Goal: Contribute content: Contribute content

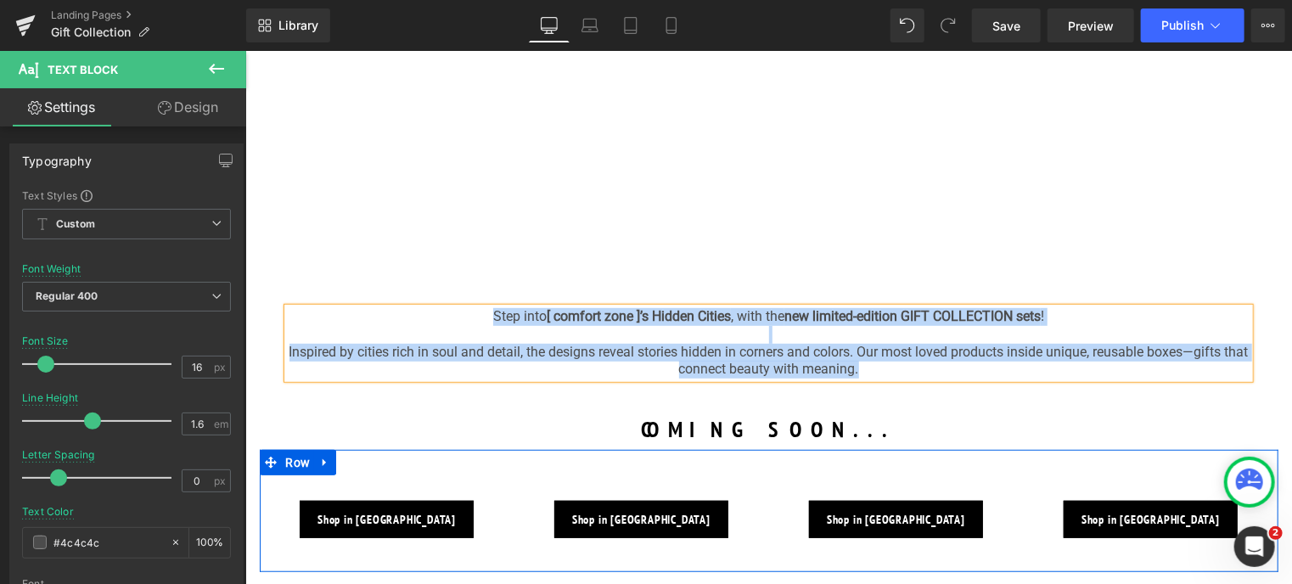
scroll to position [255, 0]
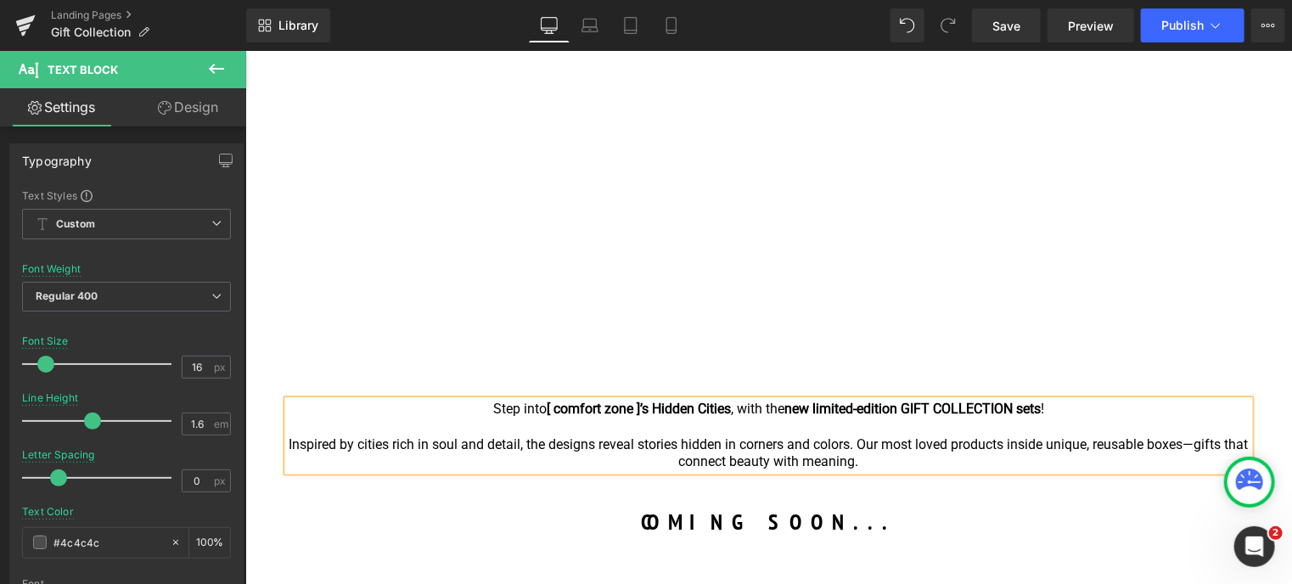
drag, startPoint x: 602, startPoint y: 447, endPoint x: 575, endPoint y: 442, distance: 26.8
click at [601, 447] on span "Inspired by cities rich in soul and detail, the designs reveal stories hidden i…" at bounding box center [768, 452] width 959 height 34
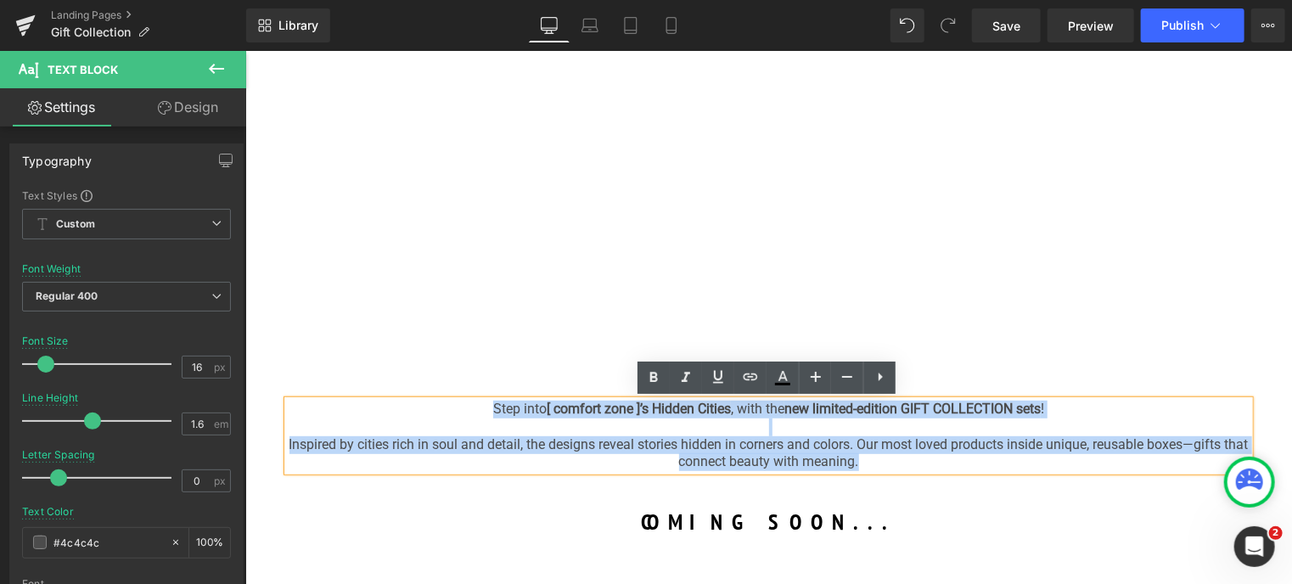
drag, startPoint x: 479, startPoint y: 408, endPoint x: 904, endPoint y: 467, distance: 428.3
click at [904, 467] on div "Step into [ comfort zone ]’s Hidden Cities , with the new limited-edition GIFT …" at bounding box center [767, 435] width 961 height 70
copy div "Step into [ comfort zone ]’s Hidden Cities , with the new limited-edition GIFT …"
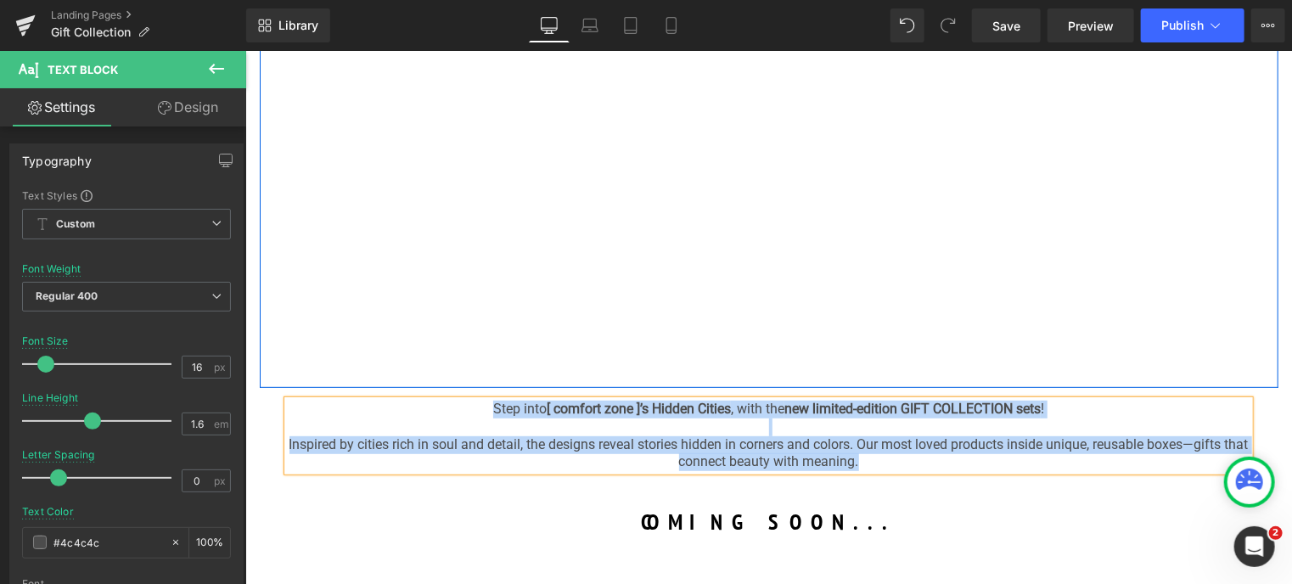
drag, startPoint x: 322, startPoint y: 178, endPoint x: 294, endPoint y: 441, distance: 264.5
click at [321, 178] on div "Youtube Row" at bounding box center [768, 187] width 1018 height 399
click at [446, 445] on span "Inspired by cities rich in soul and detail, the designs reveal stories hidden i…" at bounding box center [768, 452] width 959 height 34
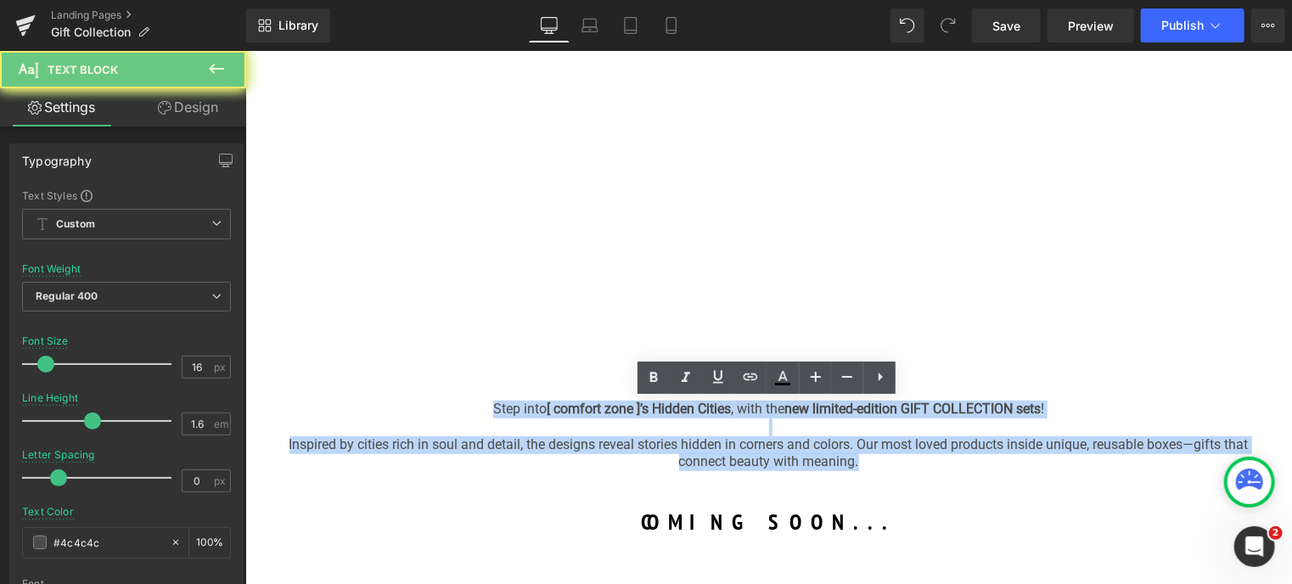
drag, startPoint x: 294, startPoint y: 441, endPoint x: 933, endPoint y: 456, distance: 639.2
click at [933, 456] on p "Inspired by cities rich in soul and detail, the designs reveal stories hidden i…" at bounding box center [767, 453] width 961 height 36
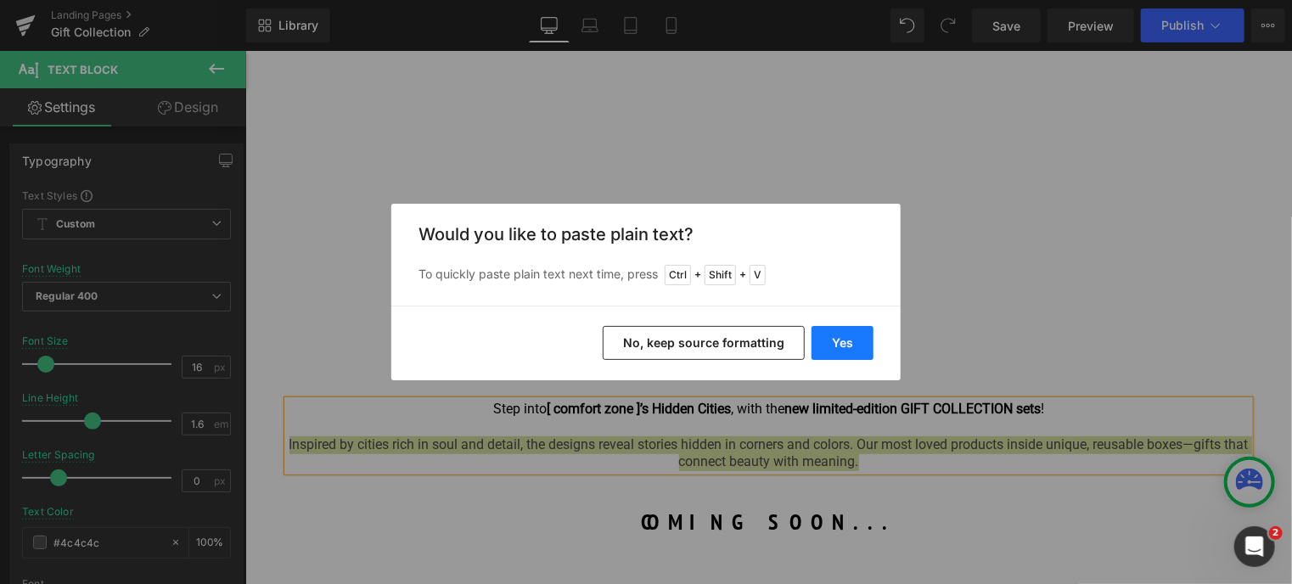
click at [838, 339] on button "Yes" at bounding box center [842, 343] width 62 height 34
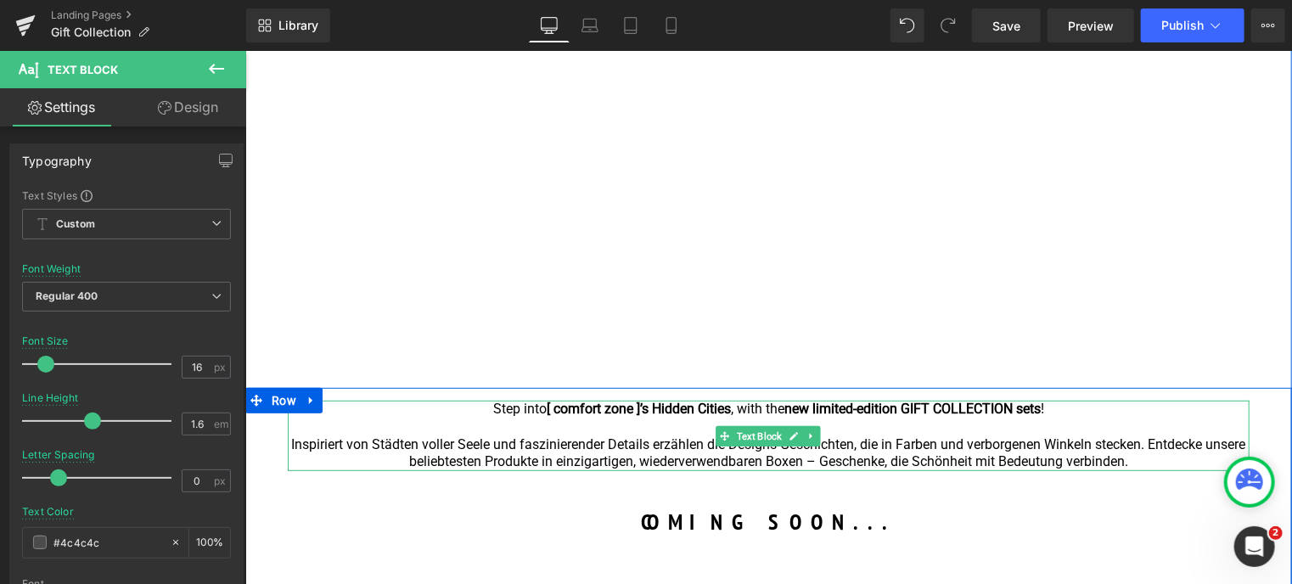
click at [476, 406] on p "Step into [ comfort zone ]’s Hidden Cities , with the new limited-edition GIFT …" at bounding box center [767, 409] width 961 height 18
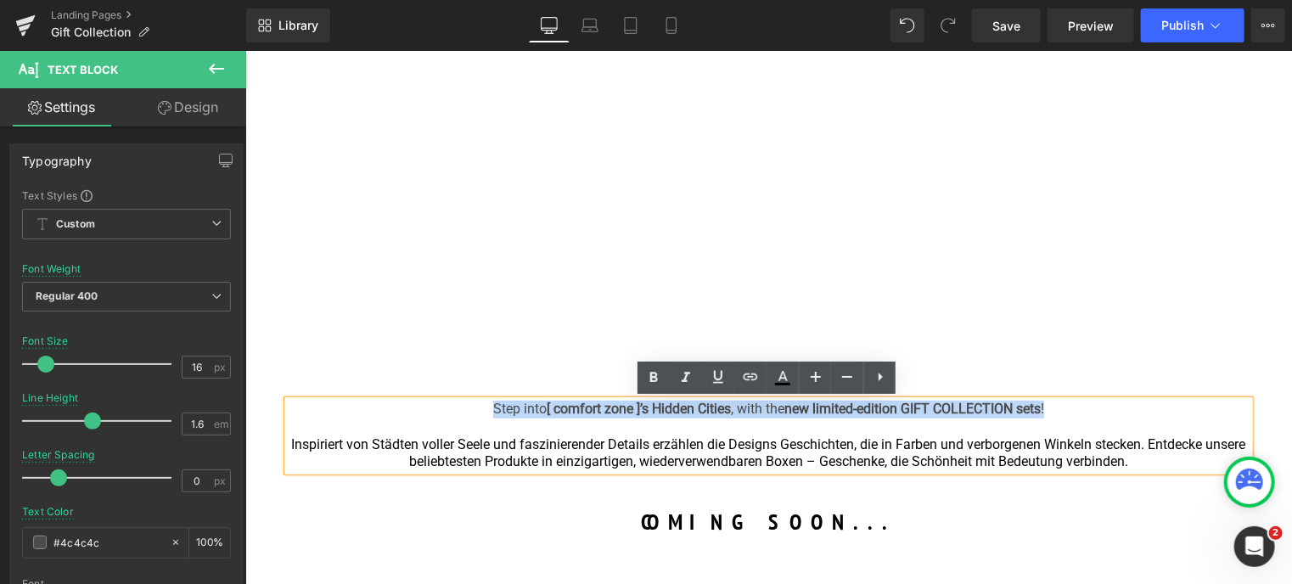
drag, startPoint x: 477, startPoint y: 406, endPoint x: 1074, endPoint y: 410, distance: 596.6
click at [1074, 410] on p "Step into [ comfort zone ]’s Hidden Cities , with the new limited-edition GIFT …" at bounding box center [767, 409] width 961 height 18
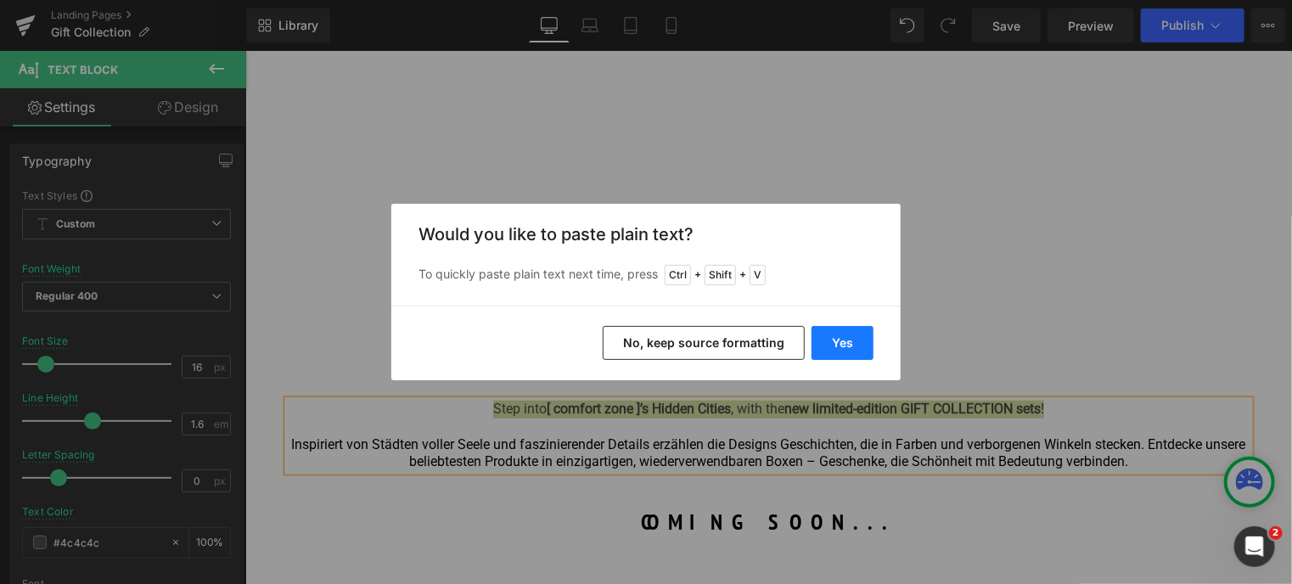
click at [821, 339] on button "Yes" at bounding box center [842, 343] width 62 height 34
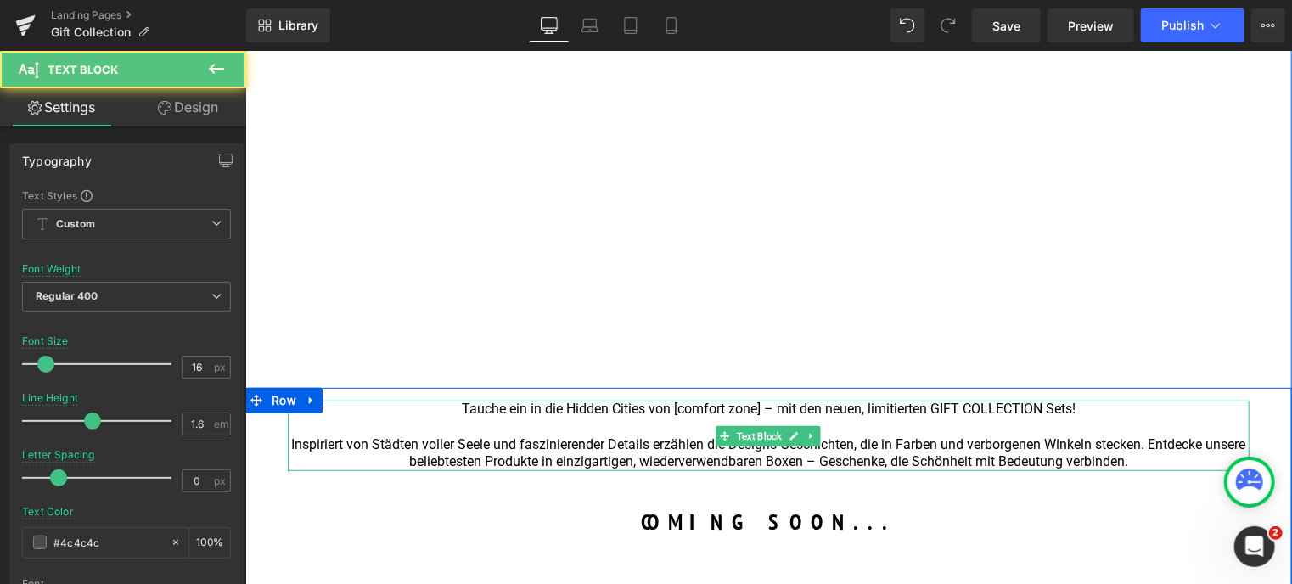
click at [562, 406] on font "Tauche ein in die Hidden Cities von [comfort zone] – mit den neuen, limitierten…" at bounding box center [768, 408] width 614 height 16
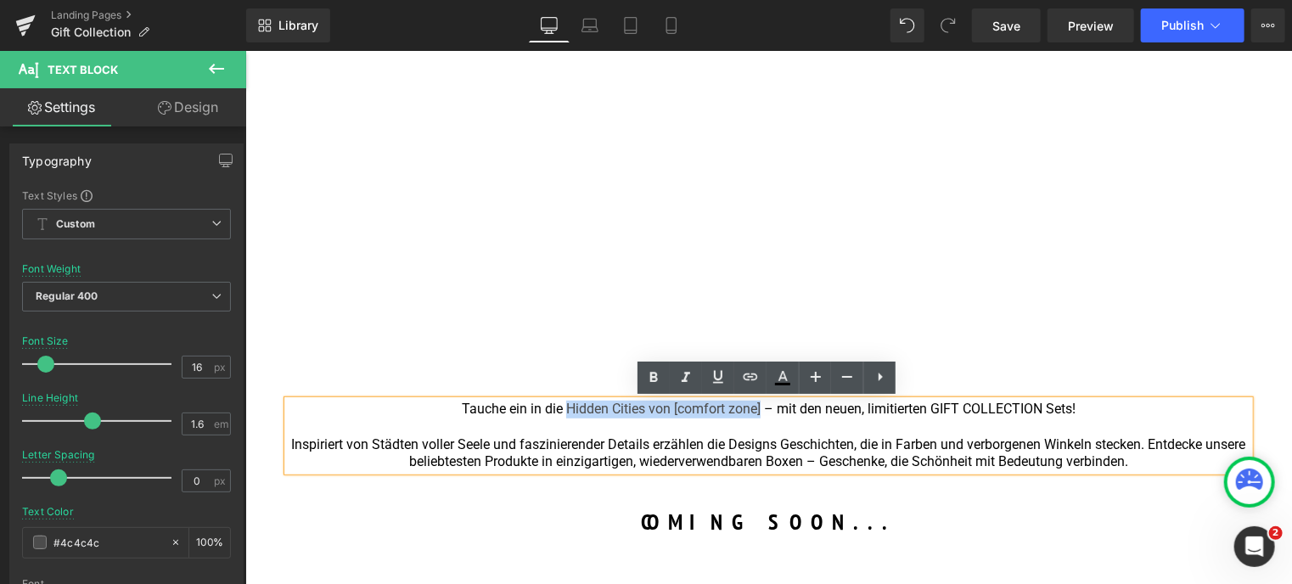
drag, startPoint x: 563, startPoint y: 406, endPoint x: 758, endPoint y: 402, distance: 195.2
click at [758, 402] on font "Tauche ein in die Hidden Cities von [comfort zone] – mit den neuen, limitierten…" at bounding box center [768, 408] width 614 height 16
click at [652, 375] on icon at bounding box center [654, 377] width 8 height 10
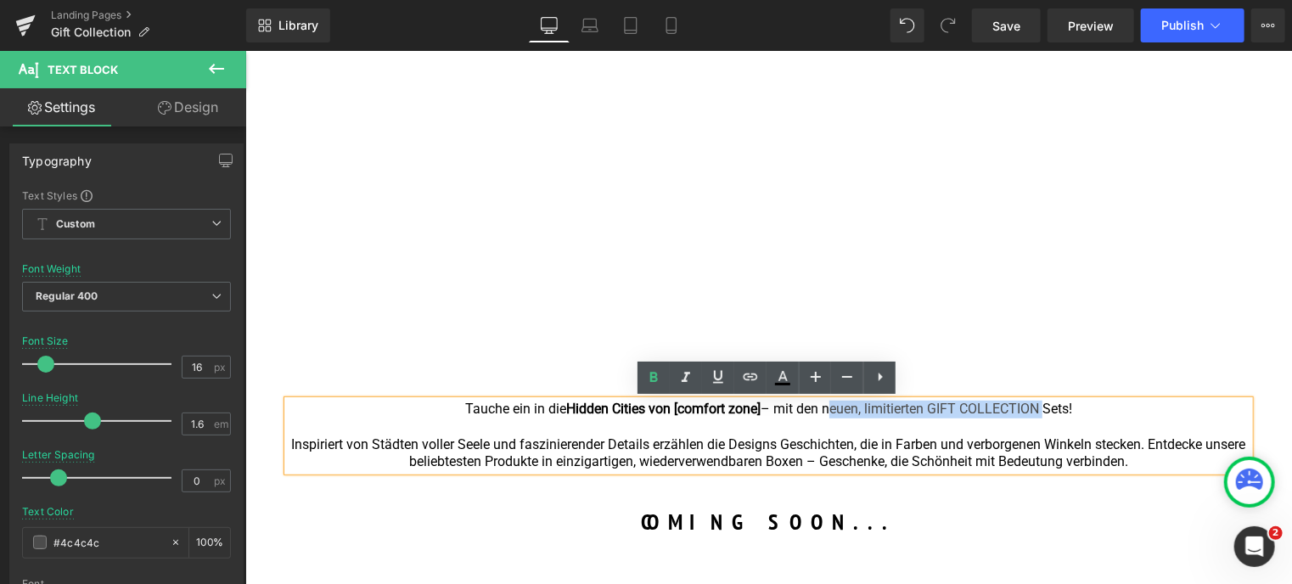
drag, startPoint x: 822, startPoint y: 409, endPoint x: 1007, endPoint y: 412, distance: 185.0
click at [1035, 405] on font "Tauche ein in die Hidden Cities von [comfort zone] – mit den neuen, limitierten…" at bounding box center [767, 408] width 607 height 16
click at [650, 377] on icon at bounding box center [654, 377] width 8 height 10
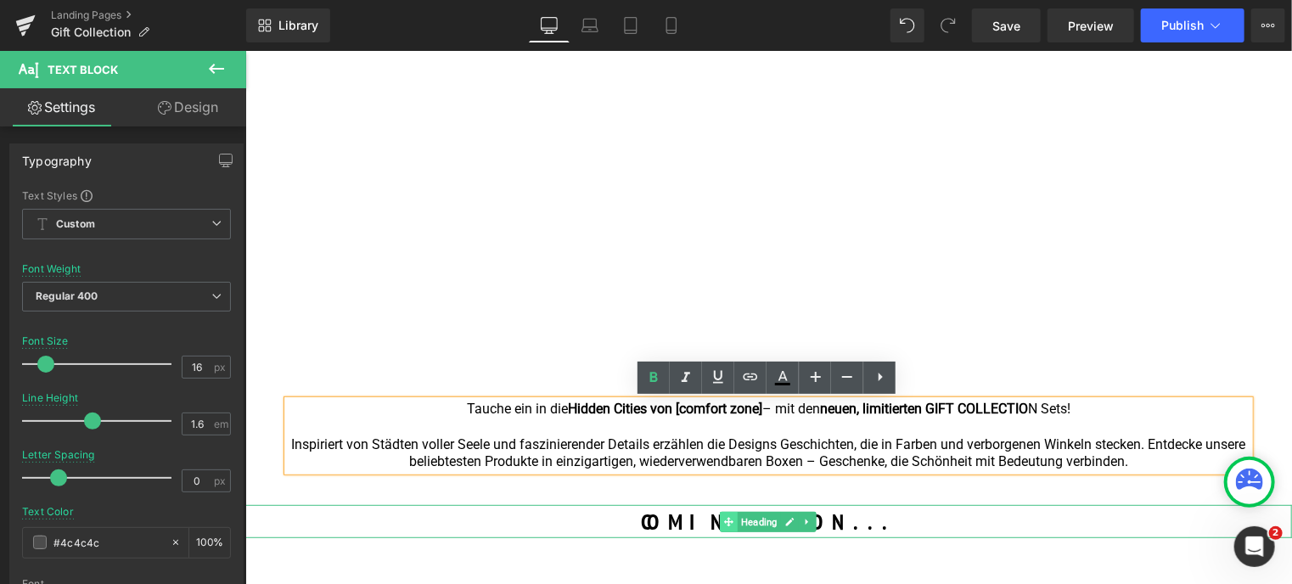
drag, startPoint x: 717, startPoint y: 524, endPoint x: 721, endPoint y: 510, distance: 15.0
click at [720, 524] on span at bounding box center [729, 521] width 18 height 20
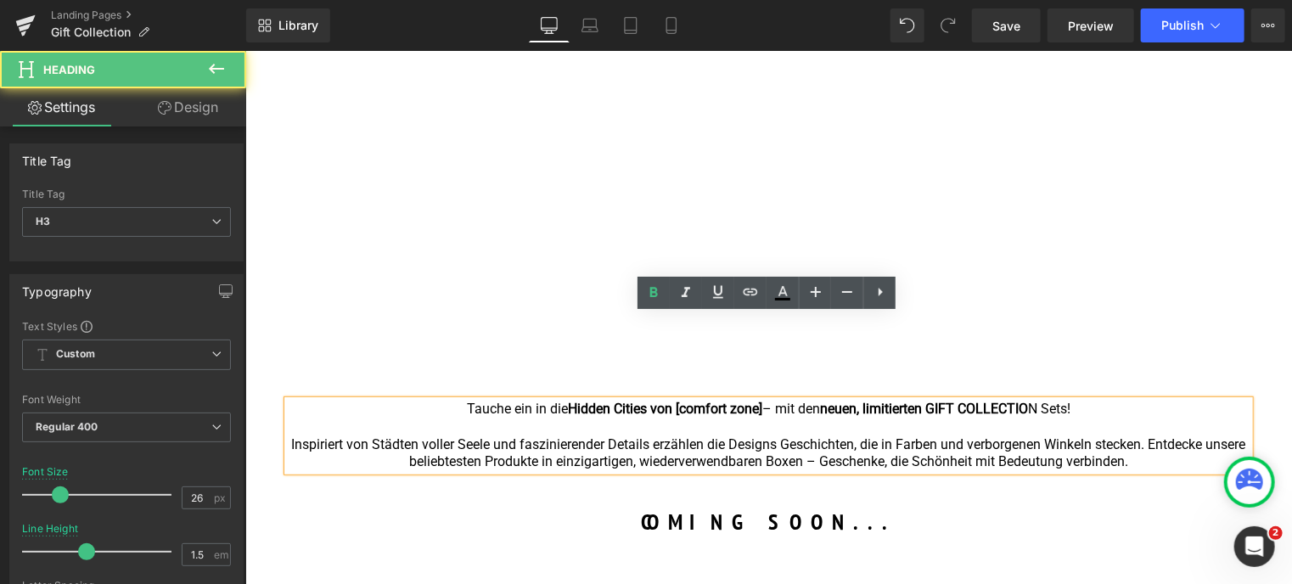
scroll to position [339, 0]
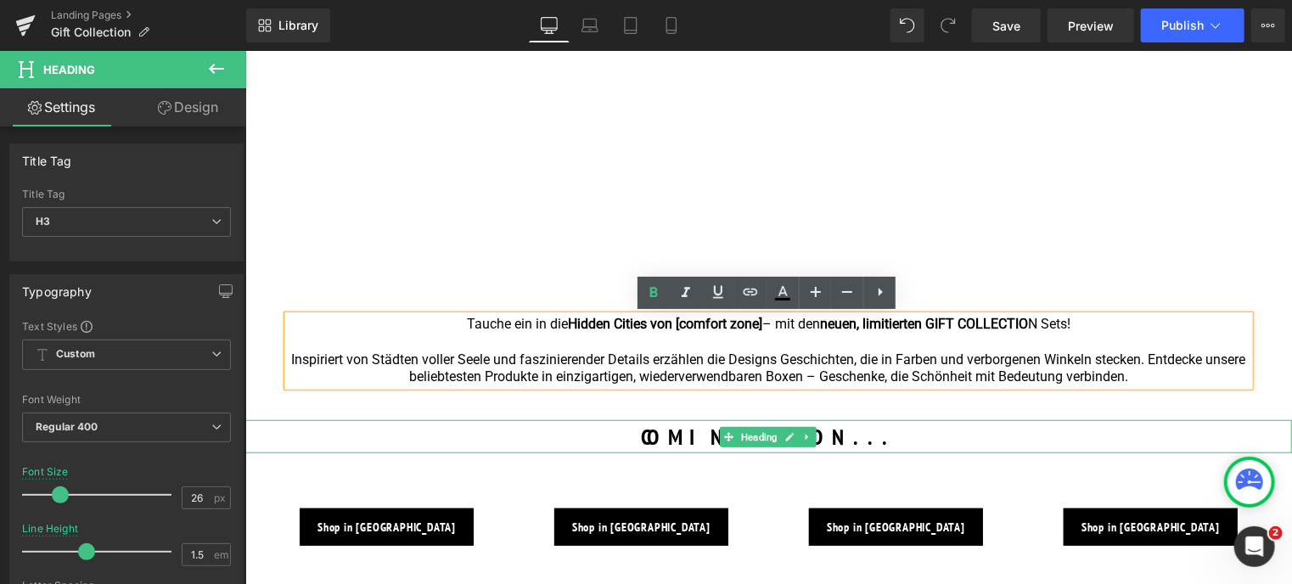
click at [704, 429] on h3 "COMING SOON..." at bounding box center [767, 435] width 1046 height 33
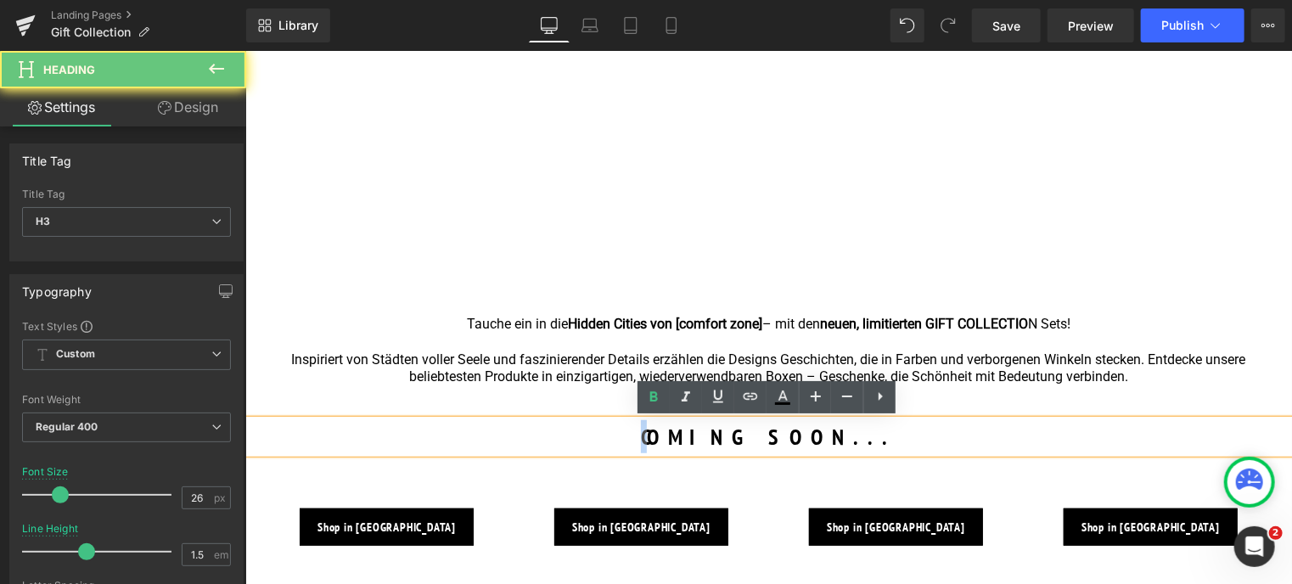
click at [698, 436] on h3 "COMING SOON..." at bounding box center [767, 435] width 1046 height 33
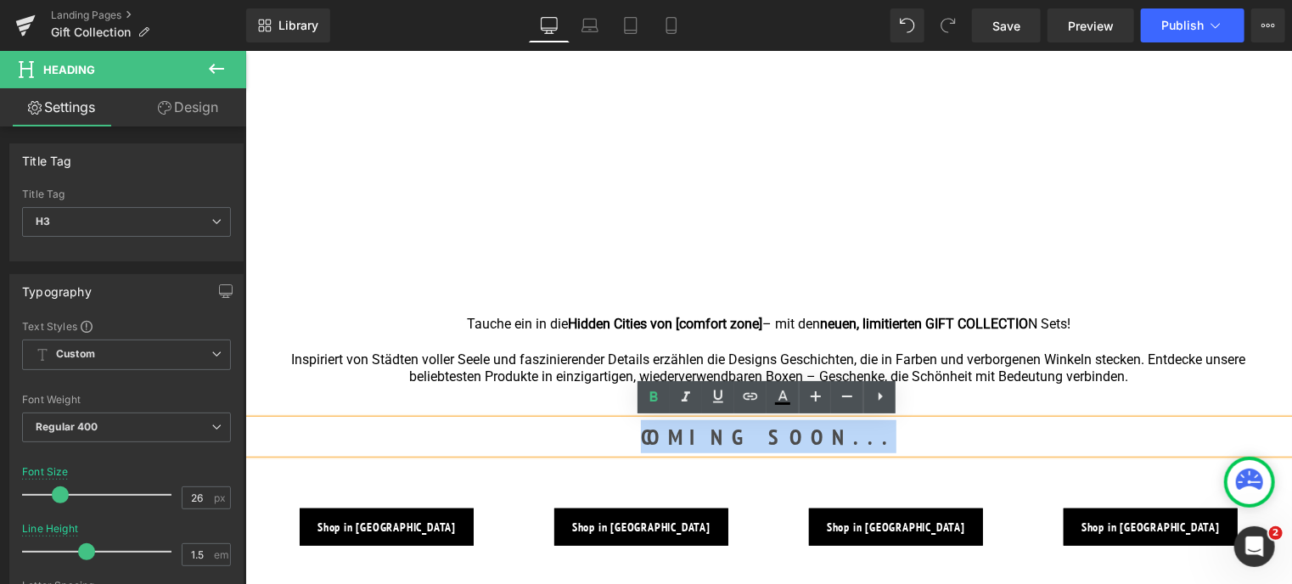
drag, startPoint x: 697, startPoint y: 436, endPoint x: 870, endPoint y: 432, distance: 173.2
click at [870, 432] on h3 "COMING SOON..." at bounding box center [767, 435] width 1046 height 33
copy h3 "COMING SOON..."
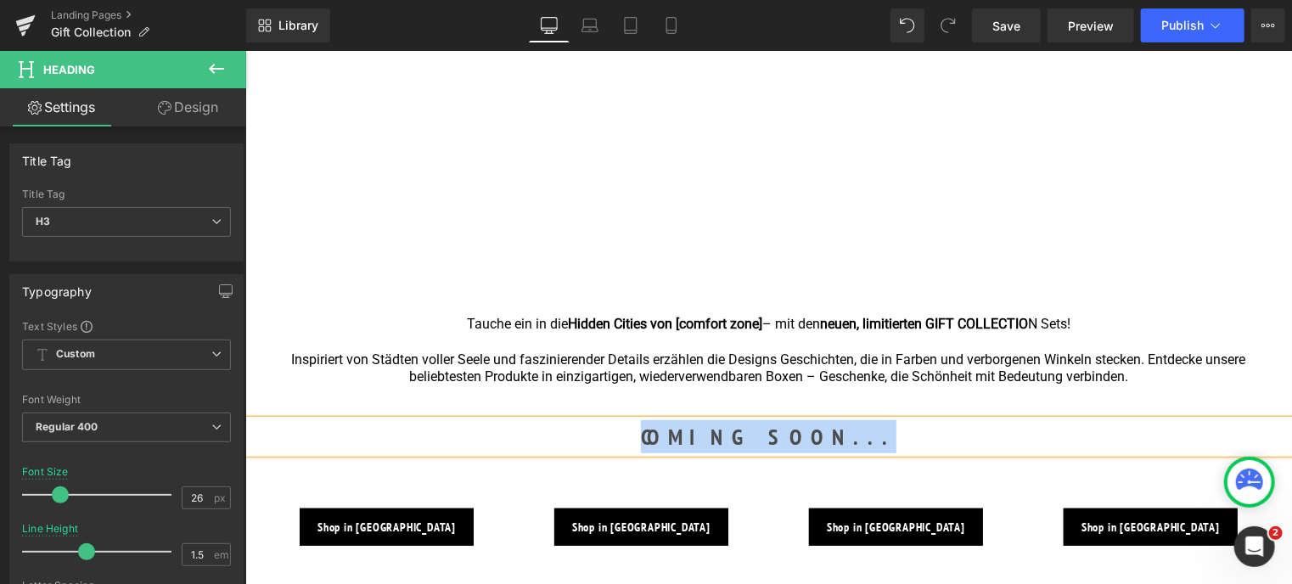
paste div
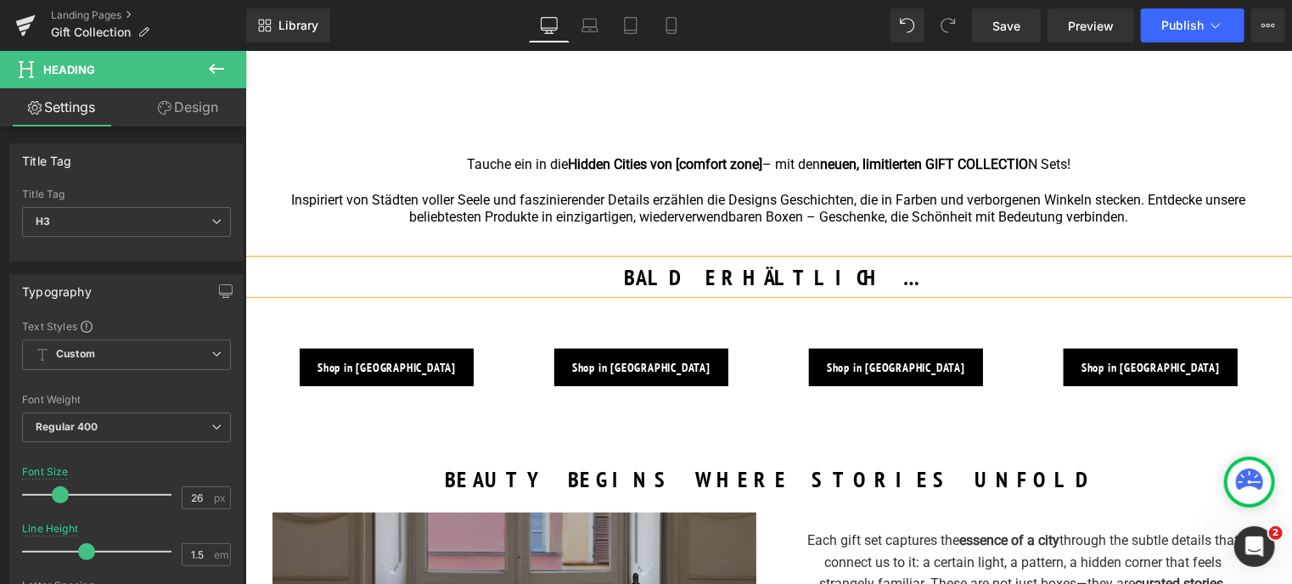
scroll to position [509, 0]
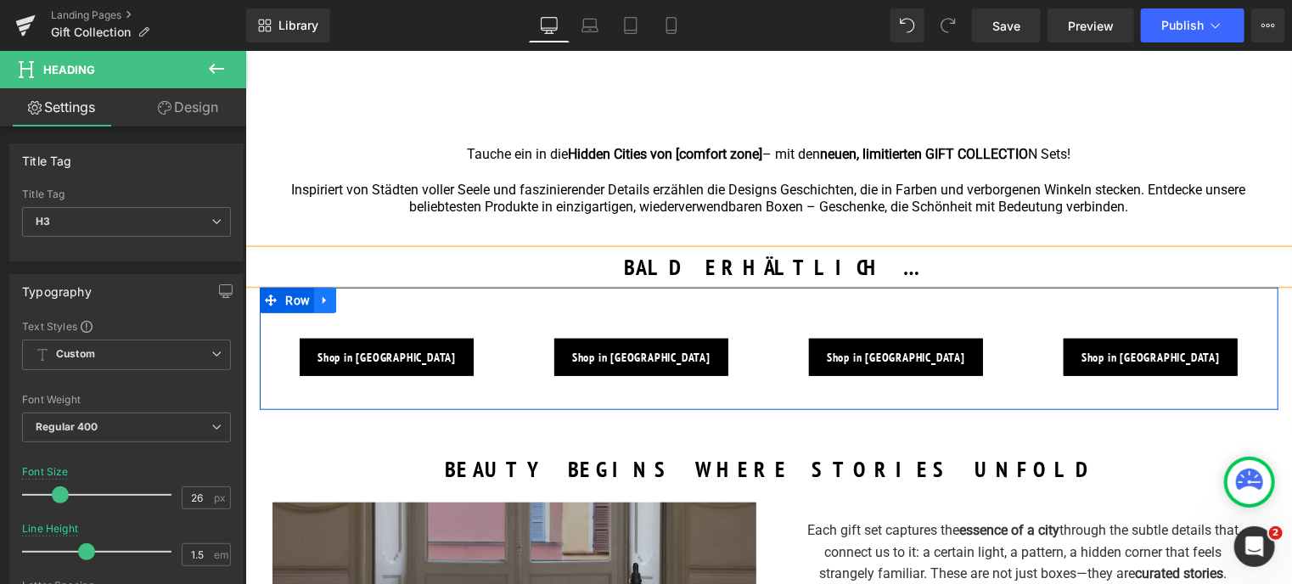
click at [328, 294] on link at bounding box center [324, 299] width 22 height 25
click at [365, 303] on icon at bounding box center [368, 300] width 12 height 12
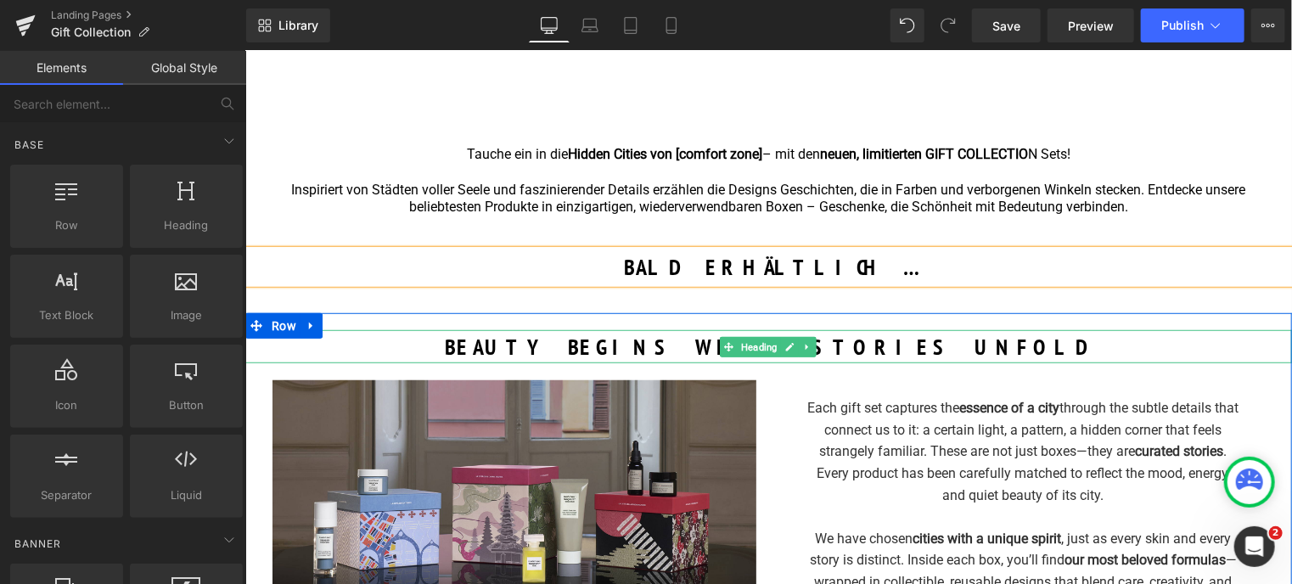
click at [575, 348] on h3 "BEAUTY BEGINS WHERE STORIES UNFOLD" at bounding box center [767, 345] width 1046 height 33
click at [601, 345] on h3 "BEAUTY BEGINS WHERE STORIES UNFOLD" at bounding box center [767, 345] width 1046 height 33
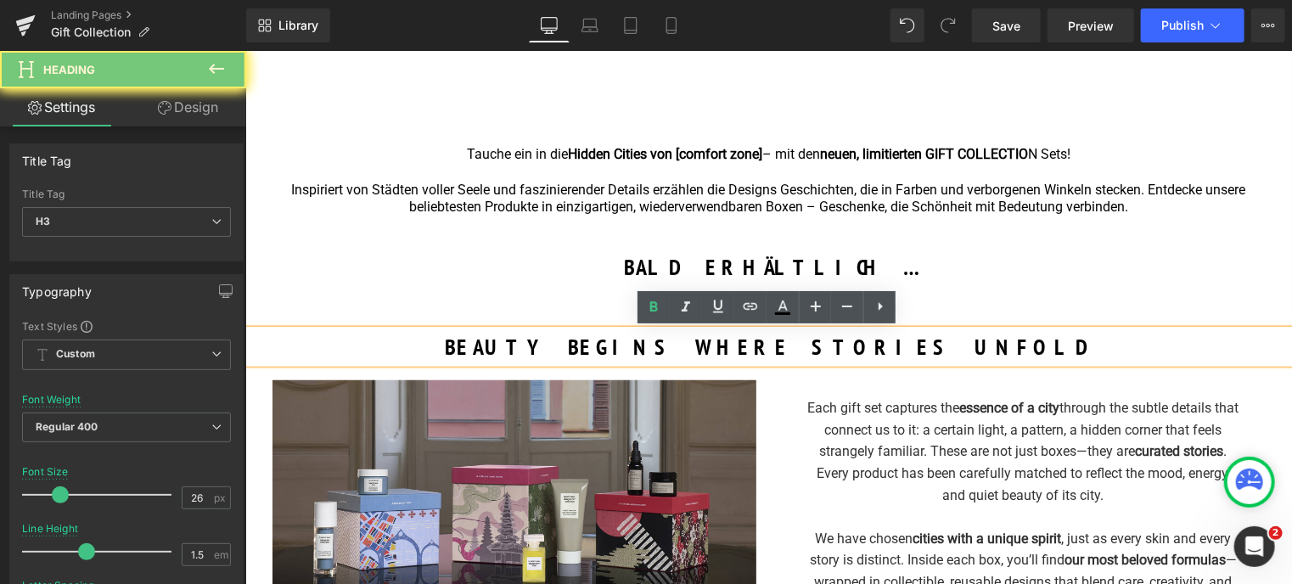
drag, startPoint x: 971, startPoint y: 346, endPoint x: 547, endPoint y: 331, distance: 424.6
click at [547, 331] on h3 "BEAUTY BEGINS WHERE STORIES UNFOLD" at bounding box center [767, 345] width 1046 height 33
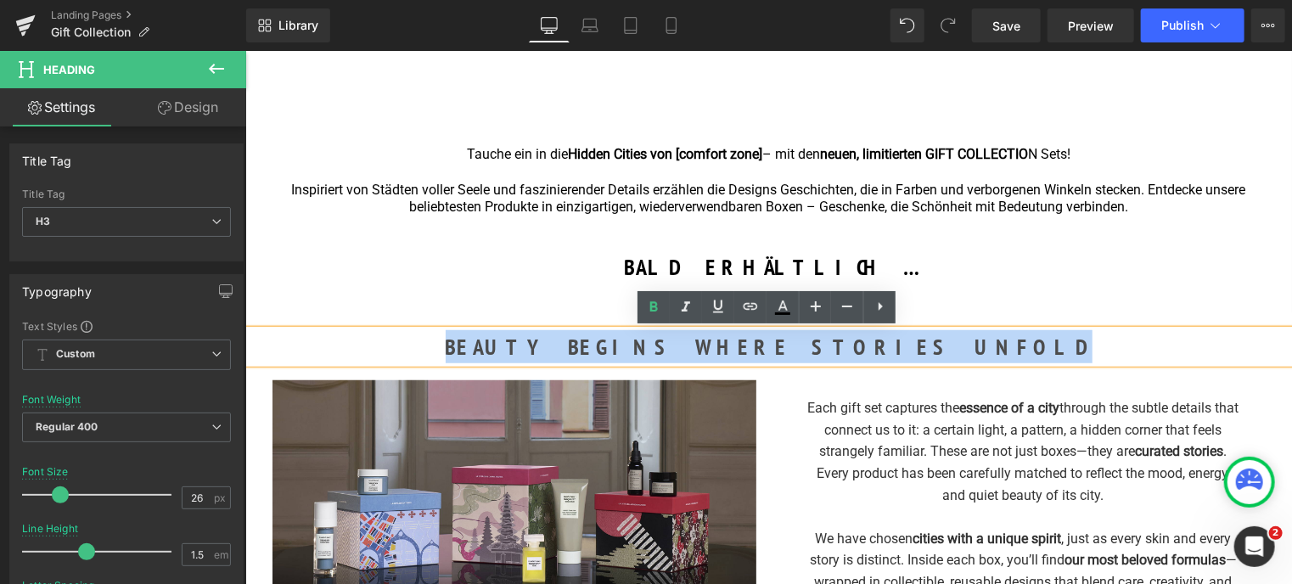
copy h3 "BEAUTY BEGINS WHERE STORIES UNFOLD"
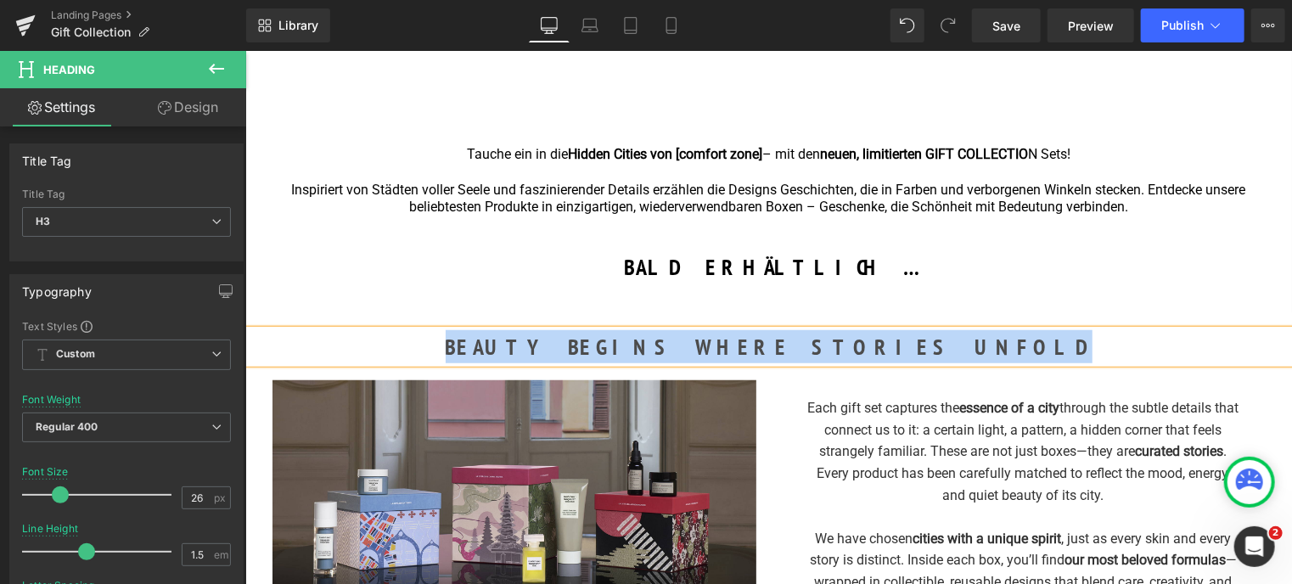
paste div
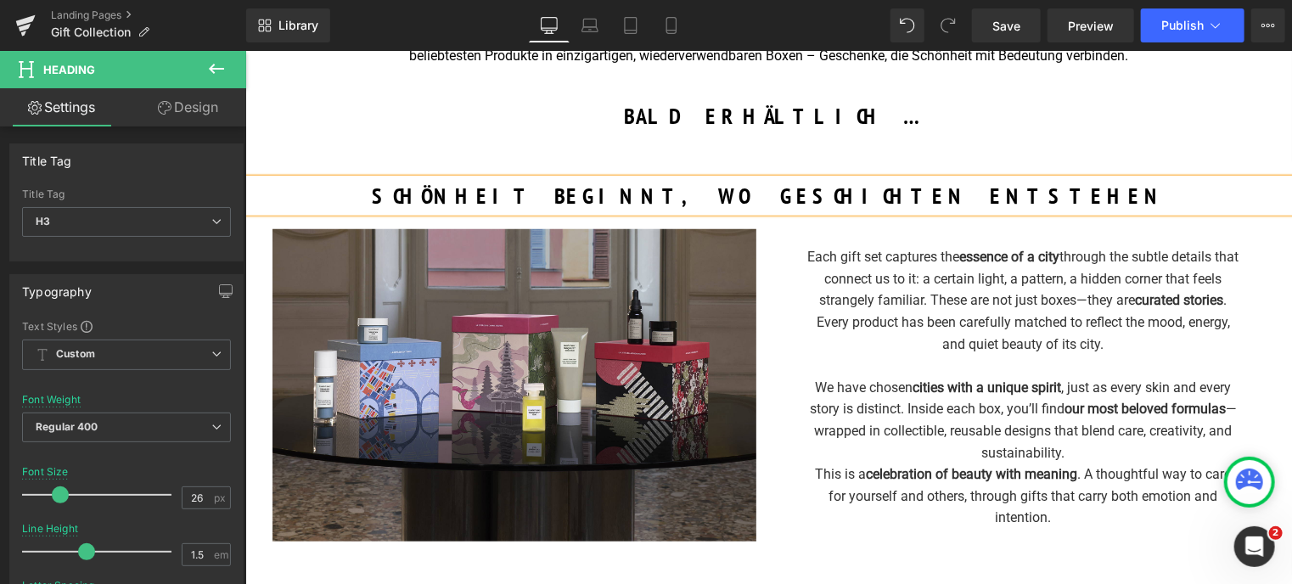
scroll to position [594, 0]
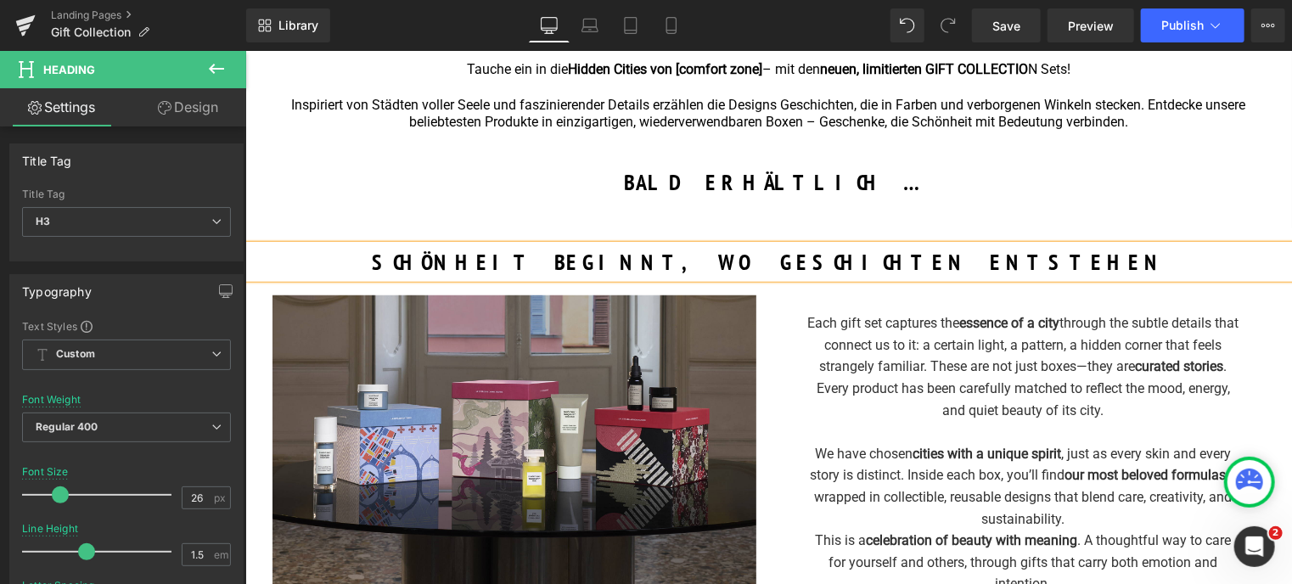
click at [827, 350] on div "Each gift set captures the essence of a city through the subtle details that co…" at bounding box center [1022, 365] width 433 height 109
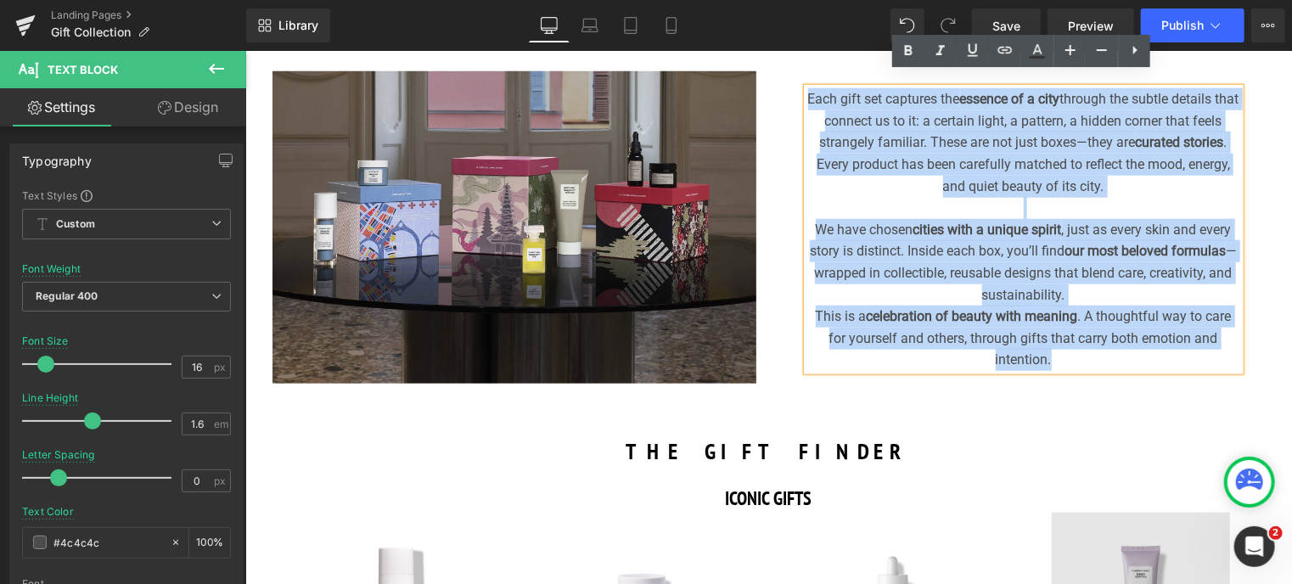
scroll to position [849, 0]
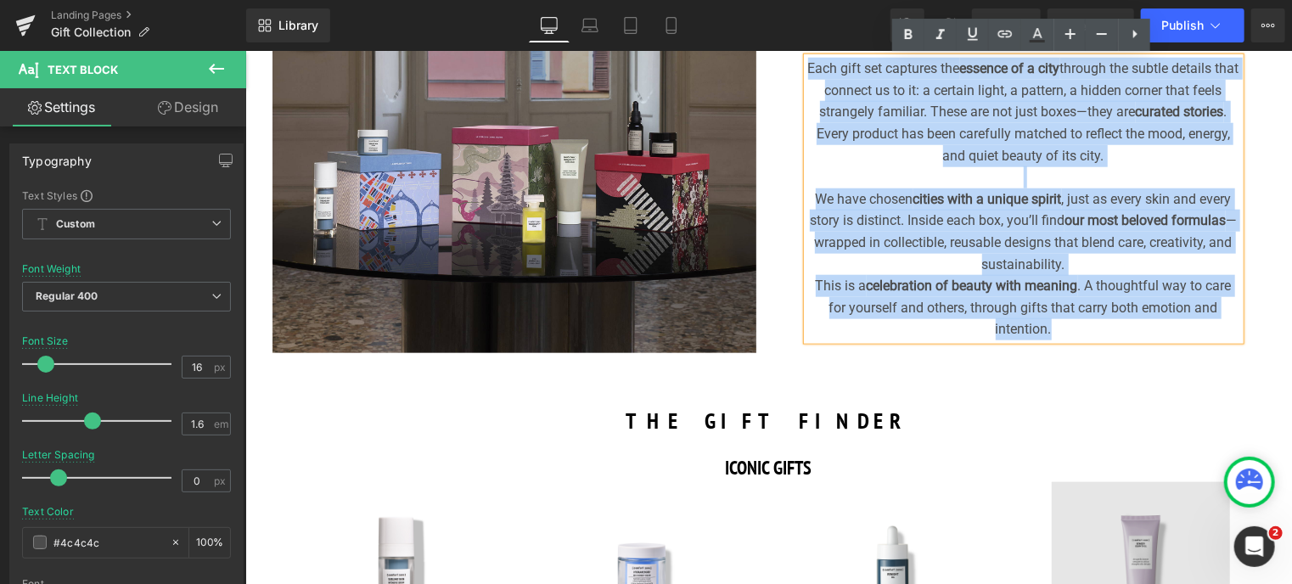
drag, startPoint x: 812, startPoint y: 319, endPoint x: 1105, endPoint y: 487, distance: 337.6
click at [1105, 487] on div "Tauche ein in die Hidden Cities von [comfort zone] – mit den neuen, limitierten…" at bounding box center [767, 531] width 1046 height 1469
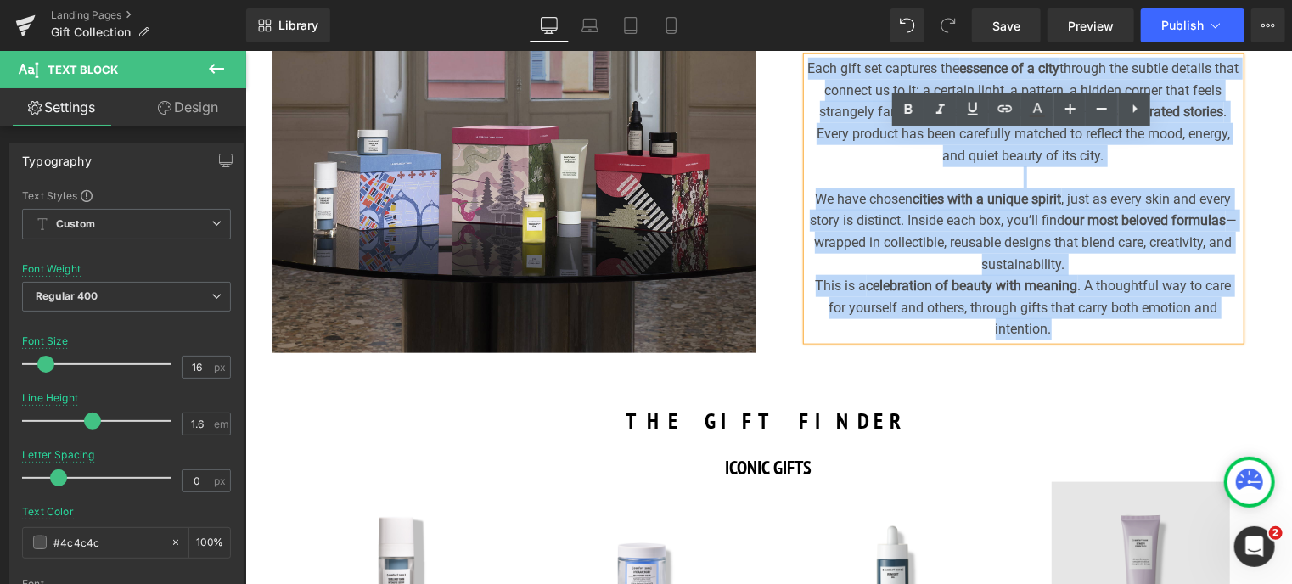
copy div "Each gift set captures the essence of a city through the subtle details that co…"
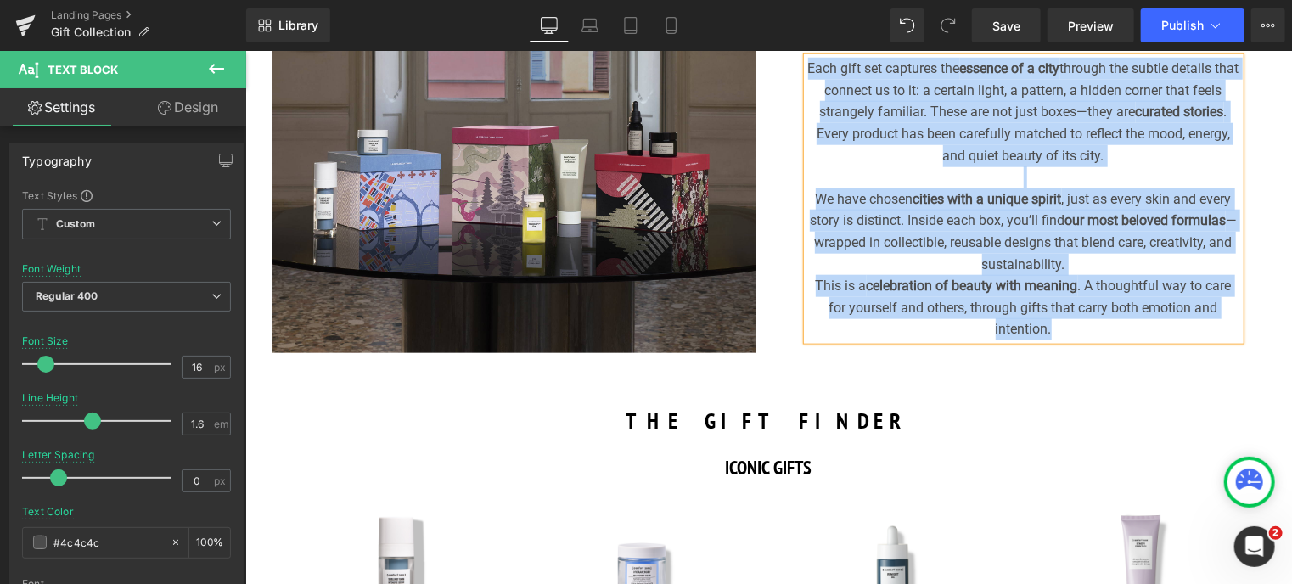
drag, startPoint x: 1247, startPoint y: 381, endPoint x: 1069, endPoint y: 334, distance: 183.4
click at [1247, 381] on div "Tauche ein in die Hidden Cities von [comfort zone] – mit den neuen, limitierten…" at bounding box center [767, 531] width 1046 height 1469
click at [1092, 339] on div "Each gift set captures the essence of a city through the subtle details that co…" at bounding box center [1022, 198] width 433 height 283
click at [1069, 334] on div "This is a celebration of beauty with meaning . A thoughtful way to care for you…" at bounding box center [1022, 306] width 433 height 65
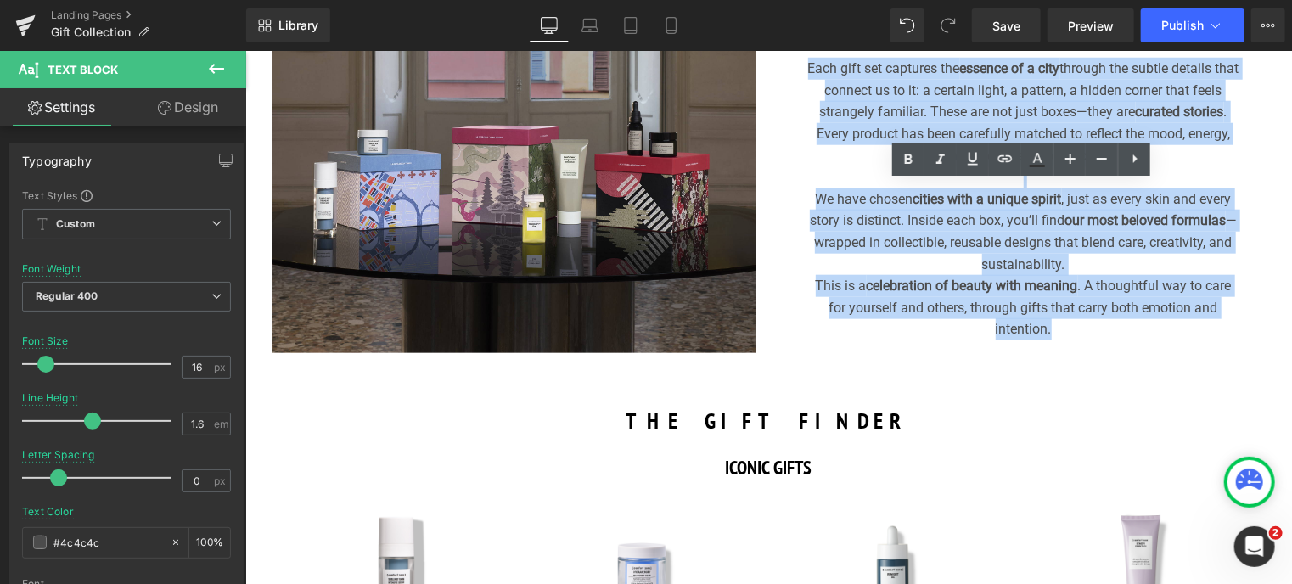
scroll to position [764, 0]
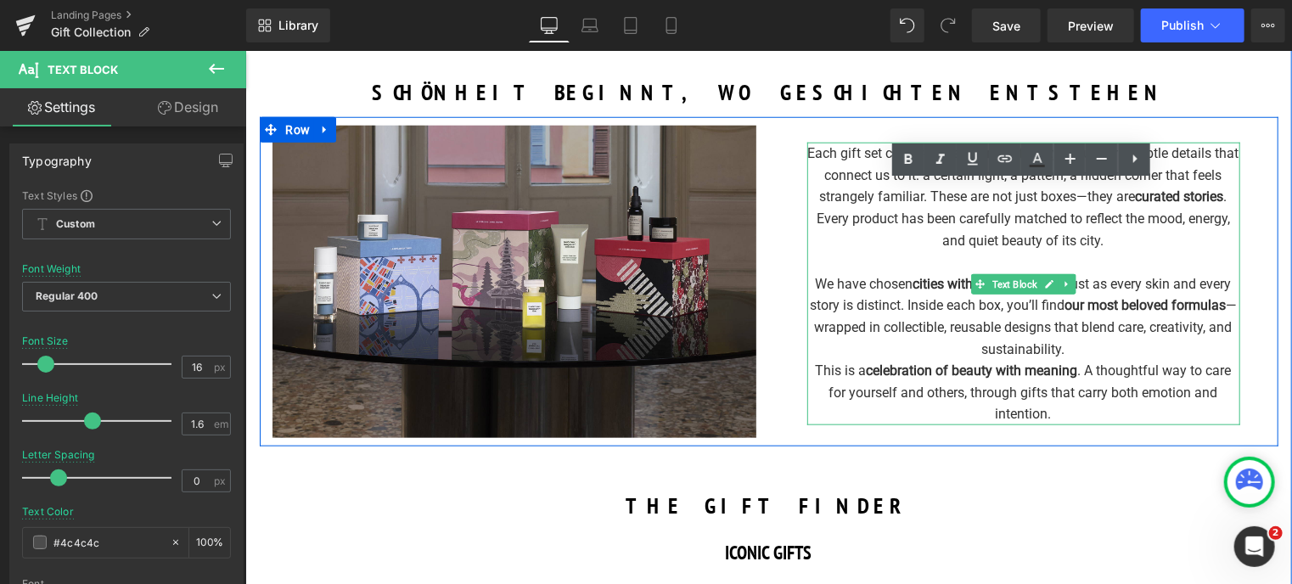
click at [1088, 408] on div "This is a celebration of beauty with meaning . A thoughtful way to care for you…" at bounding box center [1022, 391] width 433 height 65
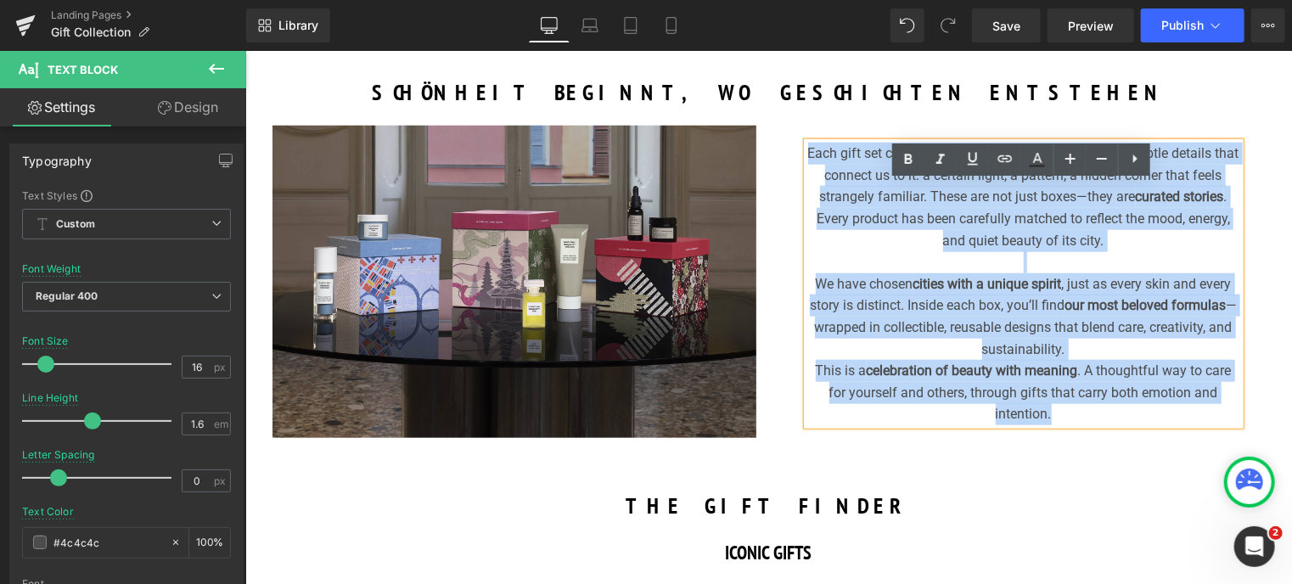
drag, startPoint x: 1083, startPoint y: 417, endPoint x: 765, endPoint y: 150, distance: 415.1
click at [768, 150] on div "Each gift set captures the essence of a city through the subtle details that co…" at bounding box center [1022, 275] width 509 height 300
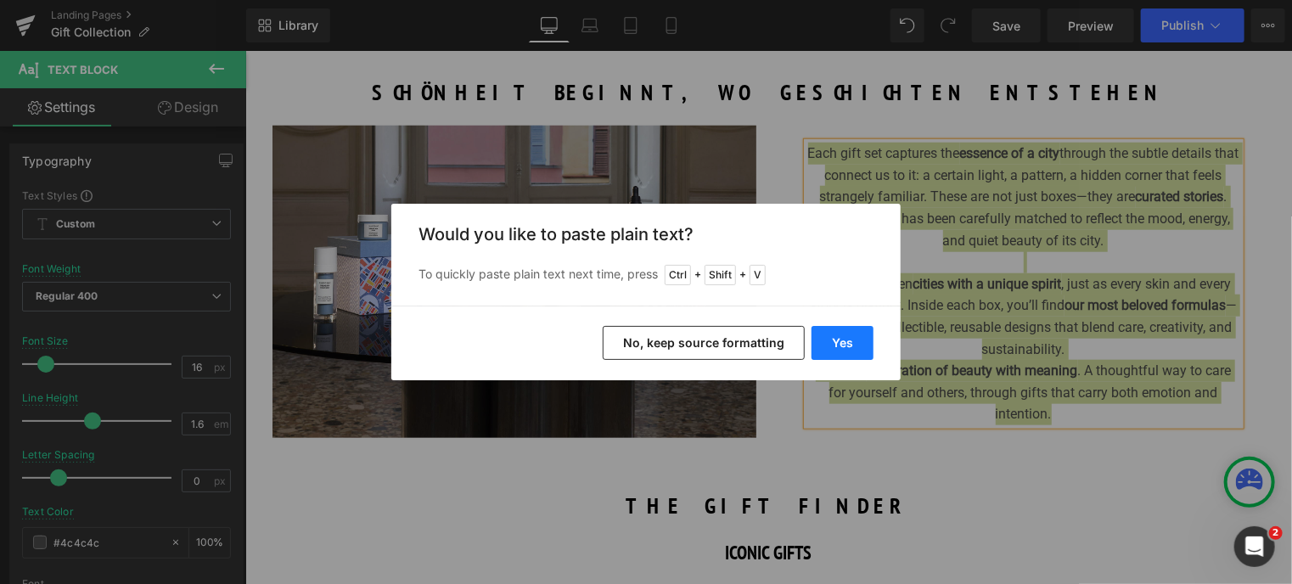
click at [835, 342] on button "Yes" at bounding box center [842, 343] width 62 height 34
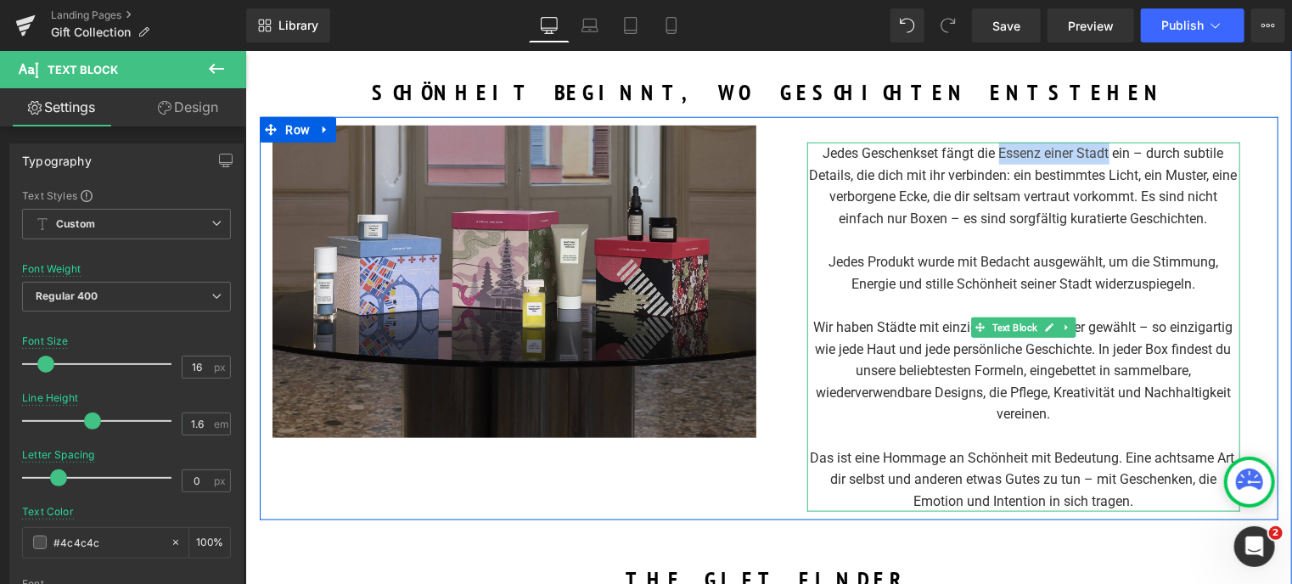
drag, startPoint x: 995, startPoint y: 151, endPoint x: 1108, endPoint y: 156, distance: 113.0
click at [1108, 156] on div "Jedes Geschenkset fängt die Essenz einer Stadt ein – durch subtile Details, die…" at bounding box center [1022, 185] width 433 height 87
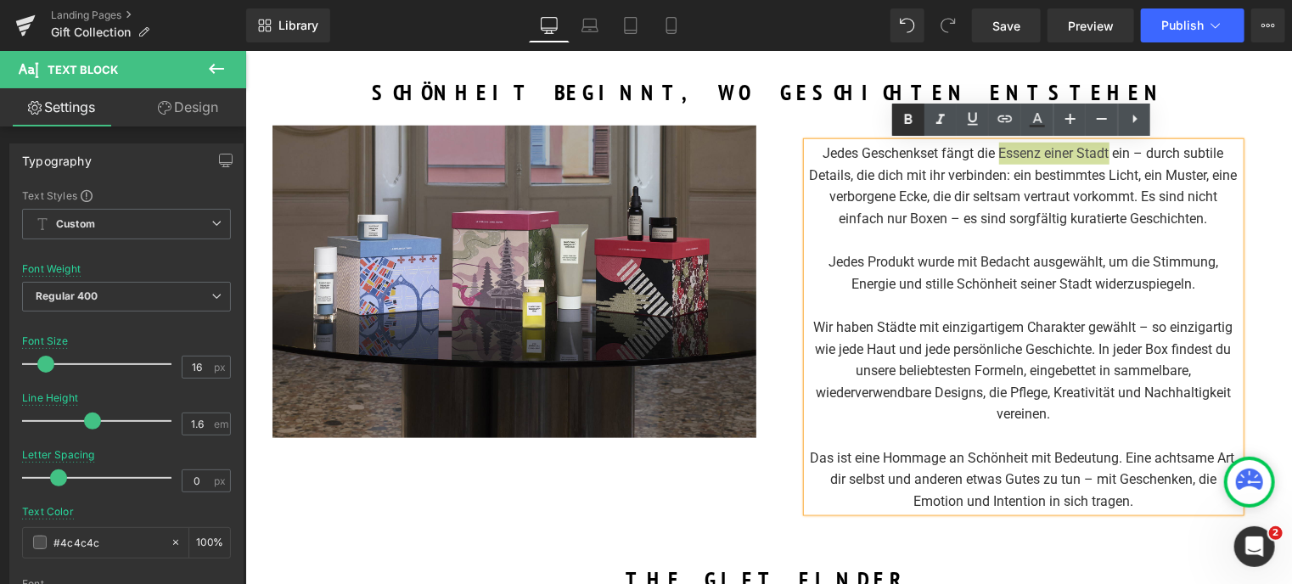
click at [906, 118] on icon at bounding box center [909, 119] width 8 height 10
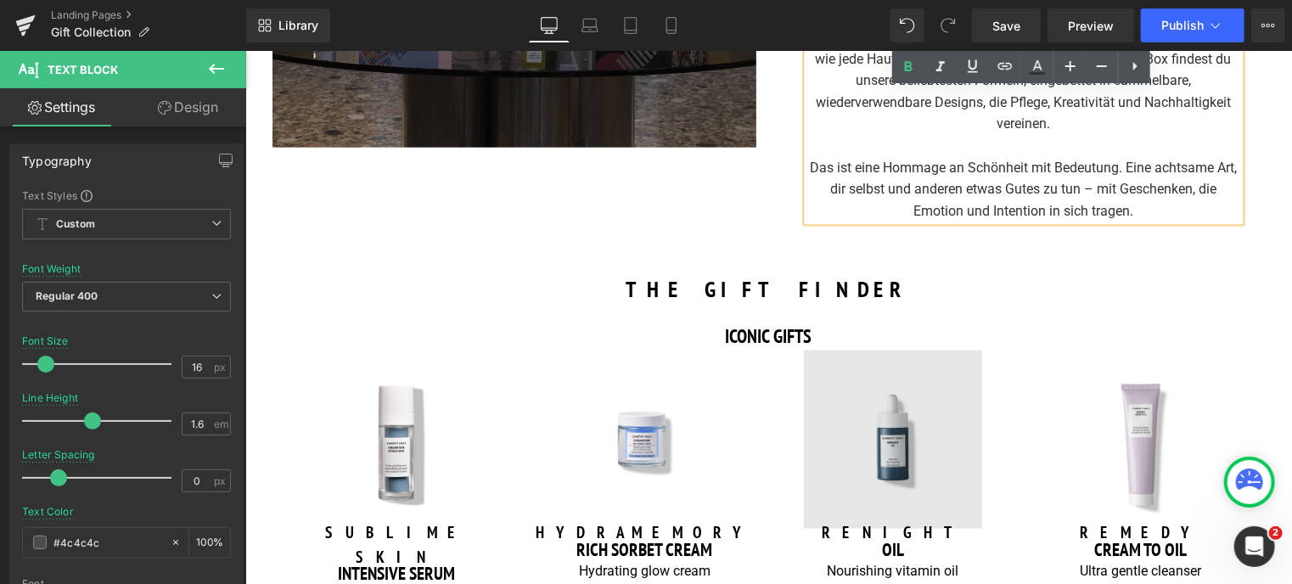
scroll to position [1103, 0]
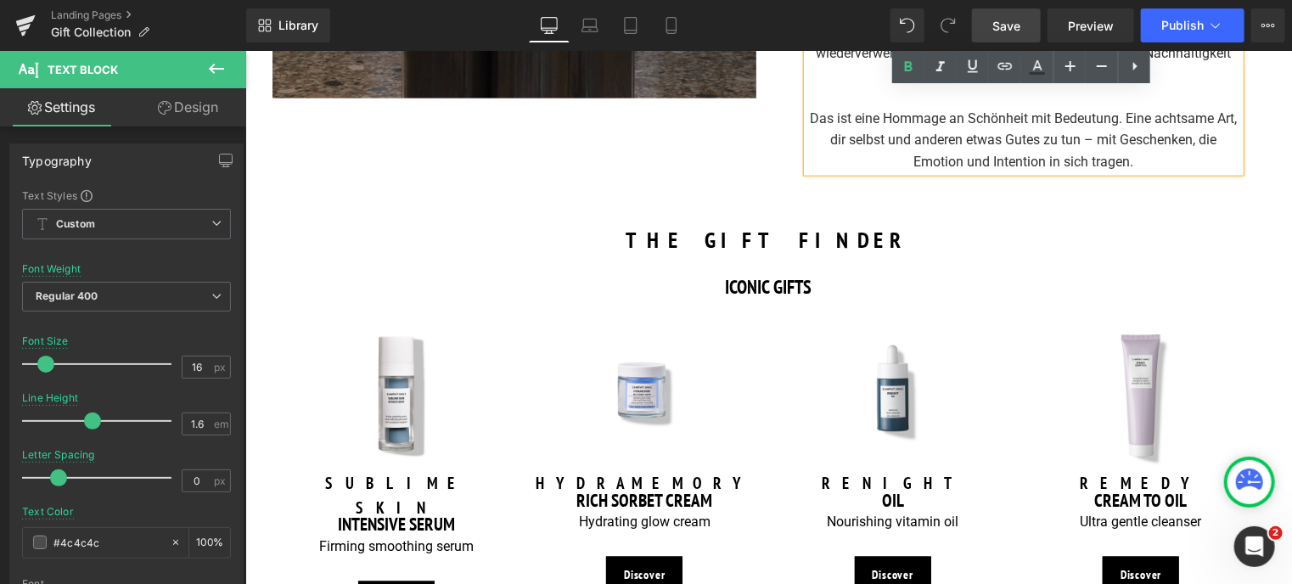
drag, startPoint x: 1008, startPoint y: 30, endPoint x: 480, endPoint y: 184, distance: 550.0
click at [1008, 30] on span "Save" at bounding box center [1006, 26] width 28 height 18
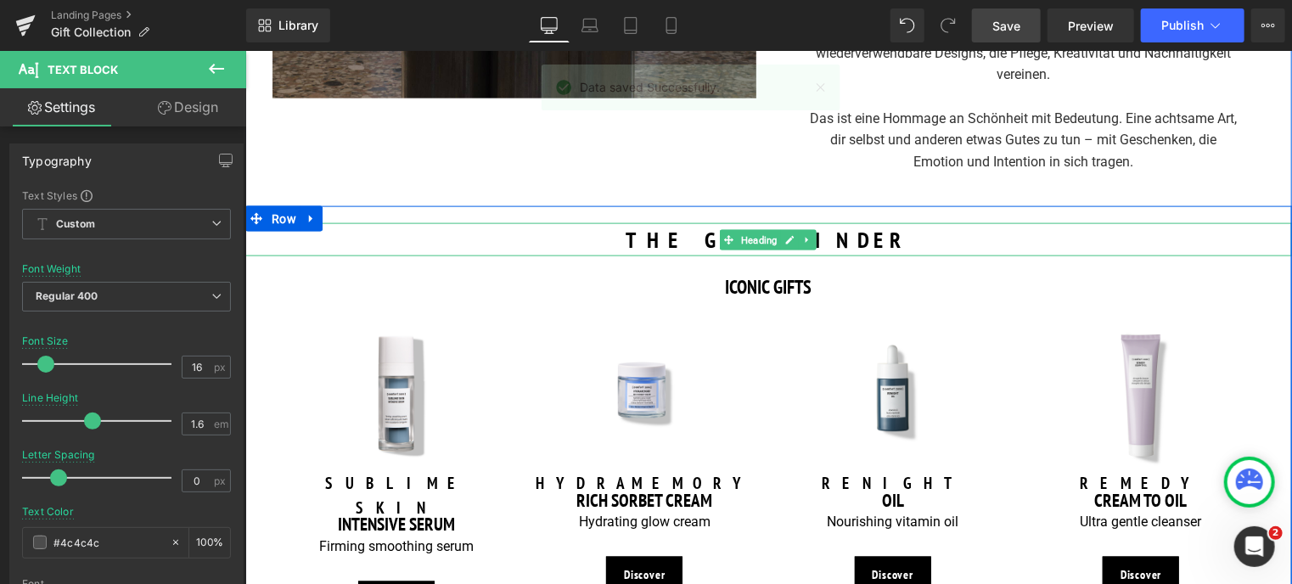
click at [691, 233] on h3 "THE GIFT FINDER" at bounding box center [767, 238] width 1046 height 33
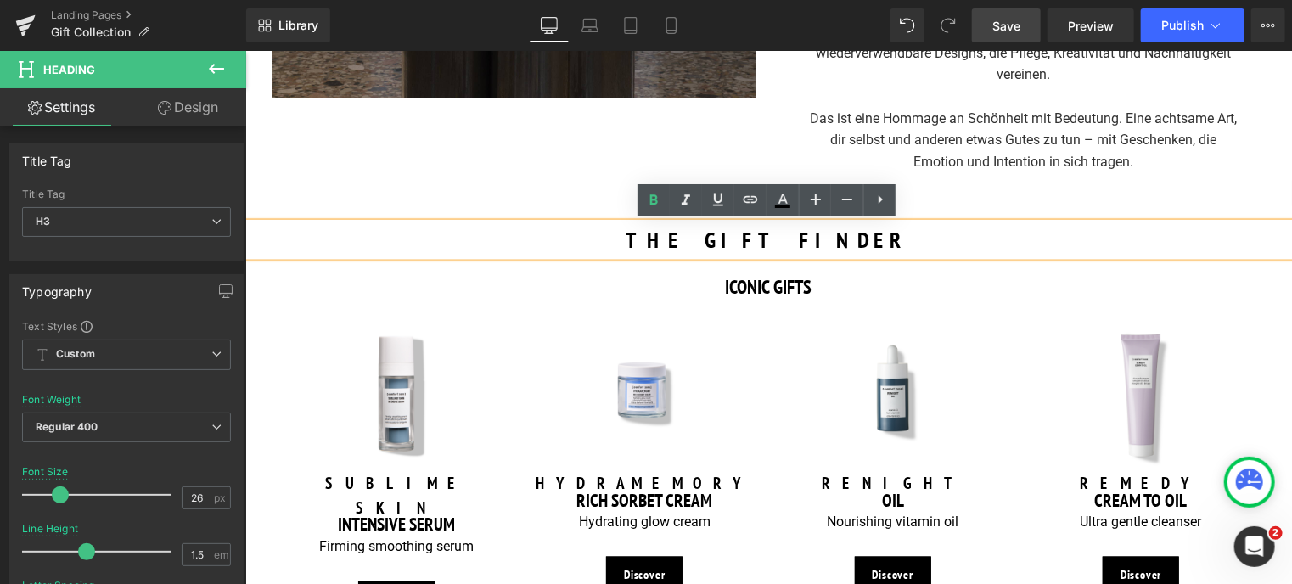
click at [699, 239] on h3 "THE GIFT FINDER" at bounding box center [767, 238] width 1046 height 33
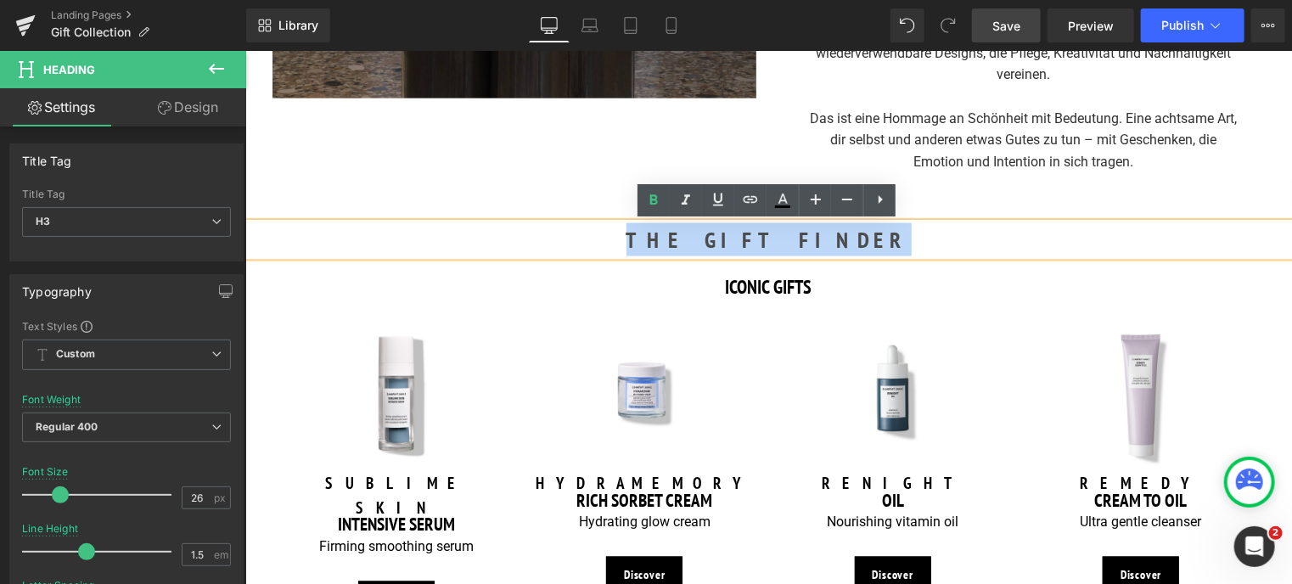
drag, startPoint x: 699, startPoint y: 239, endPoint x: 908, endPoint y: 258, distance: 209.6
click at [908, 255] on div "THE GIFT FINDER" at bounding box center [767, 238] width 1046 height 33
copy h3 "THE GIFT FINDER"
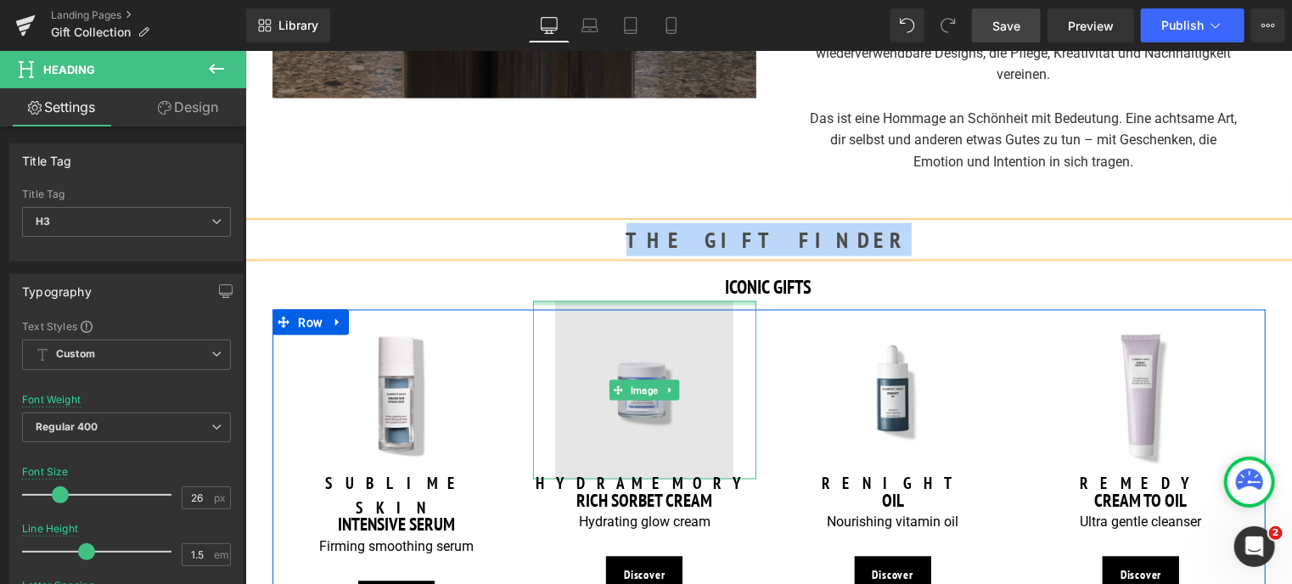
paste div
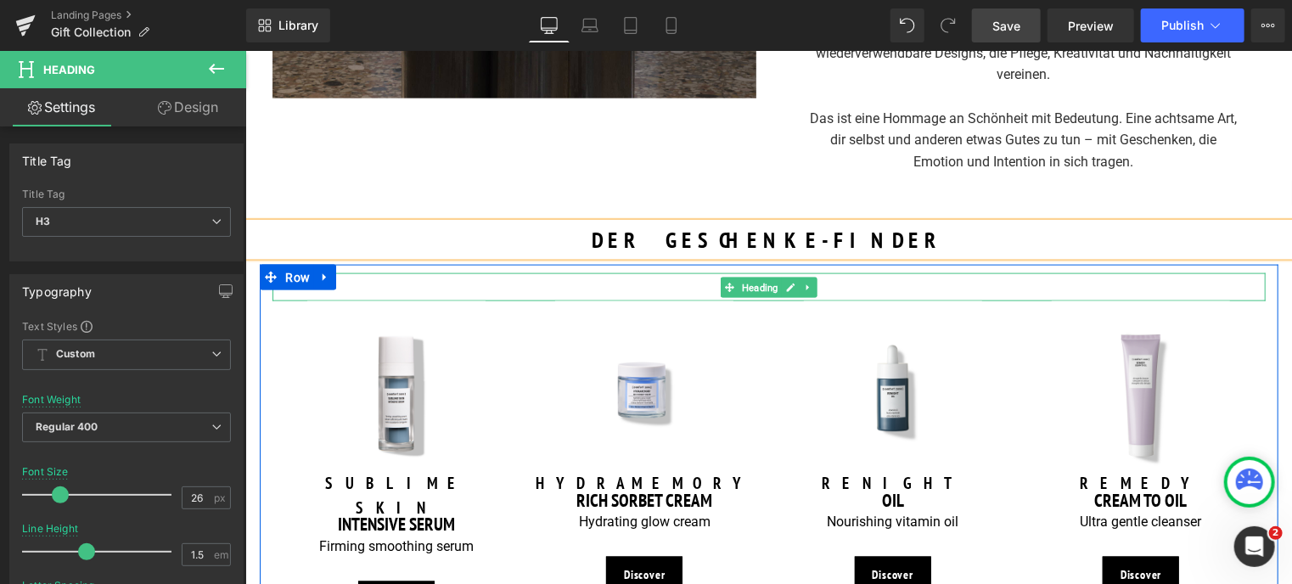
click at [674, 279] on h3 "ICONIC GIFTS" at bounding box center [768, 286] width 993 height 28
click at [679, 289] on h3 "ICONIC GIFTS" at bounding box center [768, 286] width 993 height 28
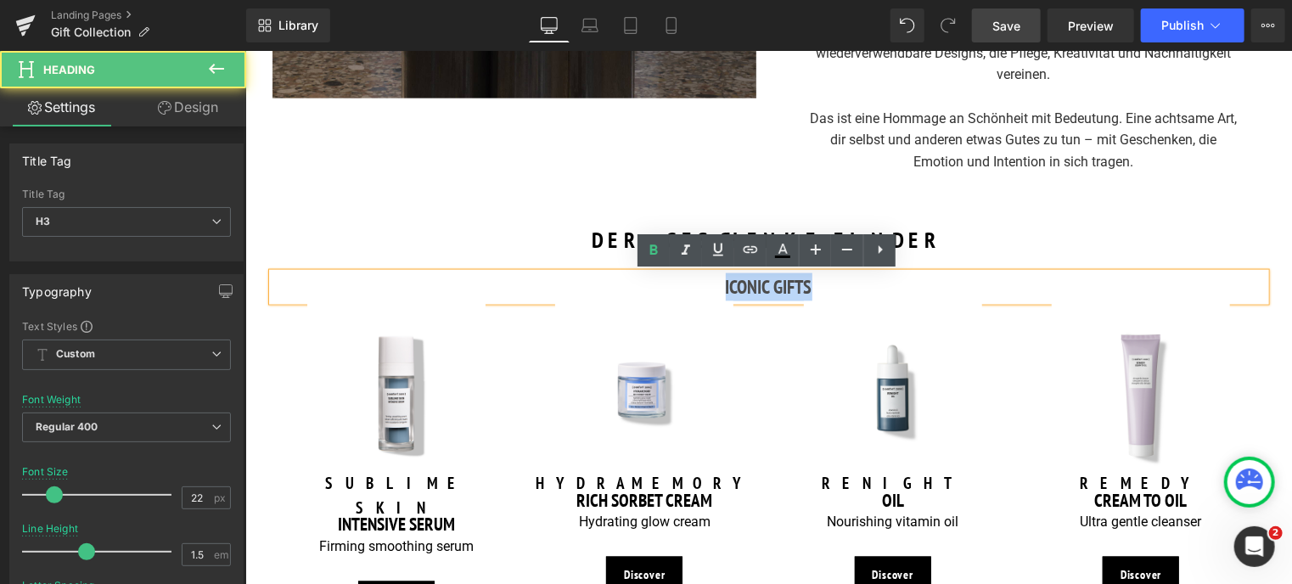
drag, startPoint x: 838, startPoint y: 289, endPoint x: 682, endPoint y: 290, distance: 156.1
click at [682, 290] on h3 "ICONIC GIFTS" at bounding box center [768, 286] width 993 height 28
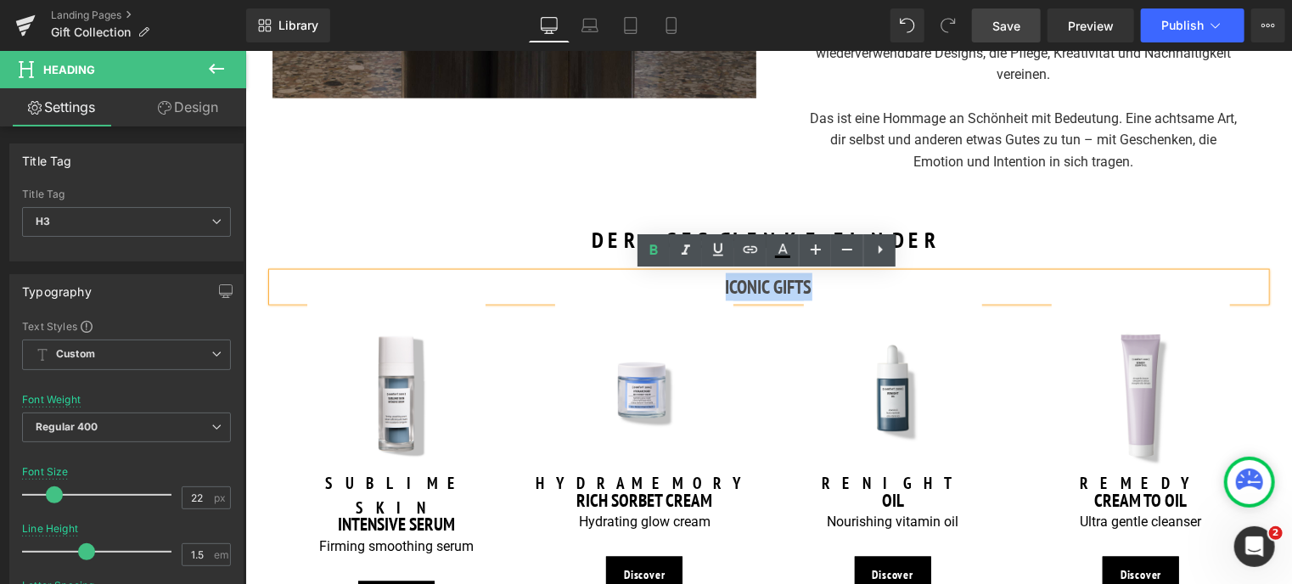
copy h3 "ICONIC GIFTS"
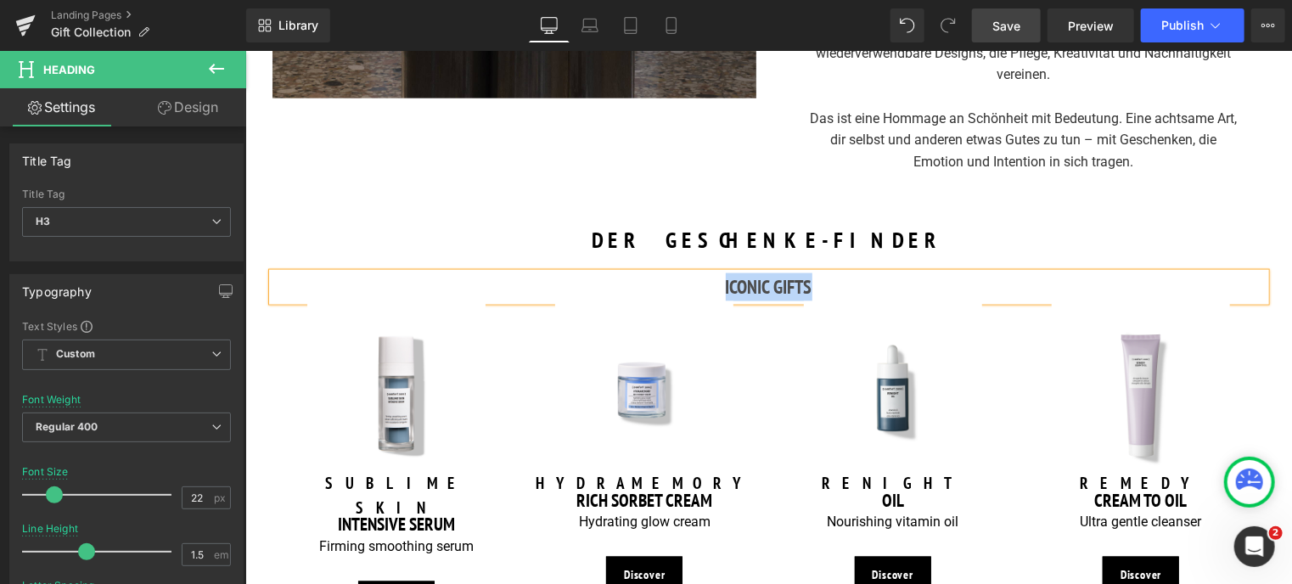
paste div
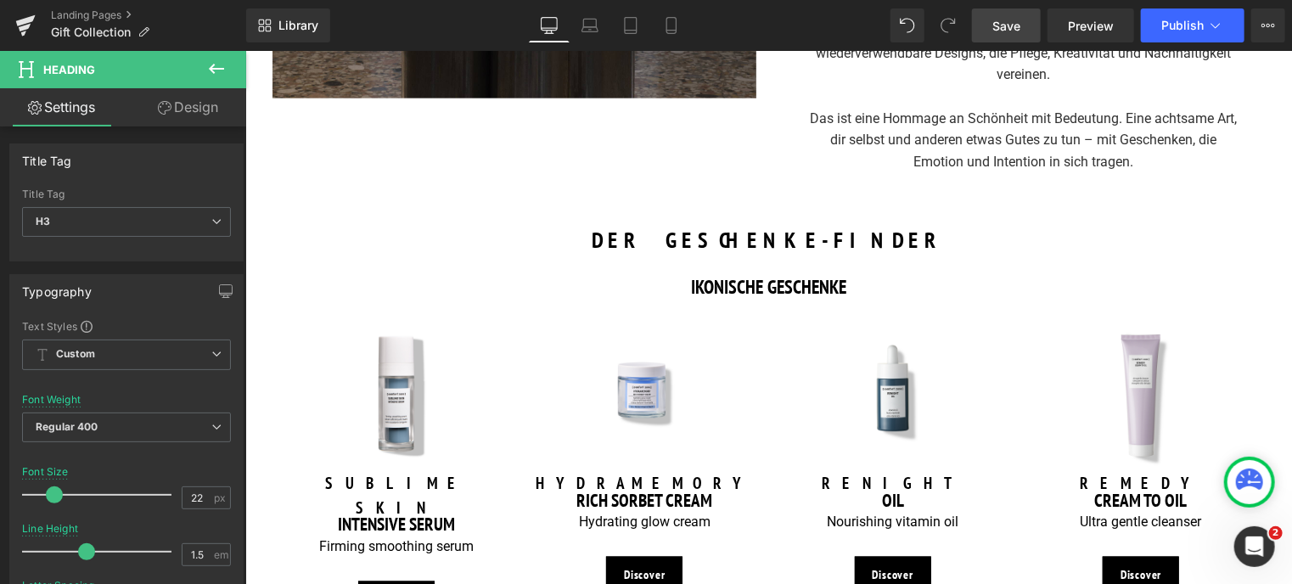
click at [1008, 30] on span "Save" at bounding box center [1006, 26] width 28 height 18
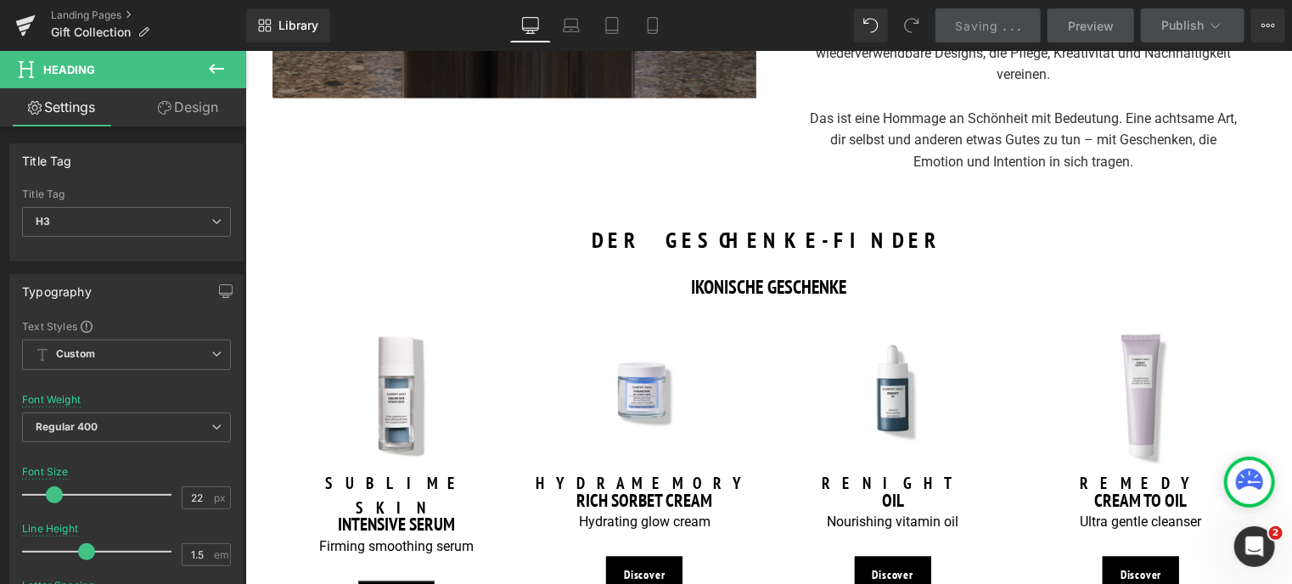
scroll to position [1273, 0]
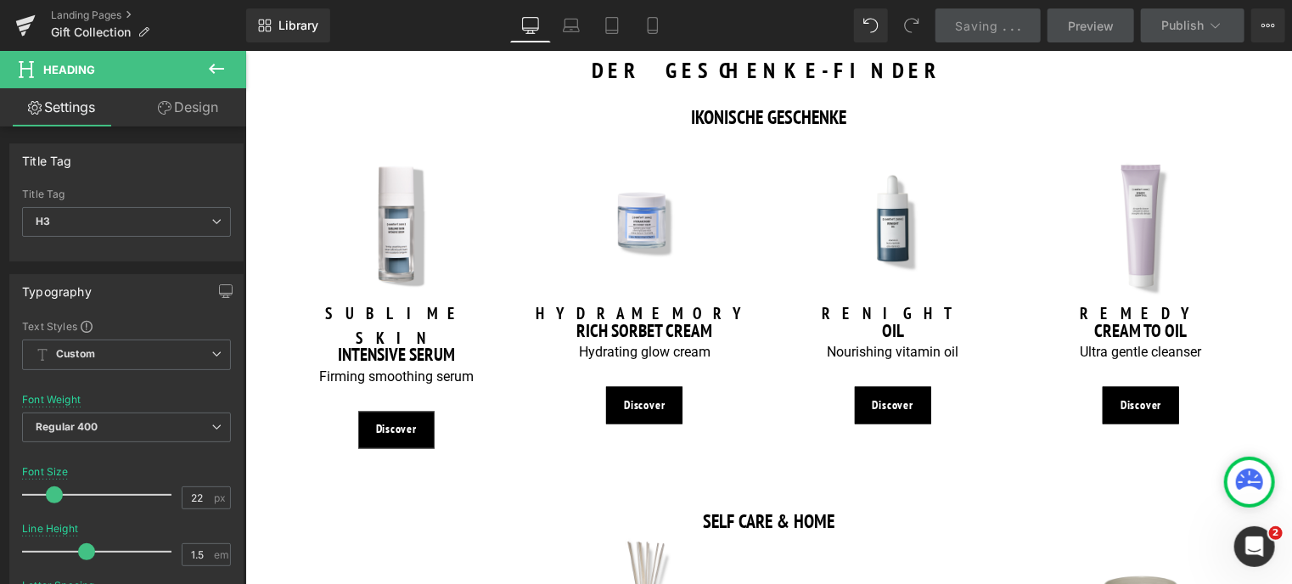
click at [395, 411] on div "Discover Button" at bounding box center [395, 429] width 223 height 37
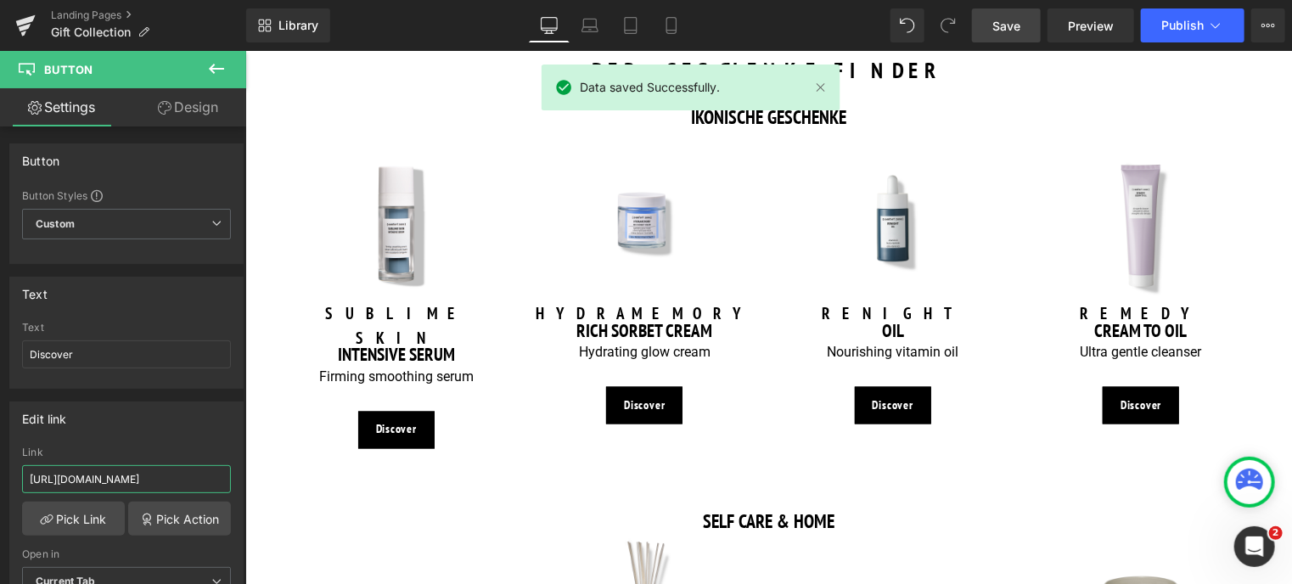
drag, startPoint x: 197, startPoint y: 478, endPoint x: -7, endPoint y: 478, distance: 203.7
click at [0, 478] on html "Heading You are previewing how the will restyle your page. You can not edit Ele…" at bounding box center [646, 292] width 1292 height 584
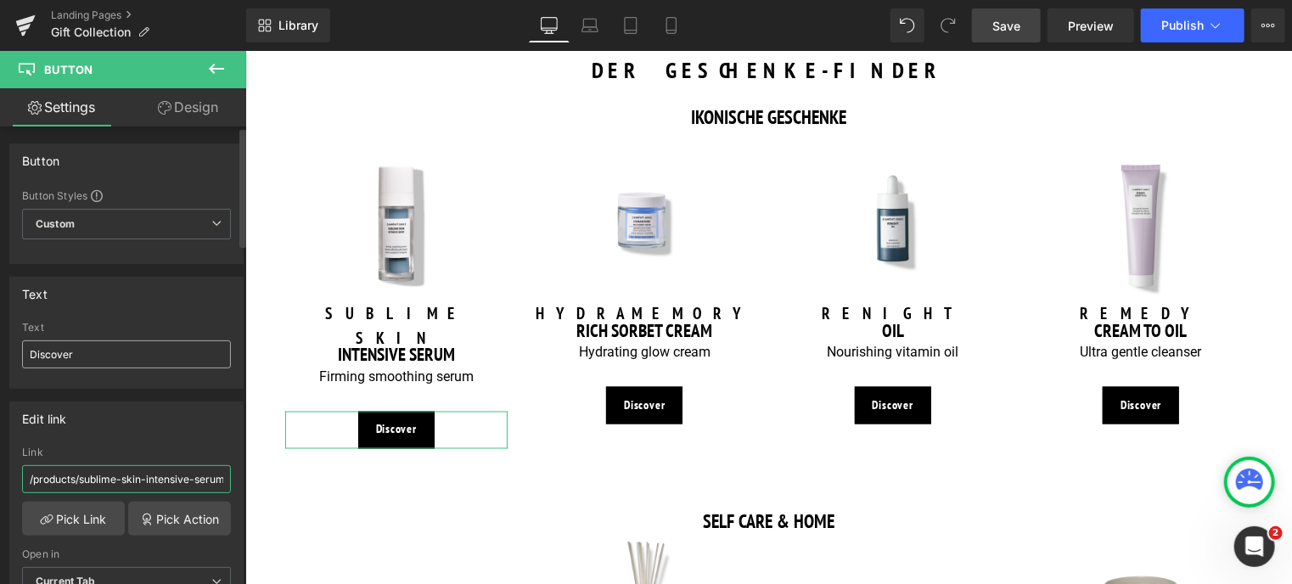
type input "/products/sublime-skin-intensive-serum"
drag, startPoint x: 93, startPoint y: 356, endPoint x: -7, endPoint y: 359, distance: 99.3
click at [0, 359] on html "Heading You are previewing how the will restyle your page. You can not edit Ele…" at bounding box center [646, 292] width 1292 height 584
type input "Entdecken"
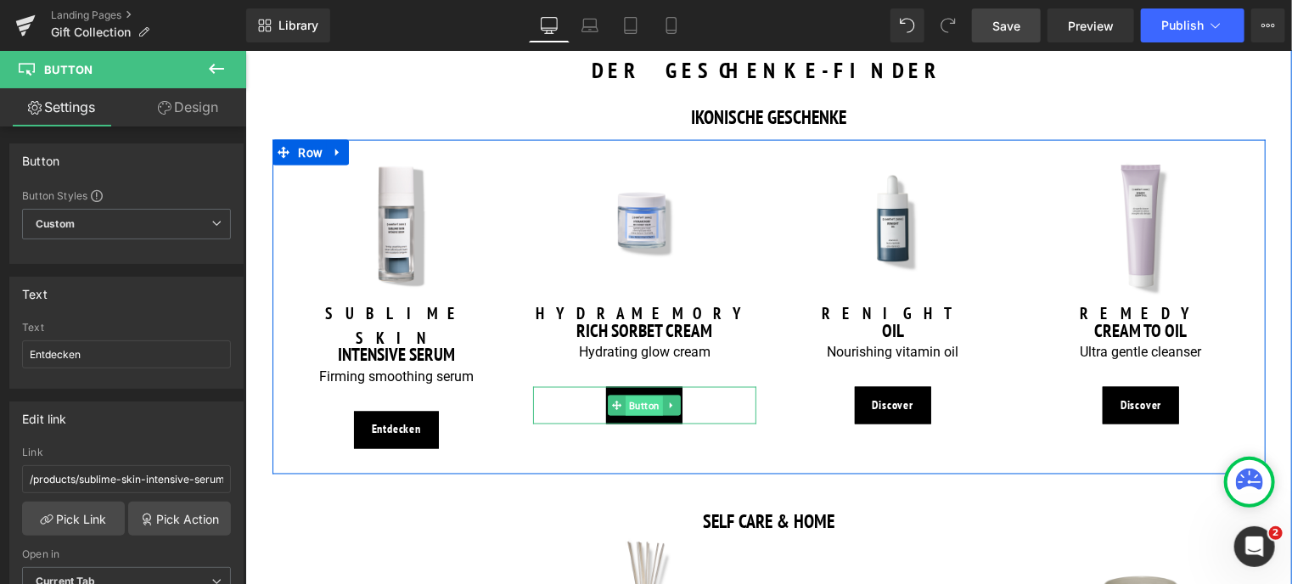
click at [641, 412] on span "Button" at bounding box center [643, 405] width 37 height 20
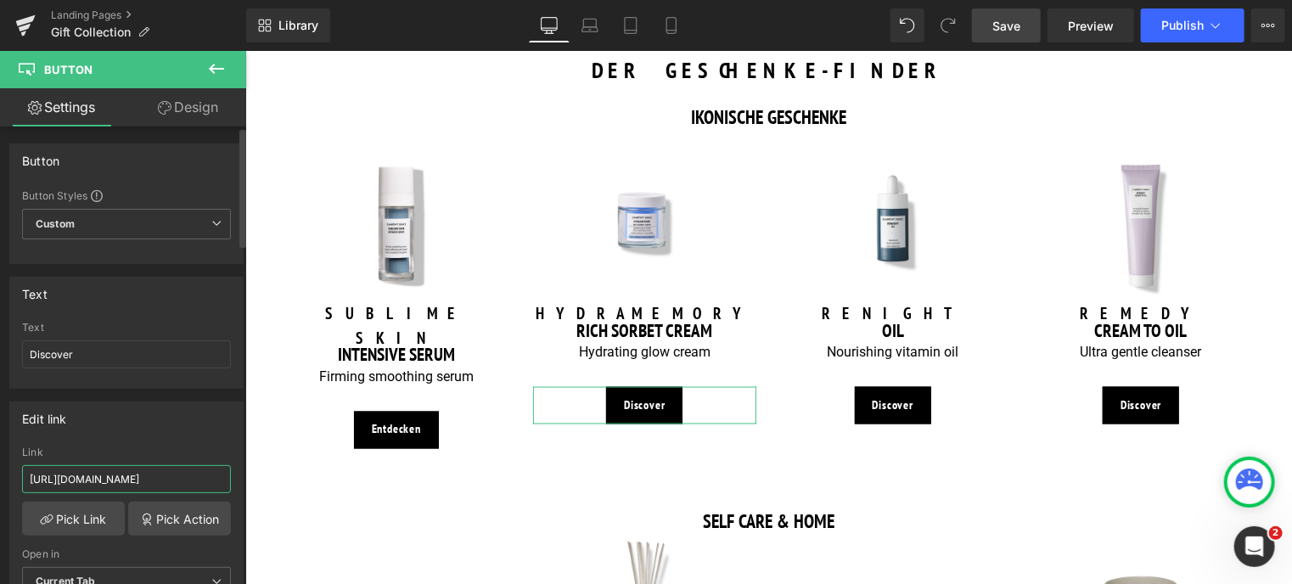
drag, startPoint x: 195, startPoint y: 476, endPoint x: 8, endPoint y: 476, distance: 187.5
click at [8, 476] on div "Edit link [URL][DOMAIN_NAME] Link [URL][DOMAIN_NAME] Pick Link Pick Action Curr…" at bounding box center [127, 505] width 254 height 233
type input "/products/hydramemory-rich-sorbet-cream"
drag, startPoint x: 94, startPoint y: 354, endPoint x: -7, endPoint y: 360, distance: 101.2
click at [0, 360] on html "Button You are previewing how the will restyle your page. You can not edit Elem…" at bounding box center [646, 292] width 1292 height 584
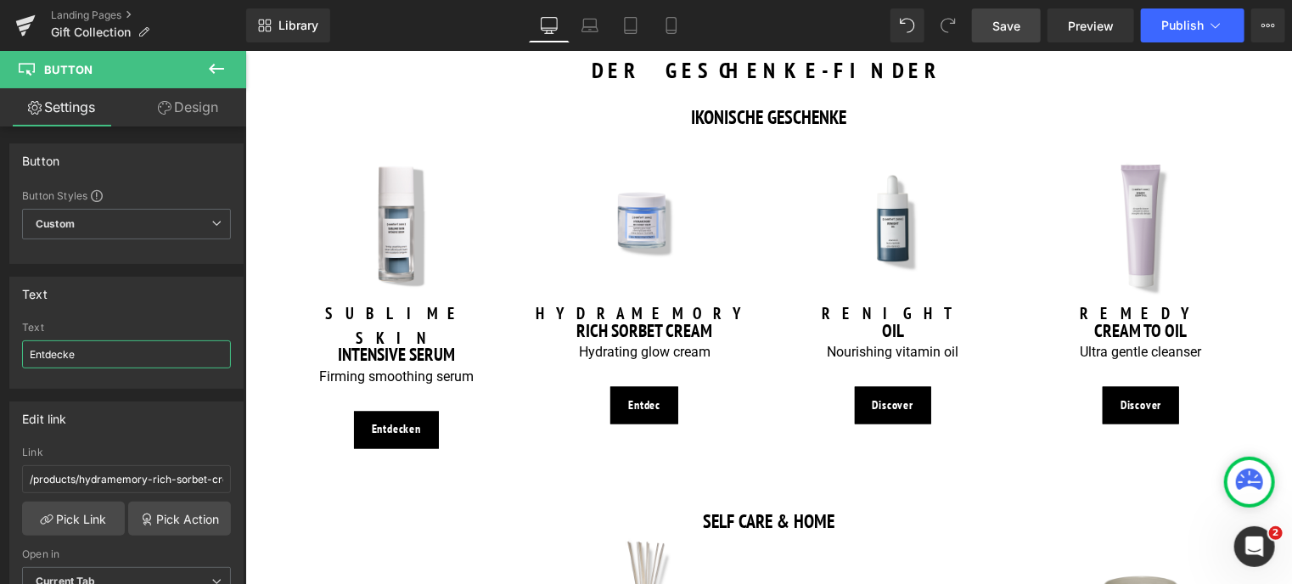
type input "Entdecken"
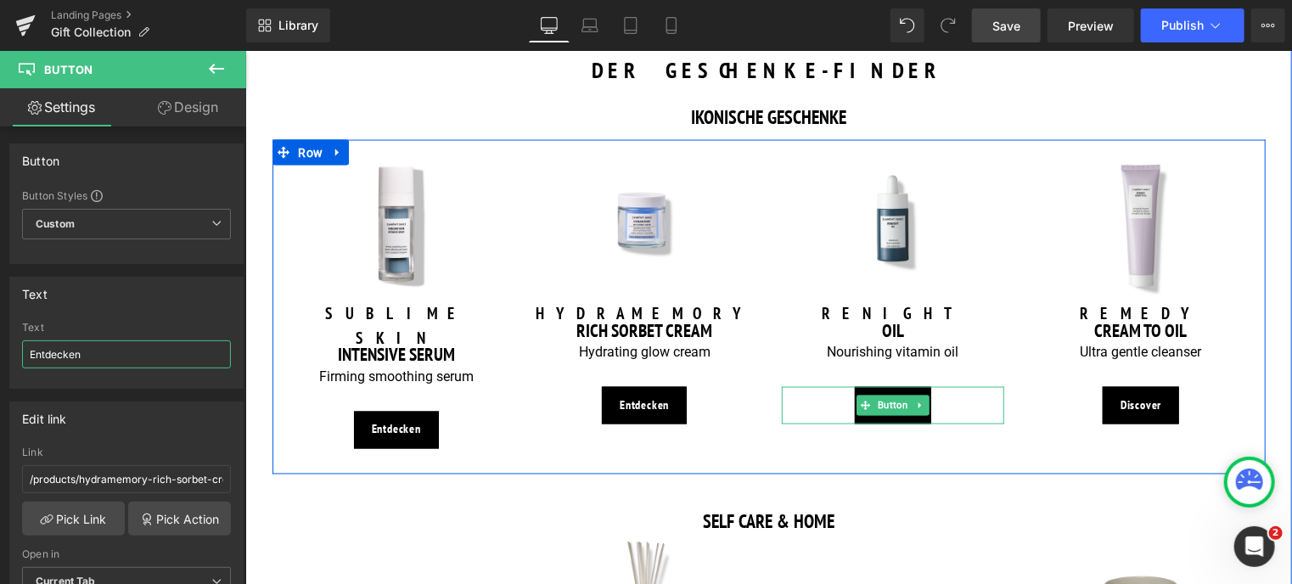
drag, startPoint x: 894, startPoint y: 409, endPoint x: 479, endPoint y: 402, distance: 415.0
click at [894, 409] on span "Button" at bounding box center [891, 405] width 37 height 20
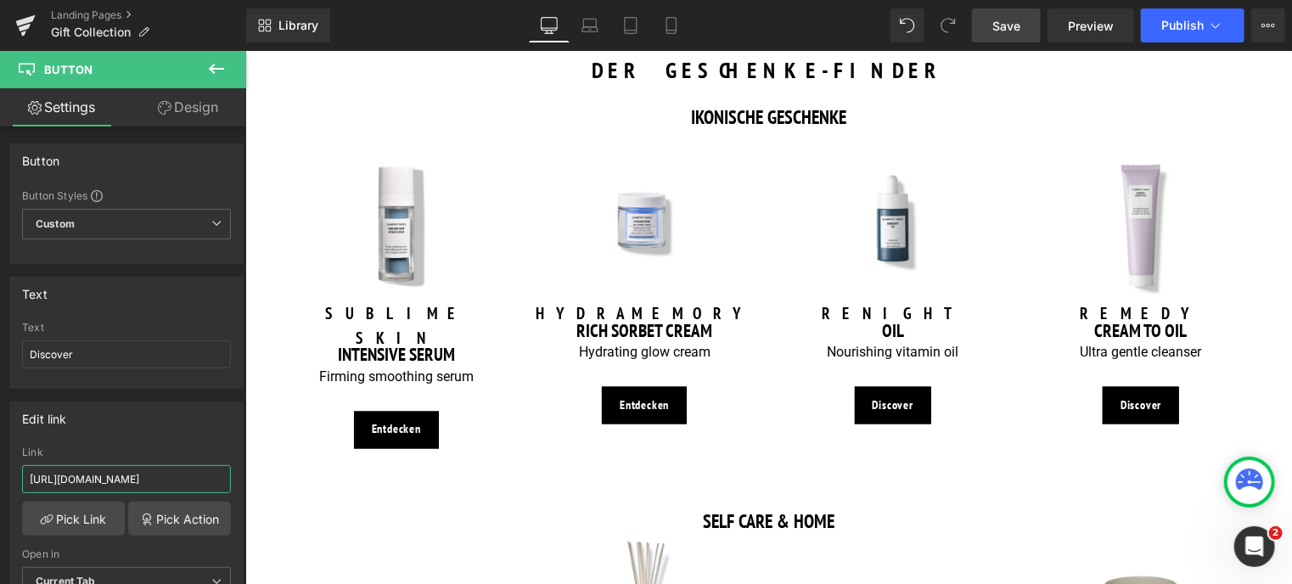
drag, startPoint x: 198, startPoint y: 477, endPoint x: -7, endPoint y: 466, distance: 204.8
click at [0, 466] on html "Button You are previewing how the will restyle your page. You can not edit Elem…" at bounding box center [646, 292] width 1292 height 584
type input "/products/renight-oil"
drag, startPoint x: 110, startPoint y: 351, endPoint x: -7, endPoint y: 354, distance: 117.1
click at [0, 354] on html "Button You are previewing how the will restyle your page. You can not edit Elem…" at bounding box center [646, 292] width 1292 height 584
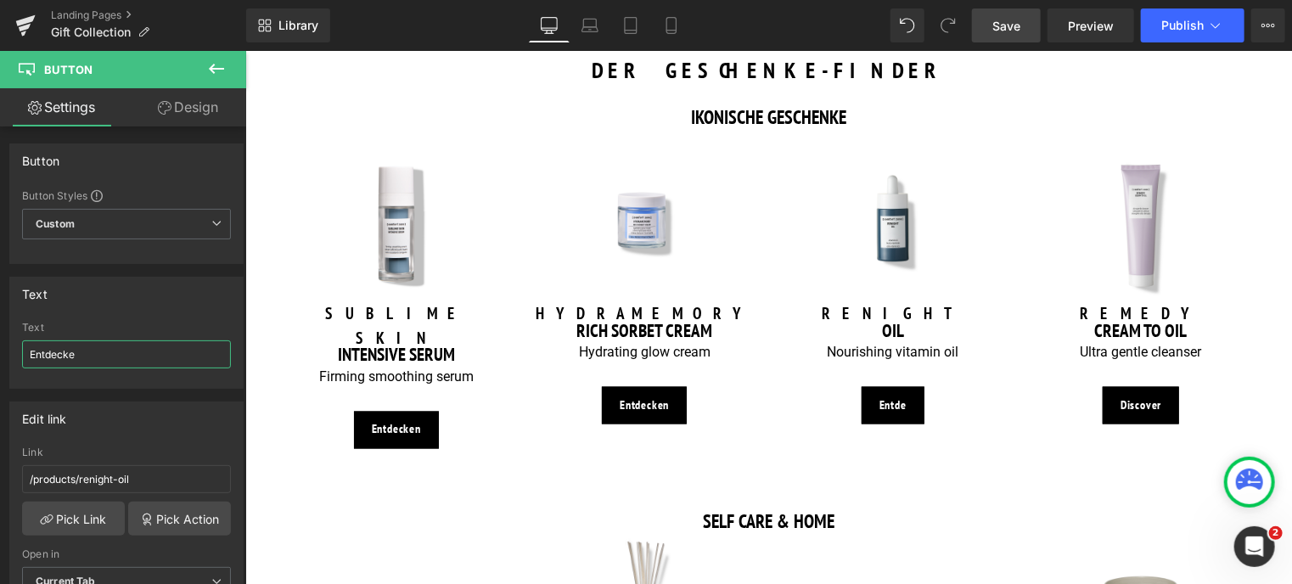
type input "Entdecken"
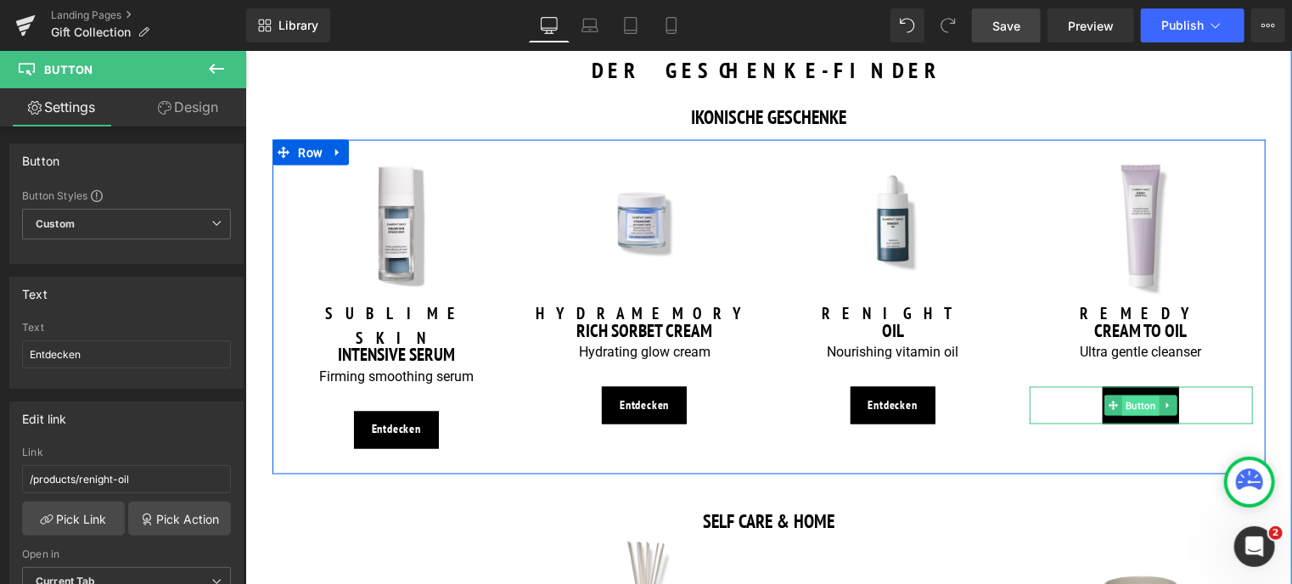
click at [1131, 409] on span "Button" at bounding box center [1139, 405] width 37 height 20
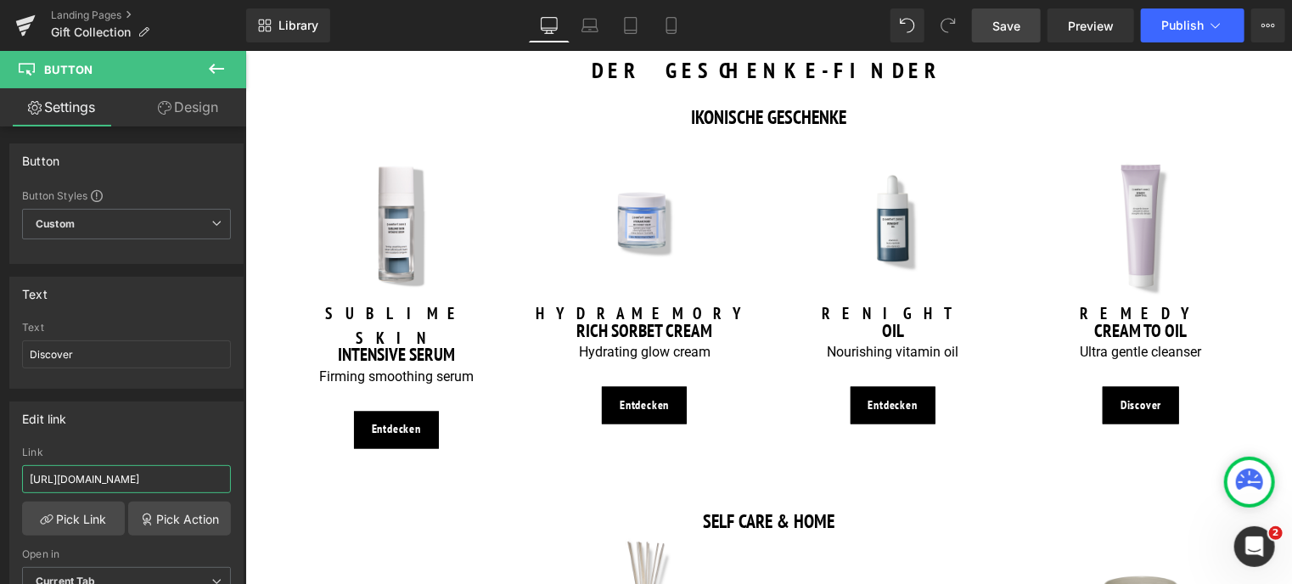
drag, startPoint x: 198, startPoint y: 477, endPoint x: -7, endPoint y: 478, distance: 204.5
click at [0, 478] on html "Button You are previewing how the will restyle your page. You can not edit Elem…" at bounding box center [646, 292] width 1292 height 584
type input "/products/remedy-cream-to-oil"
drag, startPoint x: 100, startPoint y: 354, endPoint x: 28, endPoint y: 349, distance: 72.3
click at [29, 352] on input "Discover" at bounding box center [126, 354] width 209 height 28
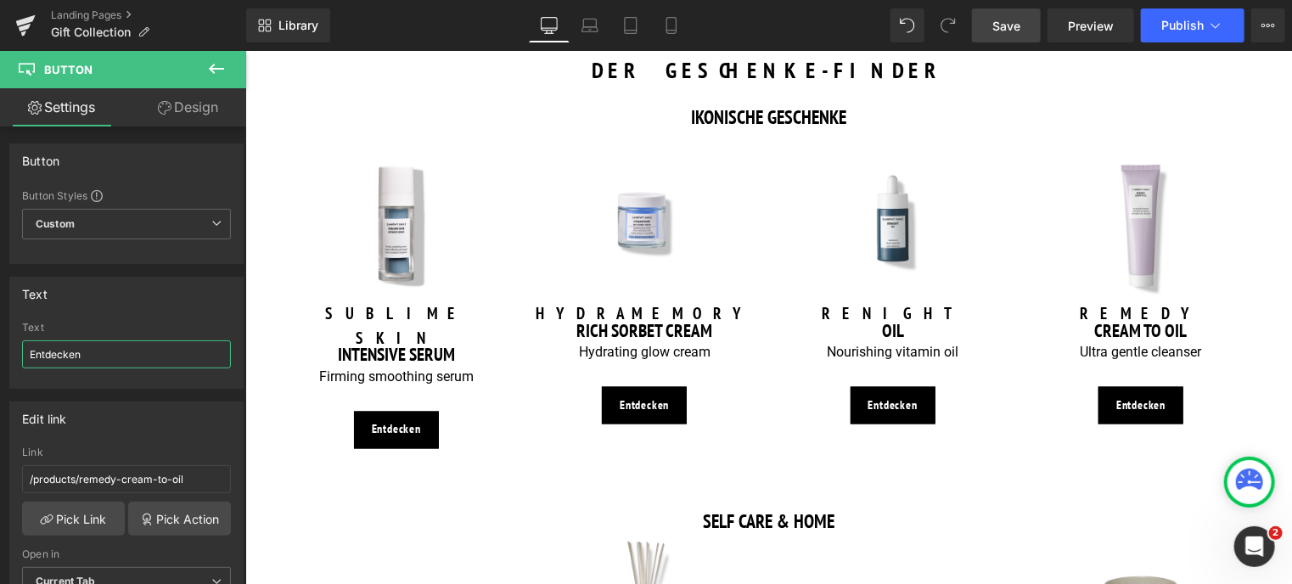
type input "Entdecken"
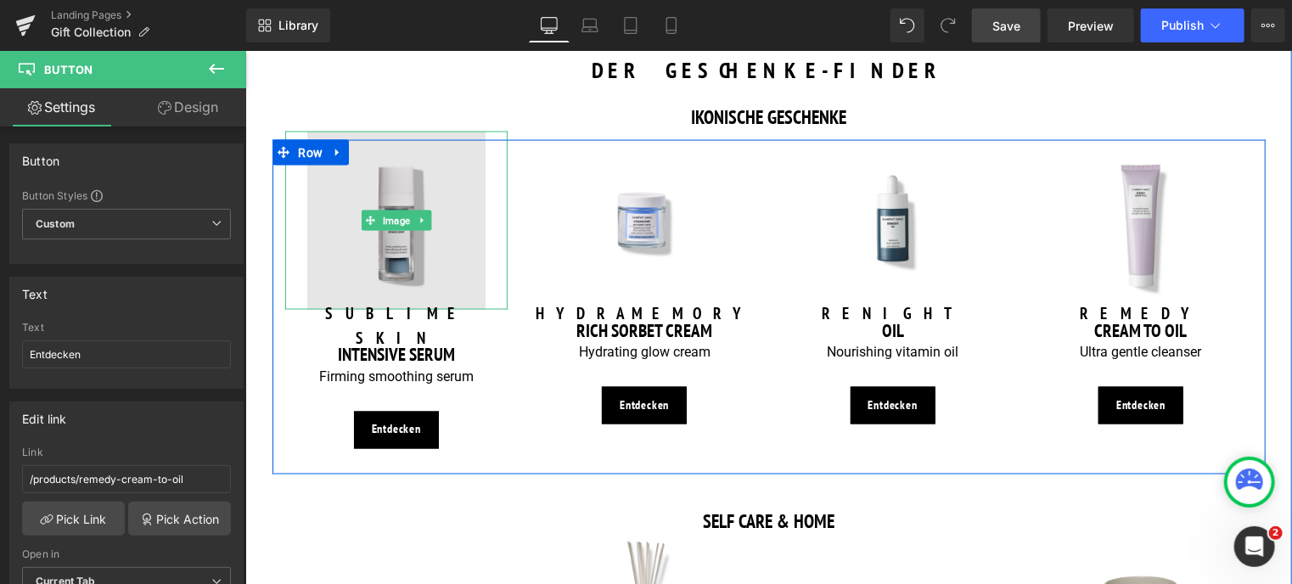
click at [381, 197] on img at bounding box center [395, 220] width 178 height 178
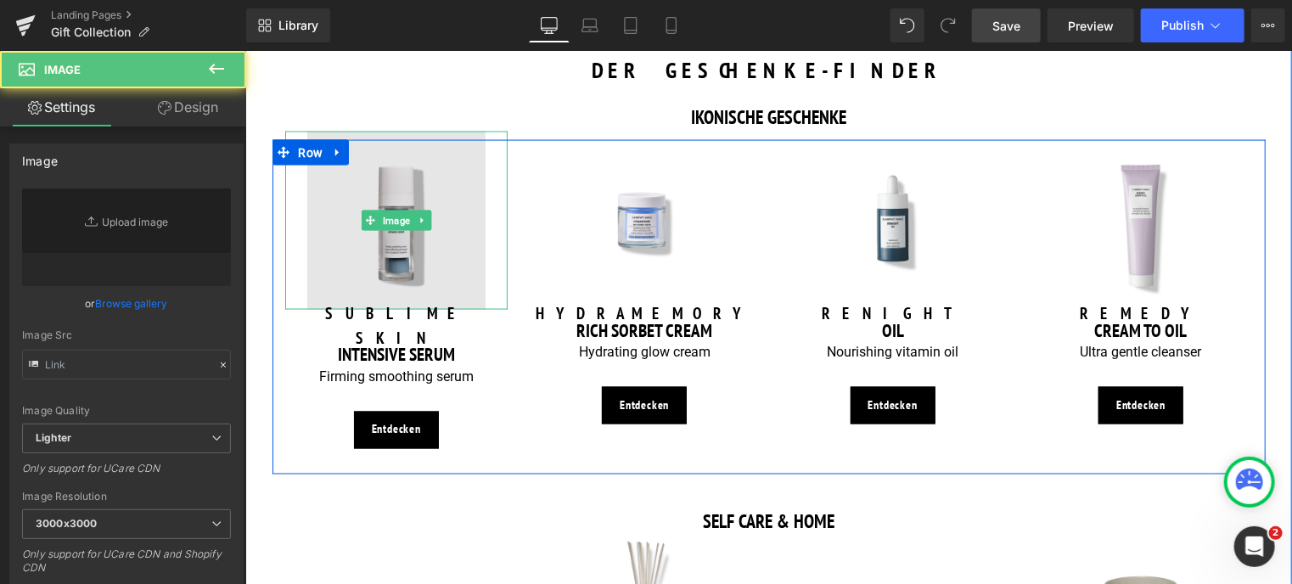
type input "[URL][DOMAIN_NAME]"
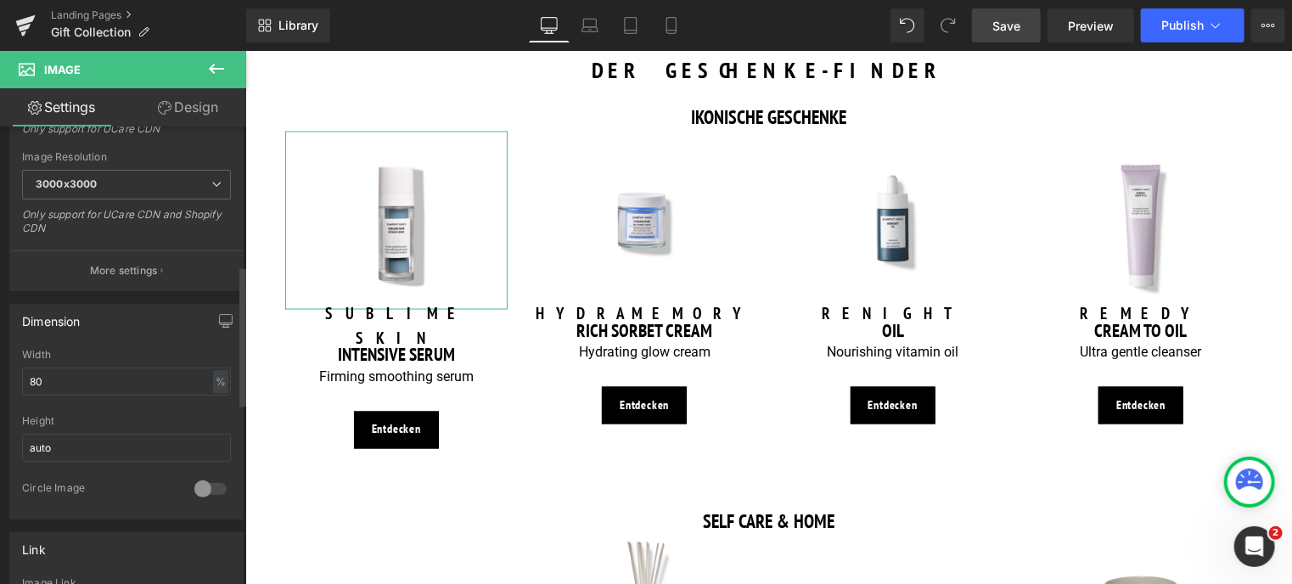
scroll to position [594, 0]
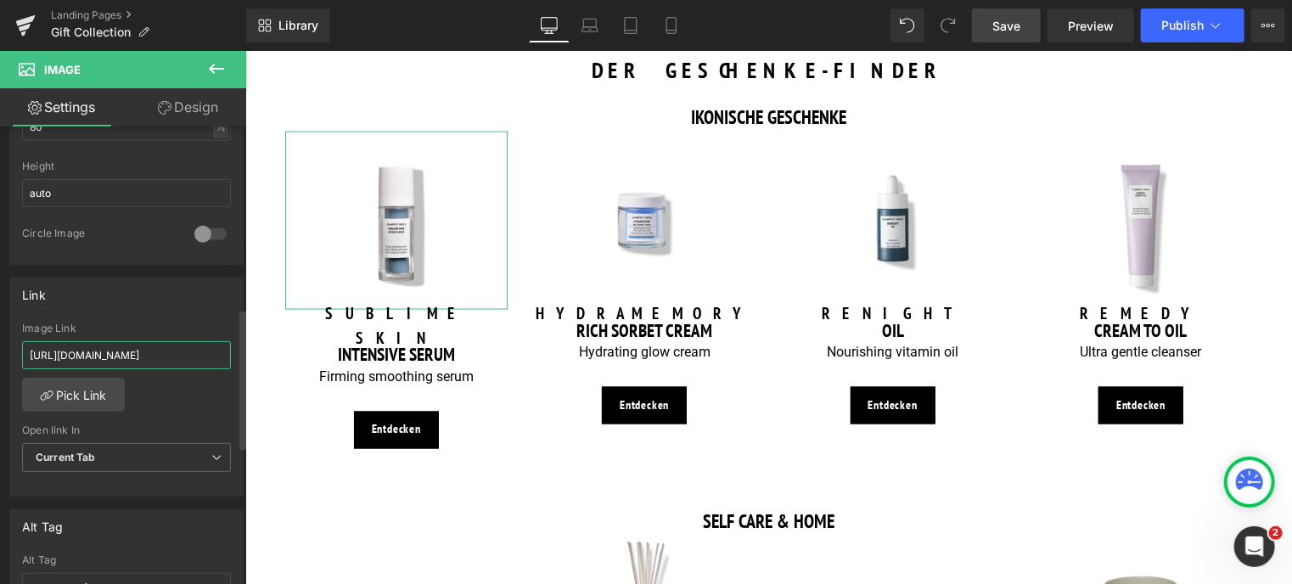
click at [198, 352] on input "[URL][DOMAIN_NAME]" at bounding box center [126, 355] width 209 height 28
drag, startPoint x: 198, startPoint y: 352, endPoint x: -7, endPoint y: 352, distance: 204.5
click at [0, 352] on html "Button You are previewing how the will restyle your page. You can not edit Elem…" at bounding box center [646, 292] width 1292 height 584
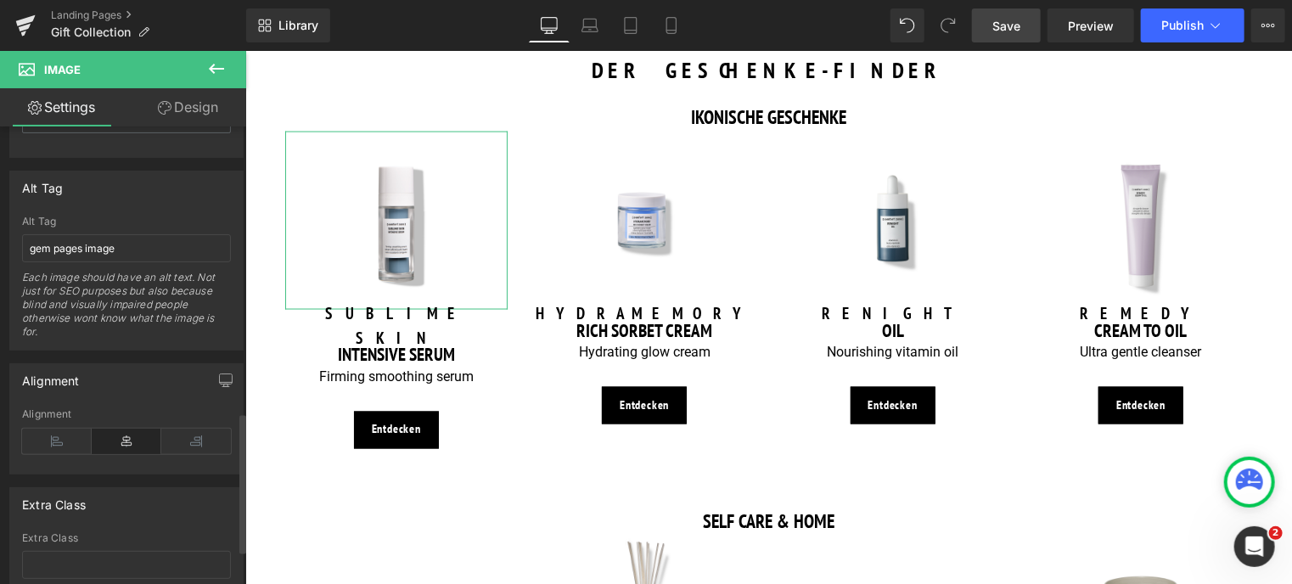
scroll to position [933, 0]
type input "/products/sublime-skin-intensive-serum"
drag, startPoint x: 122, startPoint y: 250, endPoint x: -7, endPoint y: 236, distance: 129.8
click at [0, 236] on html "Button You are previewing how the will restyle your page. You can not edit Elem…" at bounding box center [646, 292] width 1292 height 584
type input "Intensive serum"
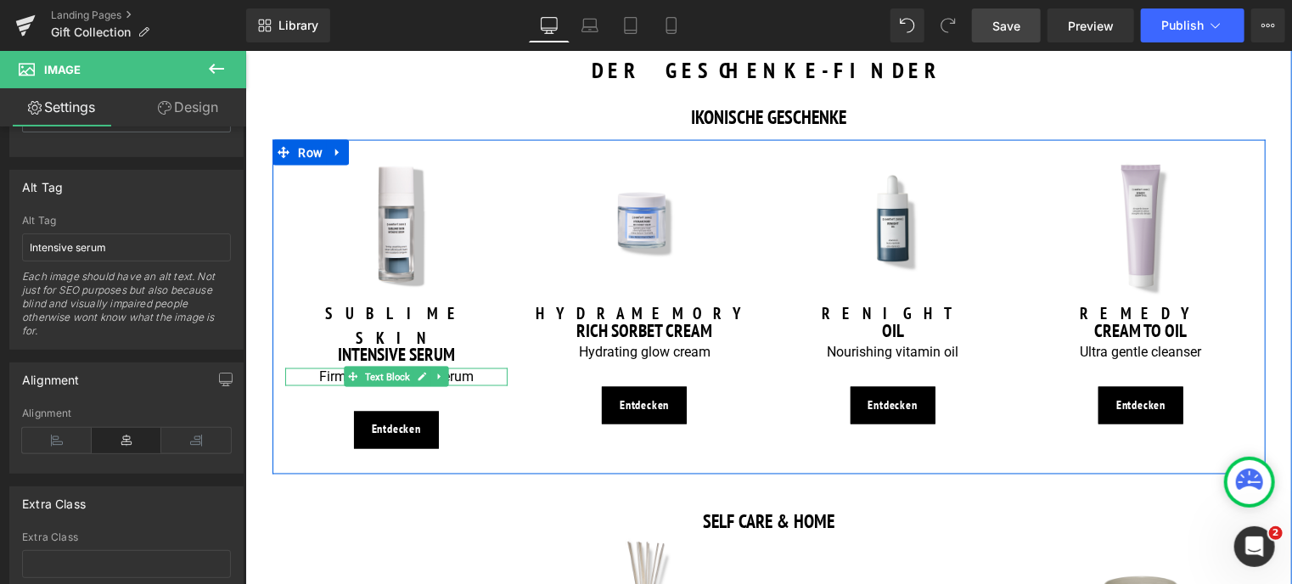
click at [321, 367] on p "Firming smoothing serum" at bounding box center [395, 376] width 223 height 18
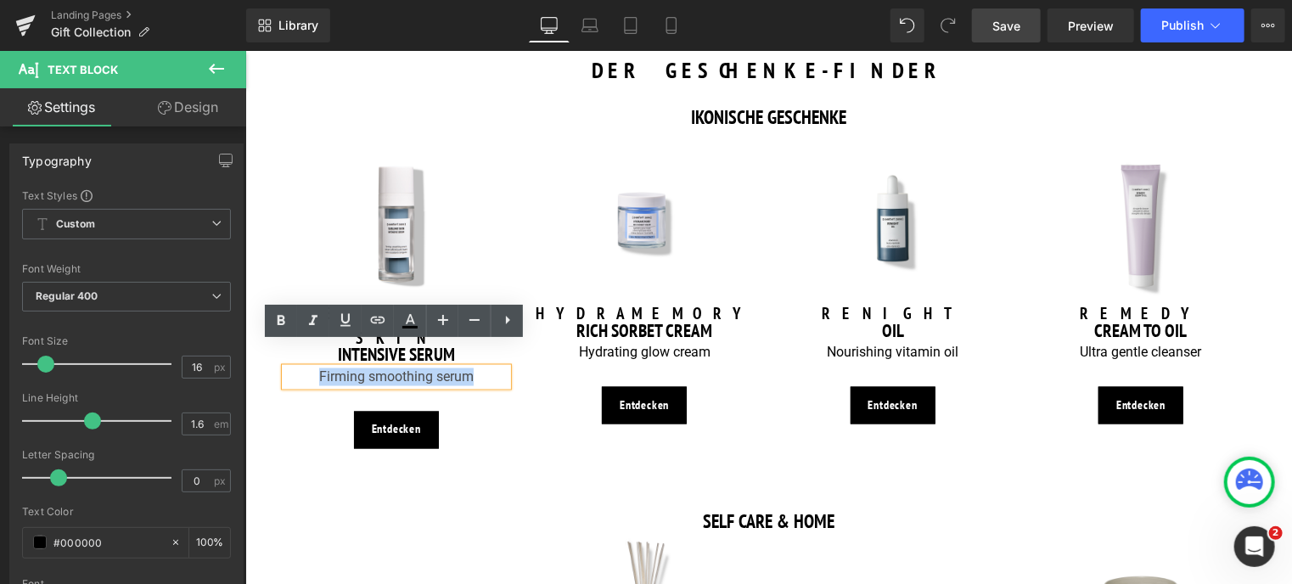
drag, startPoint x: 313, startPoint y: 351, endPoint x: 513, endPoint y: 335, distance: 200.9
click at [513, 335] on div "Image SUBLIME SKIN Heading INTENSIVE SERUM Heading Firming smoothing serum Text…" at bounding box center [396, 306] width 249 height 334
copy p "Firming smoothing serum"
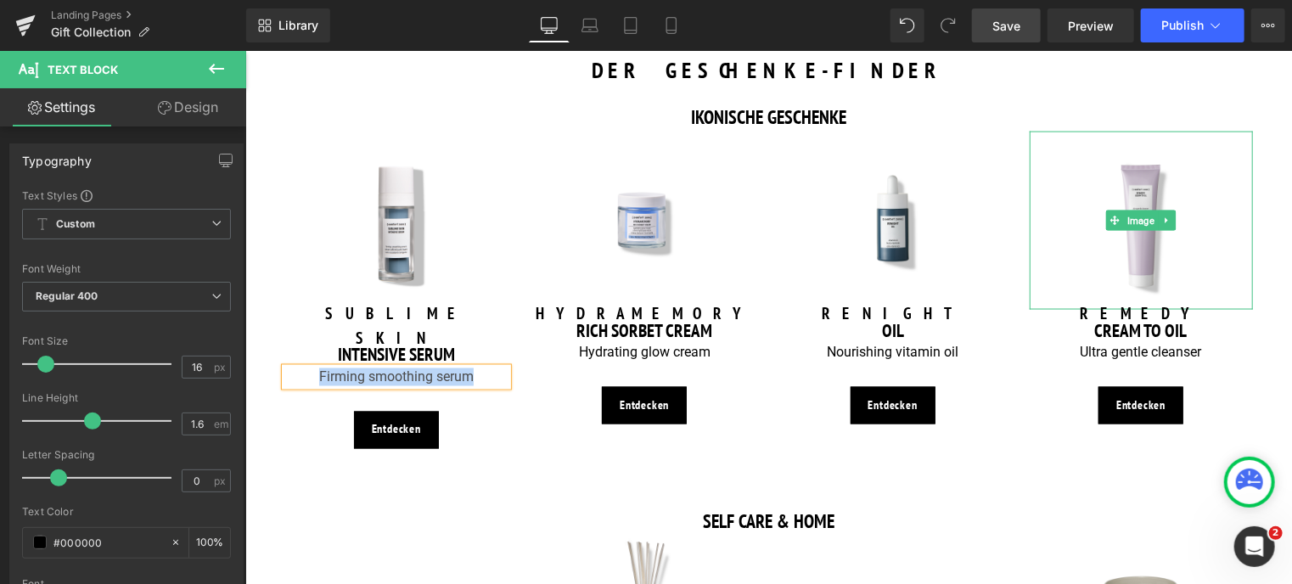
click at [1238, 197] on link at bounding box center [1140, 220] width 223 height 178
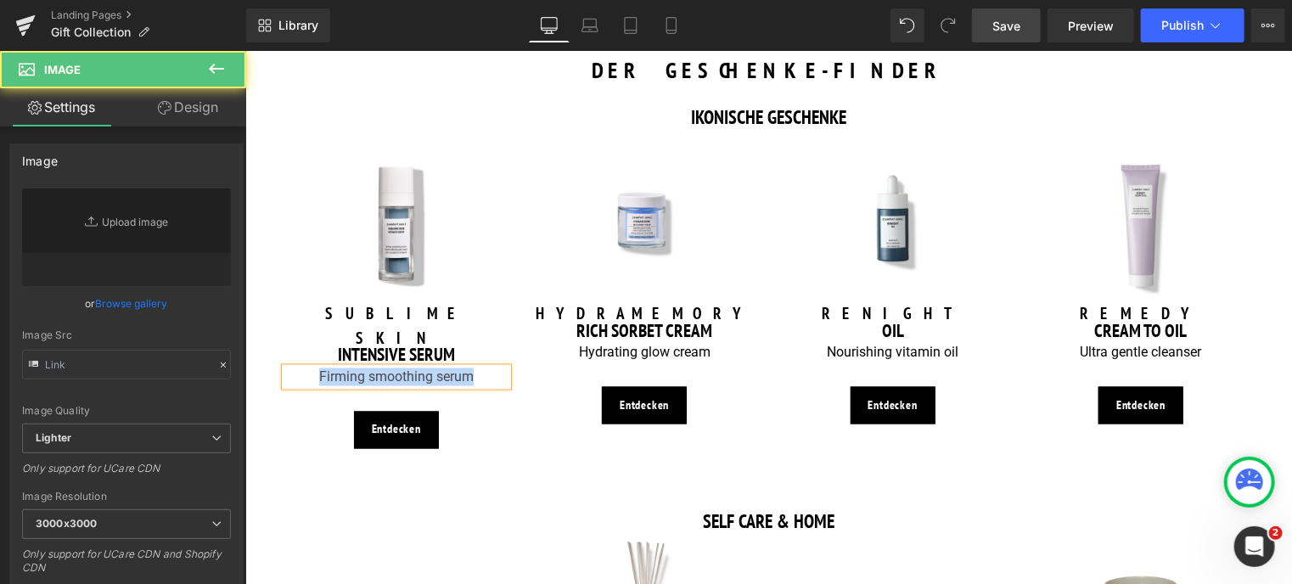
type input "[URL][DOMAIN_NAME]"
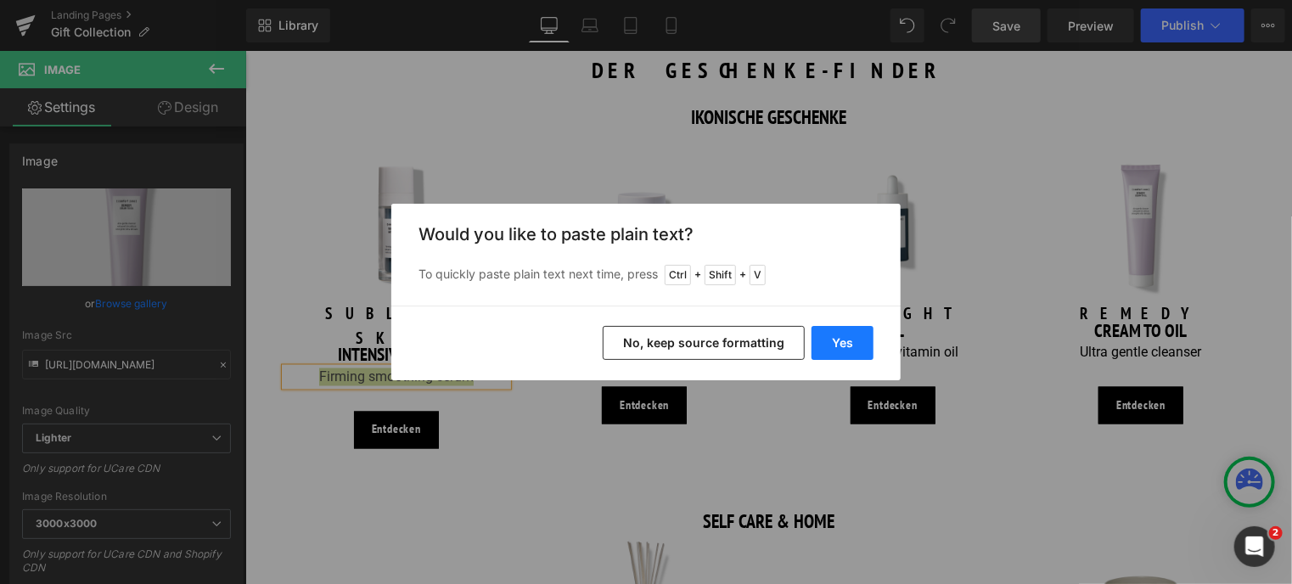
click at [847, 342] on button "Yes" at bounding box center [842, 343] width 62 height 34
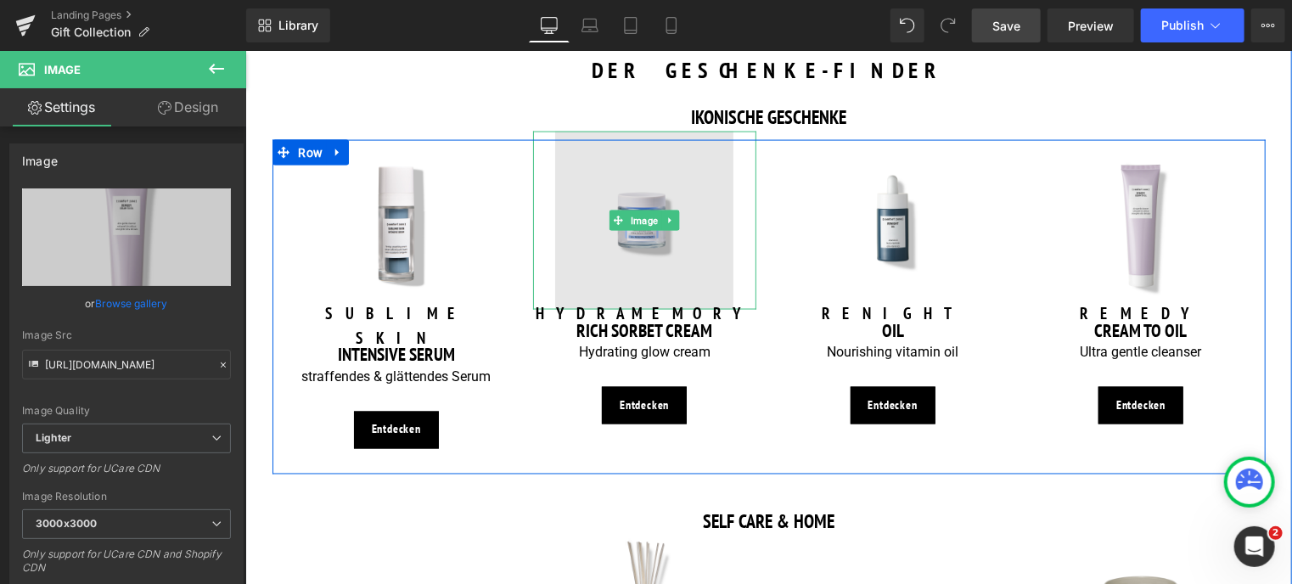
drag, startPoint x: 277, startPoint y: 445, endPoint x: 633, endPoint y: 253, distance: 404.7
click at [633, 253] on img at bounding box center [643, 220] width 178 height 178
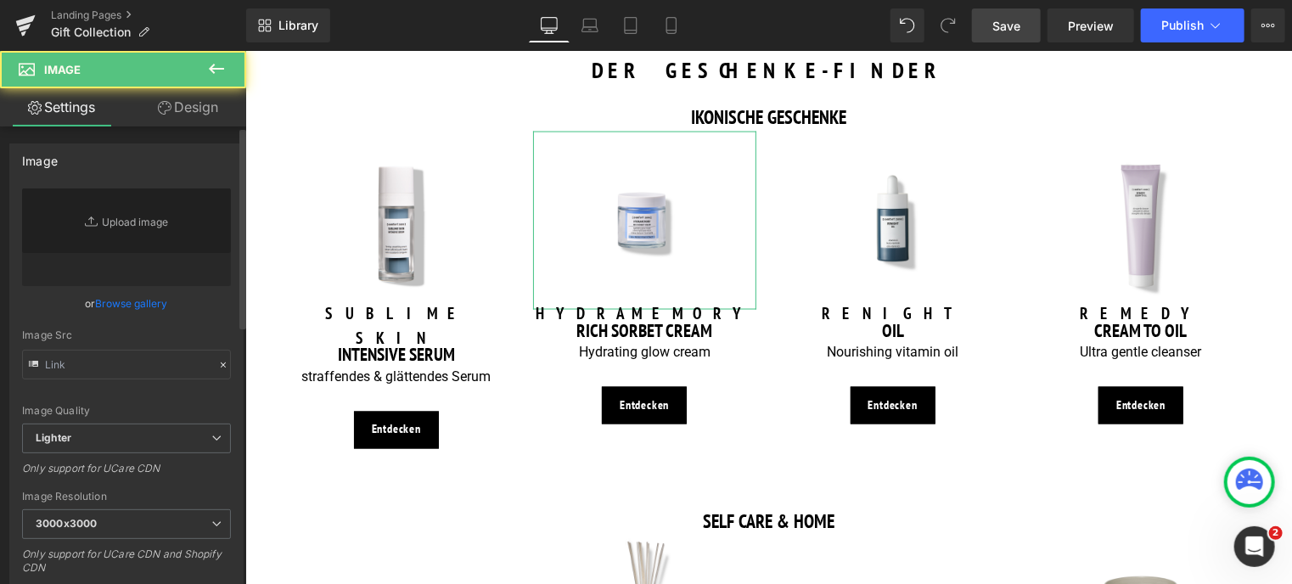
type input "[URL][DOMAIN_NAME]"
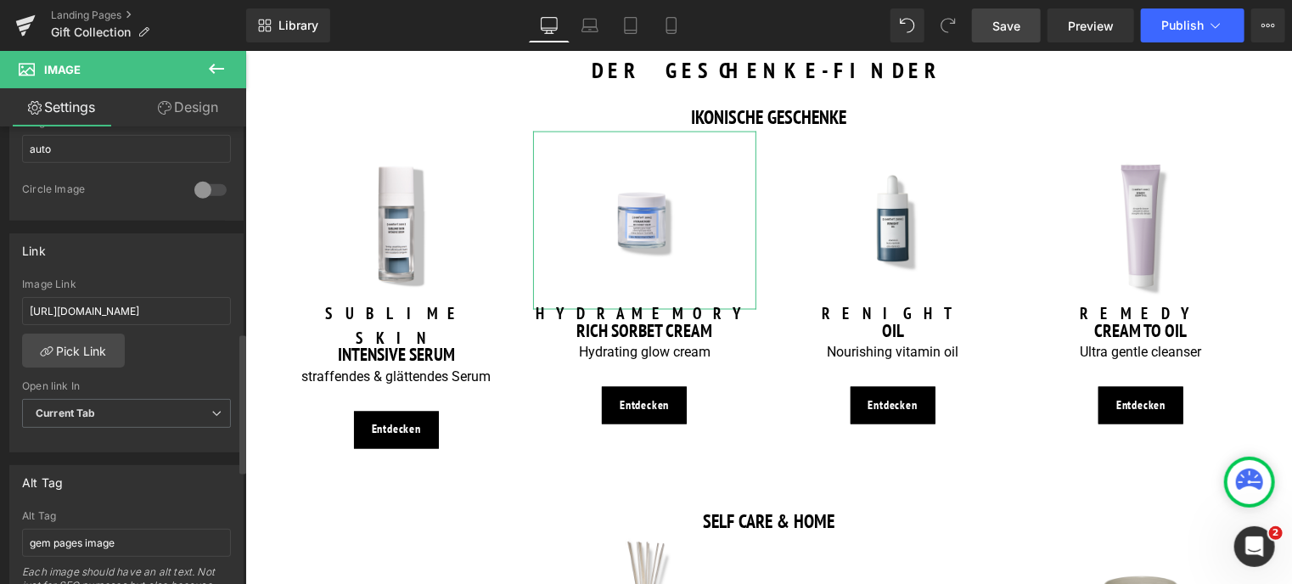
scroll to position [679, 0]
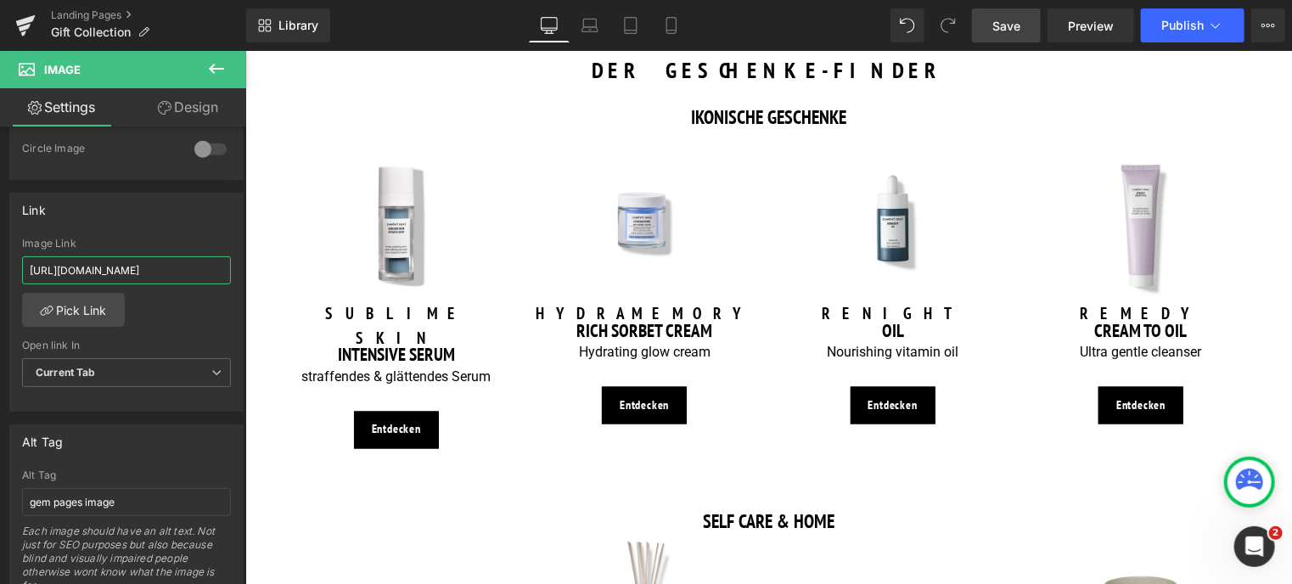
drag, startPoint x: 196, startPoint y: 265, endPoint x: -7, endPoint y: 234, distance: 205.1
click at [0, 234] on html "Button You are previewing how the will restyle your page. You can not edit Elem…" at bounding box center [646, 292] width 1292 height 584
type input "/products/hydramemory-rich-sorbet-cream"
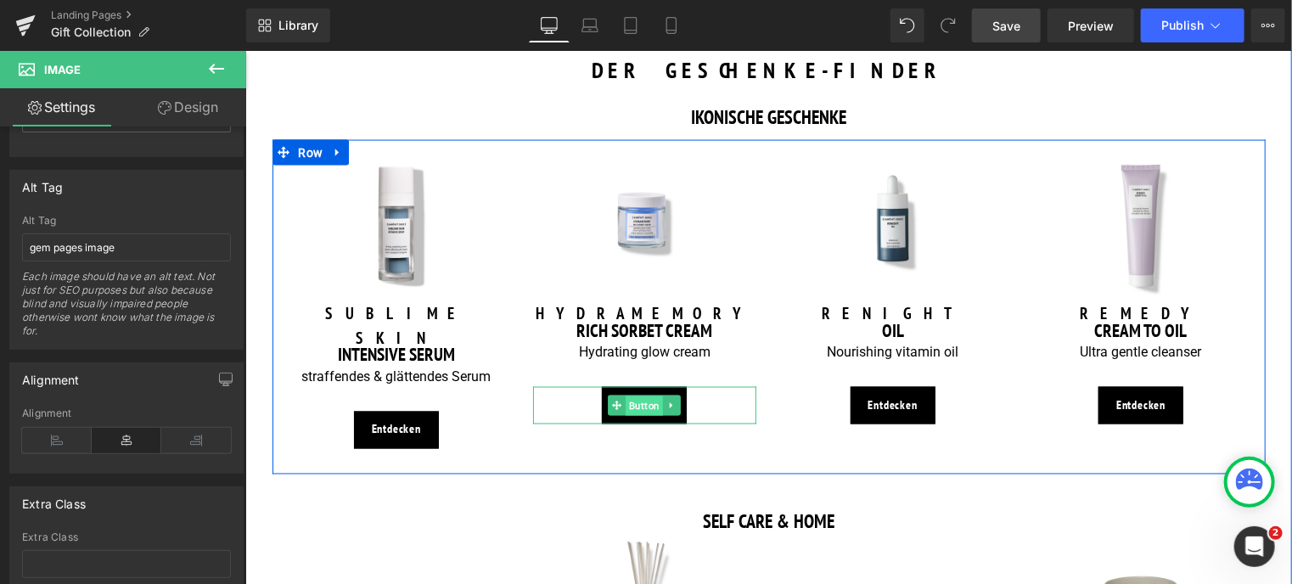
click at [642, 406] on span "Button" at bounding box center [643, 405] width 37 height 20
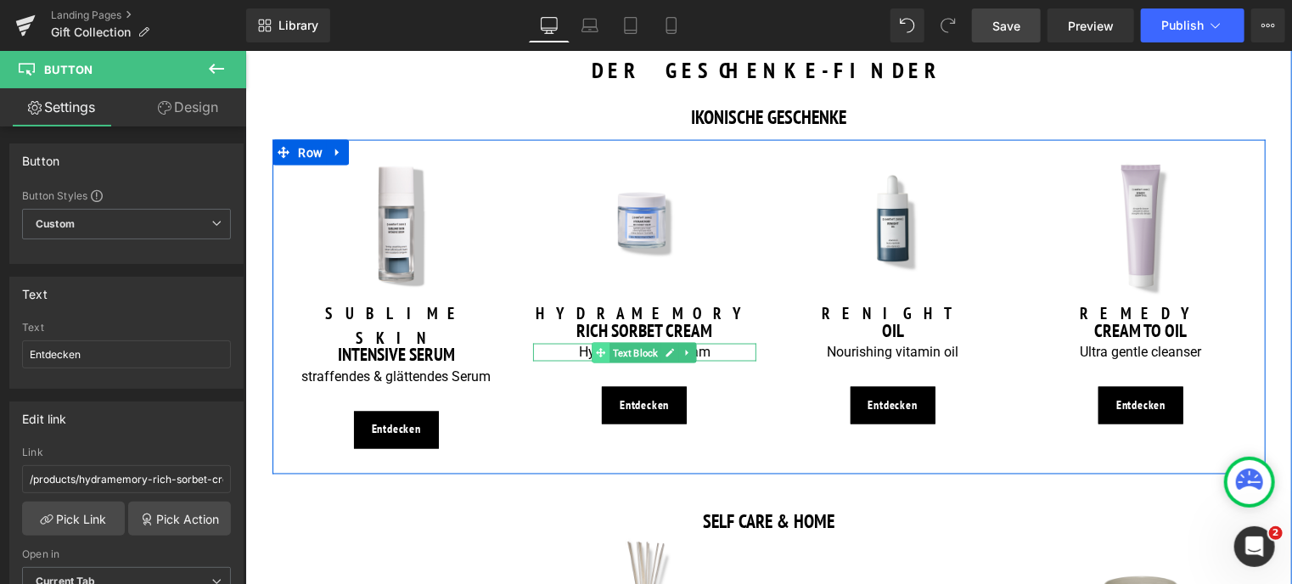
click at [598, 352] on icon at bounding box center [599, 351] width 9 height 9
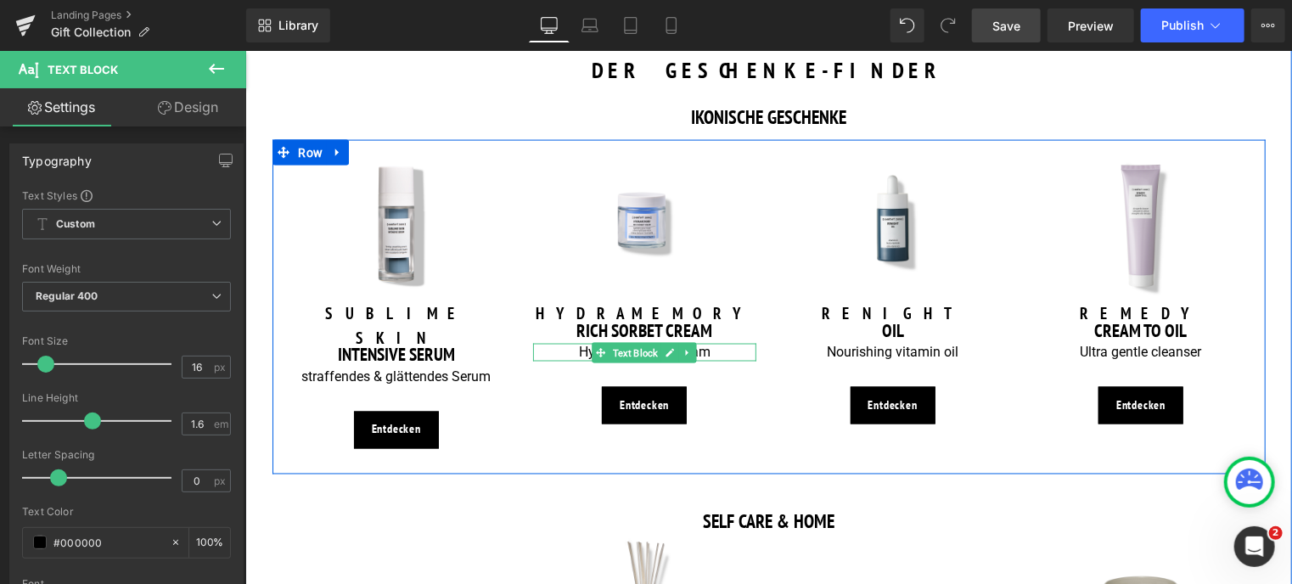
click at [719, 353] on p "Hydrating glow cream" at bounding box center [643, 352] width 223 height 18
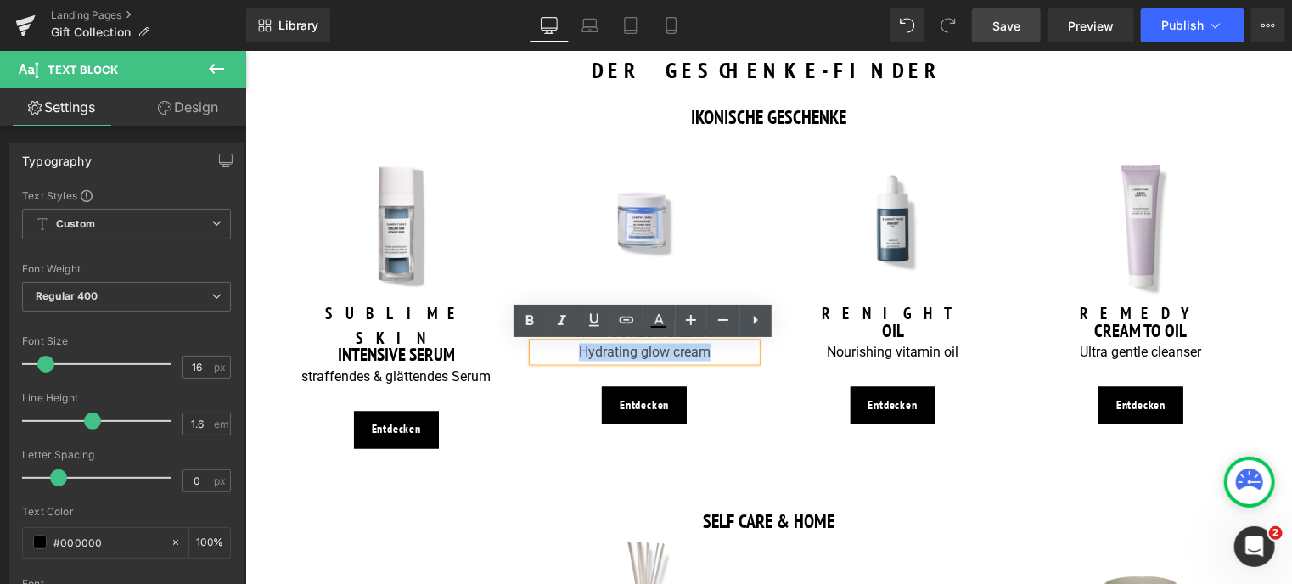
drag, startPoint x: 719, startPoint y: 353, endPoint x: 536, endPoint y: 355, distance: 182.5
click at [536, 355] on p "Hydrating glow cream" at bounding box center [643, 352] width 223 height 18
copy p "Hydrating glow cream"
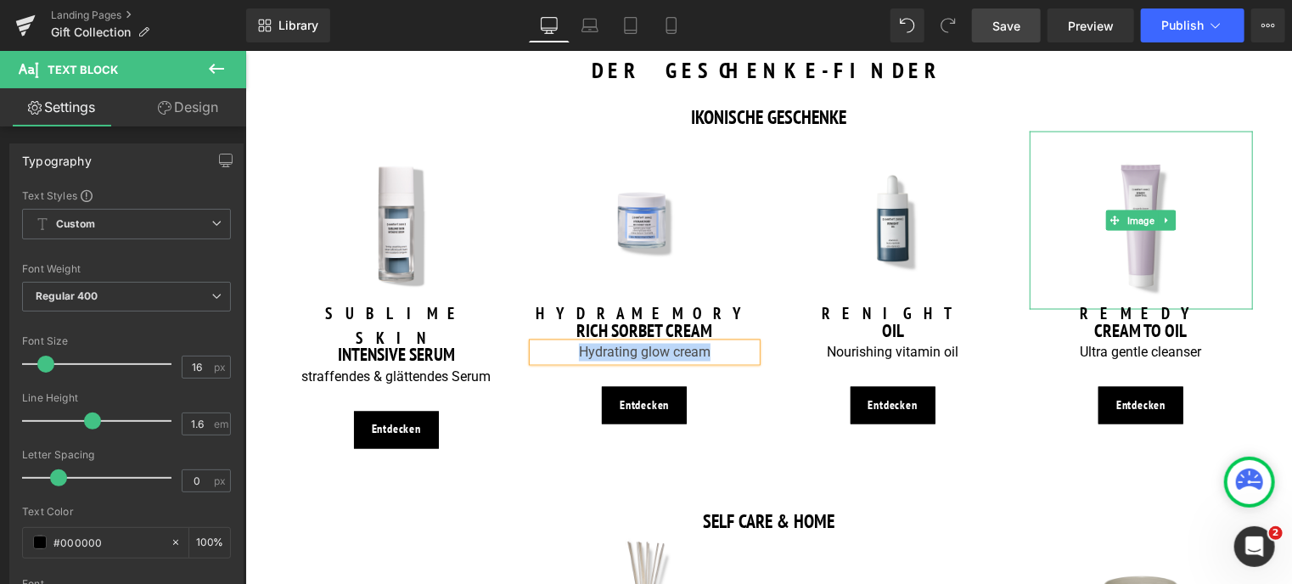
drag, startPoint x: 1236, startPoint y: 294, endPoint x: 650, endPoint y: 350, distance: 589.2
click at [1236, 294] on link at bounding box center [1140, 220] width 223 height 178
click at [651, 350] on p "Hydrating glow cream" at bounding box center [643, 352] width 223 height 18
click at [713, 349] on p "Hydrating glow cream" at bounding box center [643, 352] width 223 height 18
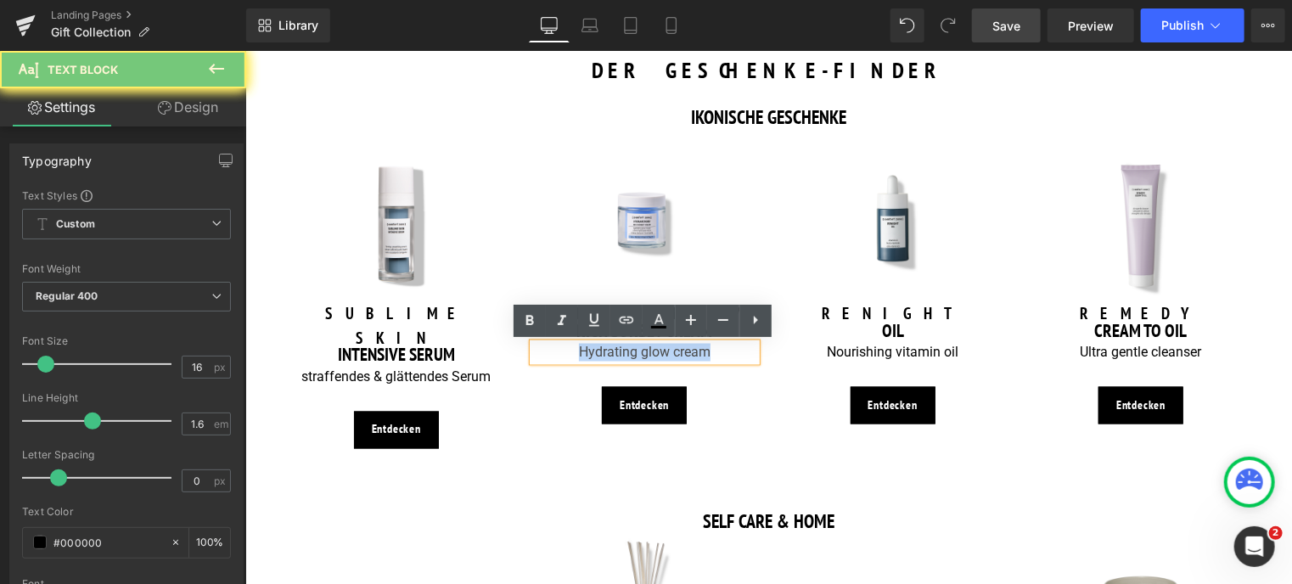
drag, startPoint x: 713, startPoint y: 349, endPoint x: 564, endPoint y: 358, distance: 148.8
click at [564, 358] on p "Hydrating glow cream" at bounding box center [643, 352] width 223 height 18
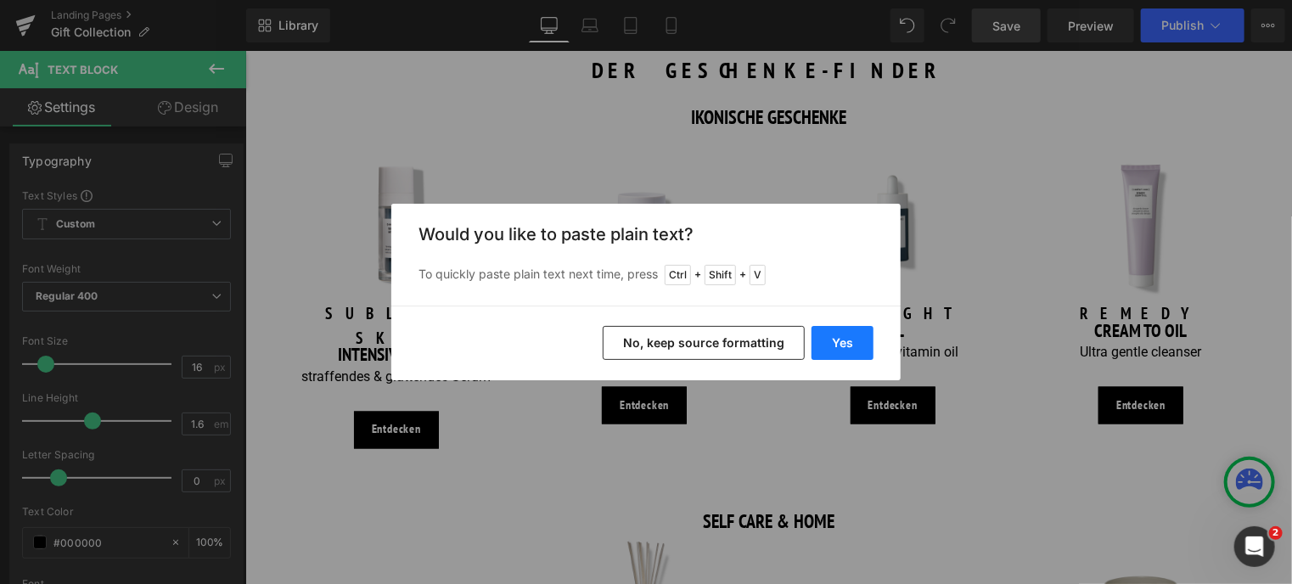
click at [833, 338] on button "Yes" at bounding box center [842, 343] width 62 height 34
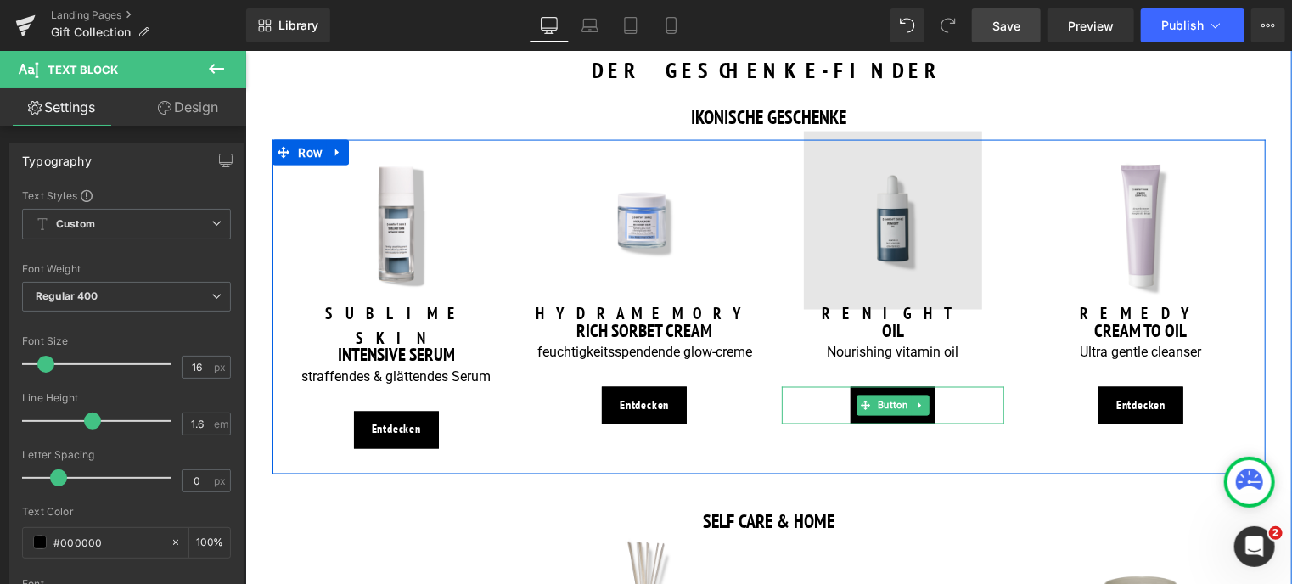
drag, startPoint x: 886, startPoint y: 408, endPoint x: 861, endPoint y: 265, distance: 145.5
click at [886, 408] on span "Button" at bounding box center [891, 405] width 37 height 20
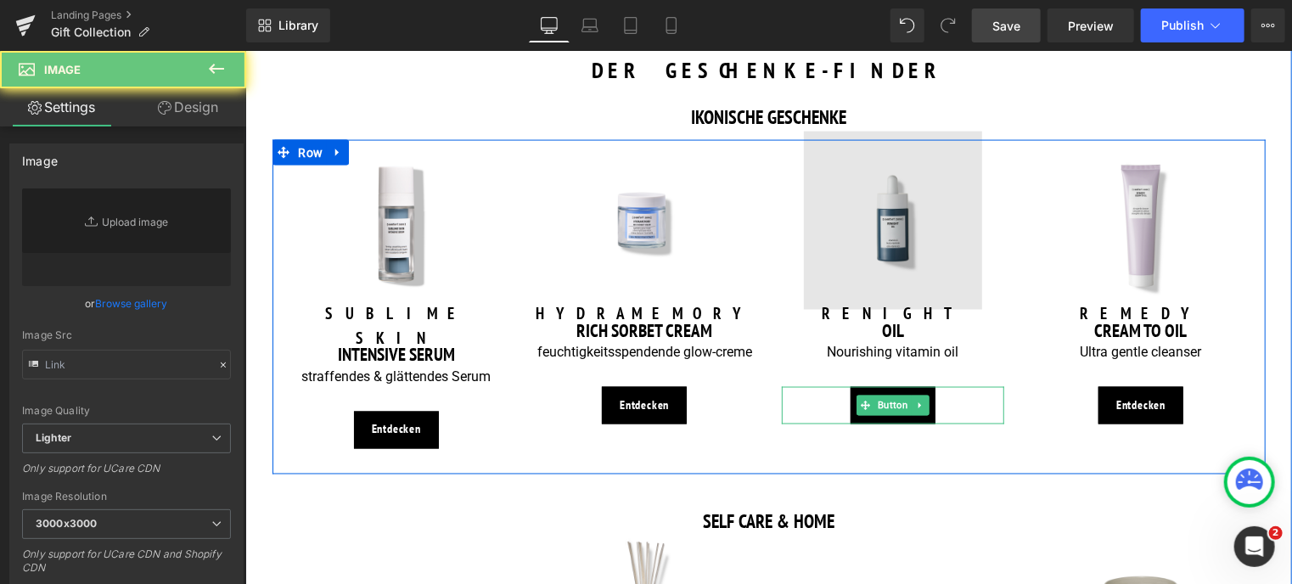
click at [889, 263] on img at bounding box center [892, 220] width 178 height 178
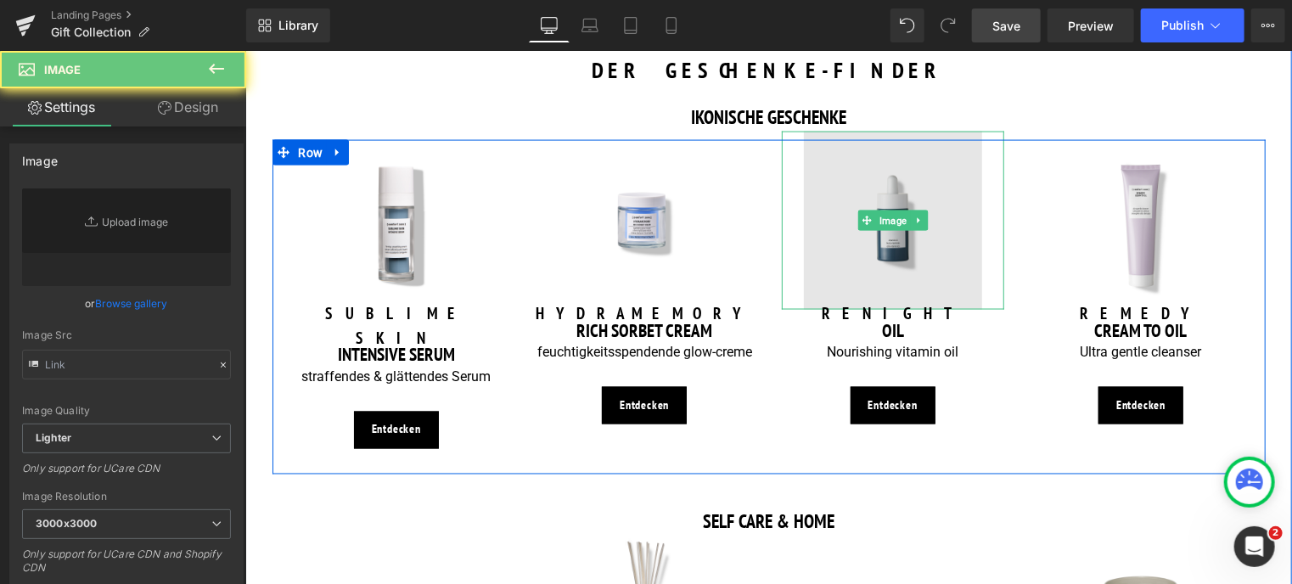
type input "[URL][DOMAIN_NAME]"
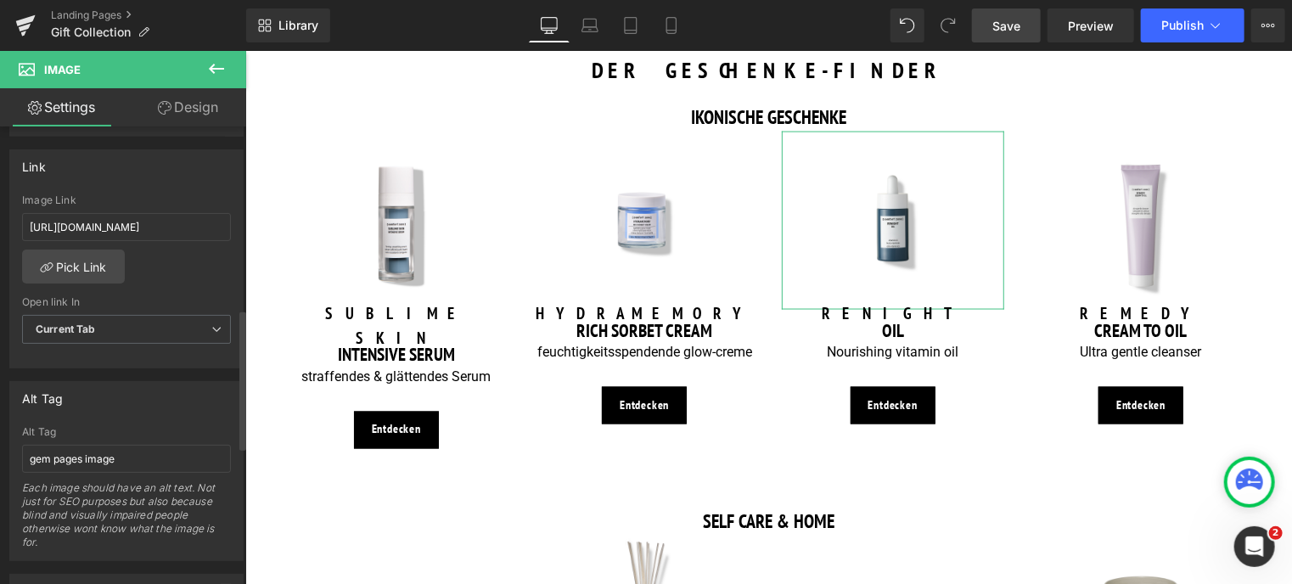
scroll to position [764, 0]
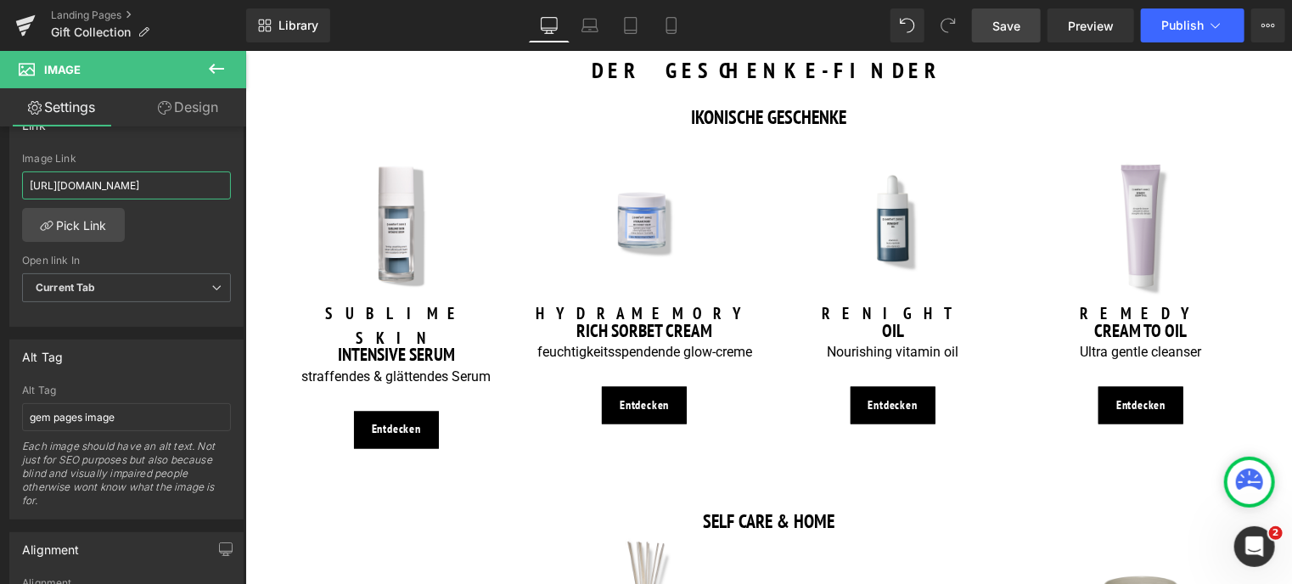
drag, startPoint x: 199, startPoint y: 176, endPoint x: -7, endPoint y: 182, distance: 205.5
click at [0, 182] on html "Button You are previewing how the will restyle your page. You can not edit Elem…" at bounding box center [646, 292] width 1292 height 584
type input "/products/renight-oil"
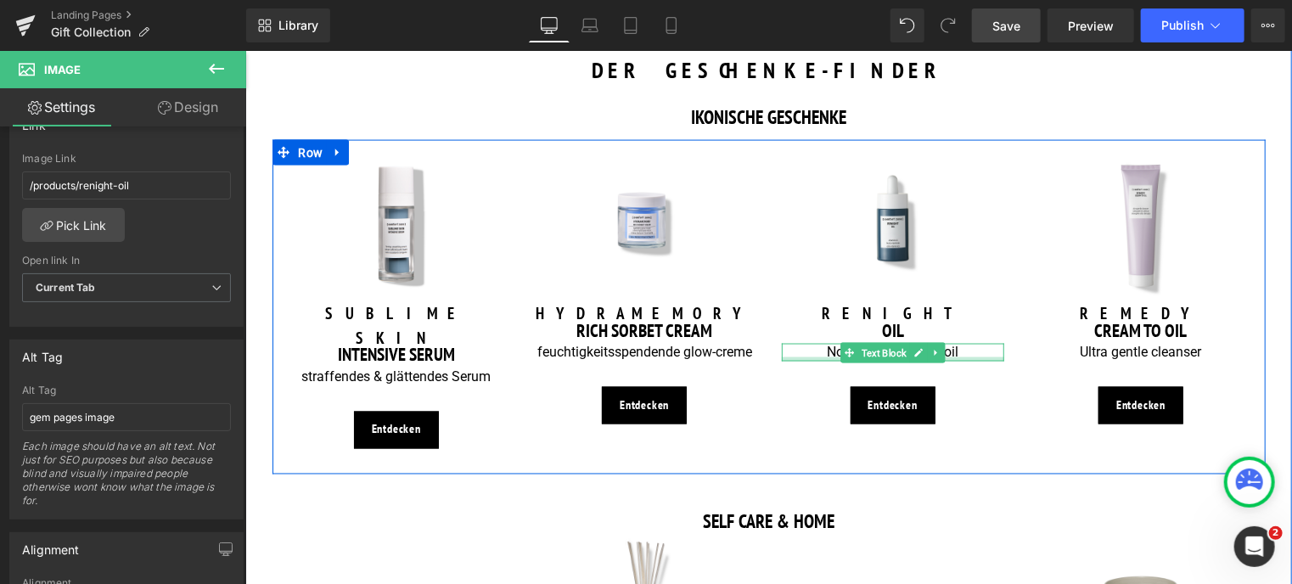
click at [816, 356] on div "Nourishing vitamin oil Text Block" at bounding box center [892, 352] width 223 height 18
click at [816, 352] on p "Nourishing vitamin oil" at bounding box center [892, 352] width 223 height 18
click at [827, 349] on p "Nourishing vitamin oil" at bounding box center [892, 352] width 223 height 18
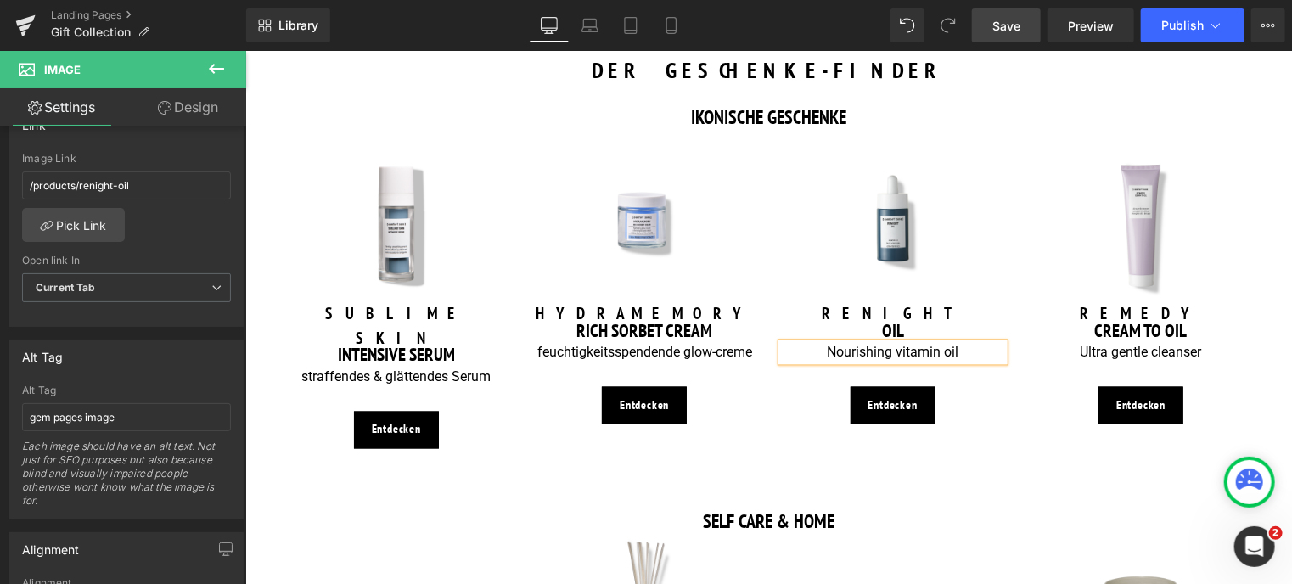
drag, startPoint x: 822, startPoint y: 351, endPoint x: 1026, endPoint y: 345, distance: 203.8
click at [1026, 345] on div "Image SUBLIME SKIN Heading INTENSIVE SERUM Heading straffendes & glättendes Ser…" at bounding box center [768, 306] width 993 height 334
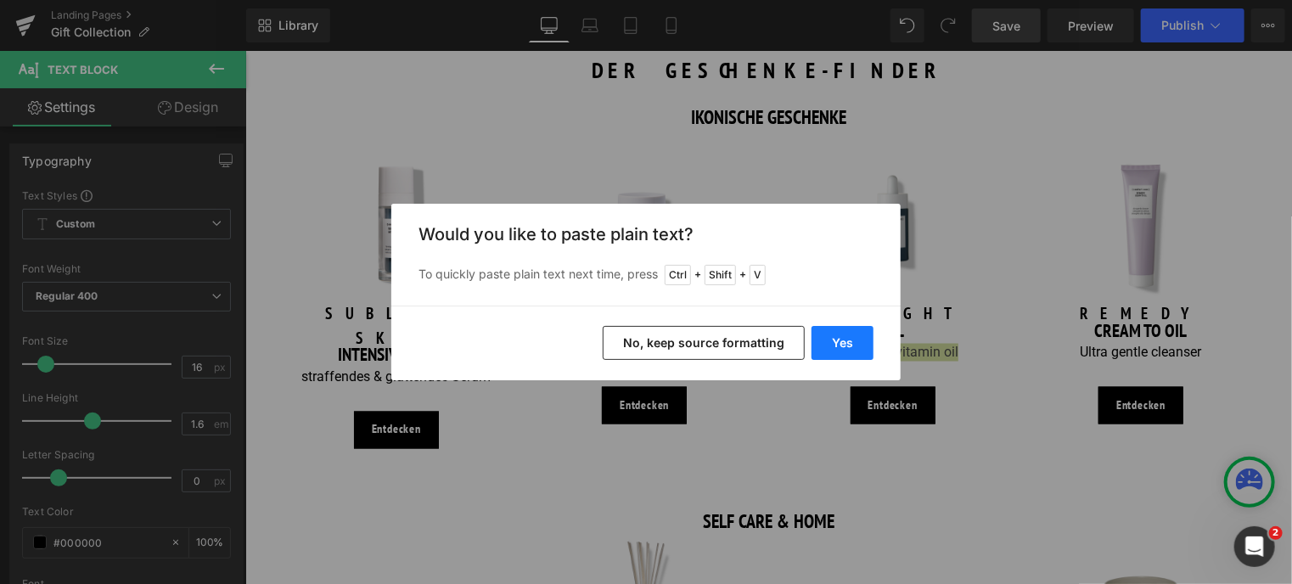
click at [854, 335] on button "Yes" at bounding box center [842, 343] width 62 height 34
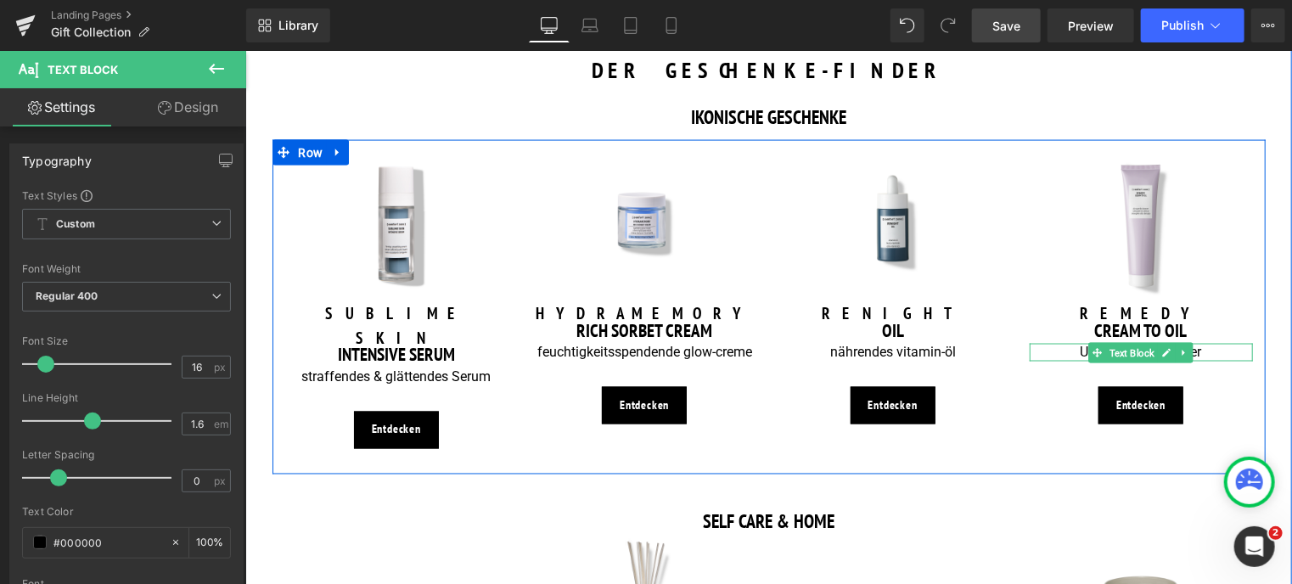
click at [1065, 350] on p "Ultra gentle cleanser" at bounding box center [1140, 352] width 223 height 18
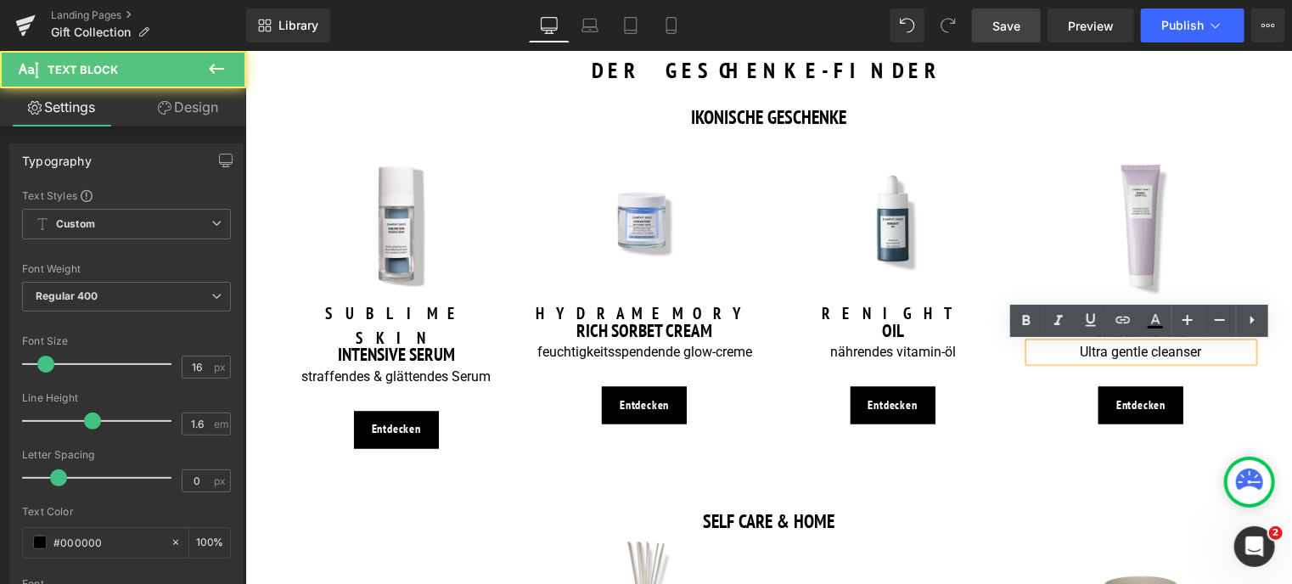
click at [1073, 350] on p "Ultra gentle cleanser" at bounding box center [1140, 352] width 223 height 18
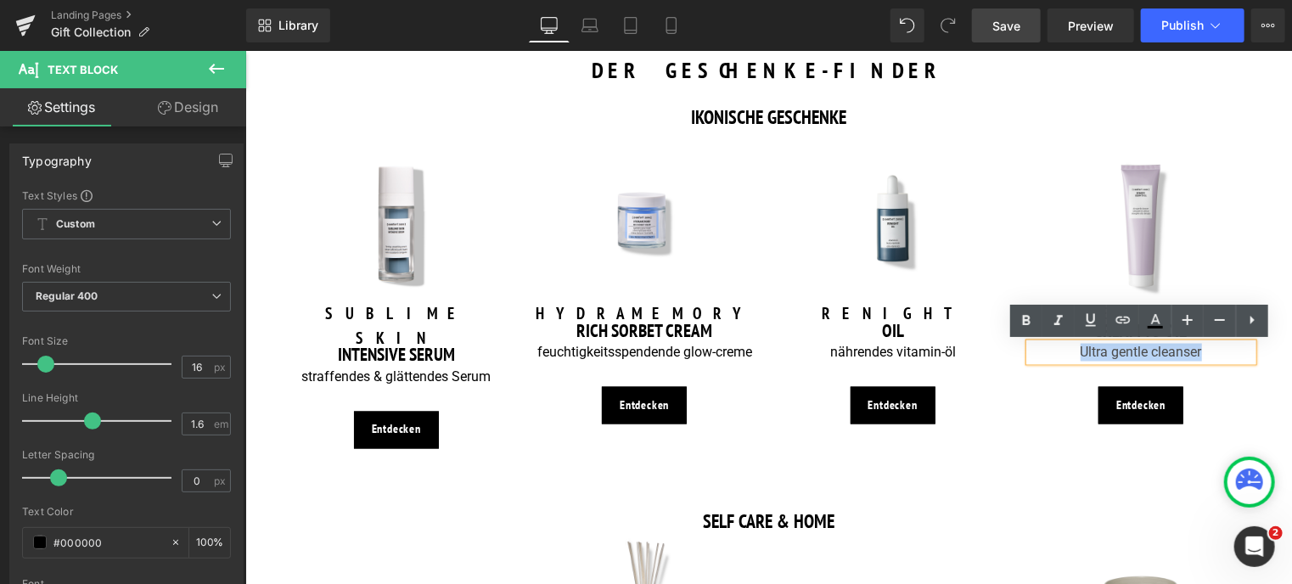
drag, startPoint x: 1073, startPoint y: 350, endPoint x: 1217, endPoint y: 351, distance: 144.3
click at [1217, 351] on p "Ultra gentle cleanser" at bounding box center [1140, 352] width 223 height 18
copy p "Ultra gentle cleanser"
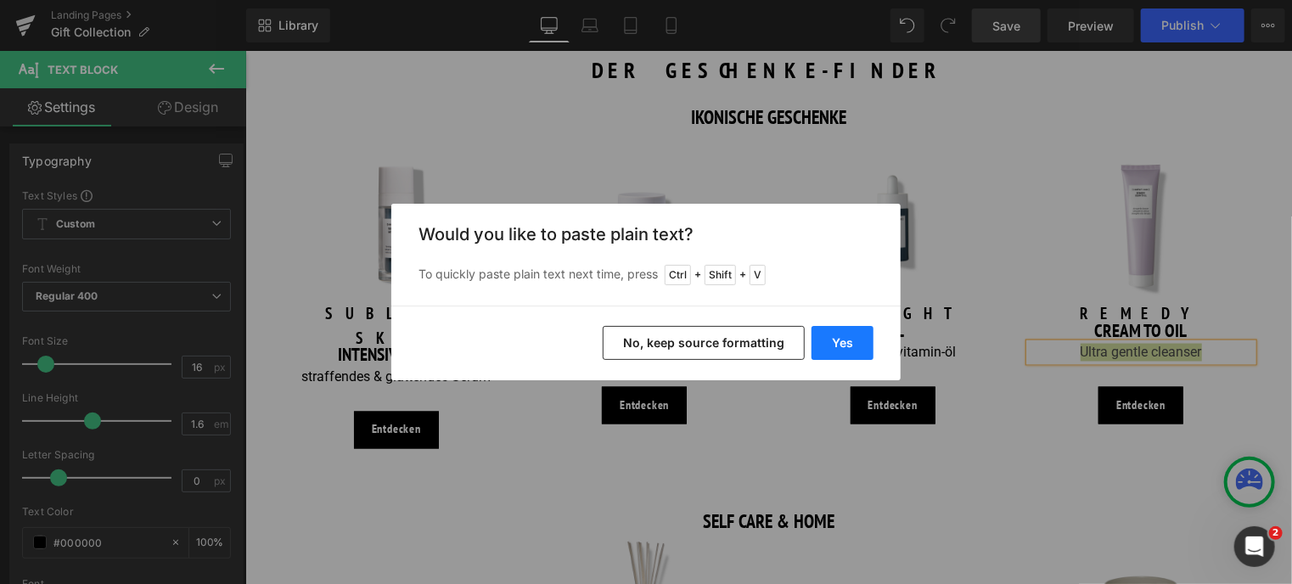
click at [849, 345] on button "Yes" at bounding box center [842, 343] width 62 height 34
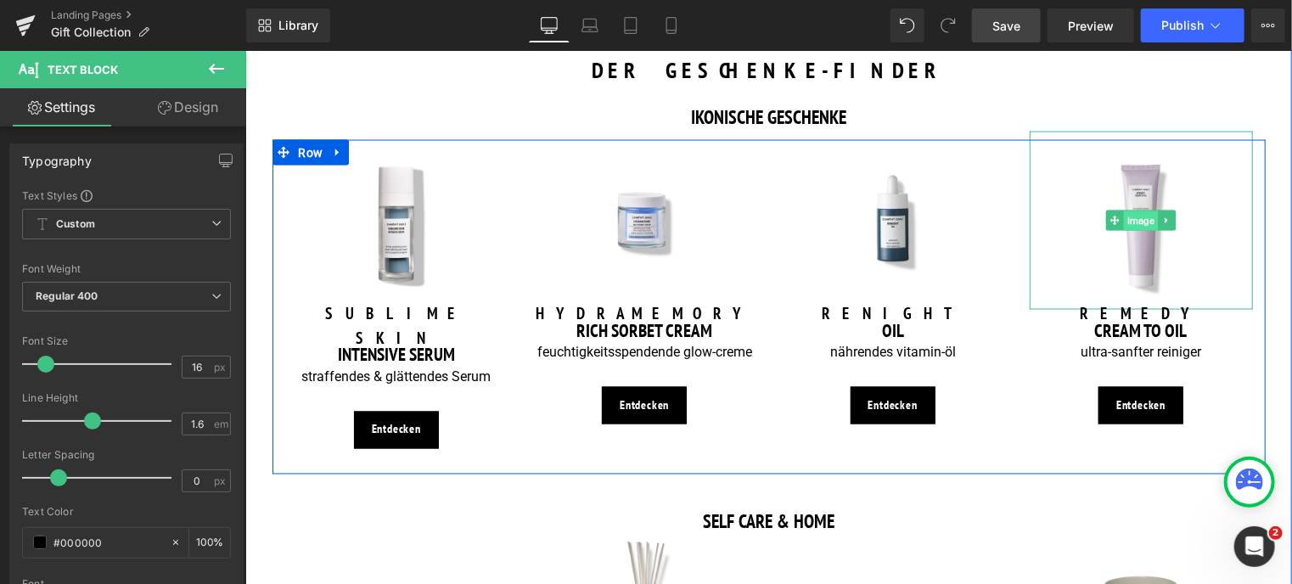
click at [1128, 229] on span "Image" at bounding box center [1140, 220] width 34 height 20
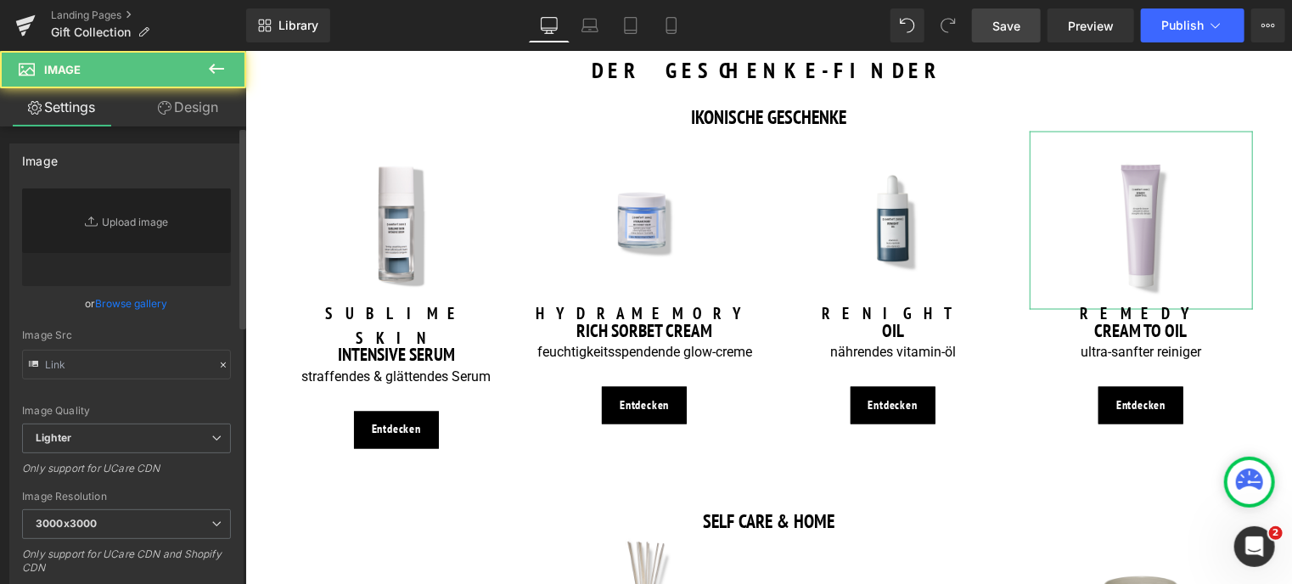
type input "[URL][DOMAIN_NAME]"
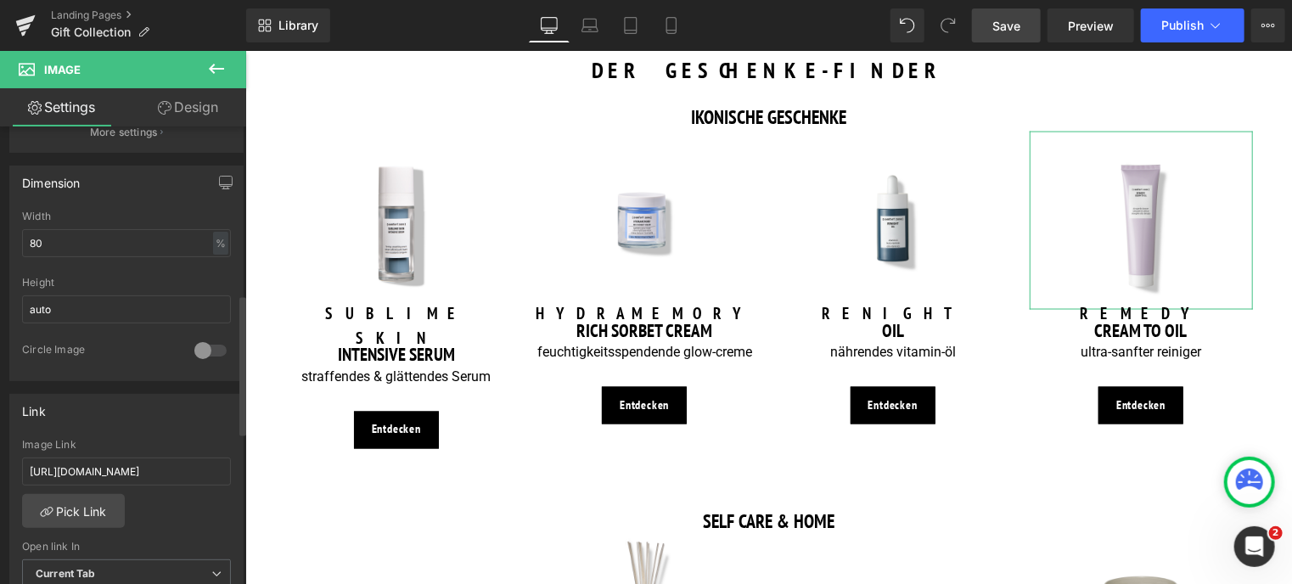
scroll to position [594, 0]
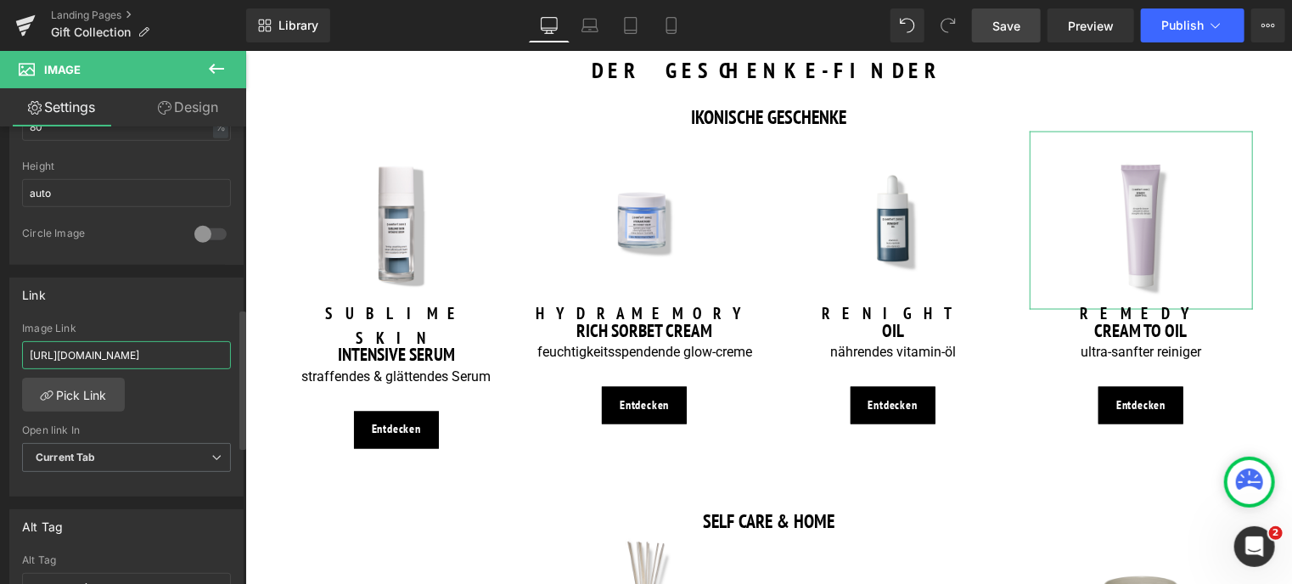
drag, startPoint x: 199, startPoint y: 348, endPoint x: 0, endPoint y: 364, distance: 200.1
click at [0, 364] on div "Link [URL][DOMAIN_NAME] Image Link [URL][DOMAIN_NAME] Pick Link Current Tab New…" at bounding box center [127, 381] width 254 height 233
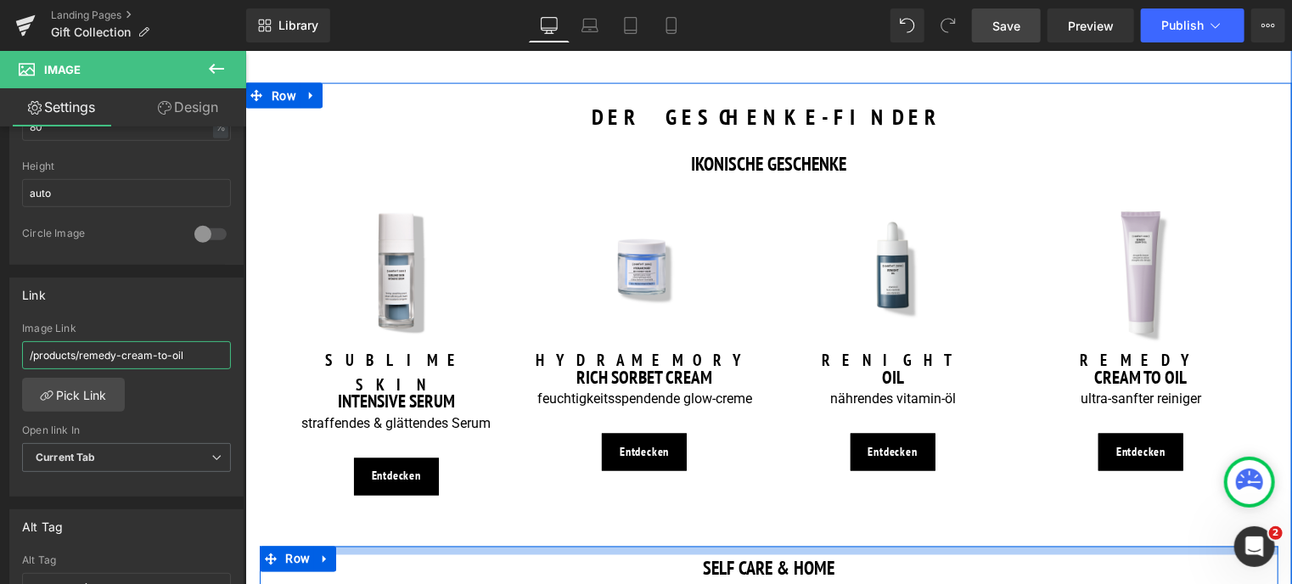
scroll to position [1188, 0]
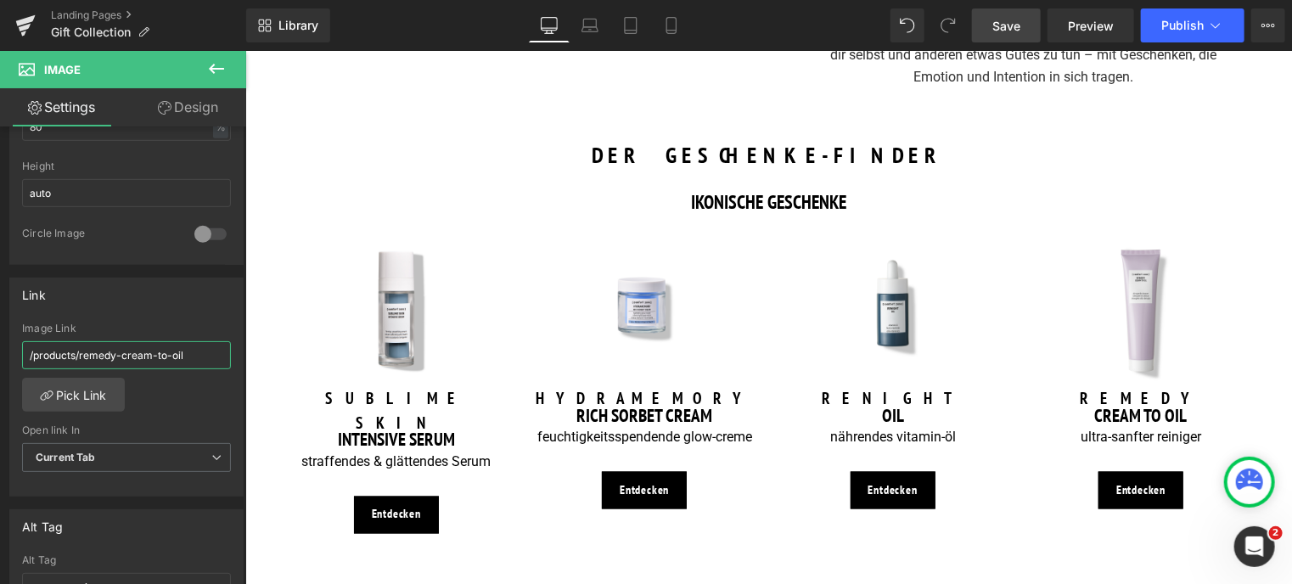
type input "/products/remedy-cream-to-oil"
click at [1007, 25] on span "Save" at bounding box center [1006, 26] width 28 height 18
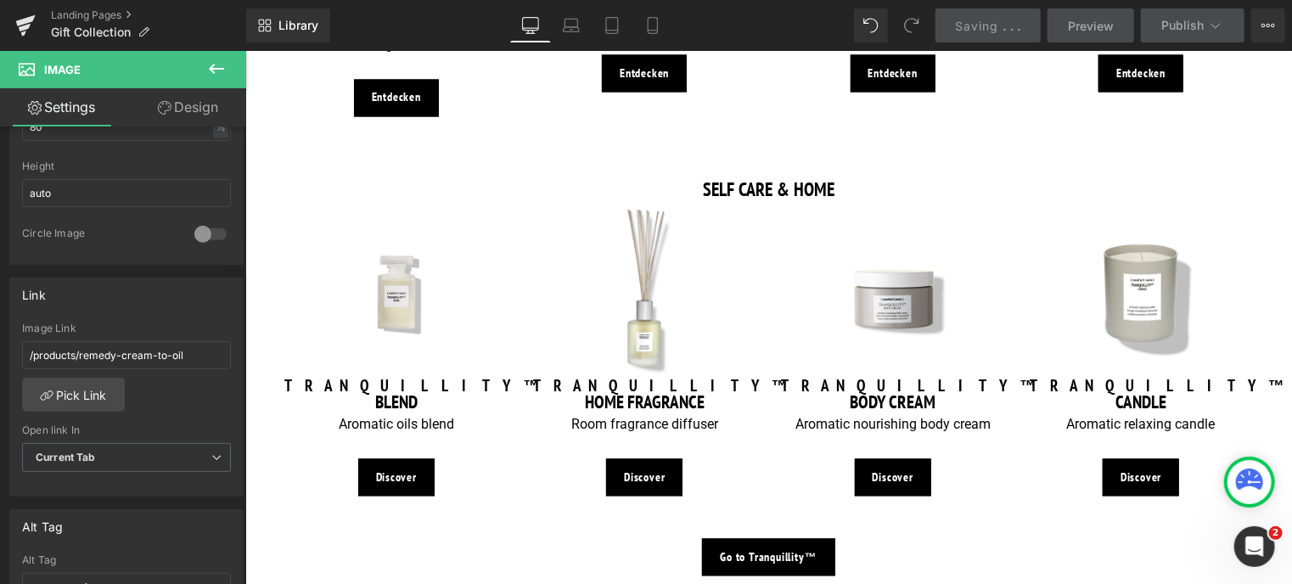
scroll to position [1612, 0]
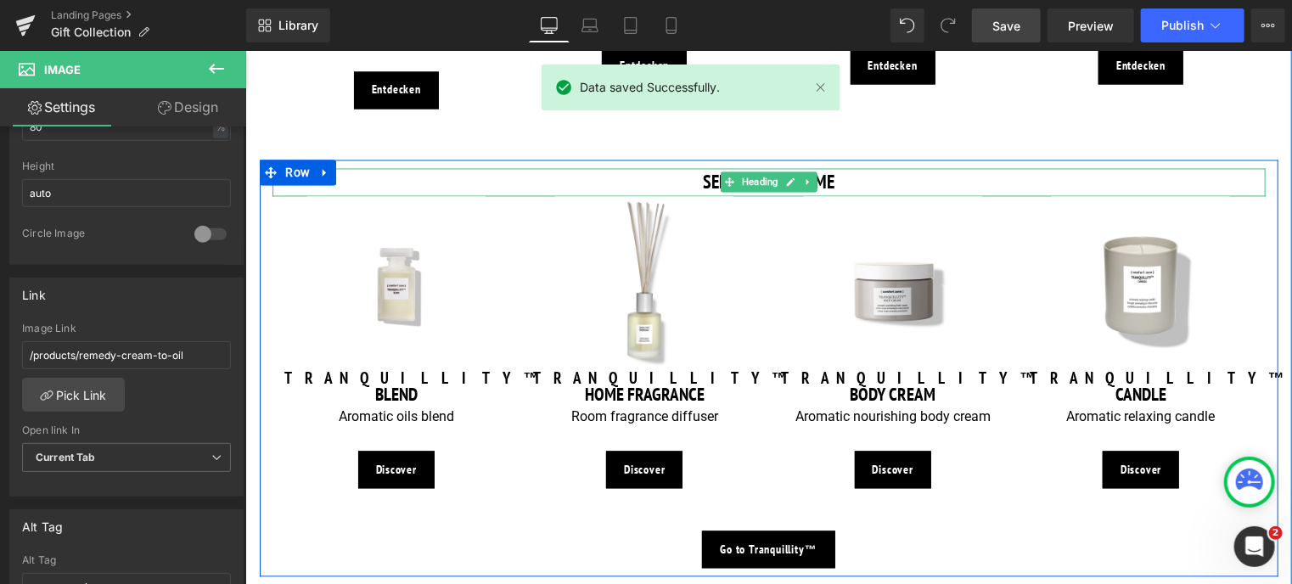
click at [700, 168] on h3 "SELF CARE & HOME" at bounding box center [768, 182] width 993 height 28
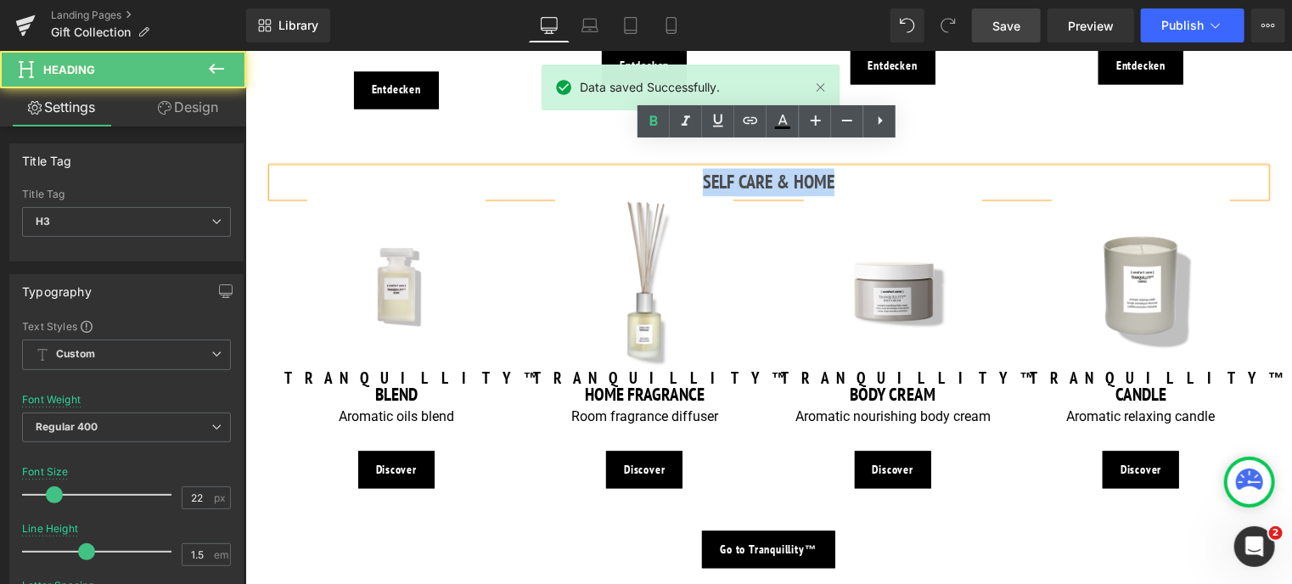
drag, startPoint x: 695, startPoint y: 162, endPoint x: 885, endPoint y: 161, distance: 190.1
click at [885, 168] on h3 "SELF CARE & HOME" at bounding box center [768, 182] width 993 height 28
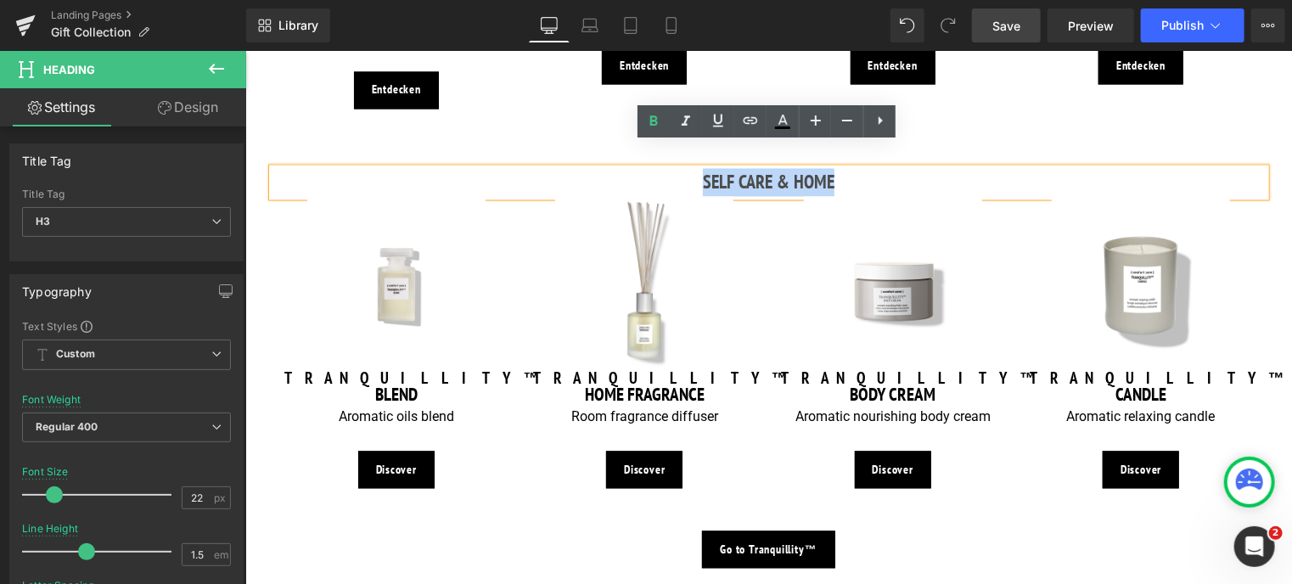
copy h3 "SELF CARE & HOME"
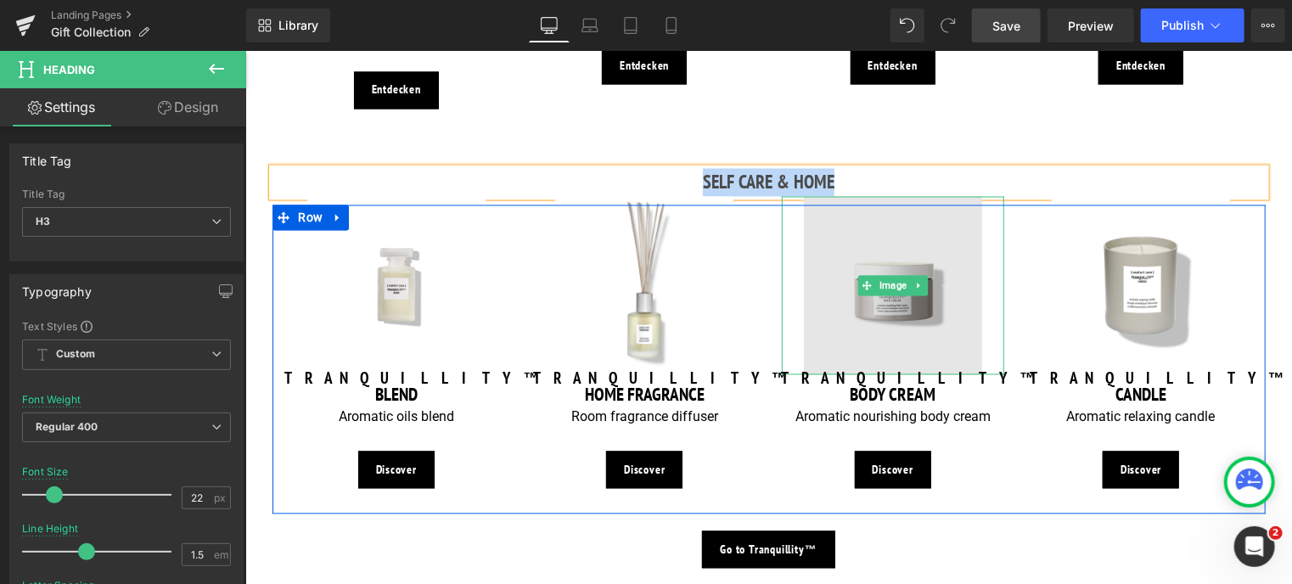
paste div
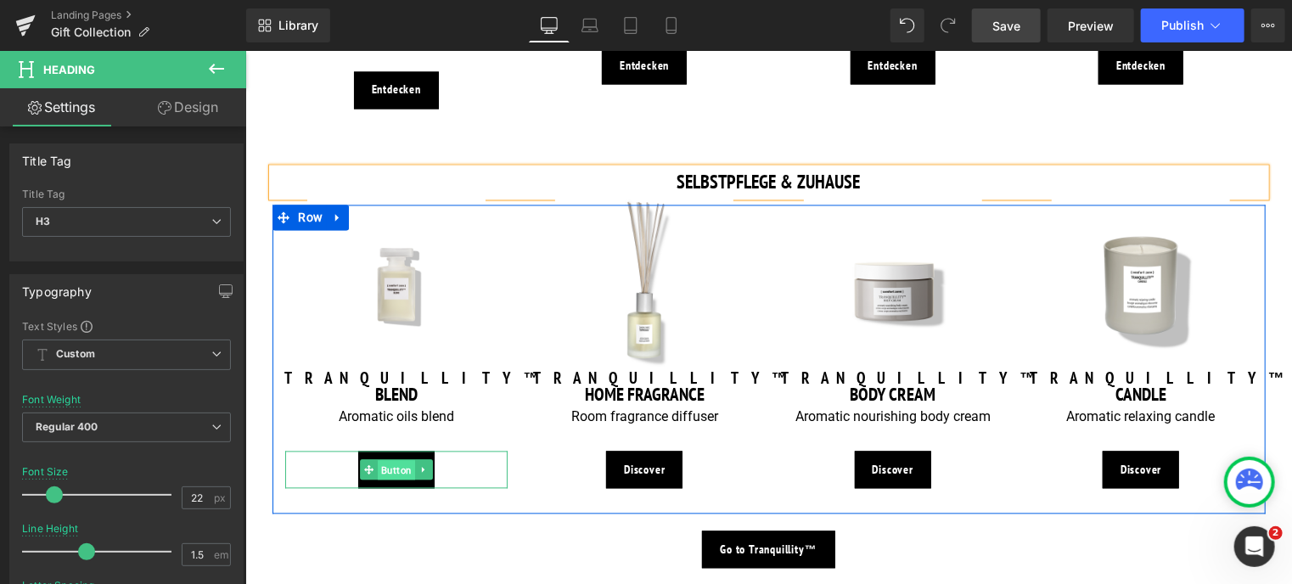
click at [389, 460] on span "Button" at bounding box center [395, 470] width 37 height 20
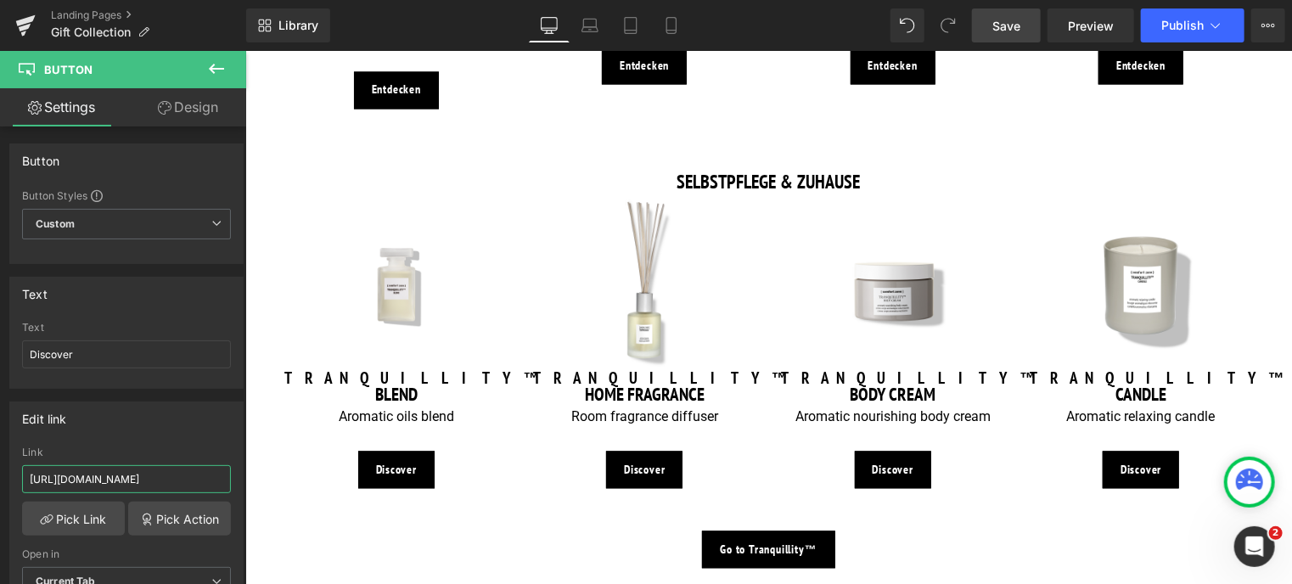
drag, startPoint x: 199, startPoint y: 478, endPoint x: -7, endPoint y: 465, distance: 205.8
click at [0, 465] on html "Button You are previewing how the will restyle your page. You can not edit Elem…" at bounding box center [646, 292] width 1292 height 584
type input "/products/tranquillity-blend"
drag, startPoint x: 96, startPoint y: 351, endPoint x: 0, endPoint y: 351, distance: 95.9
click at [0, 351] on div "Text Discover Text Discover" at bounding box center [127, 326] width 254 height 125
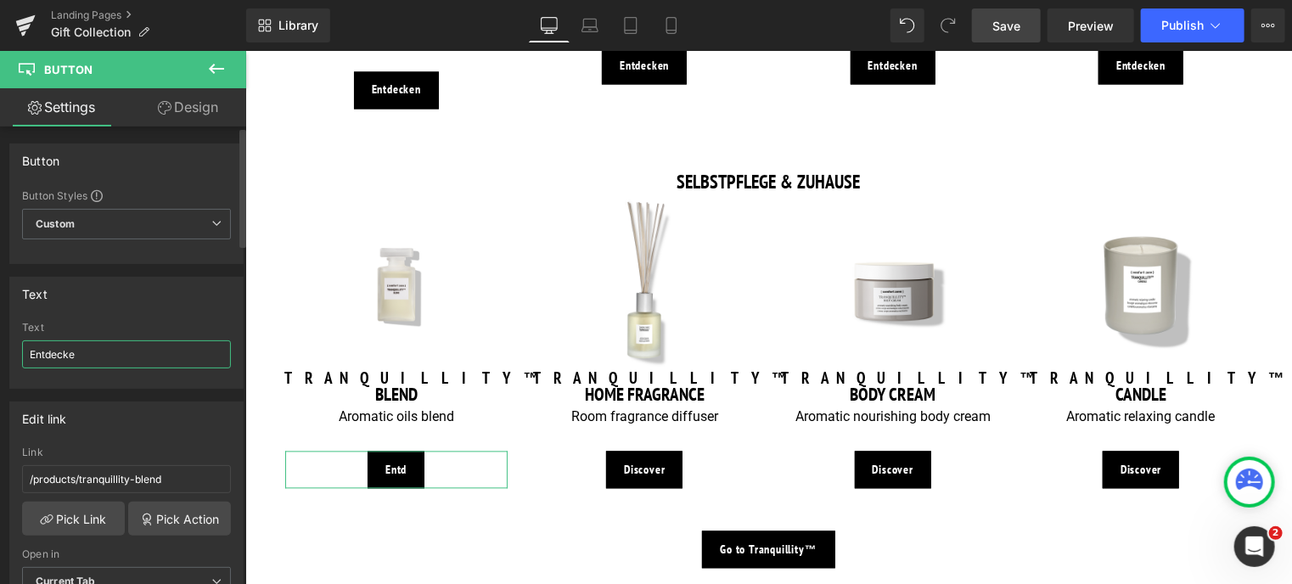
type input "Entdecken"
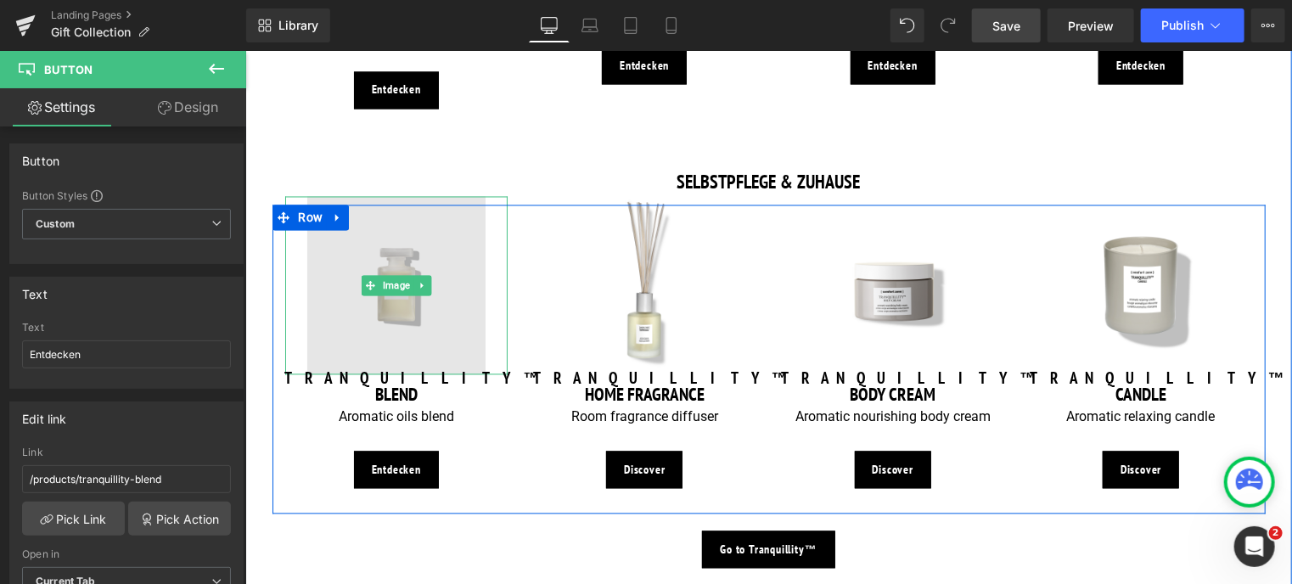
click at [398, 290] on img at bounding box center [395, 285] width 178 height 178
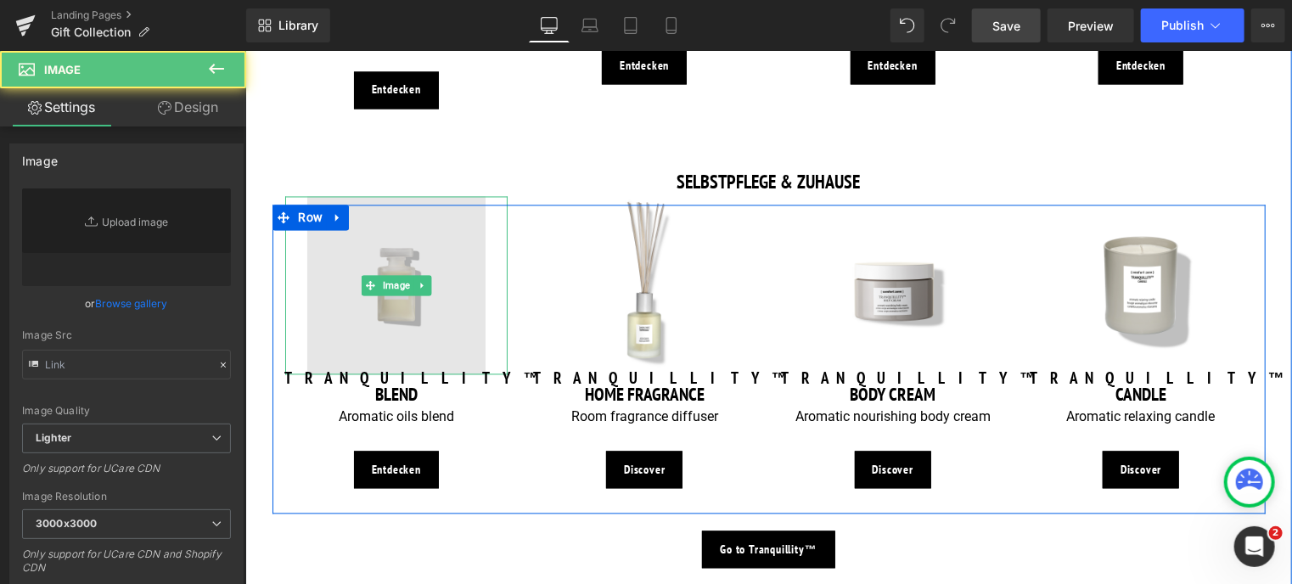
type input "[URL][DOMAIN_NAME]"
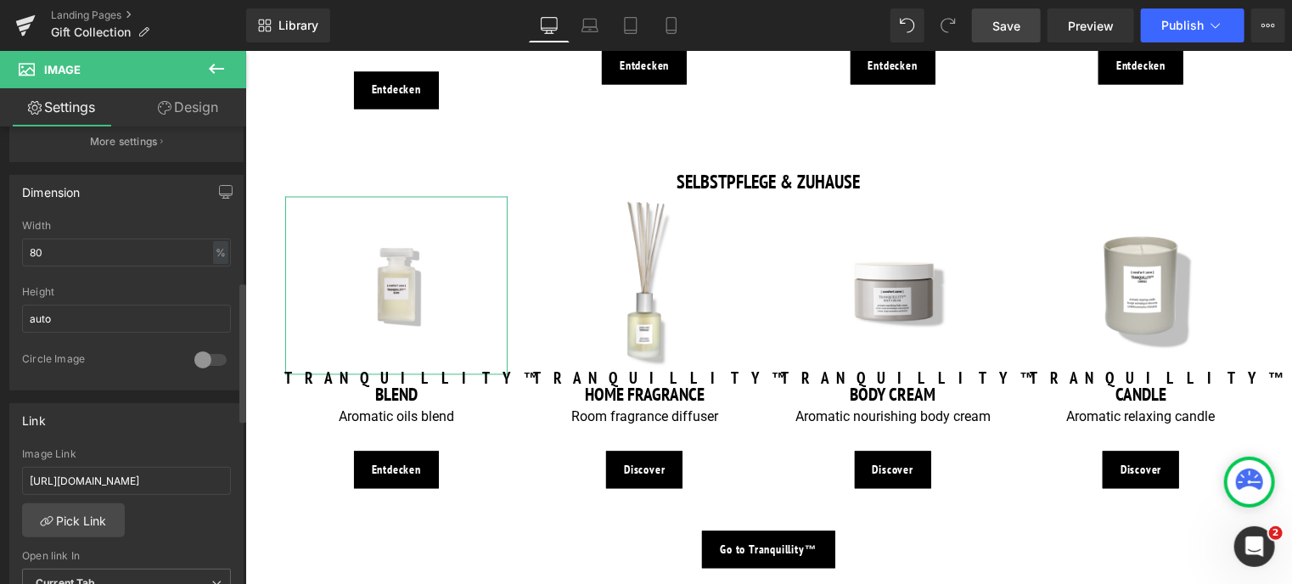
scroll to position [509, 0]
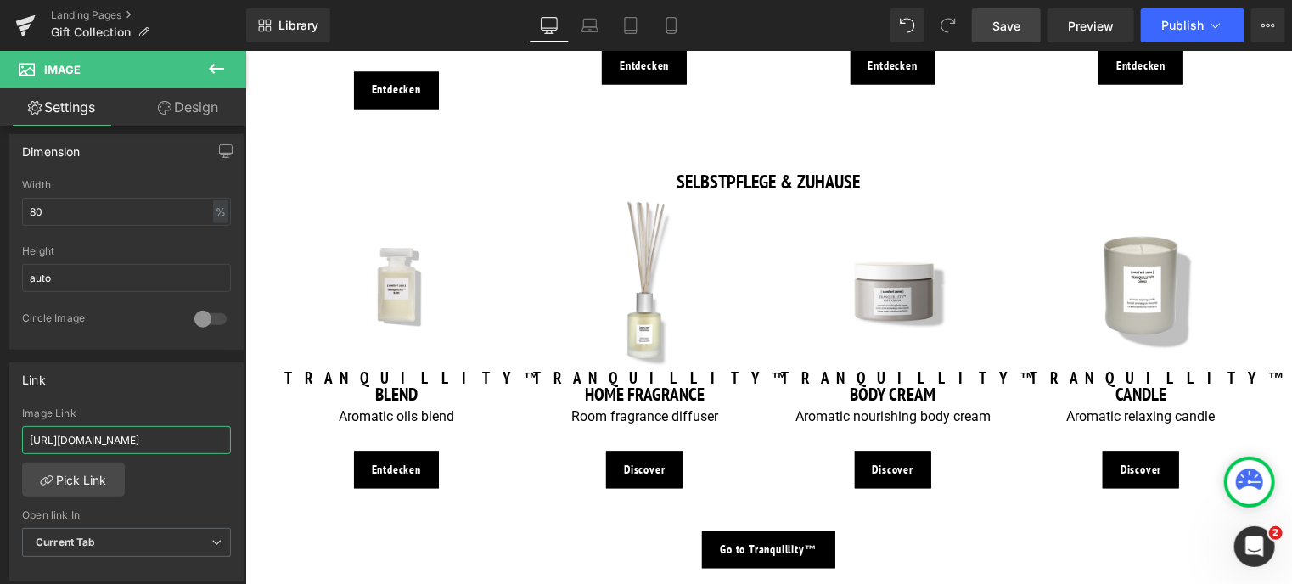
drag, startPoint x: 197, startPoint y: 437, endPoint x: -7, endPoint y: 430, distance: 203.8
click at [0, 430] on html "Button You are previewing how the will restyle your page. You can not edit Elem…" at bounding box center [646, 292] width 1292 height 584
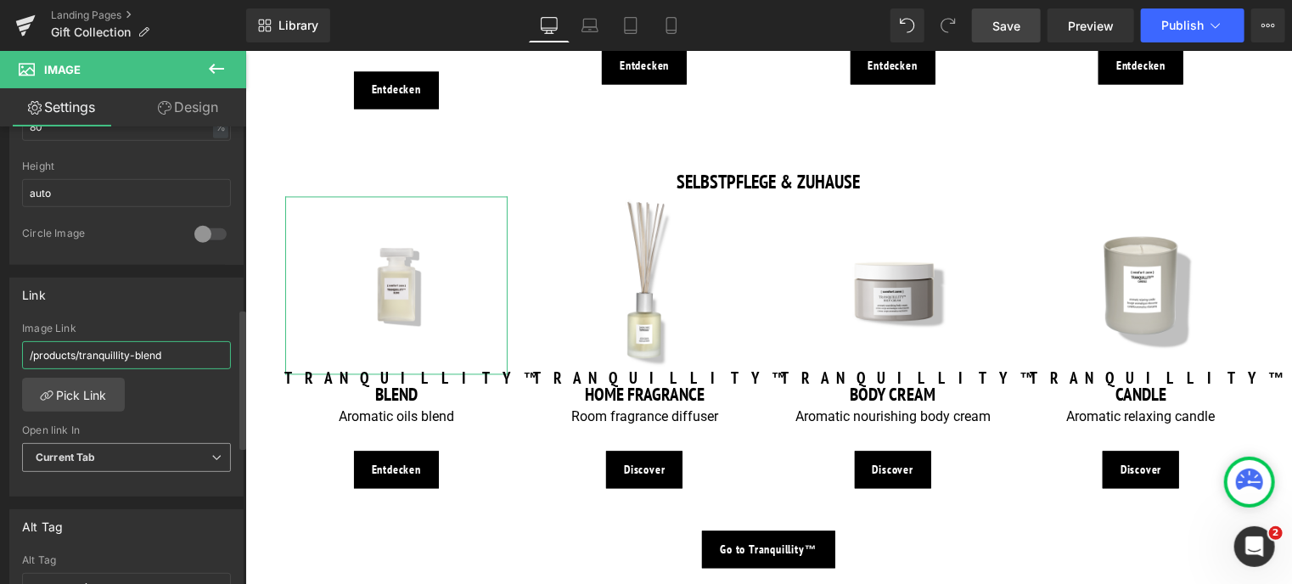
scroll to position [764, 0]
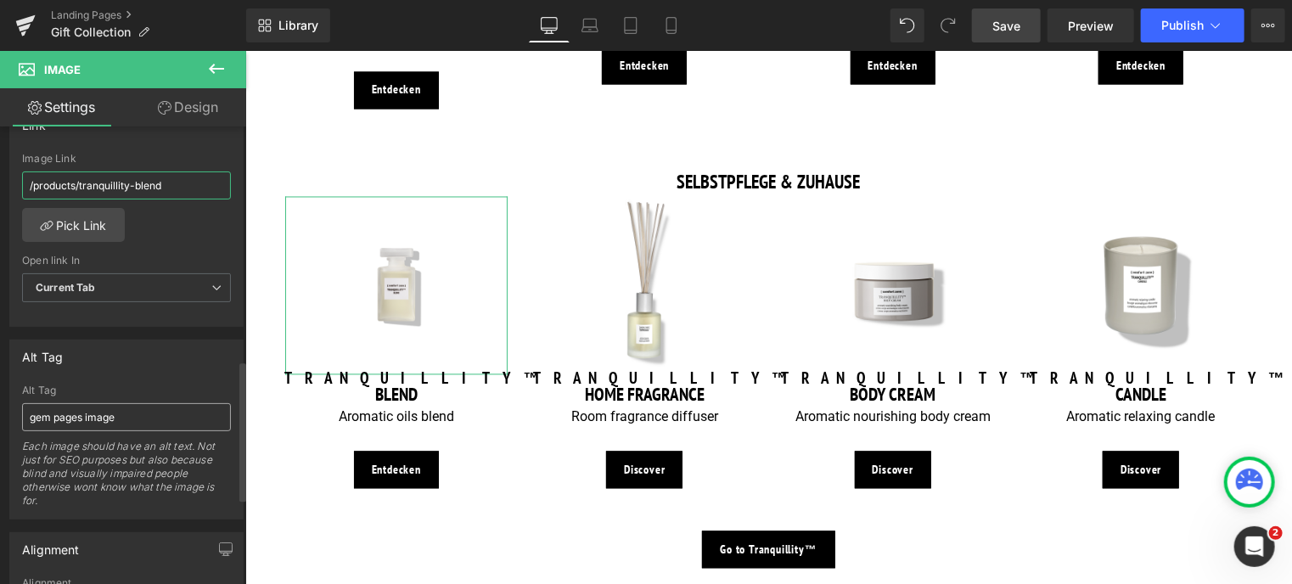
type input "/products/tranquillity-blend"
drag, startPoint x: 23, startPoint y: 410, endPoint x: -7, endPoint y: 412, distance: 29.8
click at [0, 412] on html "Button You are previewing how the will restyle your page. You can not edit Elem…" at bounding box center [646, 292] width 1292 height 584
type input "Tranquillity Blend"
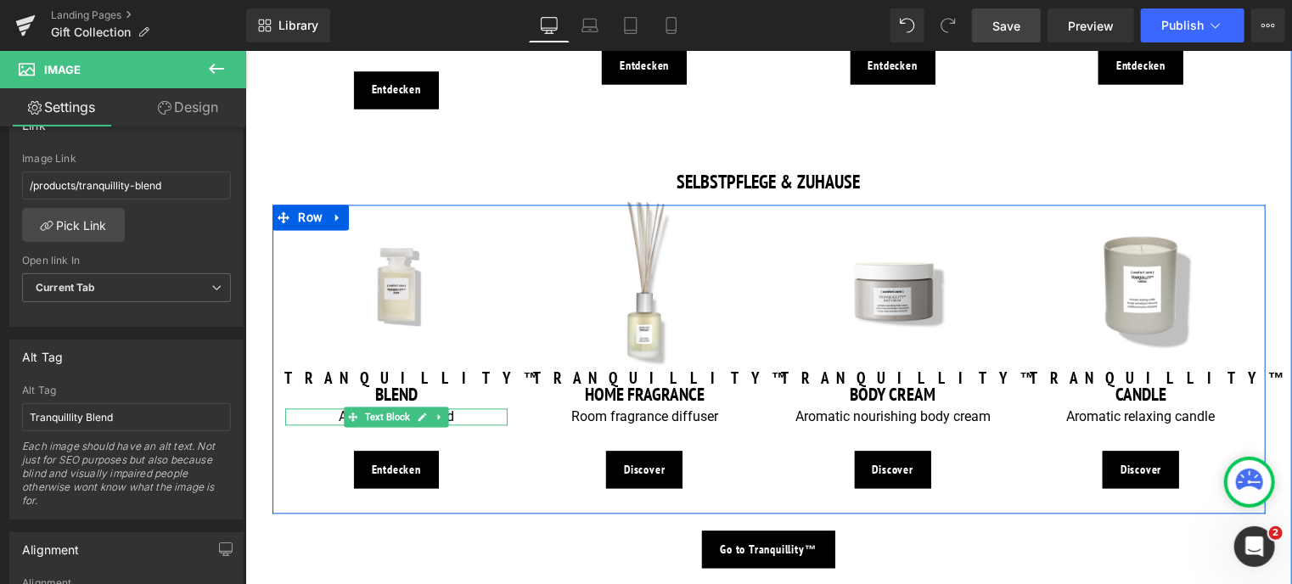
click at [330, 408] on p "Aromatic oils blend" at bounding box center [395, 417] width 223 height 18
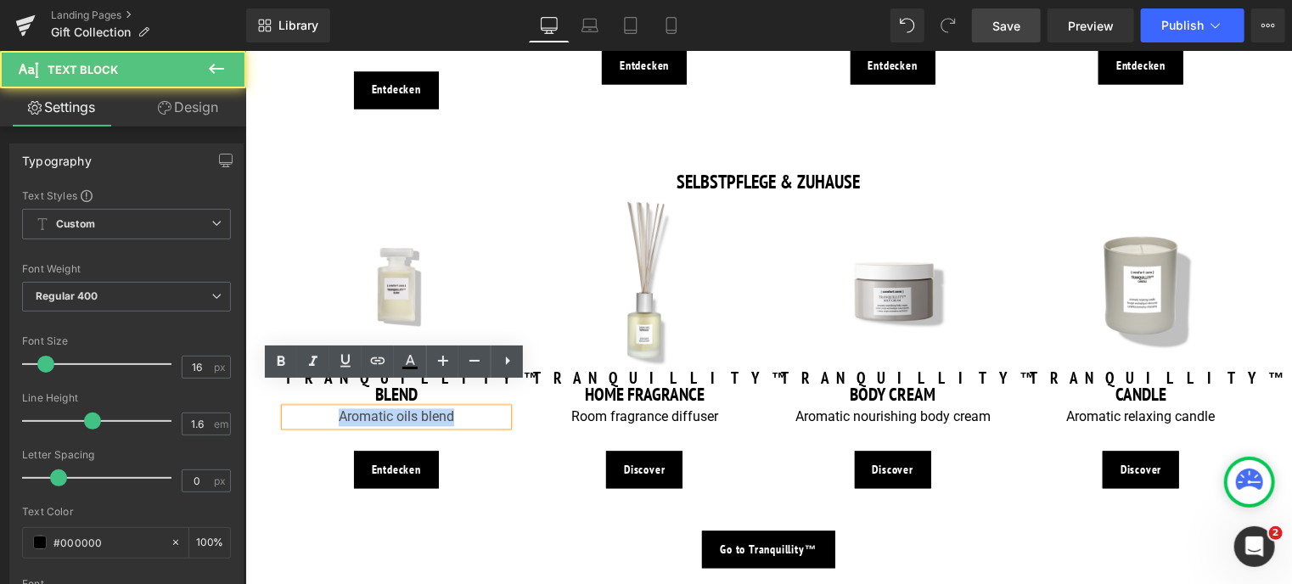
drag, startPoint x: 334, startPoint y: 390, endPoint x: 483, endPoint y: 390, distance: 148.5
click at [483, 408] on p "Aromatic oils blend" at bounding box center [395, 417] width 223 height 18
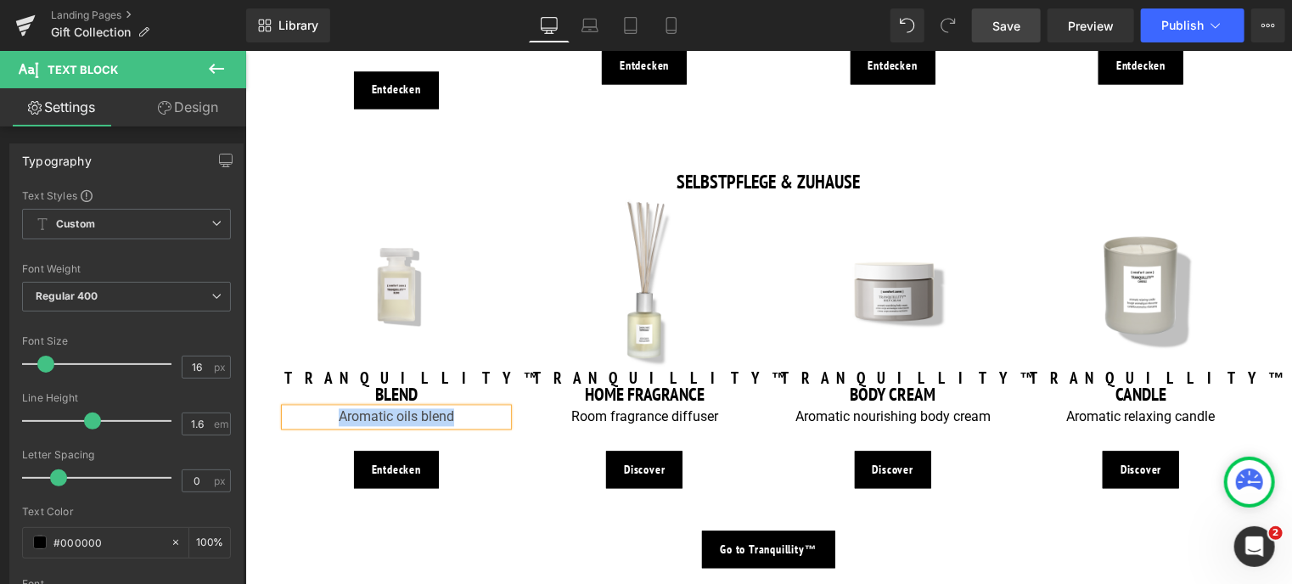
drag, startPoint x: 1257, startPoint y: 189, endPoint x: 437, endPoint y: 368, distance: 839.1
click at [1256, 205] on div "Image TRANQUILLITY™ Heading CANDLE Heading Aromatic relaxing candle Text Block …" at bounding box center [1140, 360] width 249 height 310
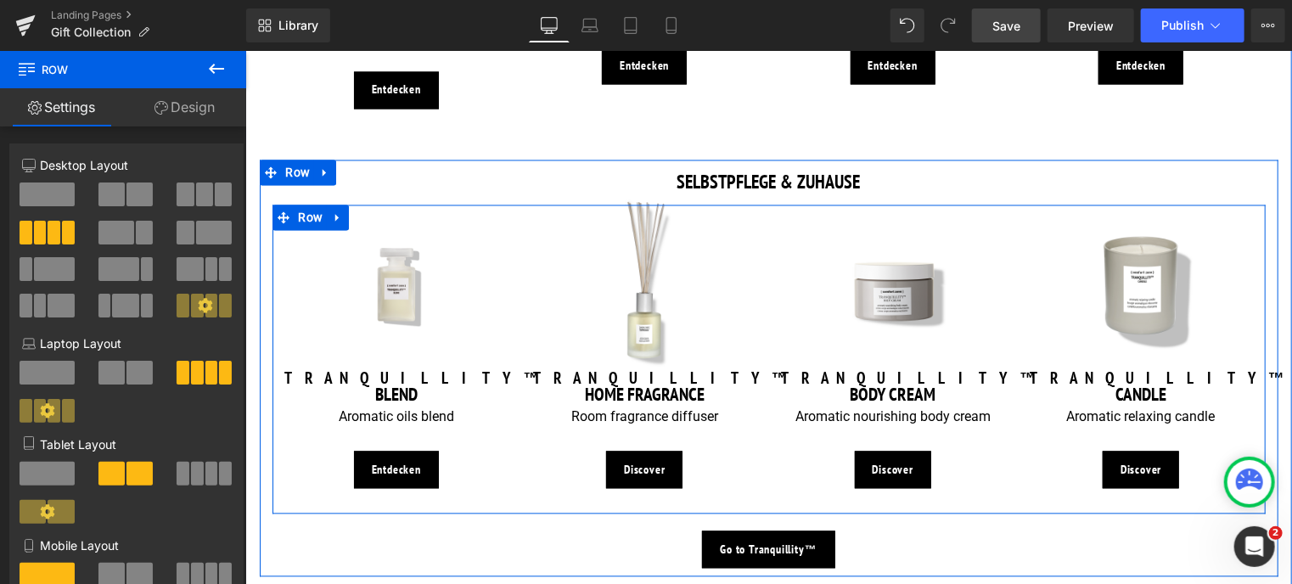
click at [475, 408] on p "Aromatic oils blend" at bounding box center [395, 417] width 223 height 18
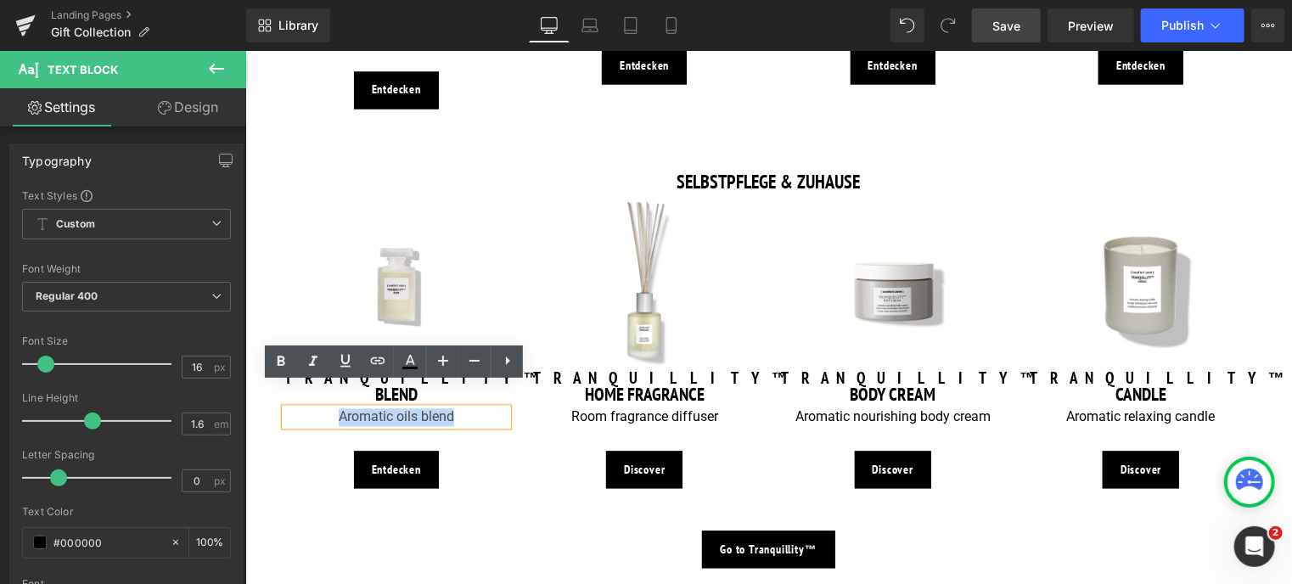
drag, startPoint x: 474, startPoint y: 394, endPoint x: 292, endPoint y: 395, distance: 182.5
click at [292, 408] on p "Aromatic oils blend" at bounding box center [395, 417] width 223 height 18
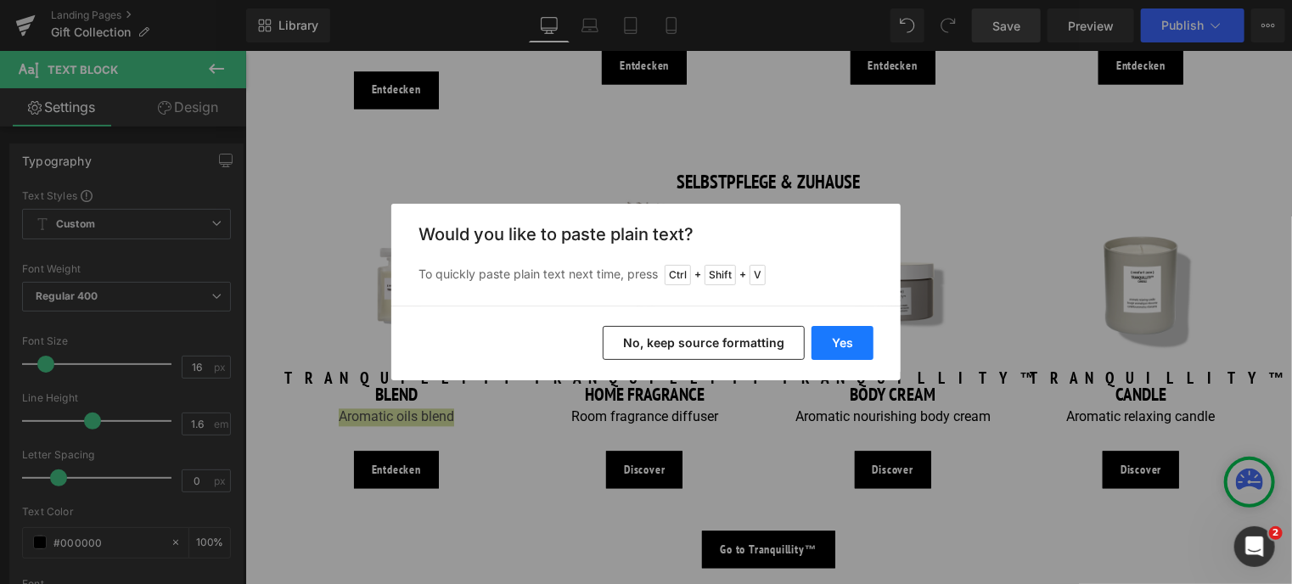
click at [832, 344] on button "Yes" at bounding box center [842, 343] width 62 height 34
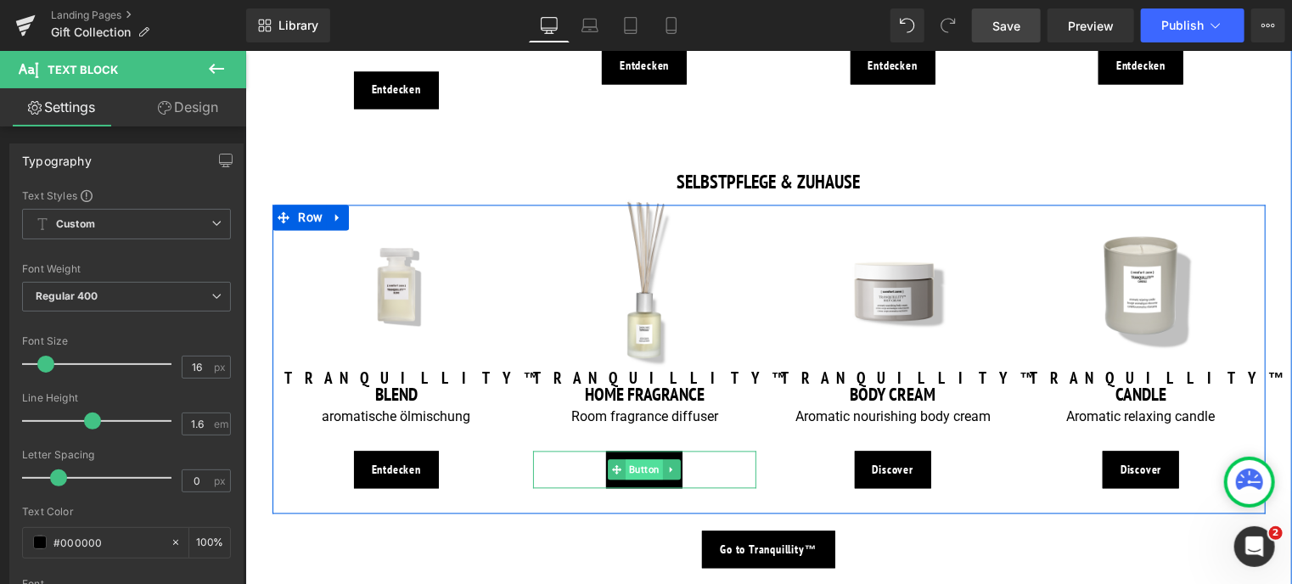
click at [634, 459] on span "Button" at bounding box center [643, 469] width 37 height 20
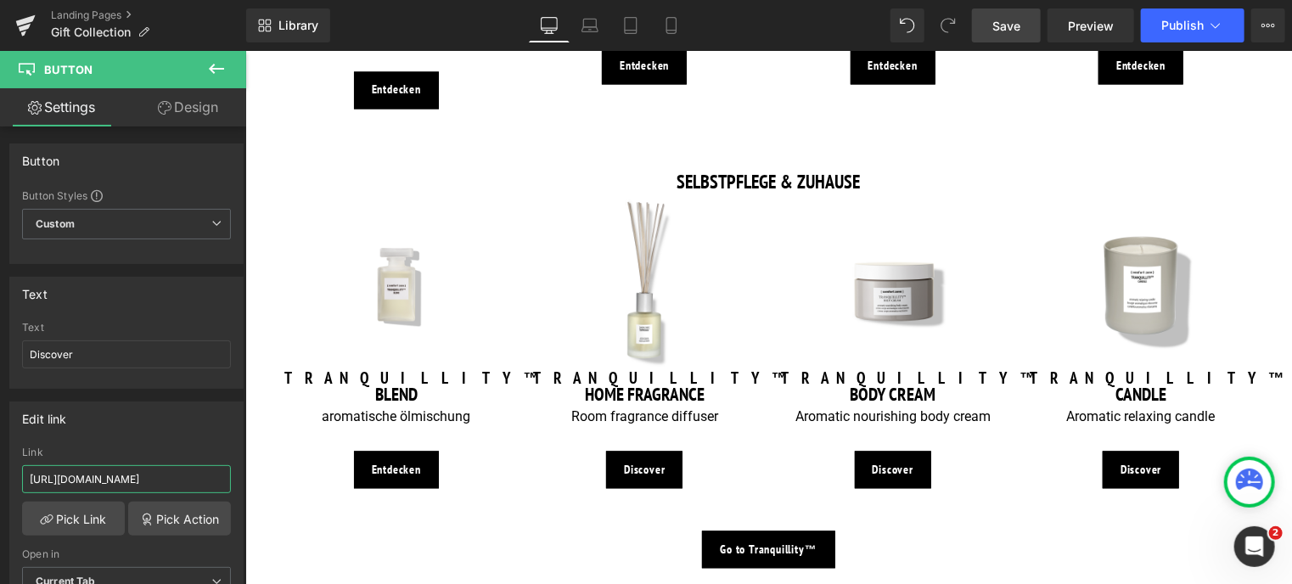
drag, startPoint x: 199, startPoint y: 472, endPoint x: -7, endPoint y: 474, distance: 206.2
click at [0, 474] on html "Button You are previewing how the will restyle your page. You can not edit Elem…" at bounding box center [646, 292] width 1292 height 584
type input "/products/tranquillity-8482-home-fragrance"
click at [0, 345] on html "Button You are previewing how the will restyle your page. You can not edit Elem…" at bounding box center [646, 292] width 1292 height 584
type input "Entdecken"
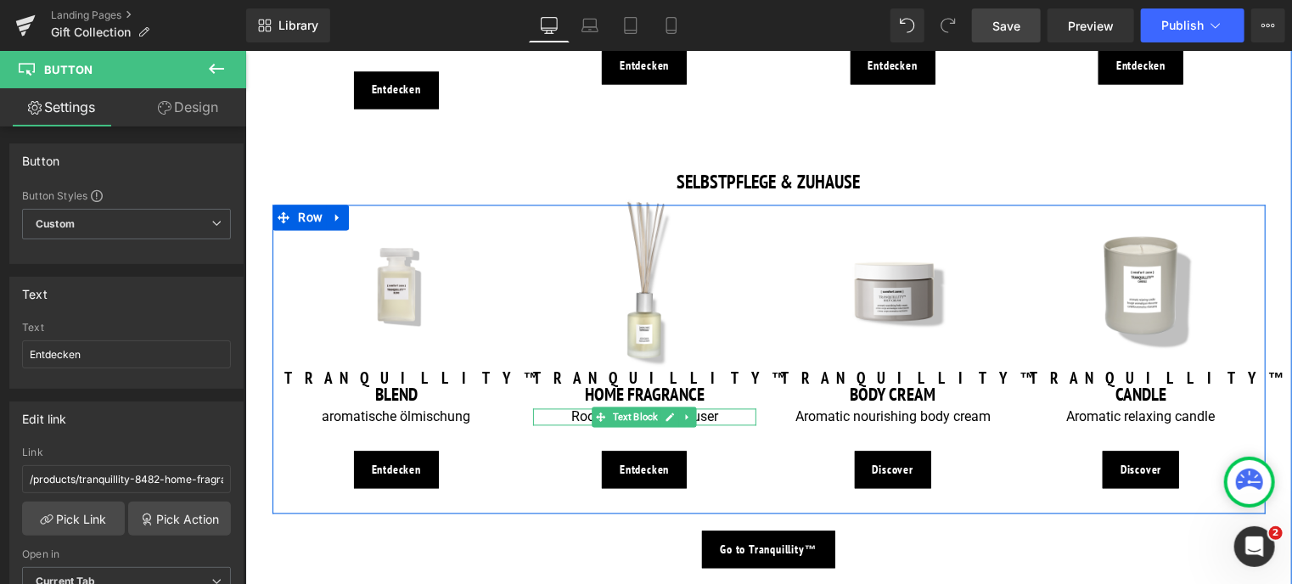
click at [577, 408] on p "Room fragrance diffuser" at bounding box center [643, 417] width 223 height 18
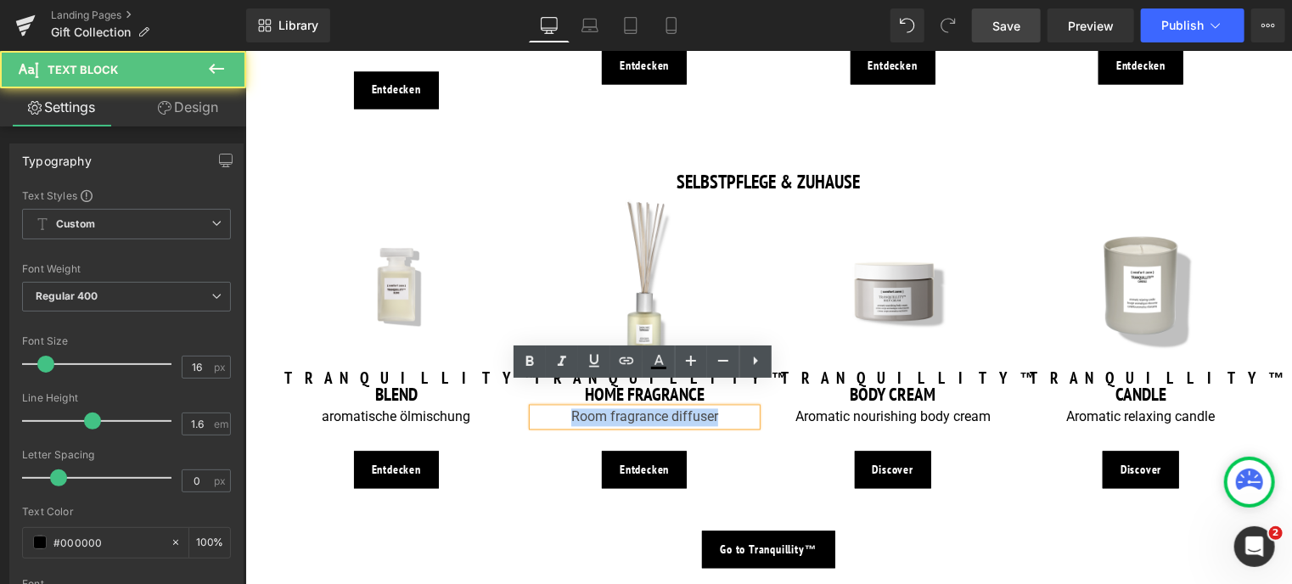
drag, startPoint x: 568, startPoint y: 396, endPoint x: 732, endPoint y: 383, distance: 164.3
click at [732, 408] on p "Room fragrance diffuser" at bounding box center [643, 417] width 223 height 18
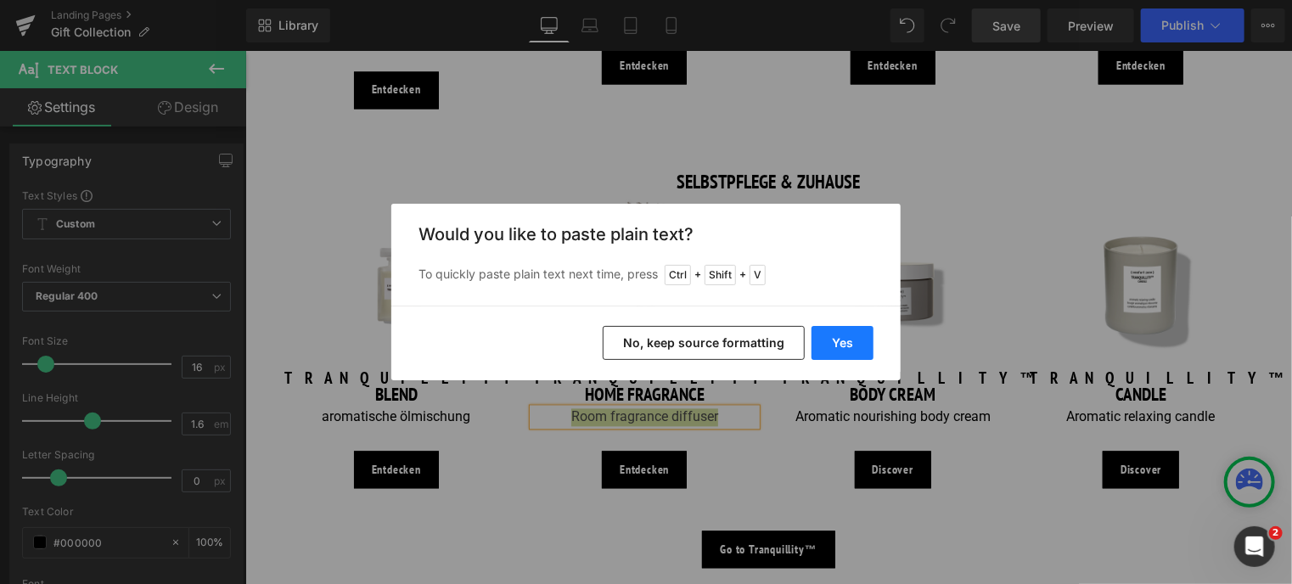
click at [846, 345] on button "Yes" at bounding box center [842, 343] width 62 height 34
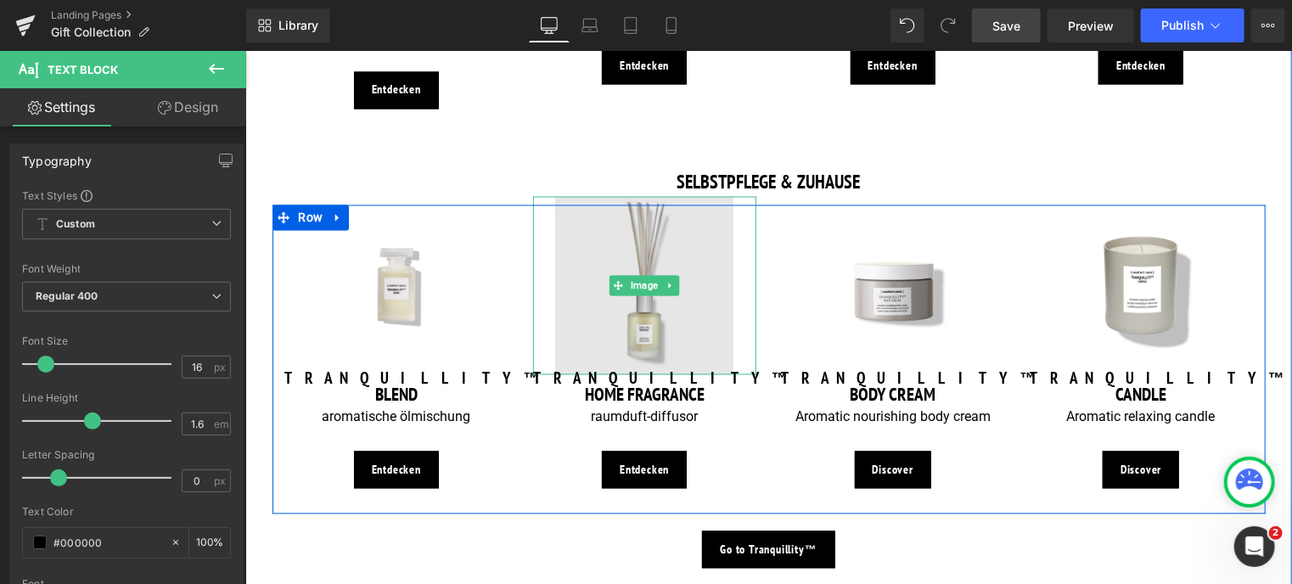
click at [638, 310] on img at bounding box center [643, 285] width 178 height 178
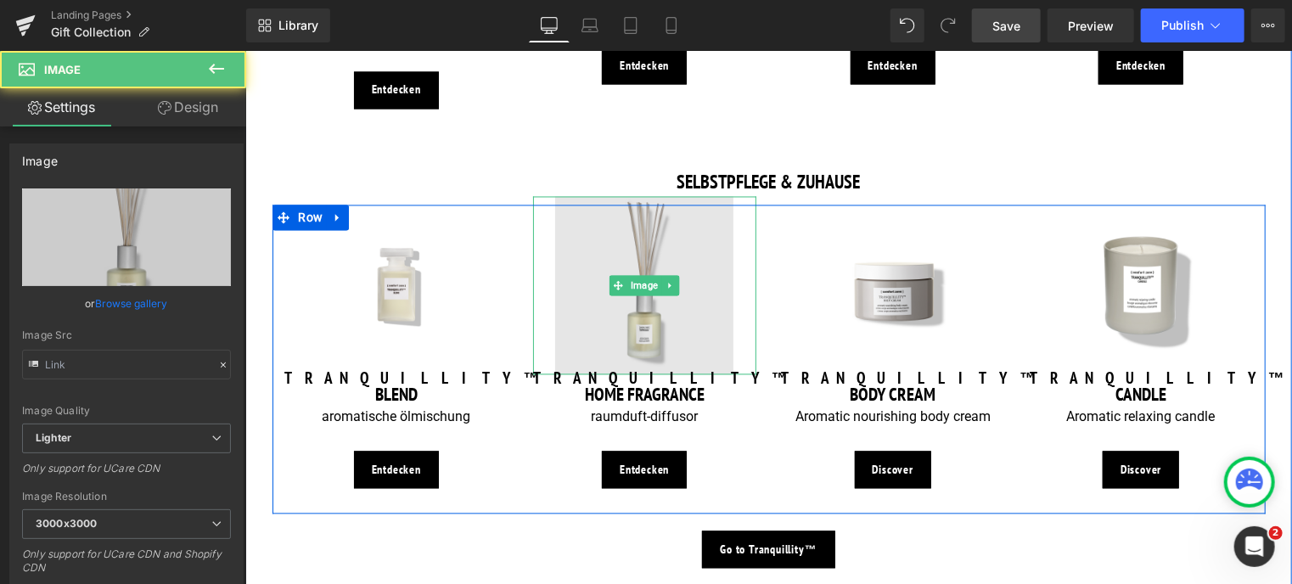
type input "[URL][DOMAIN_NAME]"
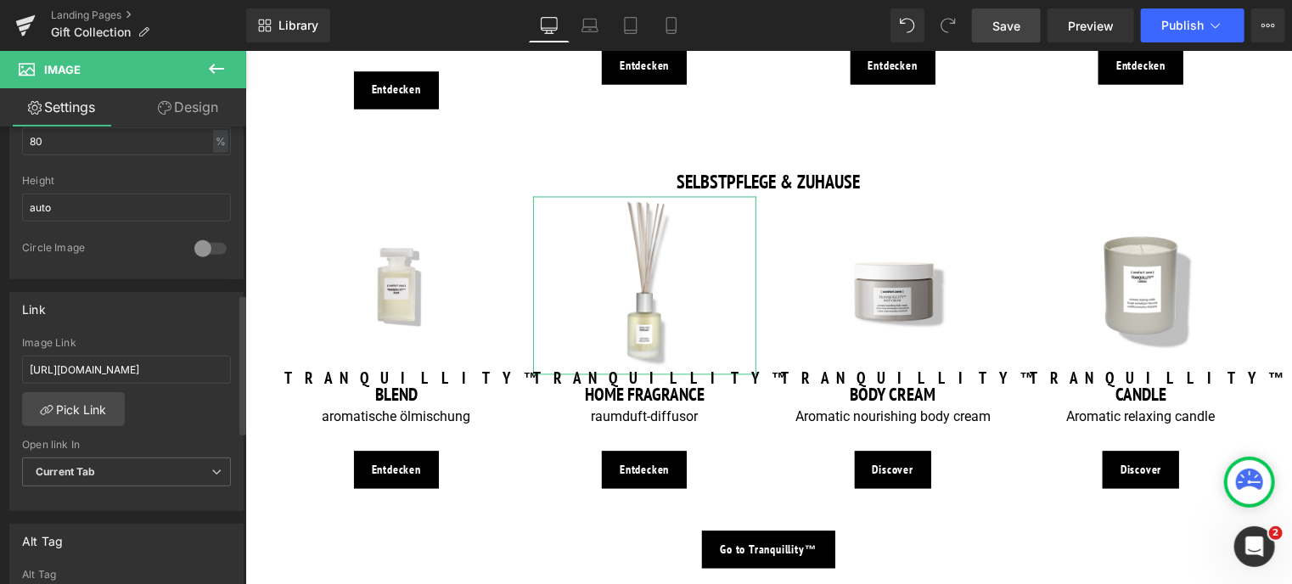
scroll to position [594, 0]
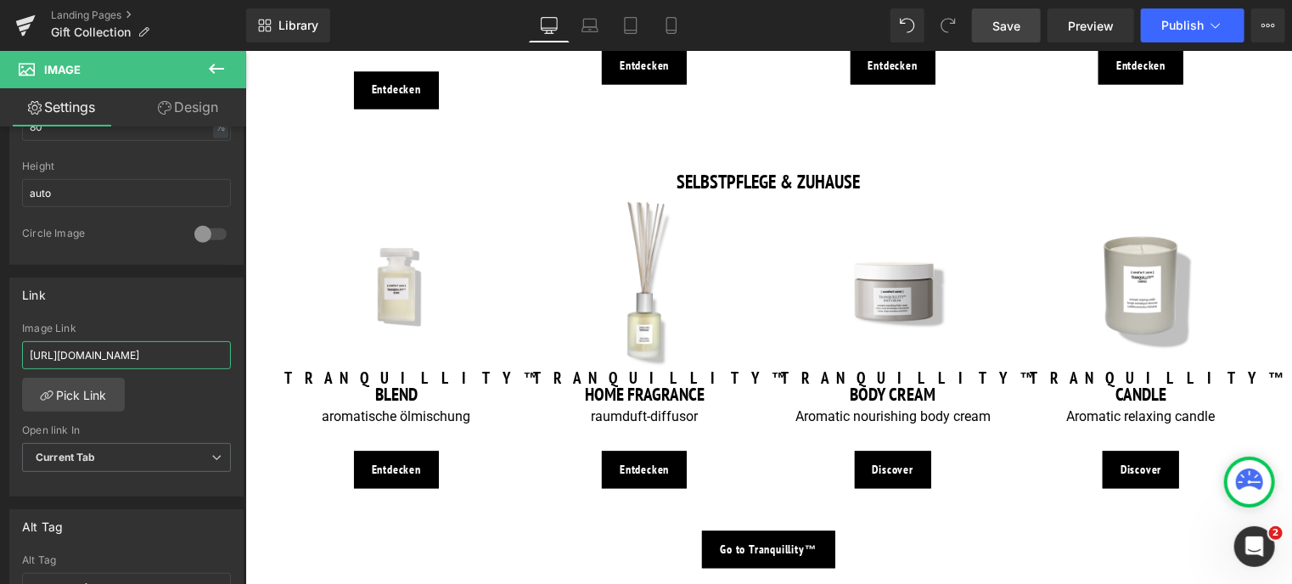
drag, startPoint x: 199, startPoint y: 350, endPoint x: -7, endPoint y: 339, distance: 206.5
click at [0, 339] on html "Button You are previewing how the will restyle your page. You can not edit Elem…" at bounding box center [646, 292] width 1292 height 584
type input "/products/luminant-serum"
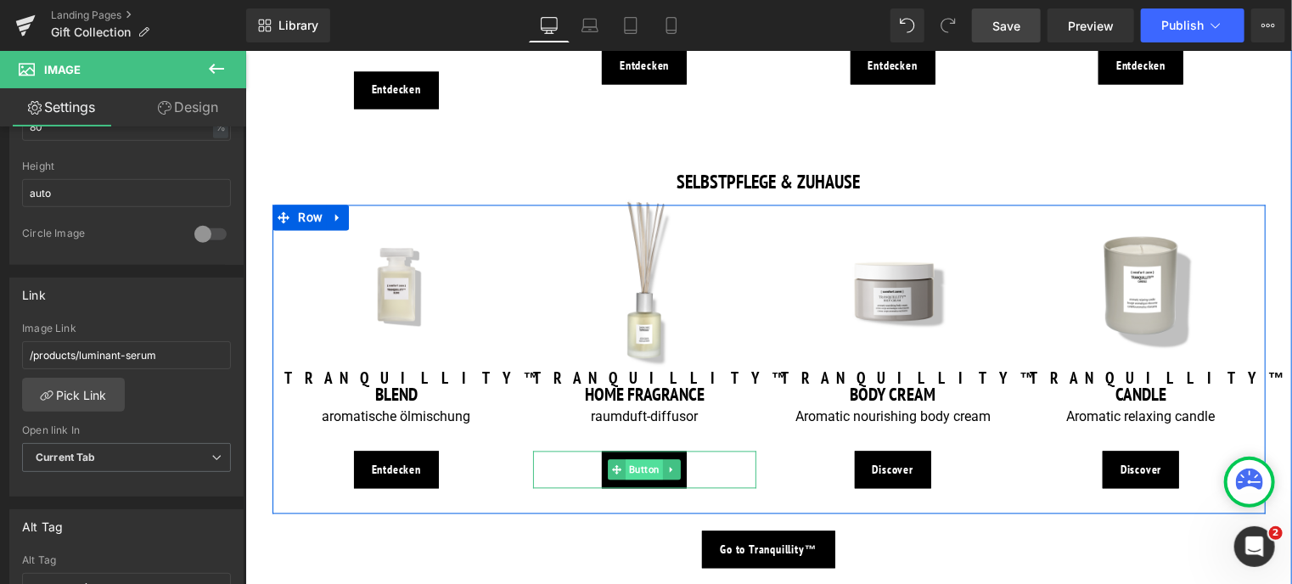
click at [646, 459] on span "Button" at bounding box center [643, 469] width 37 height 20
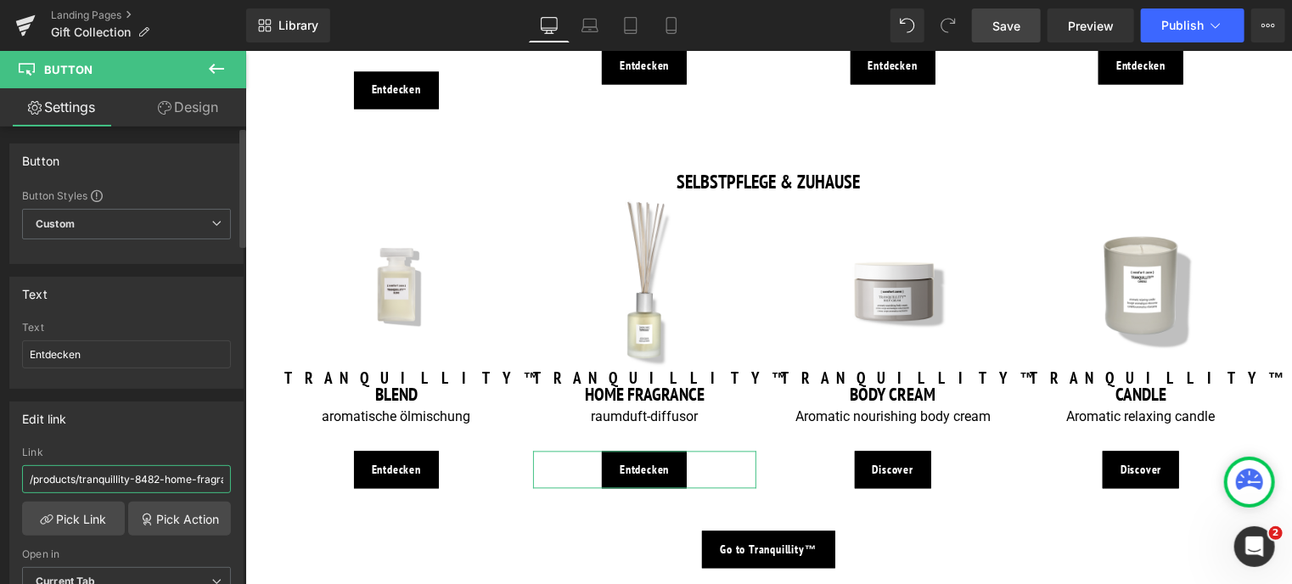
click at [62, 479] on input "/products/tranquillity-8482-home-fragrance" at bounding box center [126, 479] width 209 height 28
drag, startPoint x: 29, startPoint y: 477, endPoint x: 239, endPoint y: 476, distance: 210.5
click at [239, 476] on div "Button Button Styles Custom Custom Setup Global Style Custom Setup Global Style…" at bounding box center [123, 358] width 246 height 465
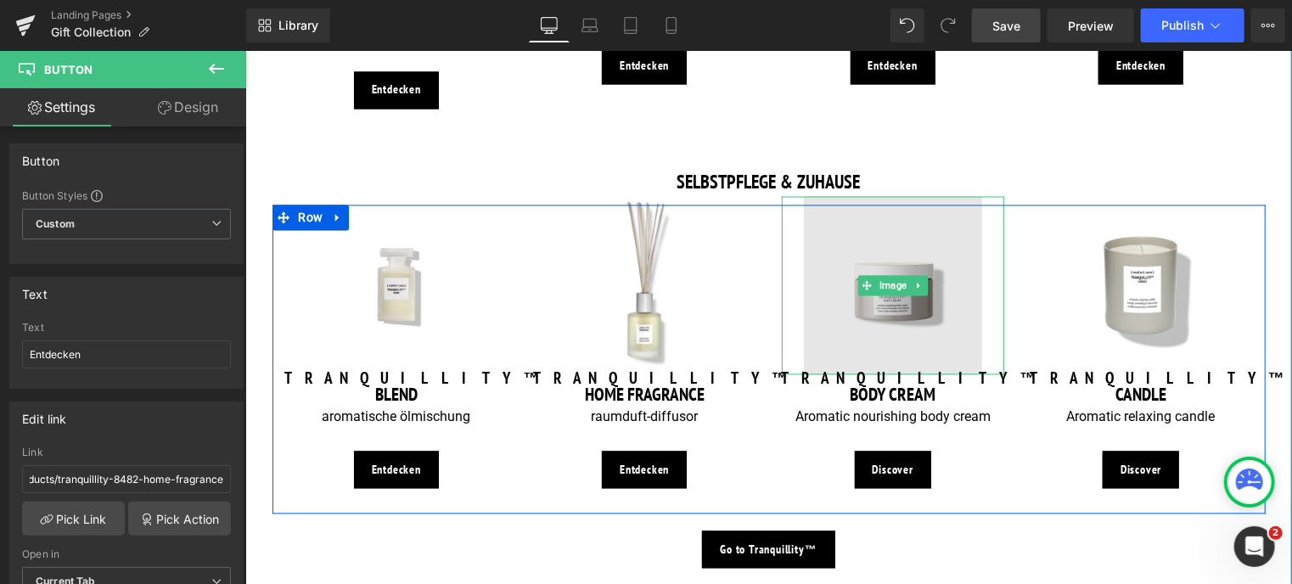
click at [858, 324] on img at bounding box center [892, 285] width 178 height 178
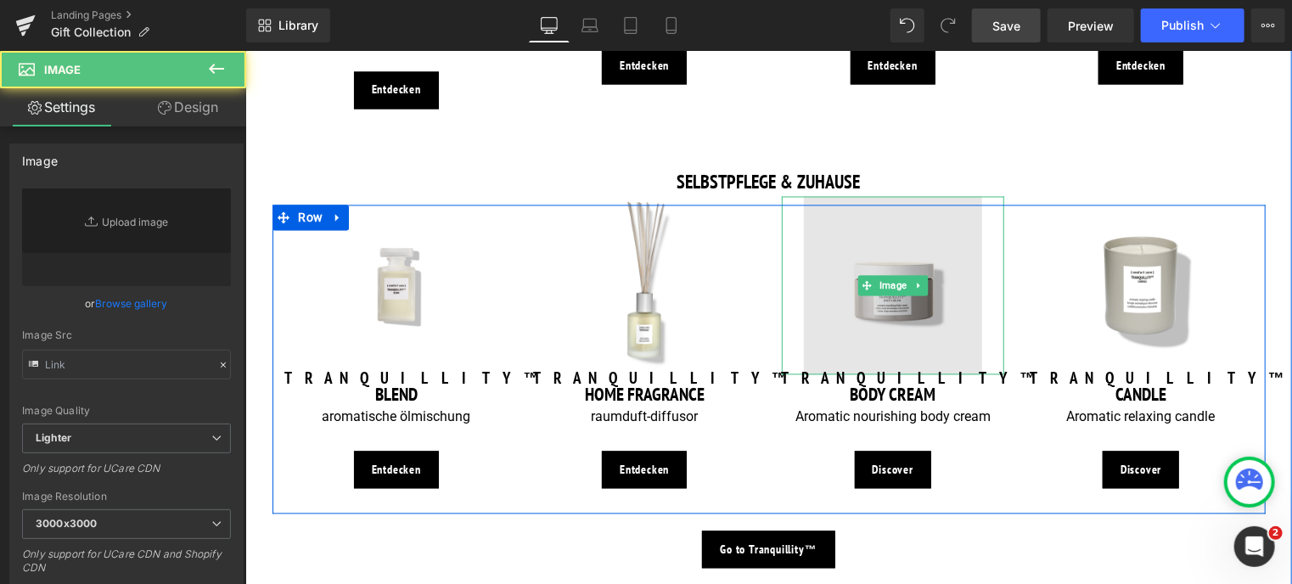
type input "[URL][DOMAIN_NAME]"
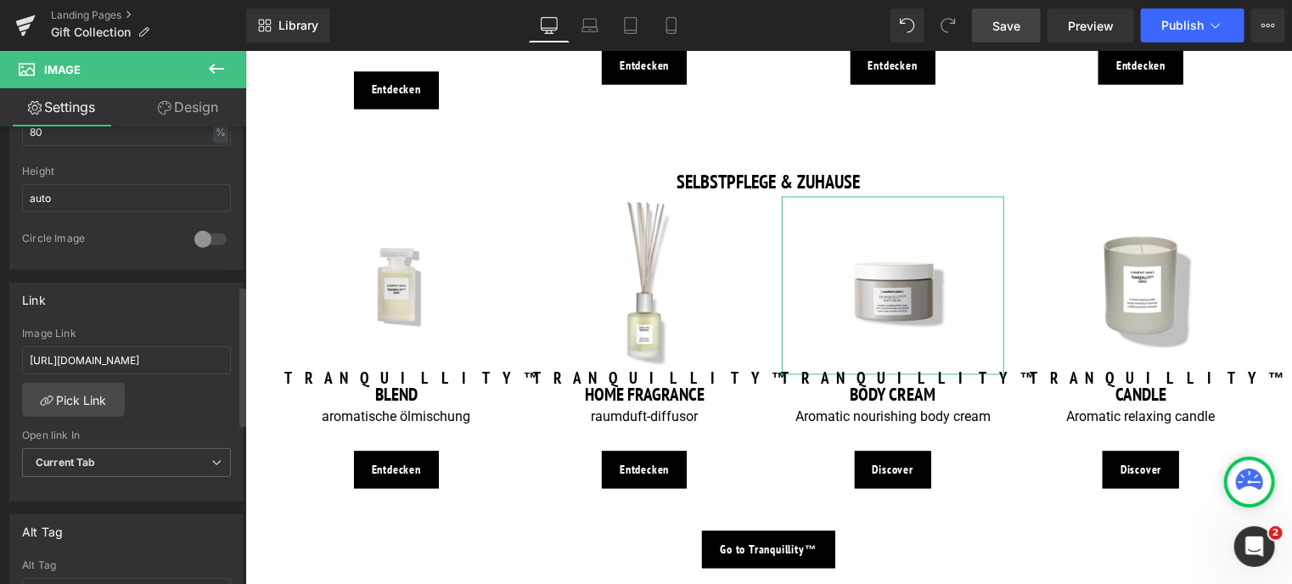
scroll to position [594, 0]
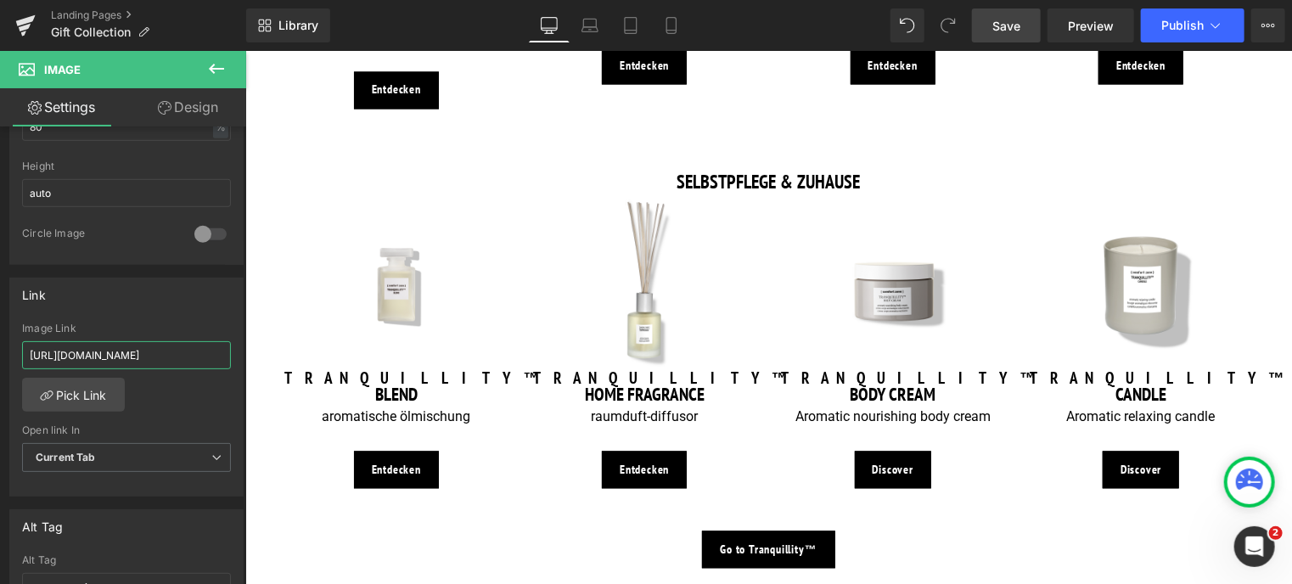
drag, startPoint x: 197, startPoint y: 355, endPoint x: -5, endPoint y: 359, distance: 202.0
click at [0, 359] on html "Button You are previewing how the will restyle your page. You can not edit Elem…" at bounding box center [646, 292] width 1292 height 584
type input "/products/tranquillity-body-cream"
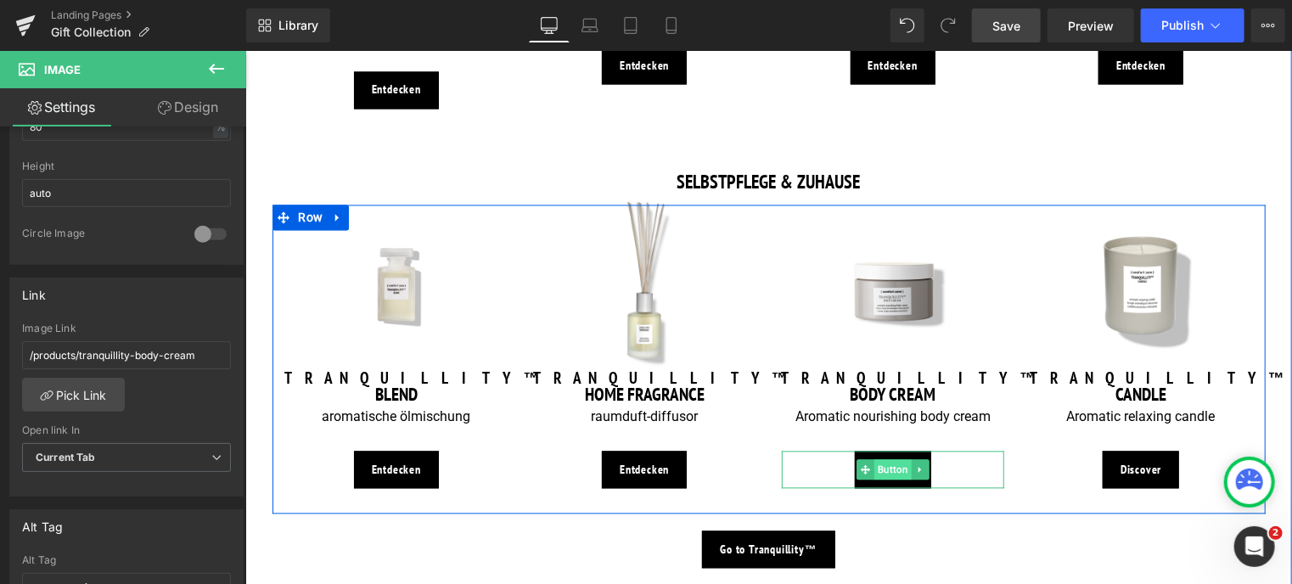
click at [877, 459] on span "Button" at bounding box center [891, 469] width 37 height 20
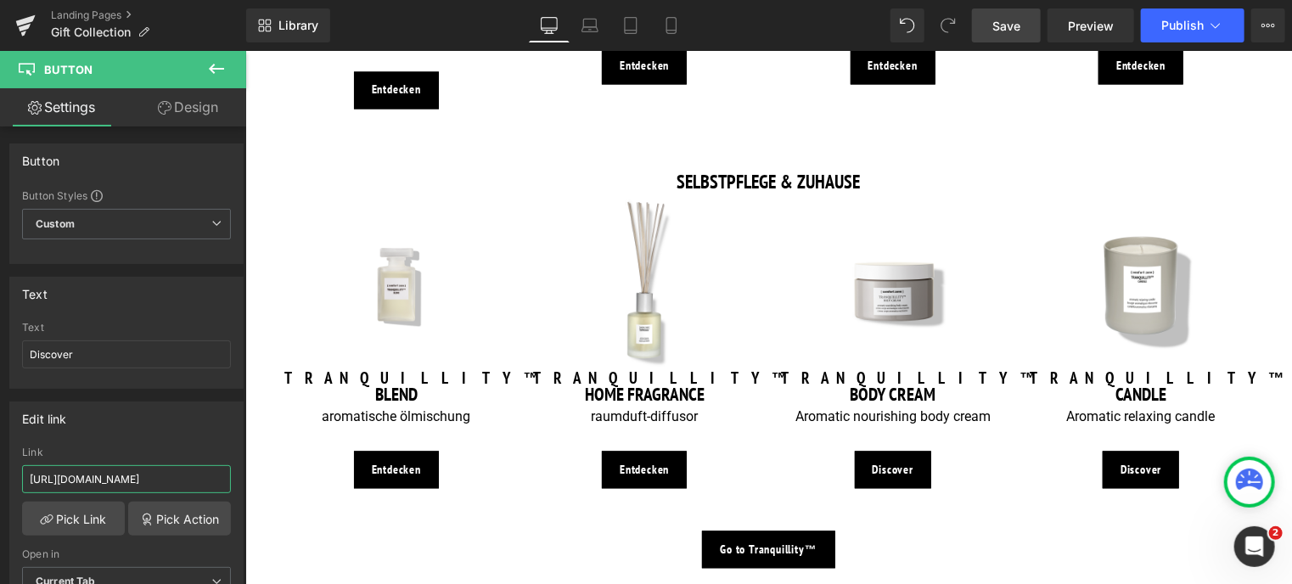
drag, startPoint x: 199, startPoint y: 477, endPoint x: -7, endPoint y: 430, distance: 210.6
click at [0, 430] on html "Button You are previewing how the will restyle your page. You can not edit Elem…" at bounding box center [646, 292] width 1292 height 584
type input "/products/tranquillity-body-cream"
drag, startPoint x: 91, startPoint y: 357, endPoint x: -7, endPoint y: 357, distance: 97.6
click at [0, 357] on html "Button You are previewing how the will restyle your page. You can not edit Elem…" at bounding box center [646, 292] width 1292 height 584
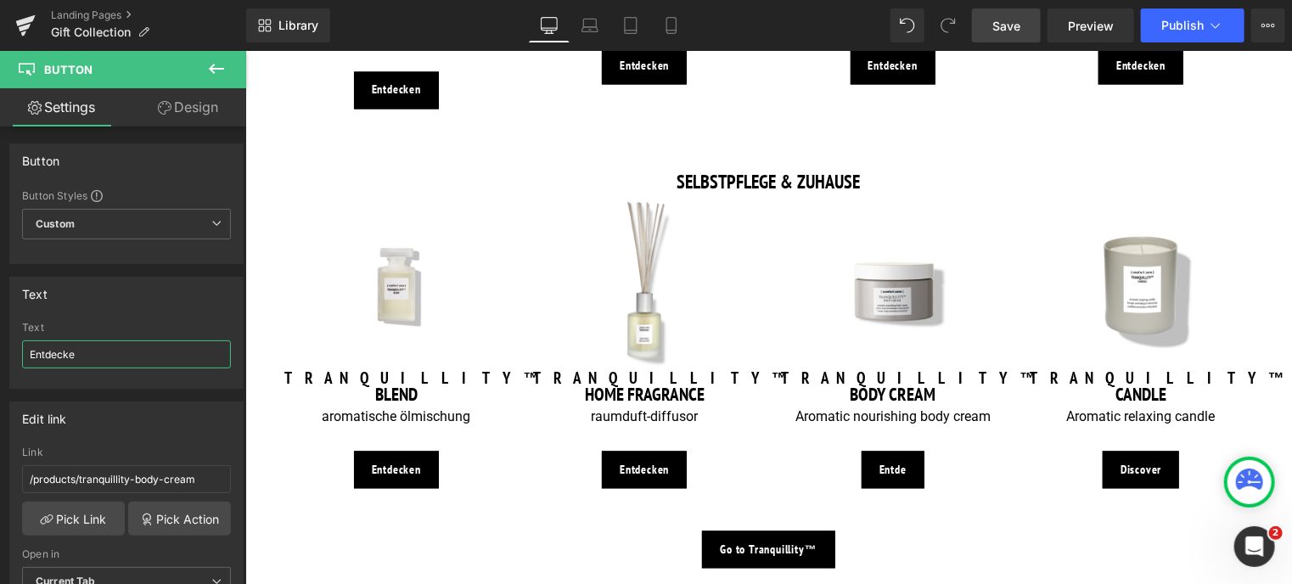
type input "Entdecken"
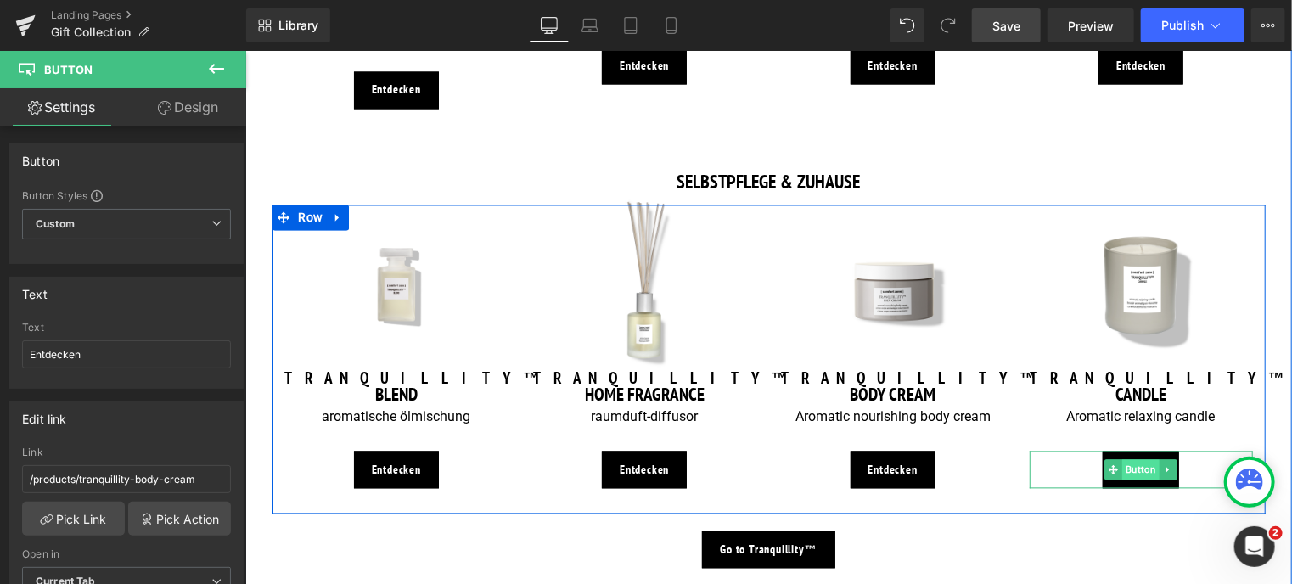
click at [1135, 459] on span "Button" at bounding box center [1139, 469] width 37 height 20
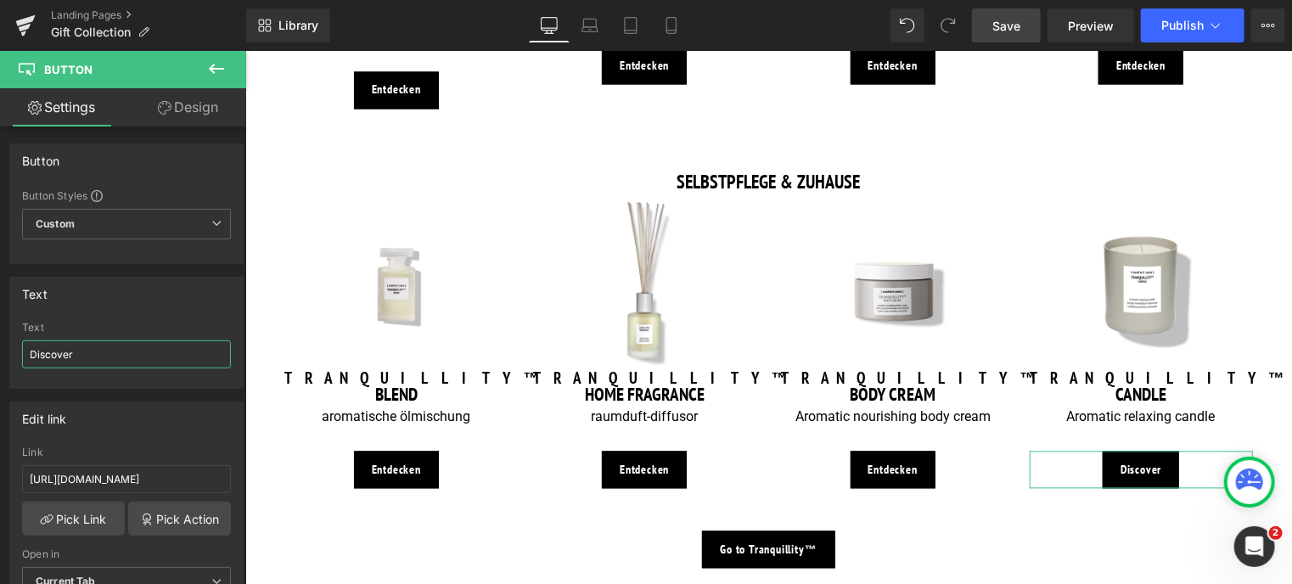
drag, startPoint x: 85, startPoint y: 350, endPoint x: -2, endPoint y: 347, distance: 86.6
click at [0, 347] on html "Button You are previewing how the will restyle your page. You can not edit Elem…" at bounding box center [646, 292] width 1292 height 584
type input "Entdecken"
drag, startPoint x: 200, startPoint y: 479, endPoint x: -7, endPoint y: 481, distance: 207.1
click at [0, 481] on html "Button You are previewing how the will restyle your page. You can not edit Elem…" at bounding box center [646, 292] width 1292 height 584
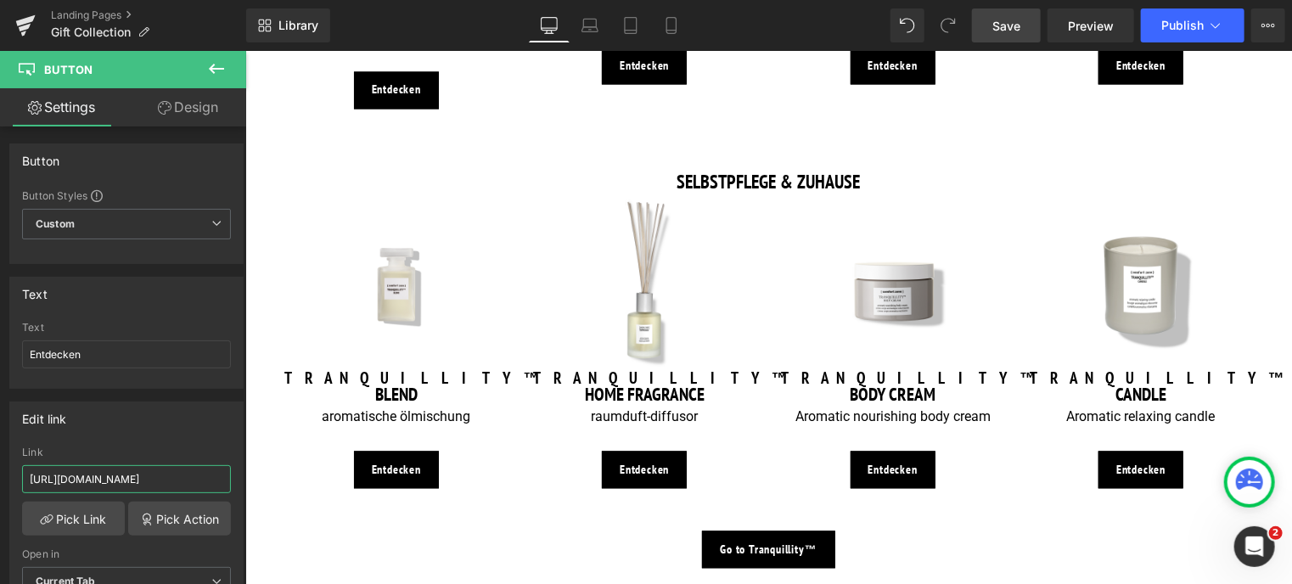
type input "/products/tranquillity-candle"
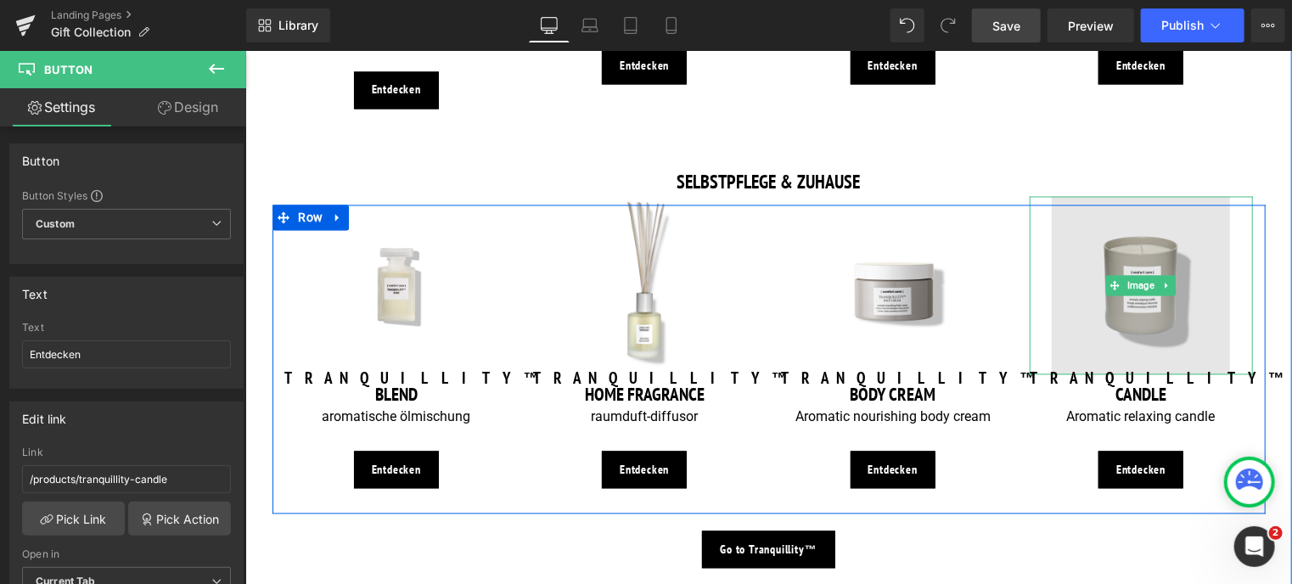
click at [1119, 282] on img at bounding box center [1140, 285] width 178 height 178
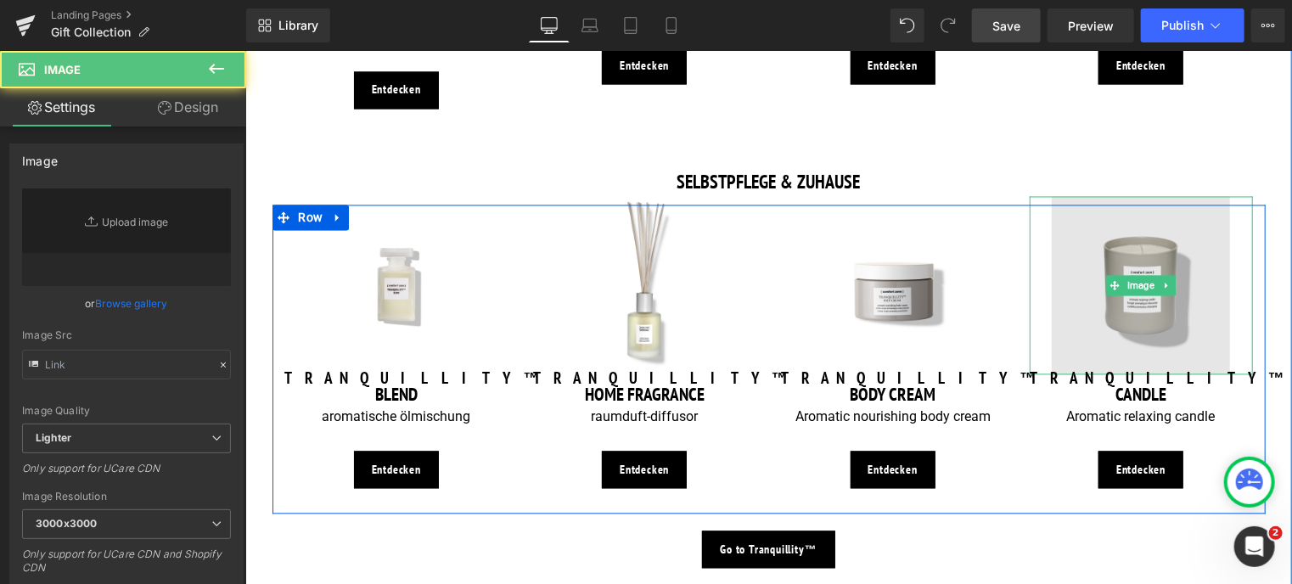
type input "[URL][DOMAIN_NAME]"
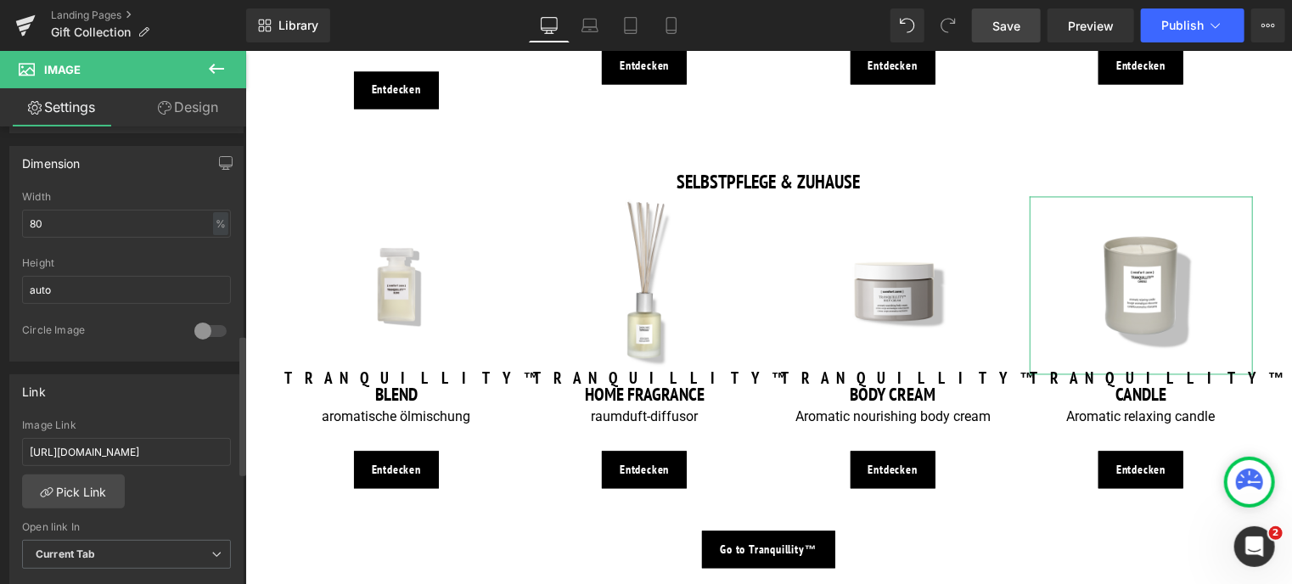
scroll to position [679, 0]
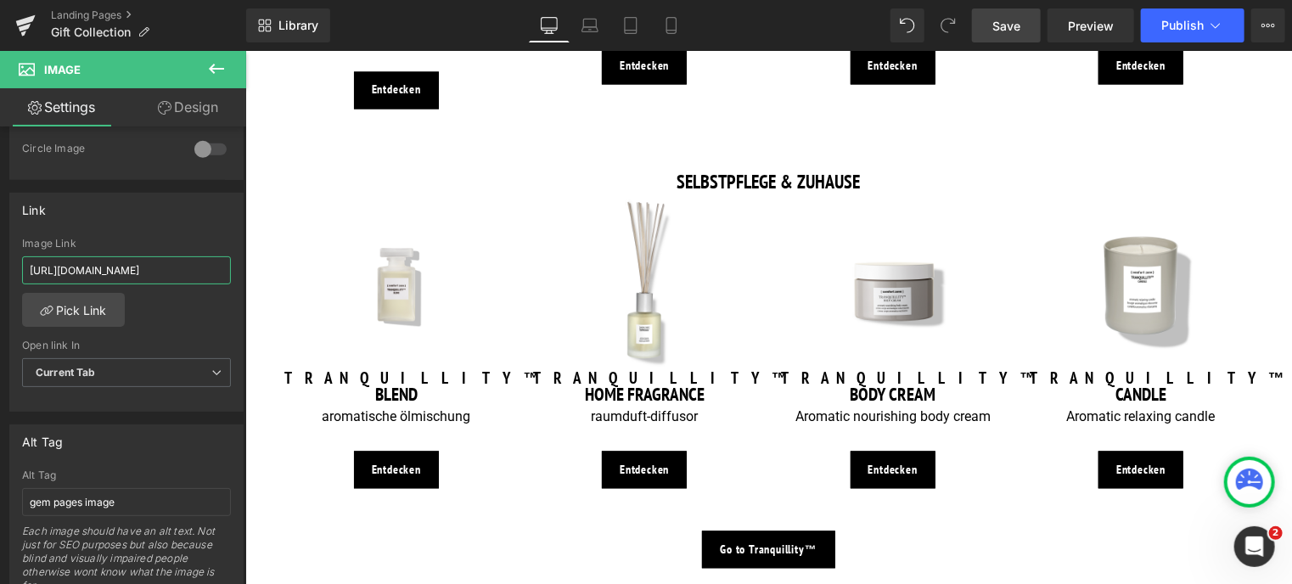
drag, startPoint x: 197, startPoint y: 267, endPoint x: -7, endPoint y: 267, distance: 203.7
click at [0, 267] on html "Button You are previewing how the will restyle your page. You can not edit Elem…" at bounding box center [646, 292] width 1292 height 584
type input "/products/tranquillity-candle"
drag, startPoint x: 129, startPoint y: 505, endPoint x: -7, endPoint y: 496, distance: 136.1
click at [0, 496] on html "Button You are previewing how the will restyle your page. You can not edit Elem…" at bounding box center [646, 292] width 1292 height 584
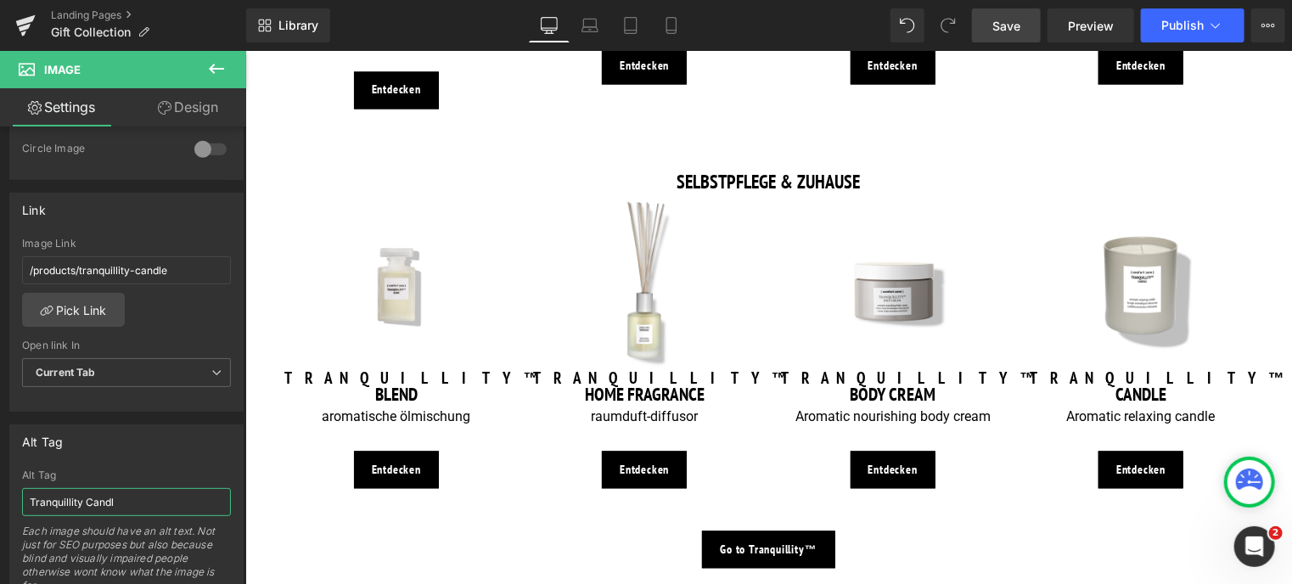
type input "Tranquillity Candle"
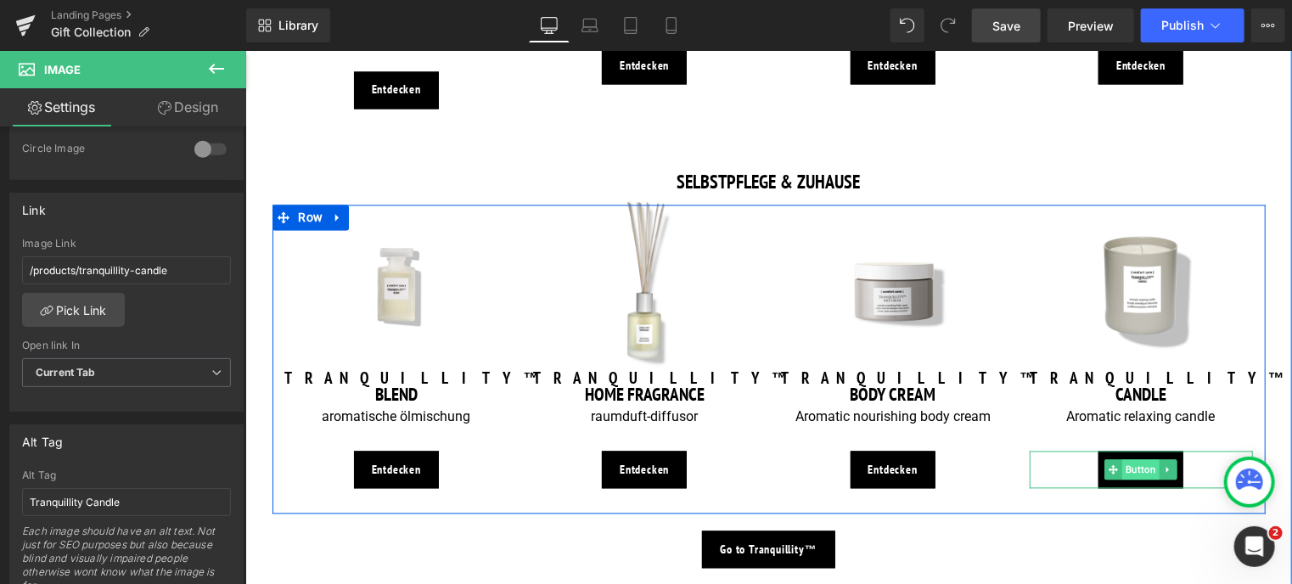
click at [1141, 459] on span "Button" at bounding box center [1139, 469] width 37 height 20
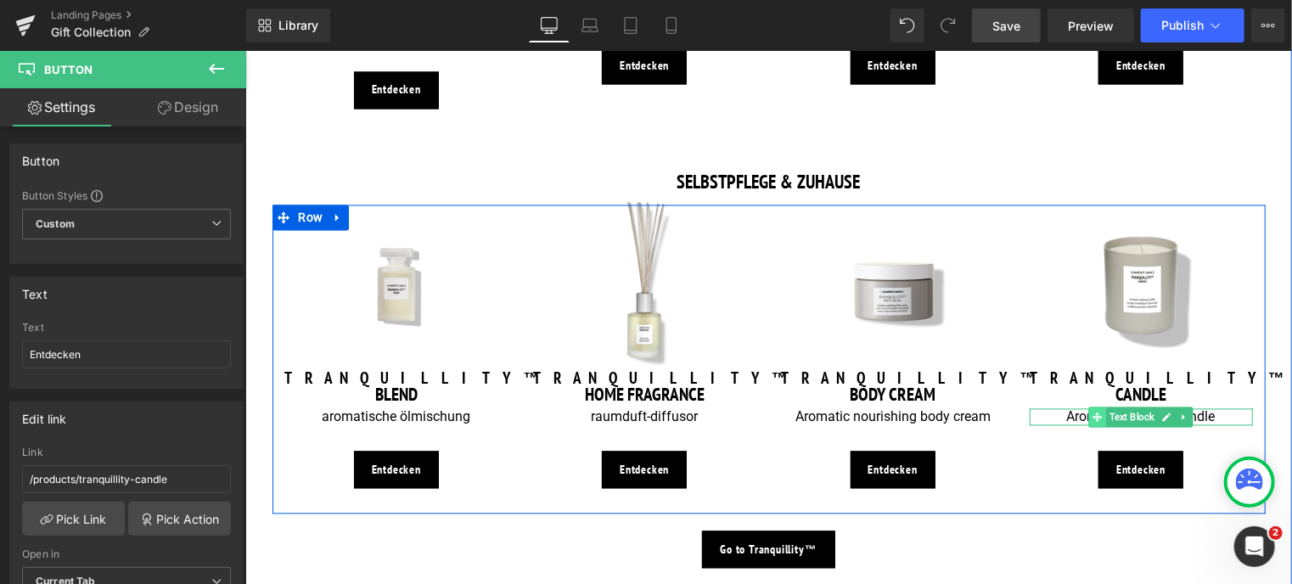
click at [1098, 406] on span at bounding box center [1097, 416] width 18 height 20
click at [1063, 421] on div at bounding box center [1140, 423] width 223 height 4
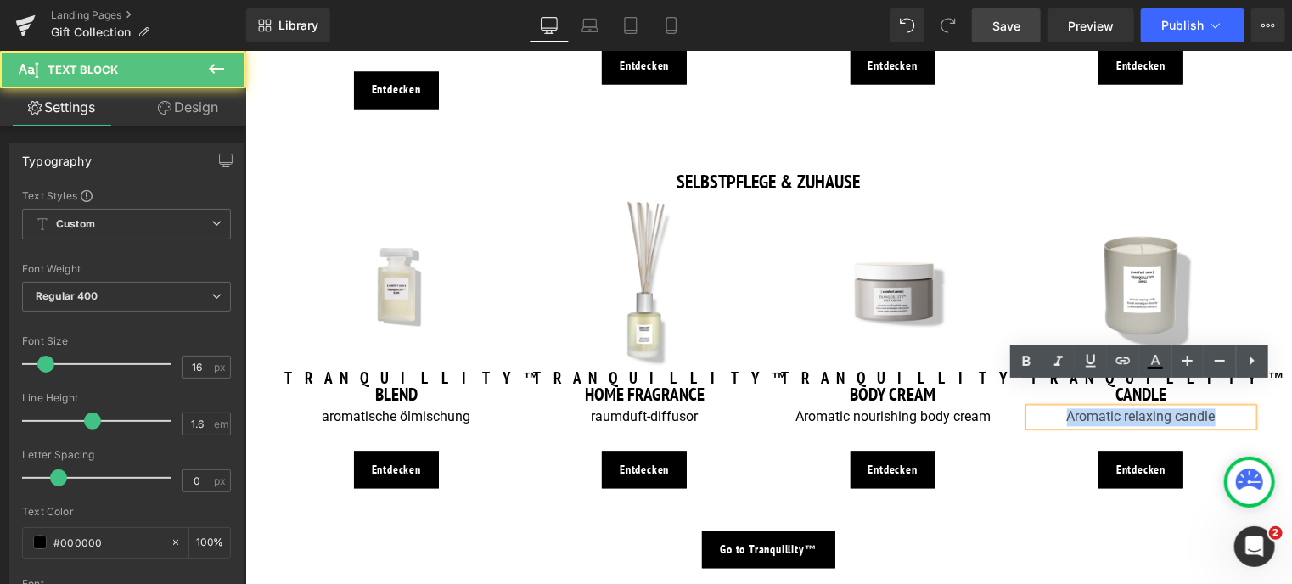
drag, startPoint x: 1063, startPoint y: 395, endPoint x: 1223, endPoint y: 384, distance: 160.0
click at [1223, 408] on p "Aromatic relaxing candle" at bounding box center [1140, 417] width 223 height 18
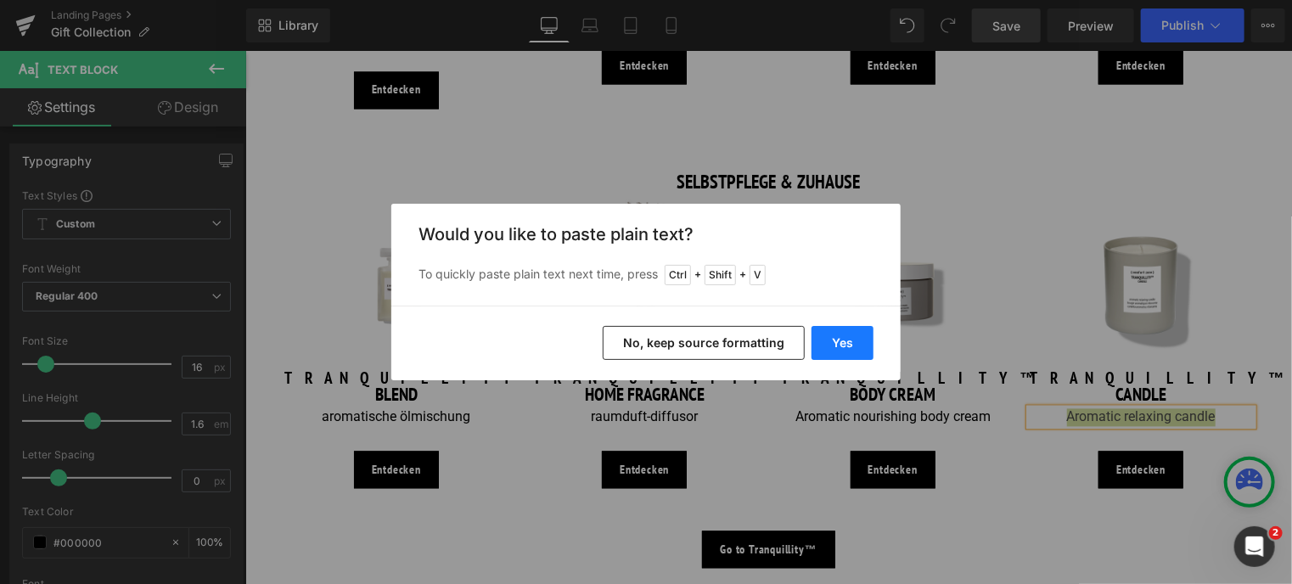
click at [843, 350] on button "Yes" at bounding box center [842, 343] width 62 height 34
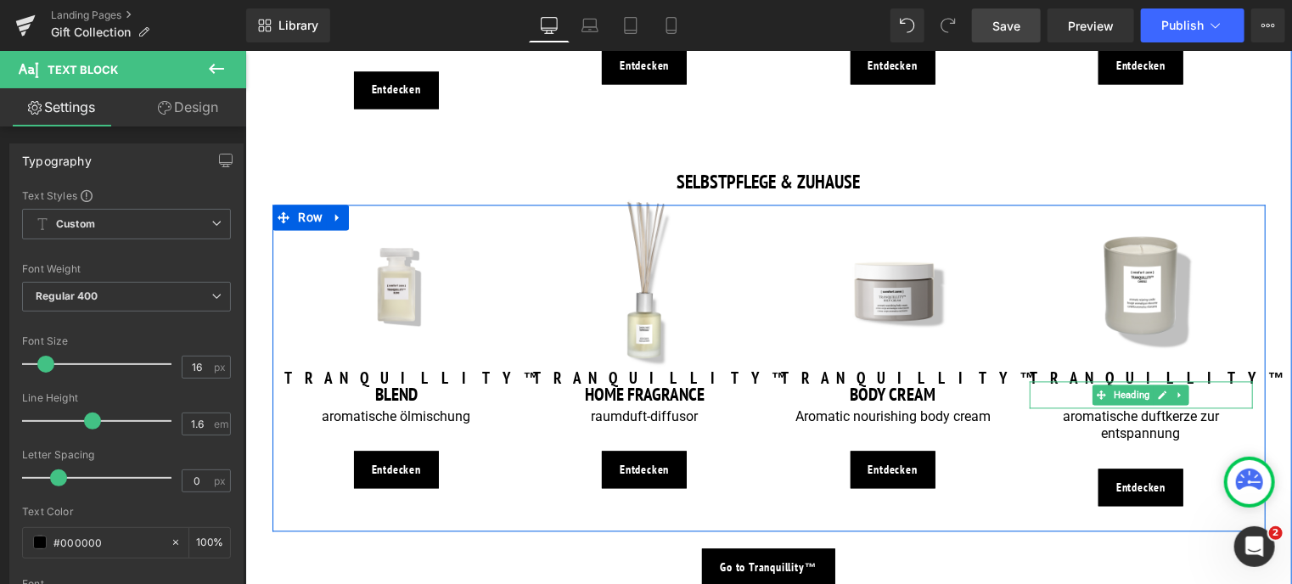
drag, startPoint x: 1226, startPoint y: 355, endPoint x: 1087, endPoint y: 404, distance: 147.6
click at [1226, 366] on h5 "TRANQUILLITY™" at bounding box center [1140, 378] width 223 height 25
click at [1175, 408] on div "aromatische duftkerze zur entspannung Text Block" at bounding box center [1140, 426] width 223 height 36
click at [1175, 408] on p "aromatische duftkerze zur entspannung" at bounding box center [1140, 426] width 223 height 36
click at [1172, 409] on p "aromatische duftkerze zur entspannung" at bounding box center [1140, 426] width 223 height 36
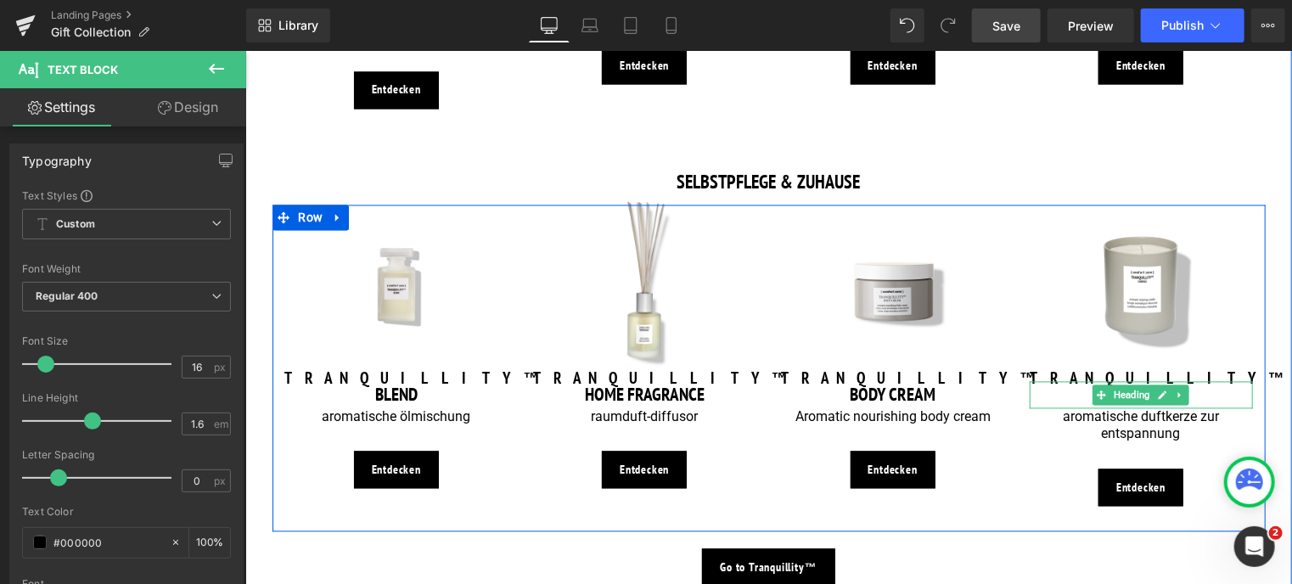
click at [1172, 409] on p "aromatische duftkerze zur entspannung" at bounding box center [1140, 426] width 223 height 36
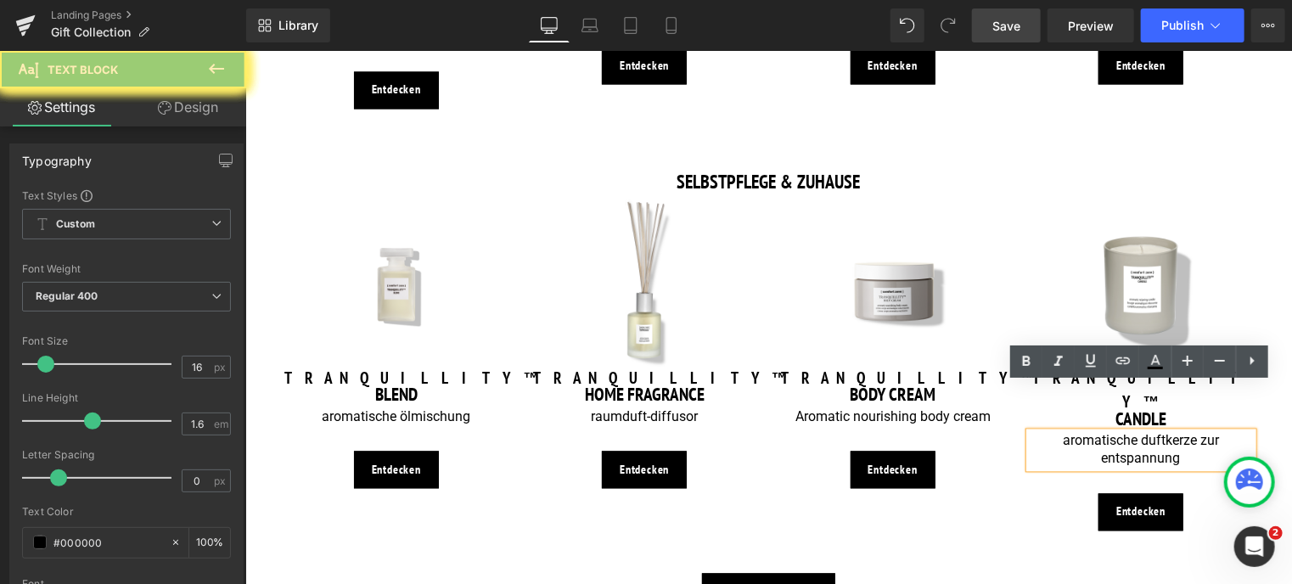
drag, startPoint x: 1087, startPoint y: 404, endPoint x: 1167, endPoint y: 402, distance: 79.8
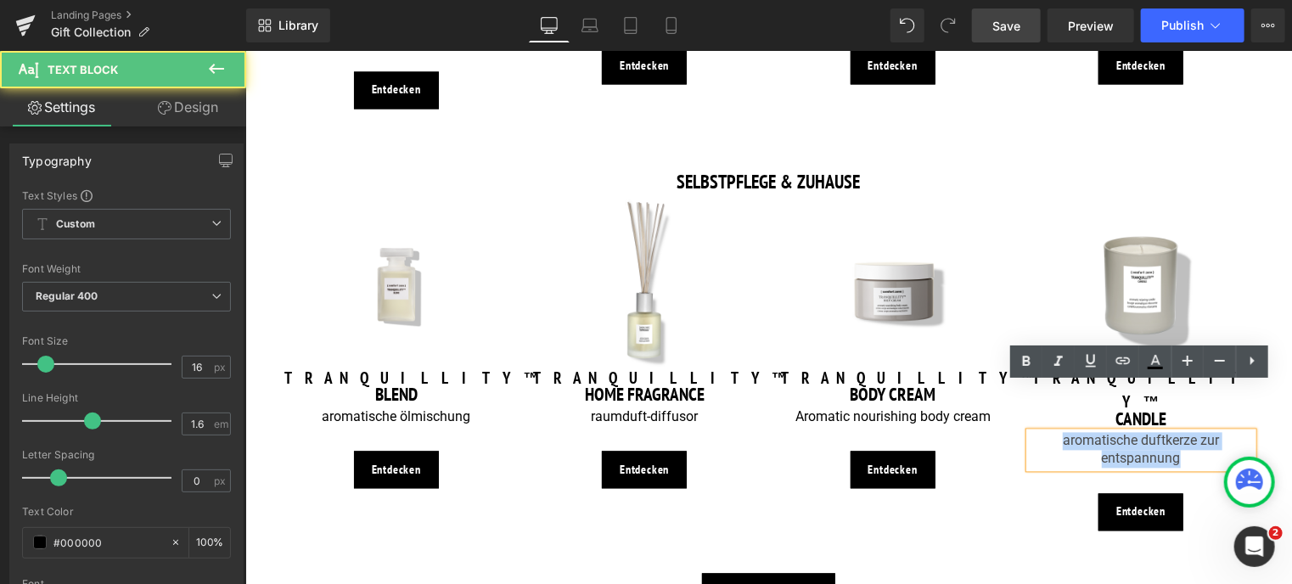
drag, startPoint x: 1179, startPoint y: 409, endPoint x: 1031, endPoint y: 391, distance: 148.7
click at [1031, 432] on p "aromatische duftkerze zur entspannung" at bounding box center [1140, 450] width 223 height 36
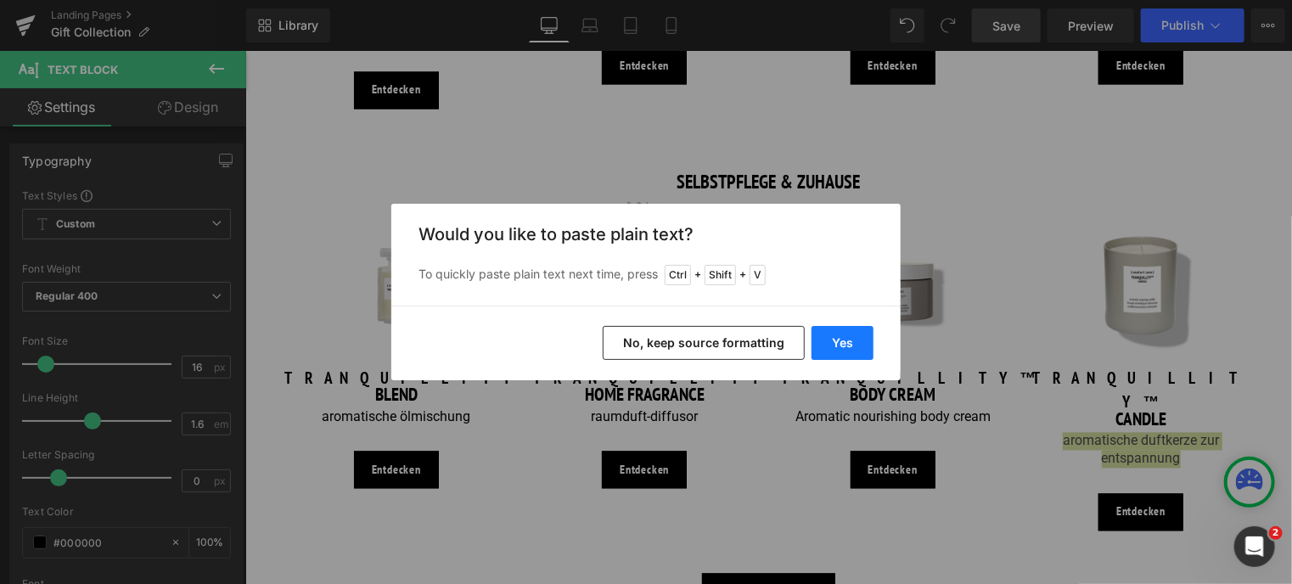
click at [835, 334] on button "Yes" at bounding box center [842, 343] width 62 height 34
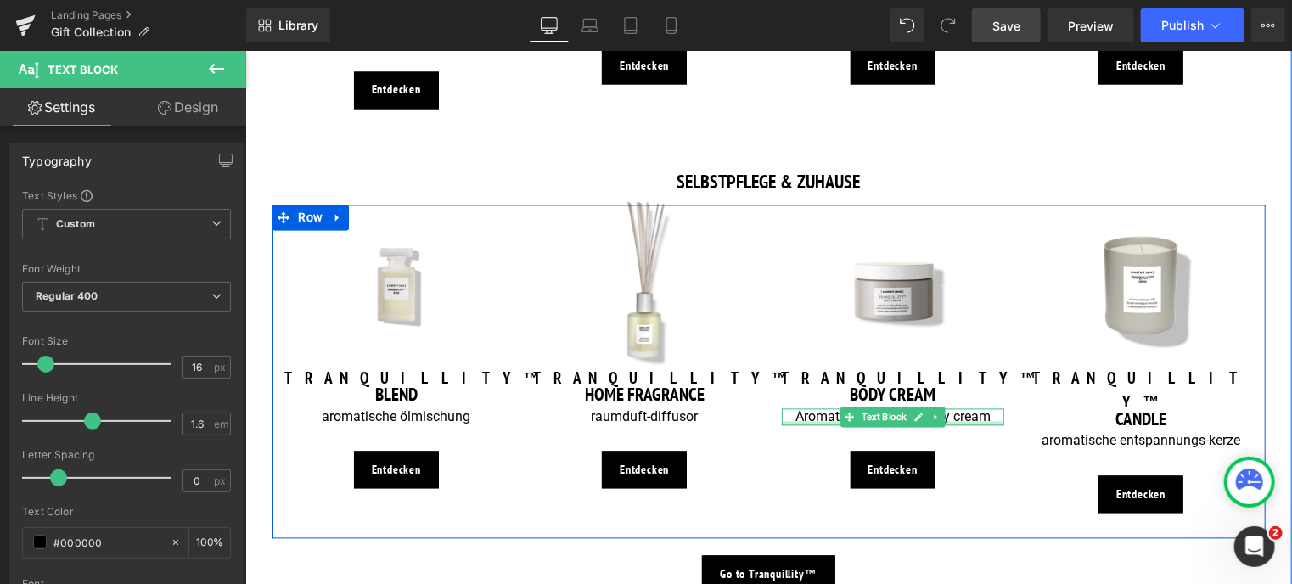
click at [793, 421] on div at bounding box center [892, 423] width 223 height 4
click at [795, 408] on p "Aromatic nourishing body cream" at bounding box center [892, 417] width 223 height 18
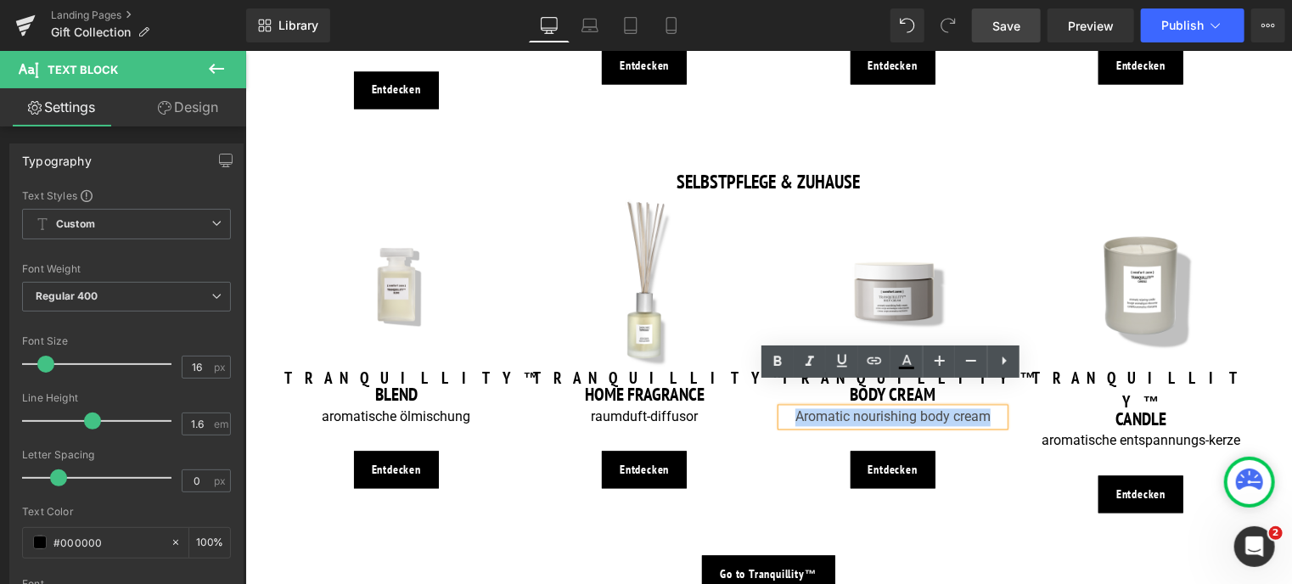
drag, startPoint x: 794, startPoint y: 390, endPoint x: 1006, endPoint y: 384, distance: 212.2
click at [1006, 384] on div "Image TRANQUILLITY™ Heading BODY CREAM Heading Aromatic nourishing body cream T…" at bounding box center [892, 360] width 249 height 310
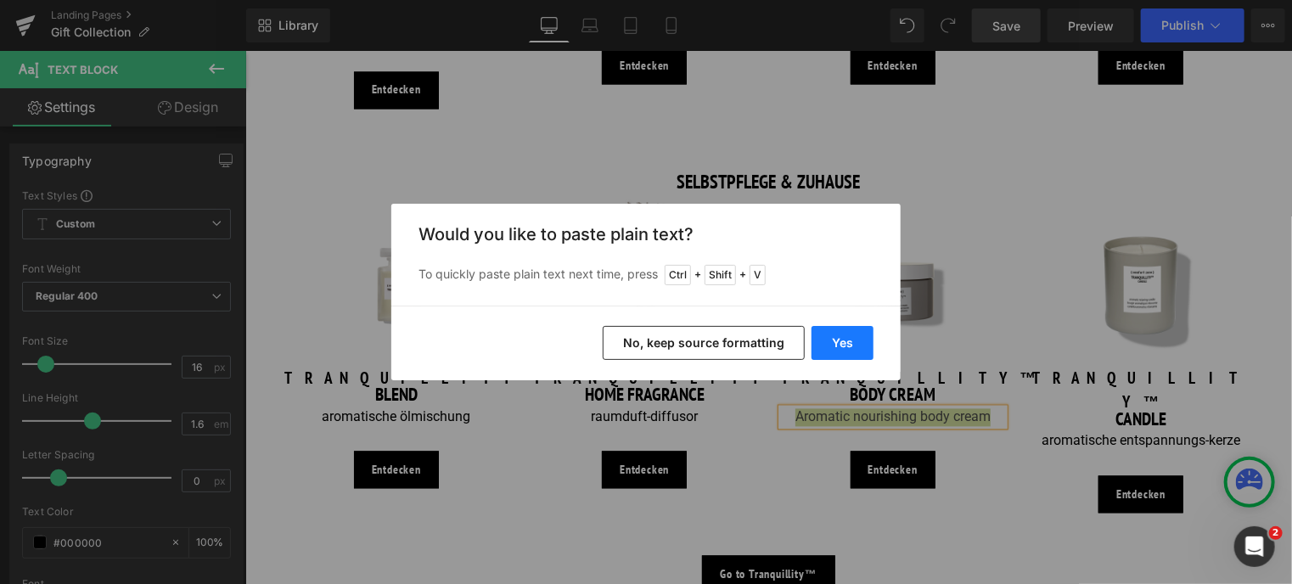
drag, startPoint x: 853, startPoint y: 331, endPoint x: 608, endPoint y: 280, distance: 249.7
click at [854, 331] on button "Yes" at bounding box center [842, 343] width 62 height 34
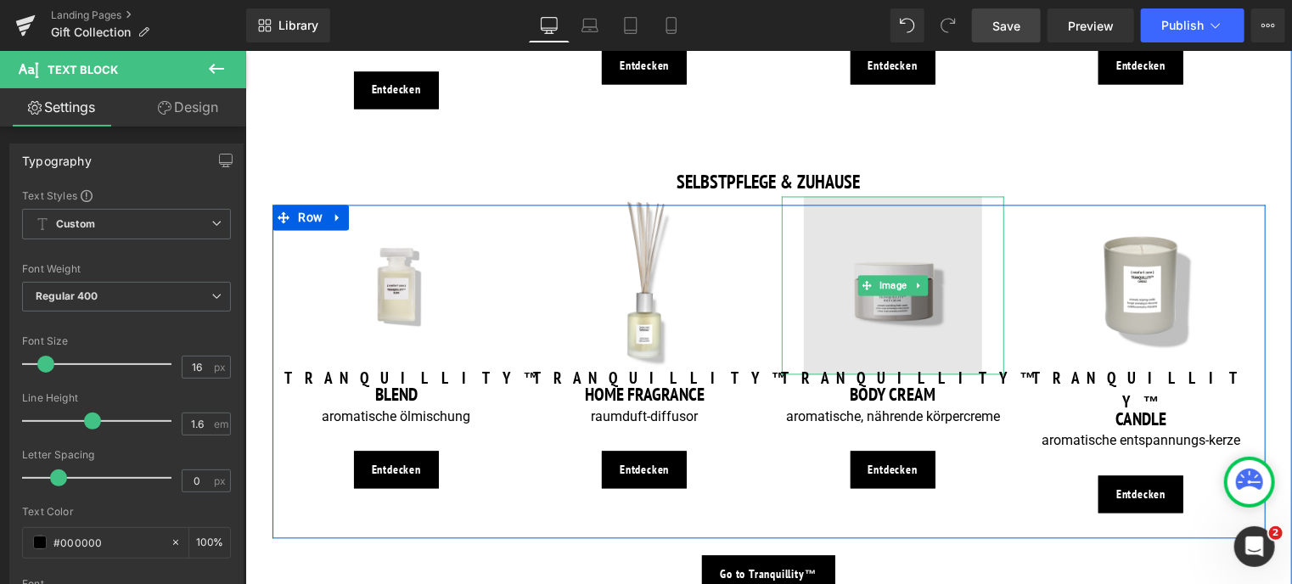
drag, startPoint x: 309, startPoint y: 470, endPoint x: 844, endPoint y: 294, distance: 563.8
click at [844, 294] on img at bounding box center [892, 285] width 178 height 178
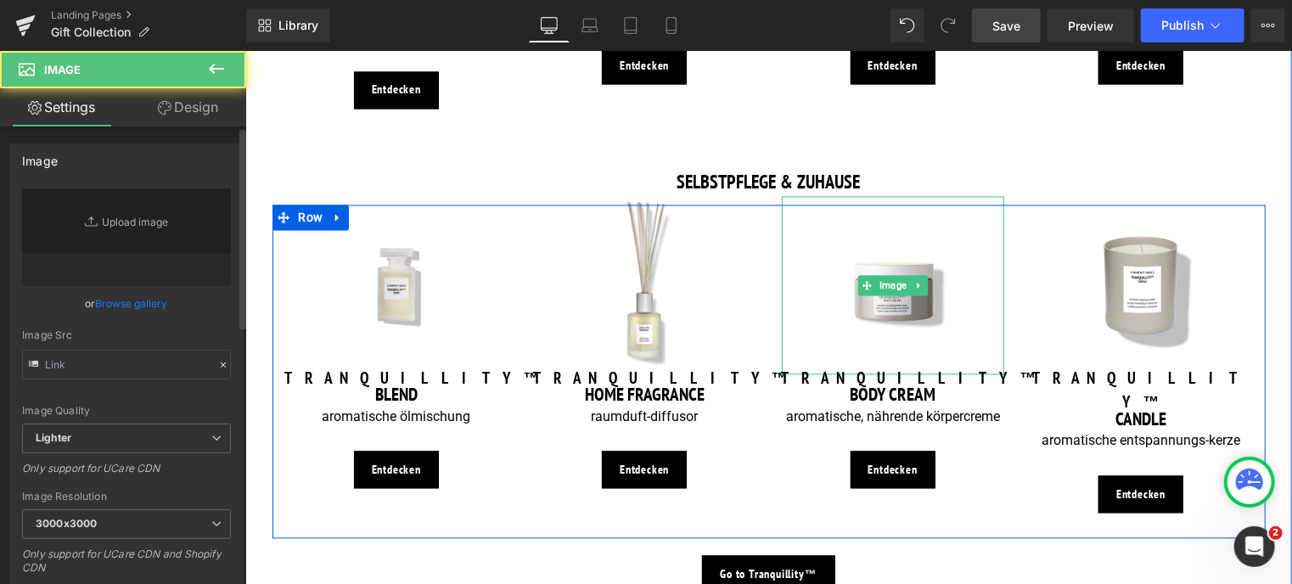
type input "[URL][DOMAIN_NAME]"
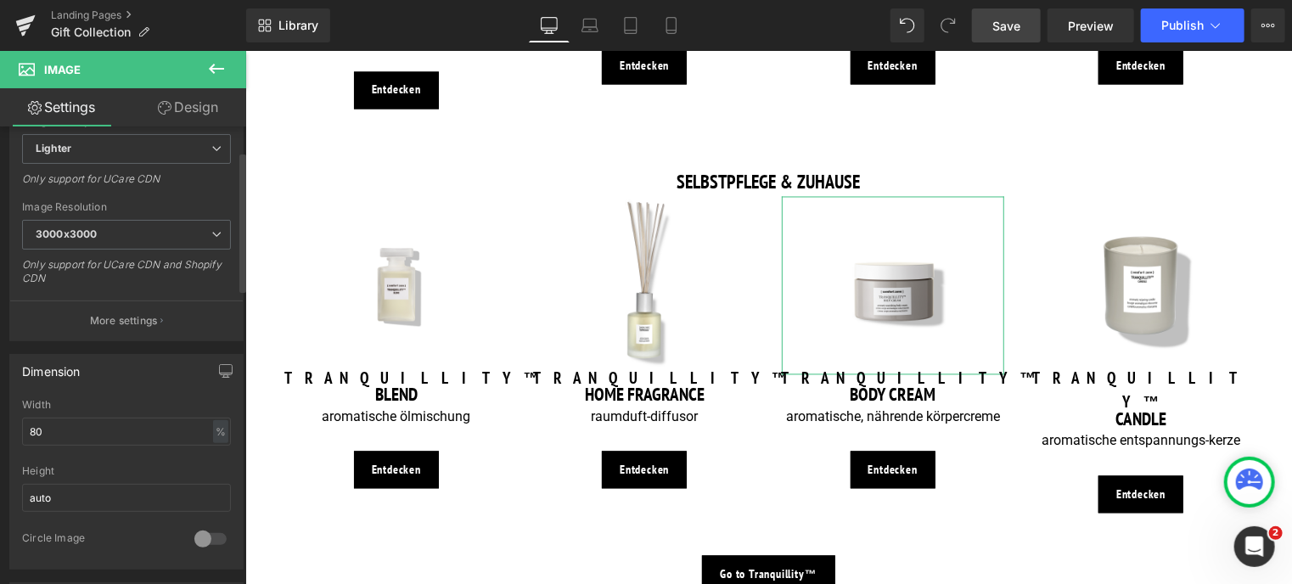
scroll to position [339, 0]
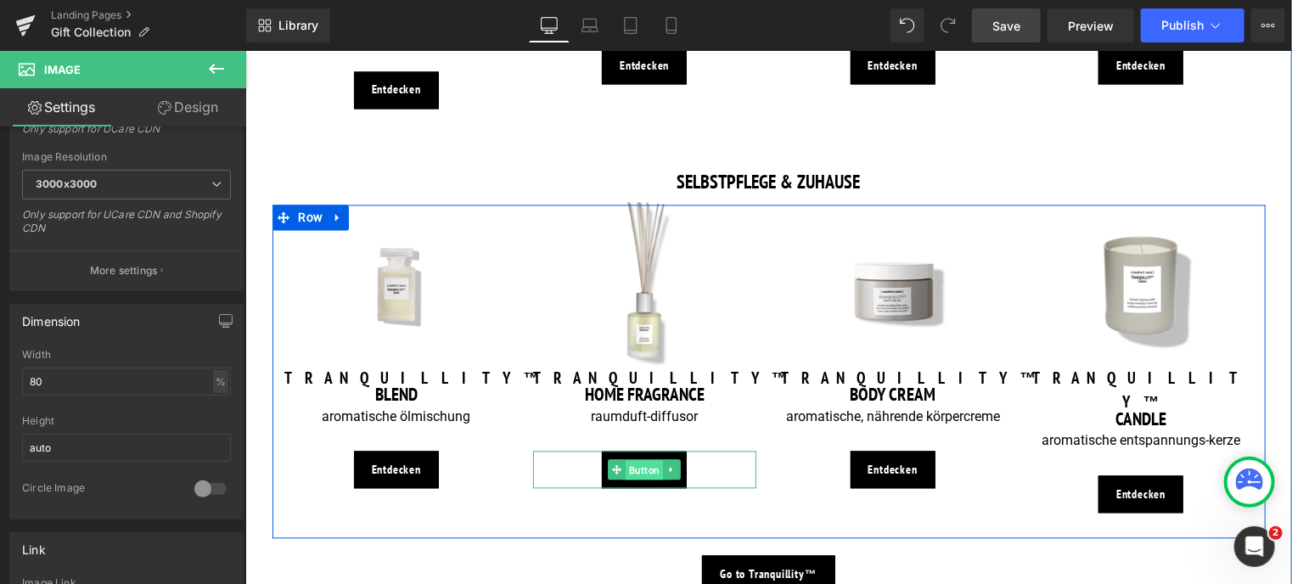
click at [636, 460] on span "Button" at bounding box center [643, 470] width 37 height 20
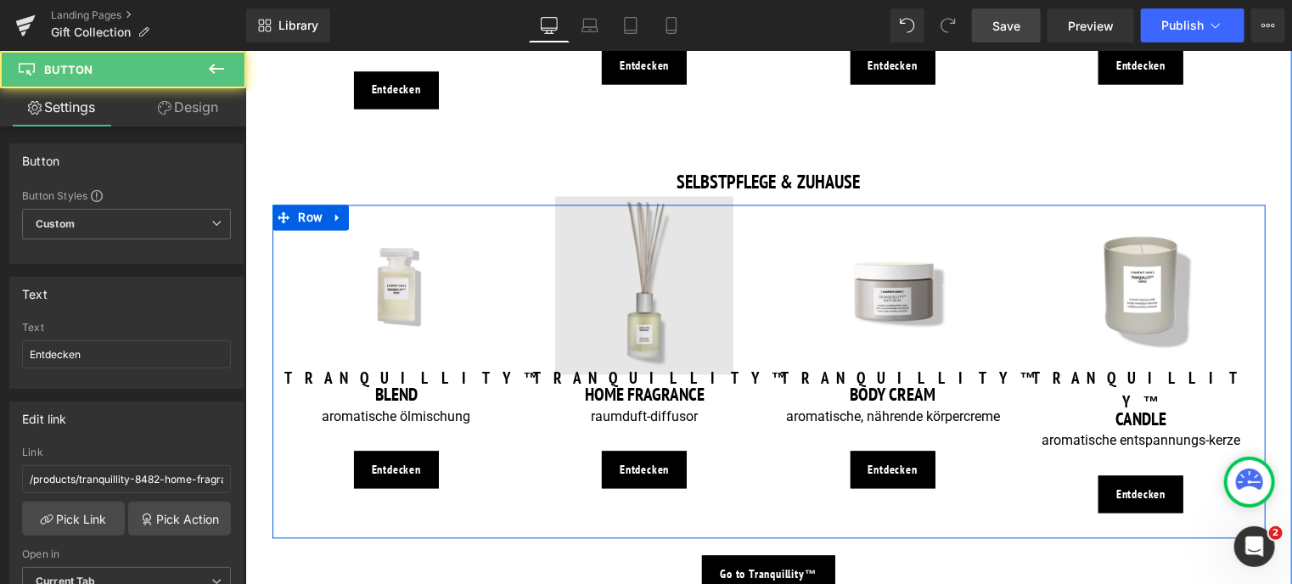
click at [615, 309] on img at bounding box center [643, 285] width 178 height 178
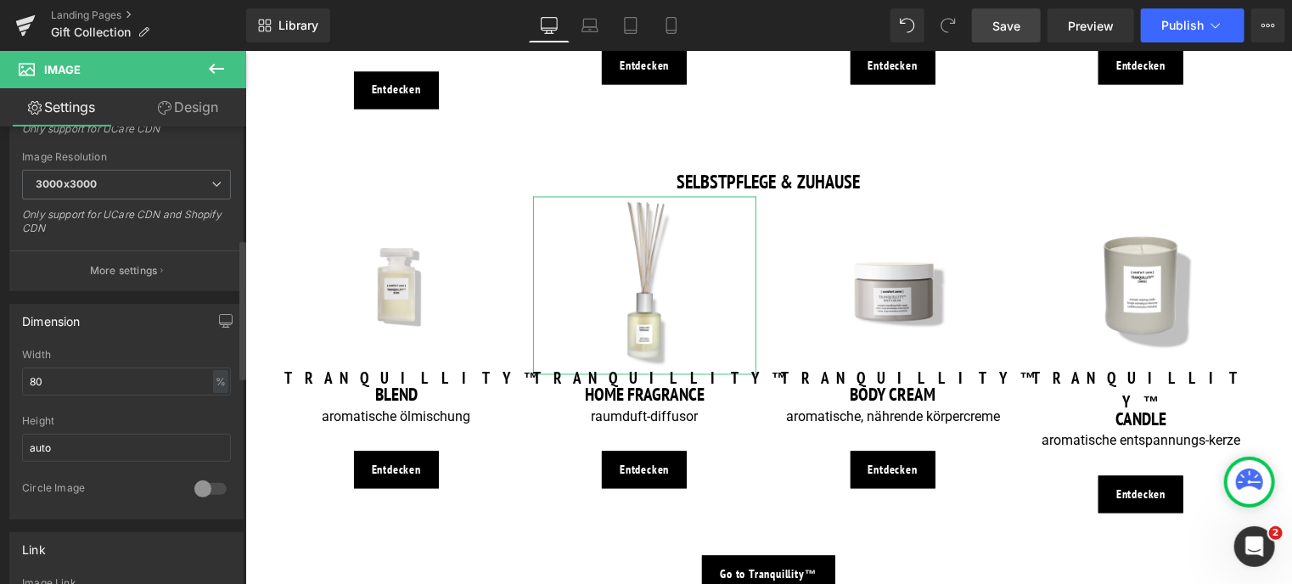
scroll to position [594, 0]
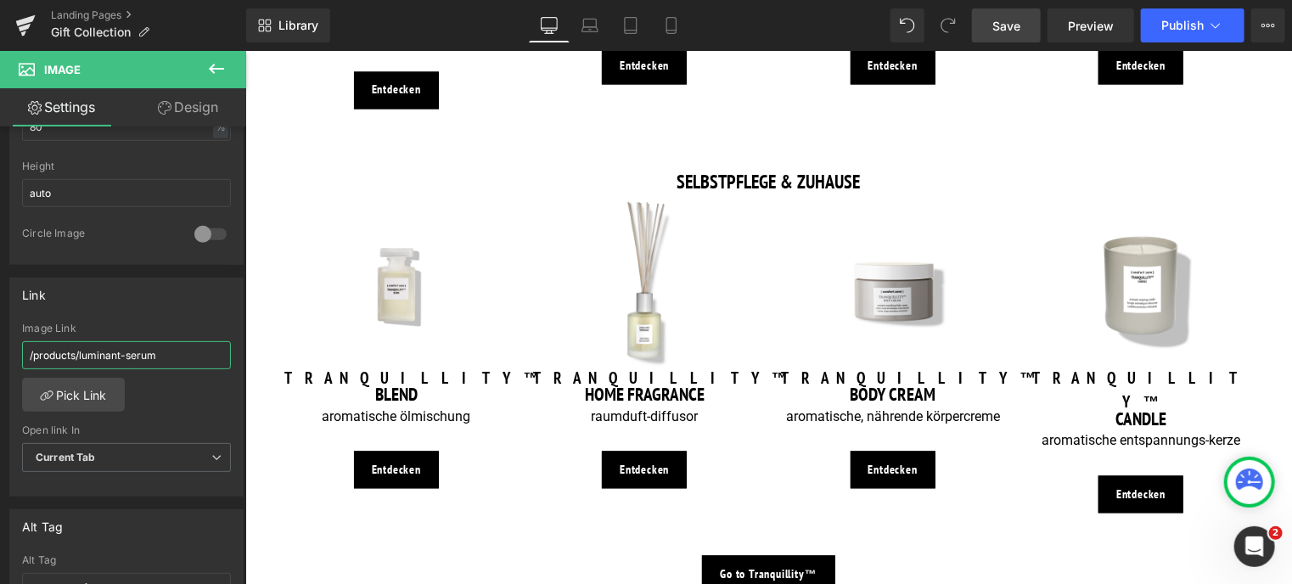
drag, startPoint x: 187, startPoint y: 342, endPoint x: -1, endPoint y: 339, distance: 187.6
click at [0, 339] on html "Button You are previewing how the will restyle your page. You can not edit Elem…" at bounding box center [646, 292] width 1292 height 584
drag, startPoint x: 32, startPoint y: 350, endPoint x: -7, endPoint y: 352, distance: 39.1
click at [0, 352] on html "Button You are previewing how the will restyle your page. You can not edit Elem…" at bounding box center [646, 292] width 1292 height 584
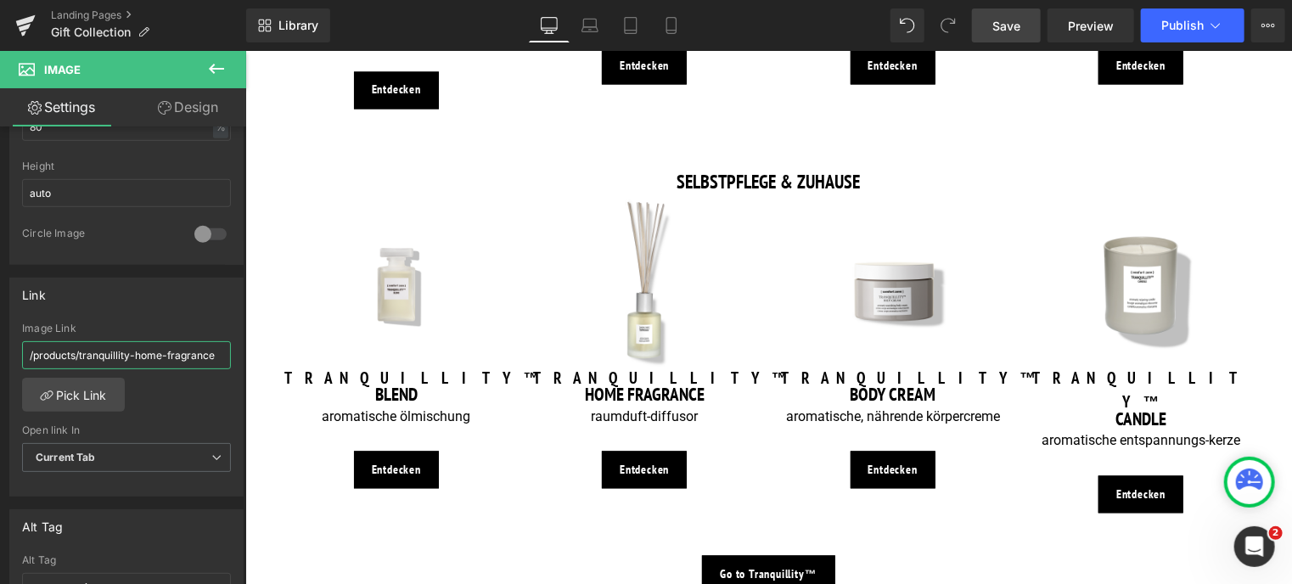
drag, startPoint x: 270, startPoint y: 404, endPoint x: 438, endPoint y: 385, distance: 169.1
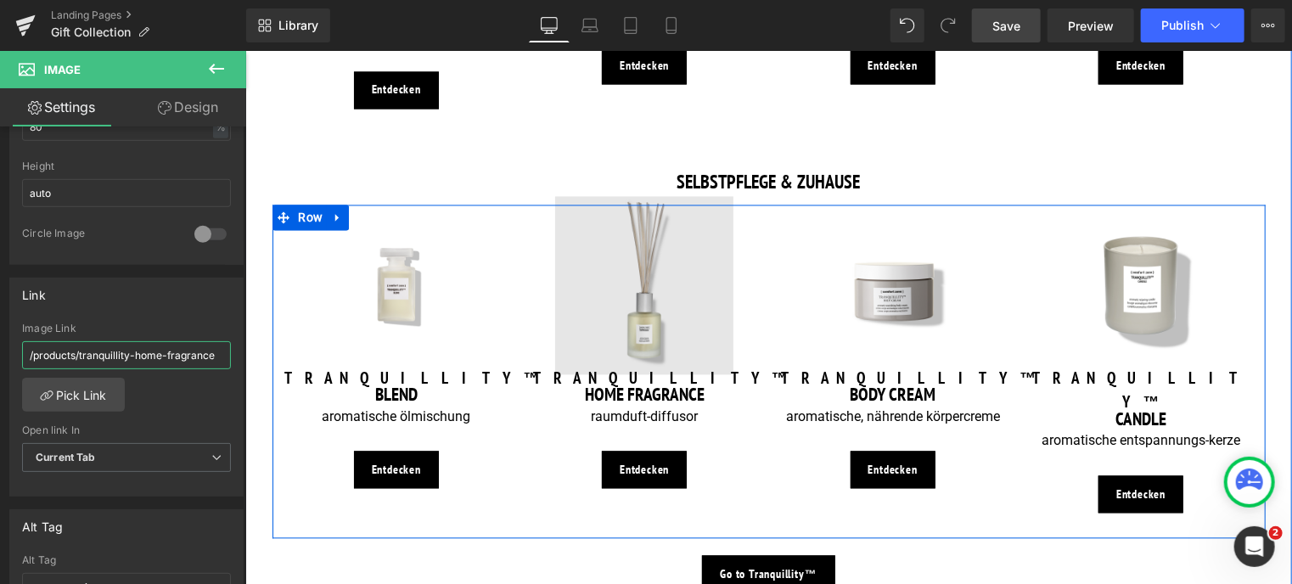
type input "/products/tranquillity-home-fragrance"
click at [646, 316] on img at bounding box center [643, 285] width 178 height 178
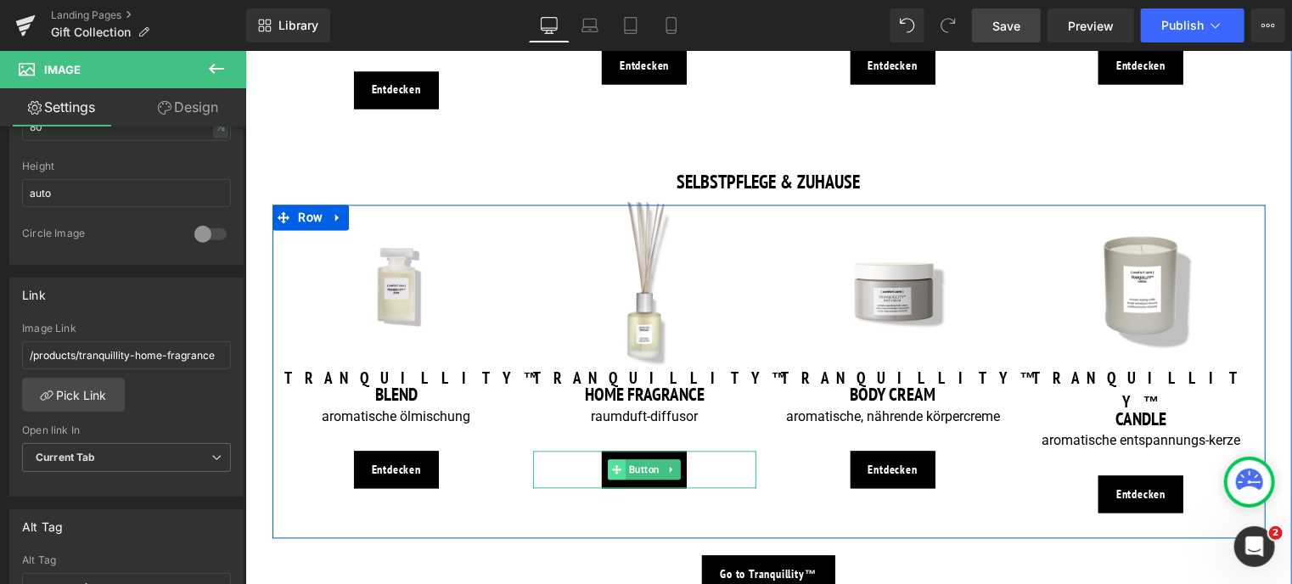
click at [622, 459] on span at bounding box center [617, 469] width 18 height 20
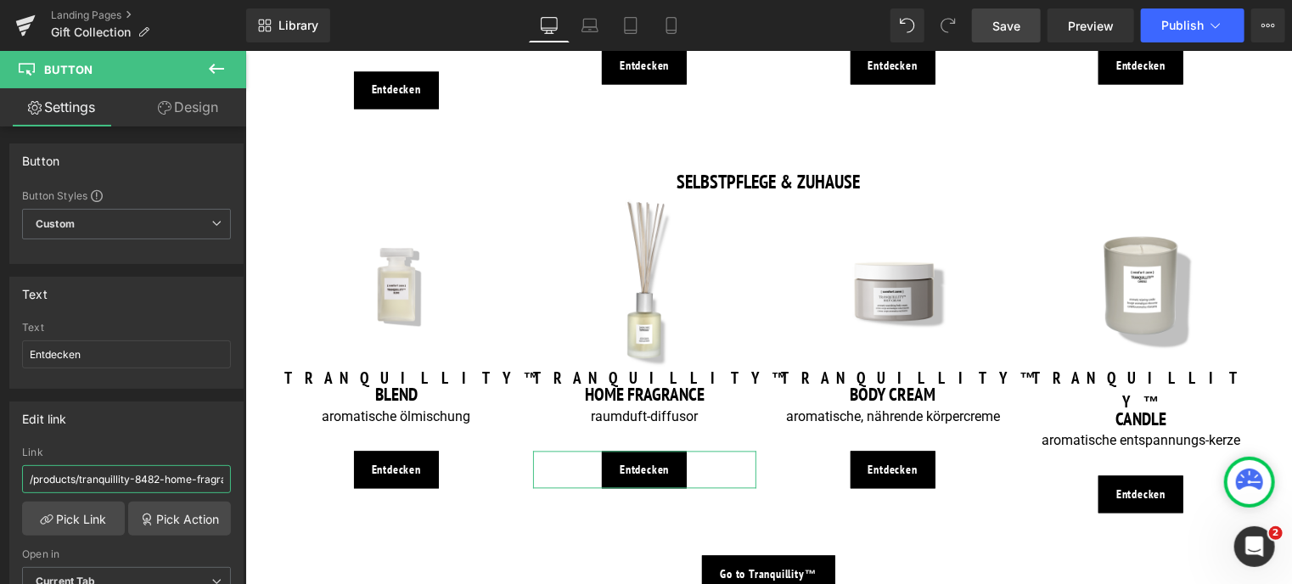
scroll to position [0, 26]
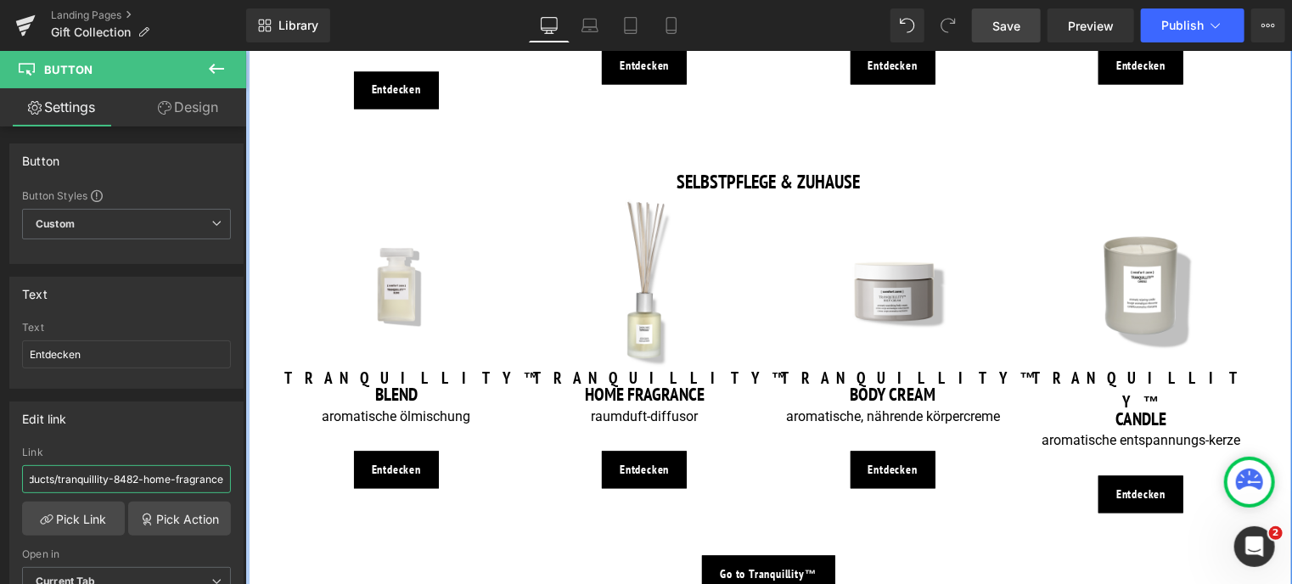
drag, startPoint x: 268, startPoint y: 528, endPoint x: 245, endPoint y: 465, distance: 66.8
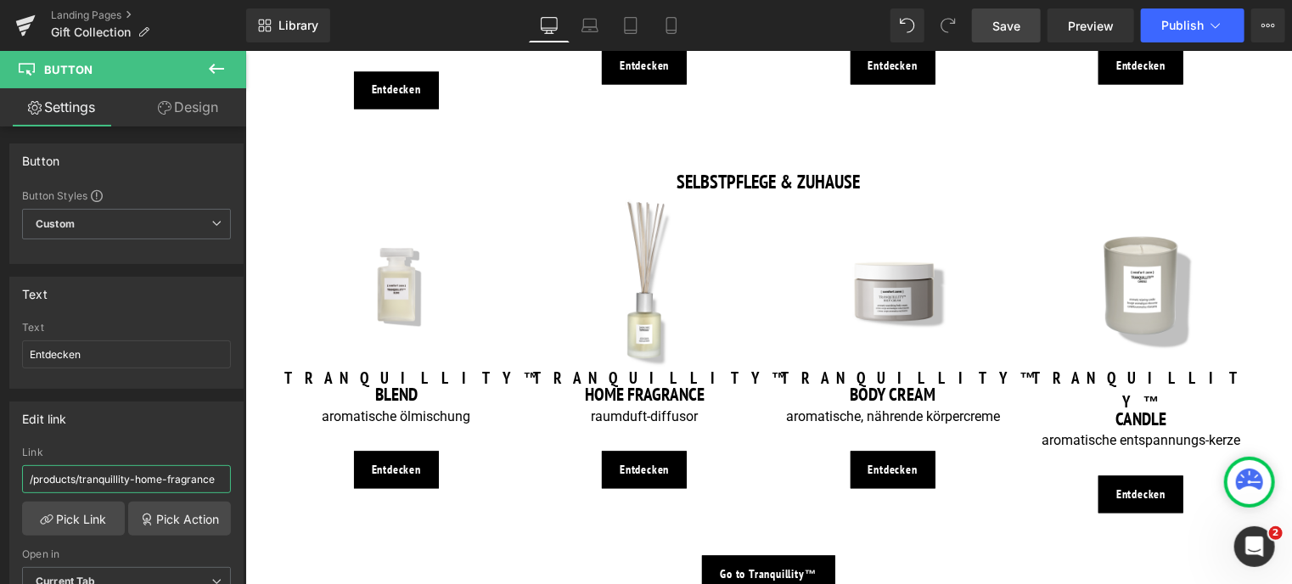
type input "/products/tranquillity-home-fragrance"
click at [1001, 25] on span "Save" at bounding box center [1006, 26] width 28 height 18
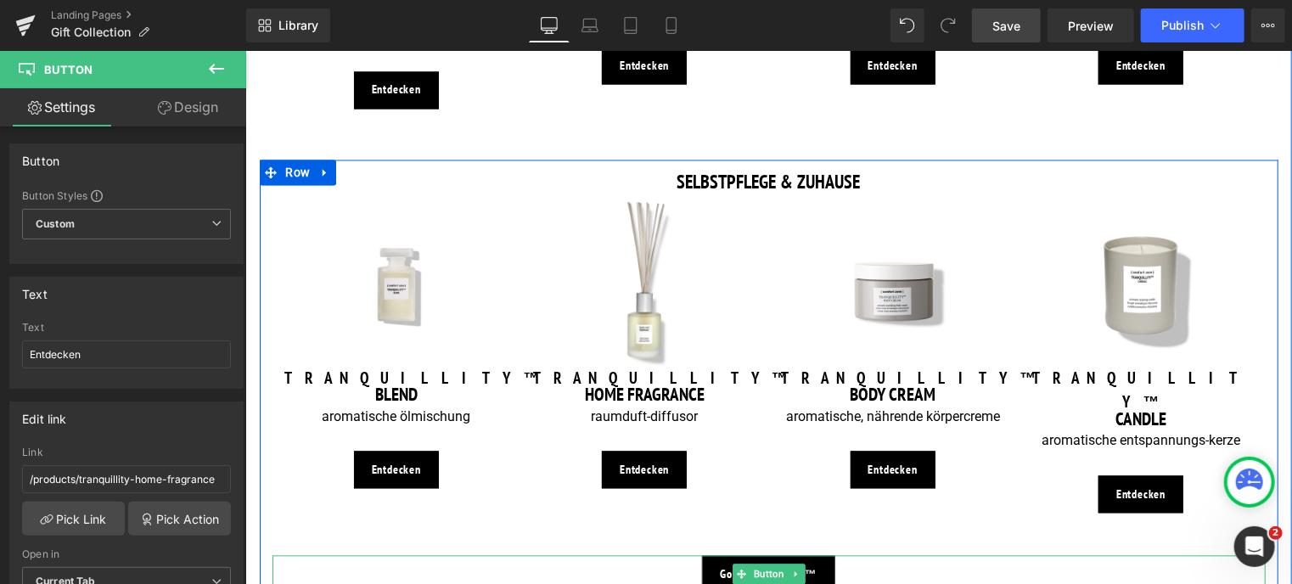
click at [710, 555] on link "Go to Tranquillity™" at bounding box center [767, 573] width 132 height 37
click at [766, 563] on span "Button" at bounding box center [767, 573] width 37 height 20
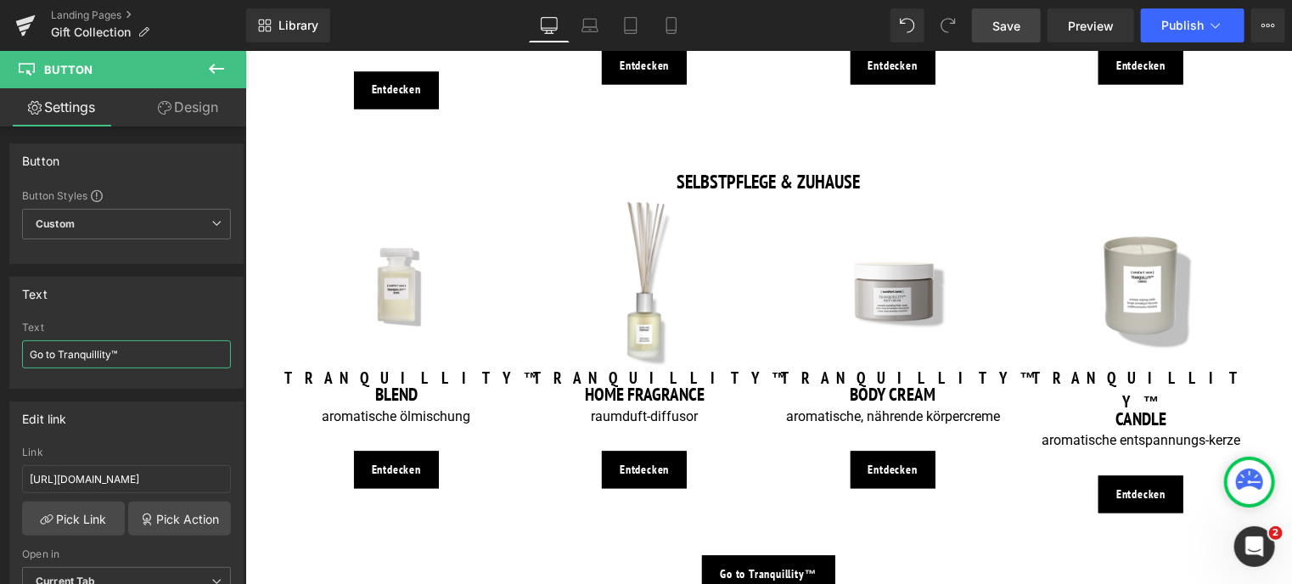
drag, startPoint x: 126, startPoint y: 355, endPoint x: -7, endPoint y: 351, distance: 132.4
click at [0, 351] on html "Button You are previewing how the will restyle your page. You can not edit Elem…" at bounding box center [646, 292] width 1292 height 584
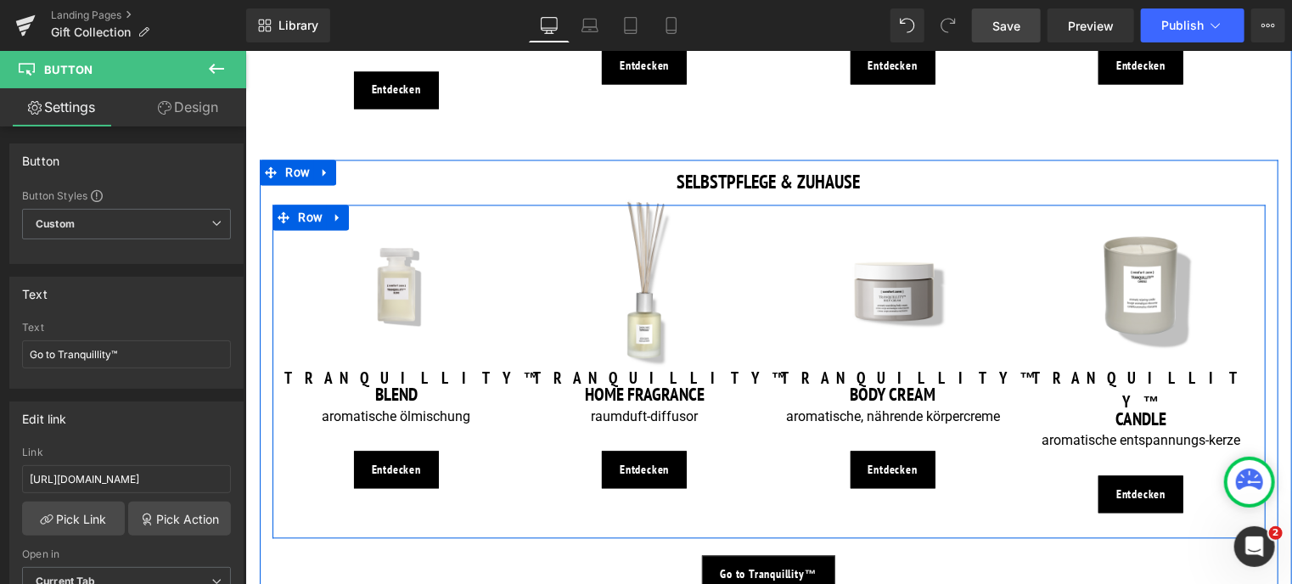
click at [1253, 222] on div "Image TRANQUILLITY™ Heading CANDLE Heading aromatische entspannungs-kerze Text …" at bounding box center [1140, 372] width 249 height 334
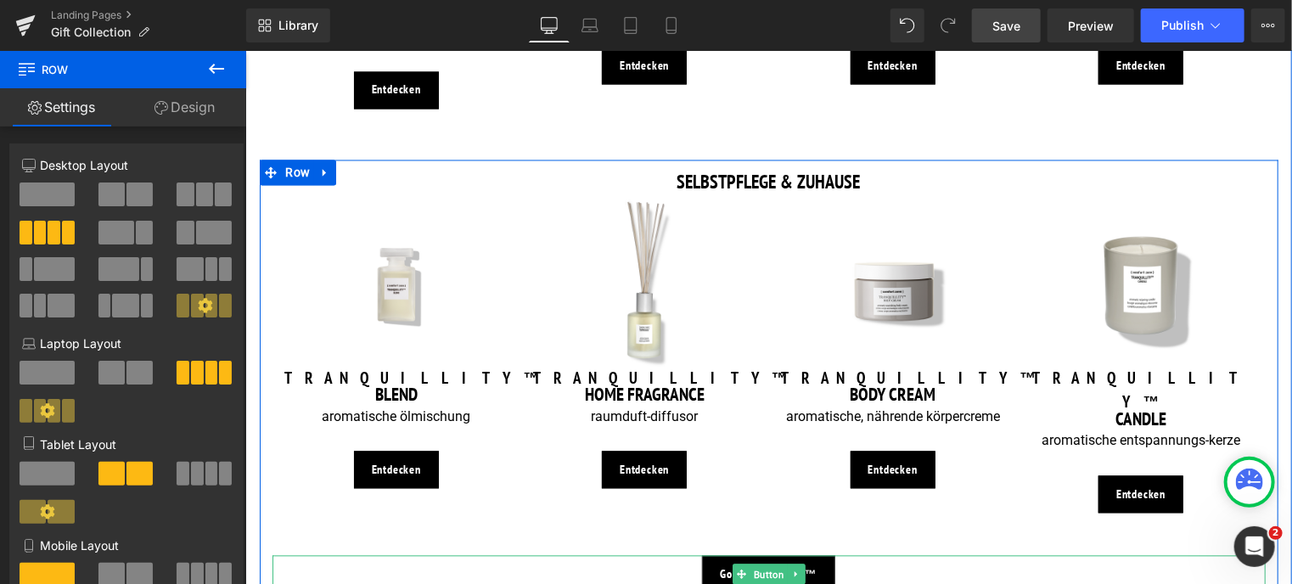
click at [751, 564] on span "Button" at bounding box center [767, 574] width 37 height 20
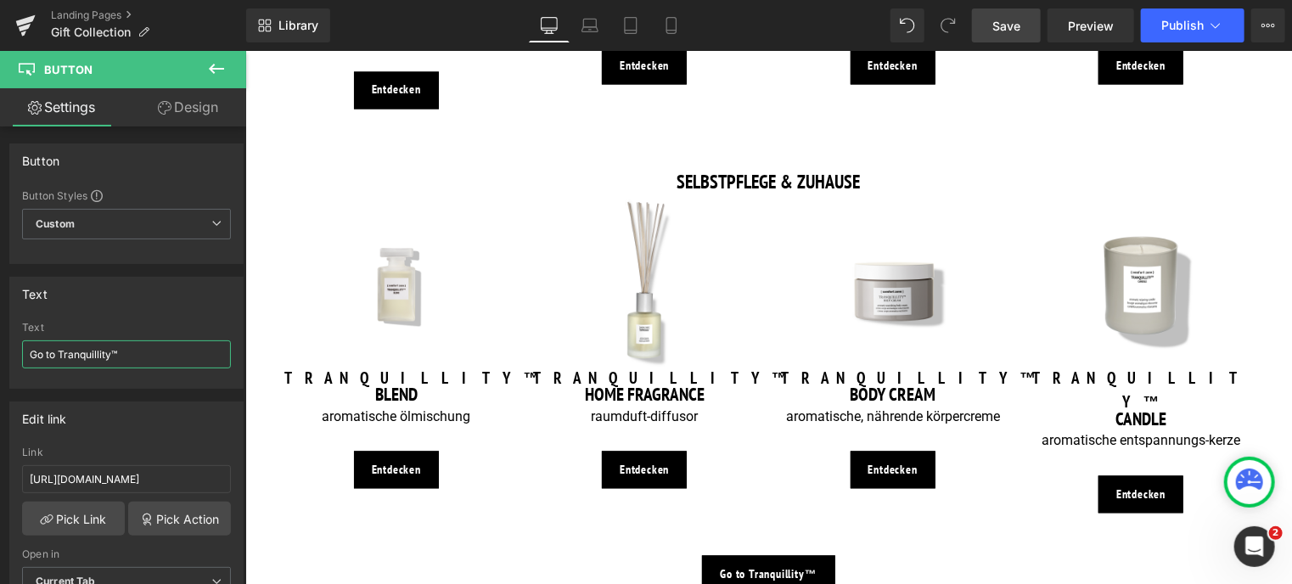
drag, startPoint x: 134, startPoint y: 345, endPoint x: -7, endPoint y: 348, distance: 140.9
click at [0, 348] on html "Button You are previewing how the will restyle your page. You can not edit Elem…" at bounding box center [646, 292] width 1292 height 584
paste input "entdecke t"
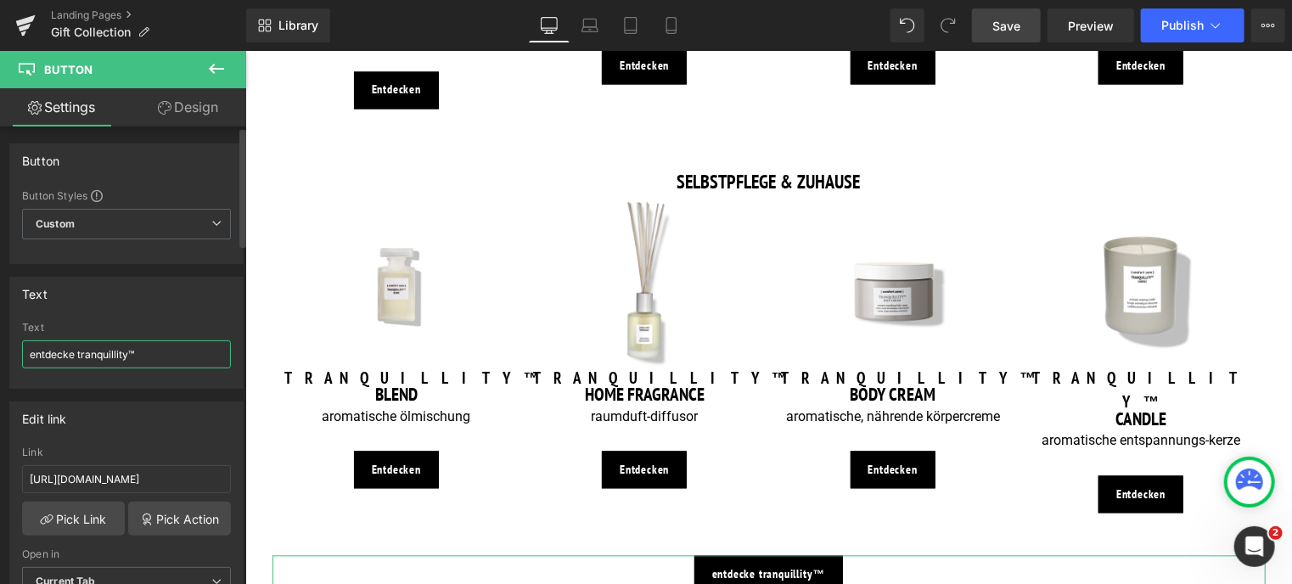
click at [31, 352] on input "entdecke tranquillity™" at bounding box center [126, 354] width 209 height 28
type input "Entdecke tranquillity™"
drag, startPoint x: 198, startPoint y: 476, endPoint x: -7, endPoint y: 465, distance: 204.8
click at [0, 465] on html "Button You are previewing how the will restyle your page. You can not edit Elem…" at bounding box center [646, 292] width 1292 height 584
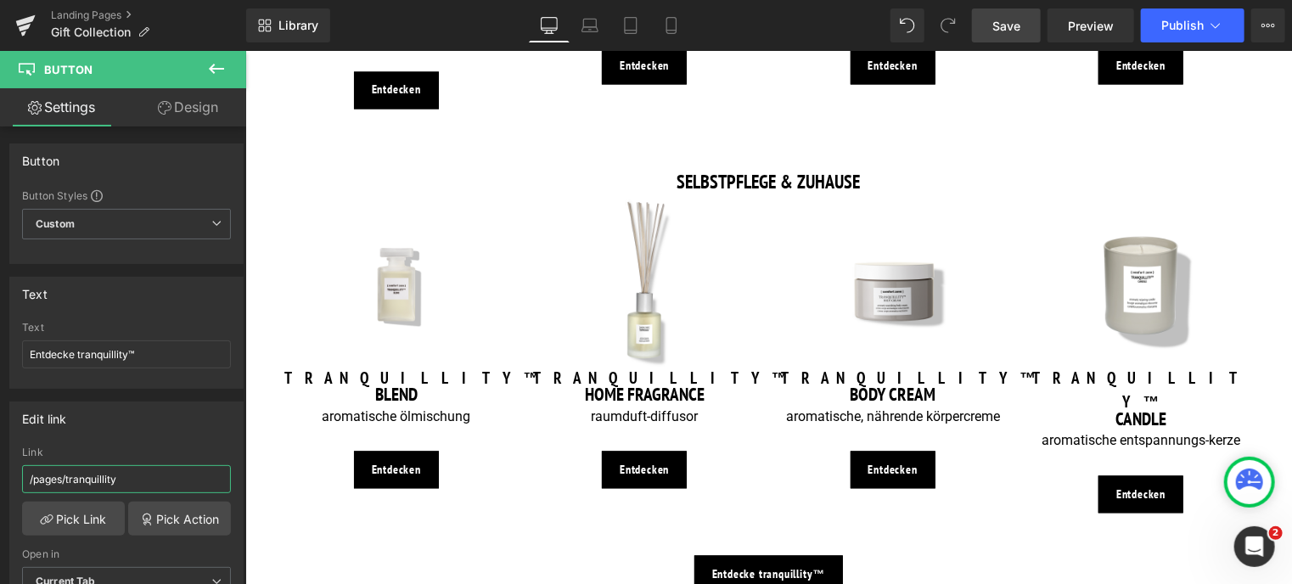
type input "/pages/tranquillity"
click at [991, 29] on link "Save" at bounding box center [1006, 25] width 69 height 34
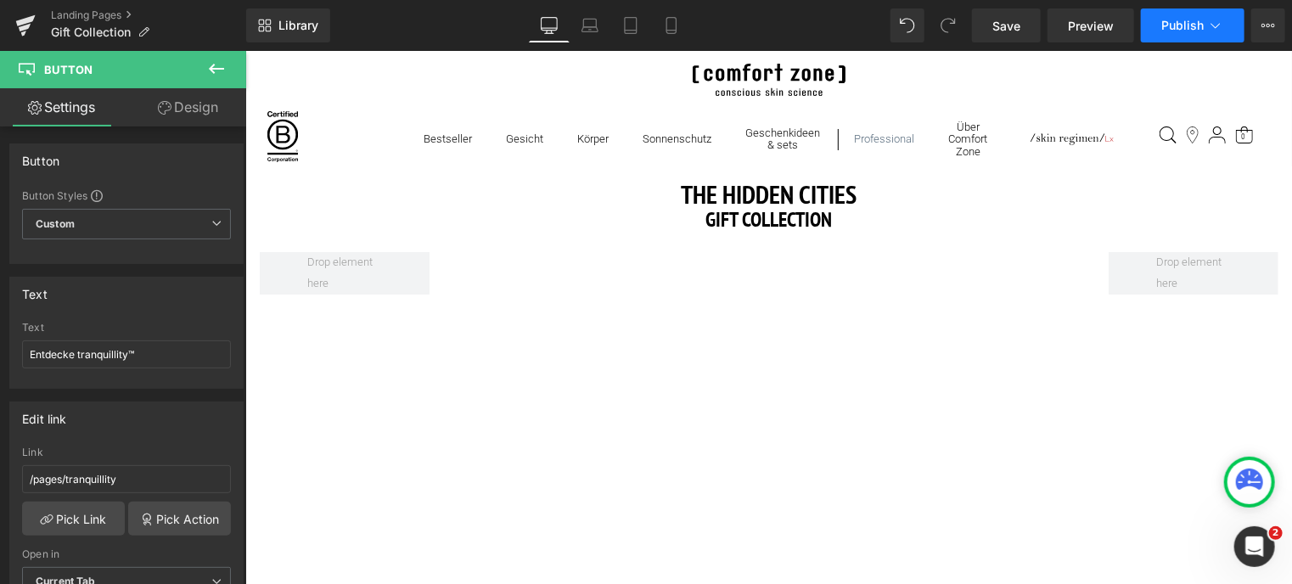
click at [1219, 25] on icon at bounding box center [1215, 25] width 17 height 17
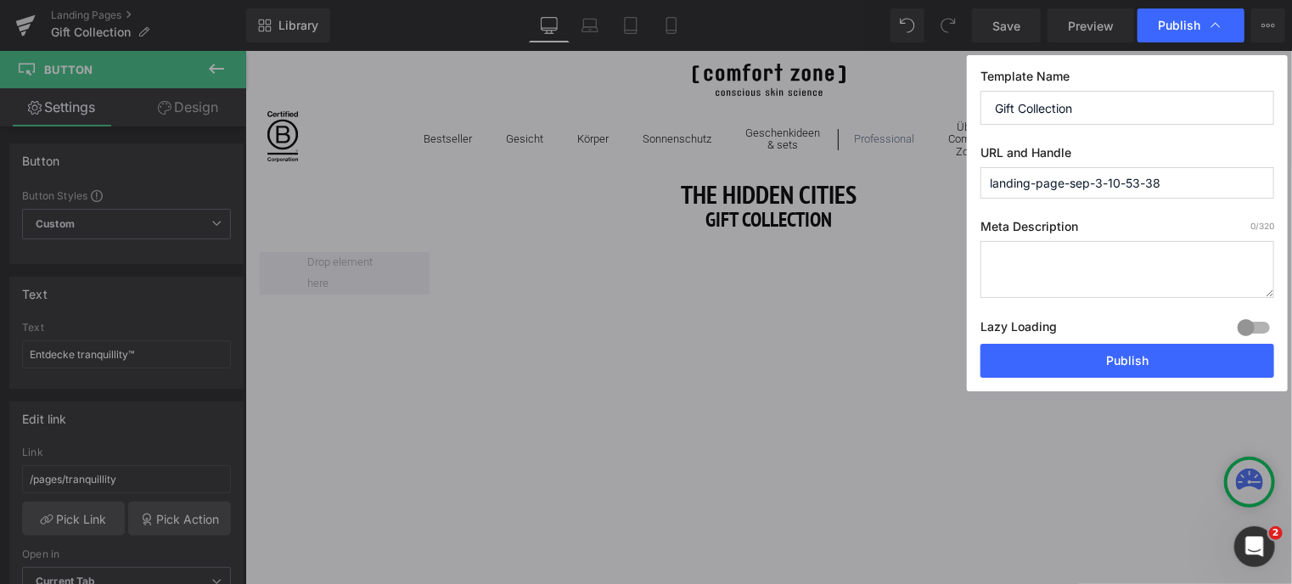
drag, startPoint x: 1085, startPoint y: 108, endPoint x: 920, endPoint y: 111, distance: 164.7
click at [920, 111] on div "Publish Template Name Gift Collection URL and Handle landing-page-sep-3-10-53-3…" at bounding box center [646, 292] width 1292 height 584
drag, startPoint x: 1175, startPoint y: 179, endPoint x: 907, endPoint y: 196, distance: 267.9
click at [907, 196] on div "Publish Template Name Gift Collection URL and Handle landing-page-sep-3-10-53-3…" at bounding box center [646, 292] width 1292 height 584
paste input "Gift Collection"
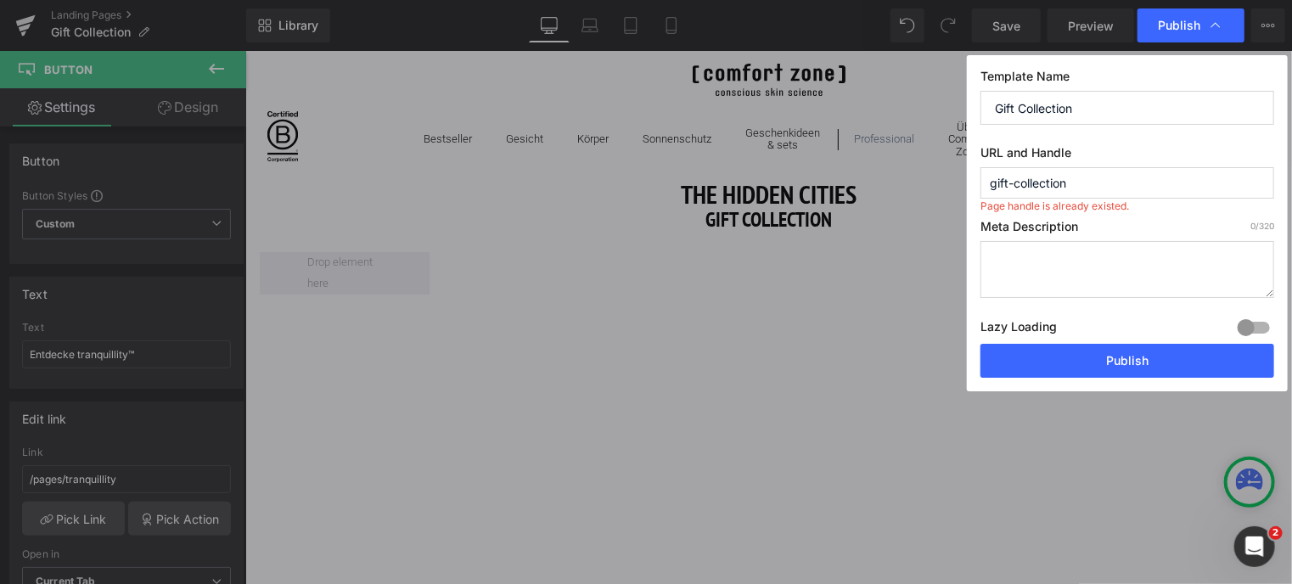
type input "gift-collection"
click at [1069, 266] on textarea at bounding box center [1127, 269] width 294 height 57
paste textarea "Entdecke Geschenksets, die die Essenz einzigartiger Städte einfangen – mit beli…"
type textarea "Entdecke Geschenksets, die die Essenz einzigartiger Städte einfangen – mit beli…"
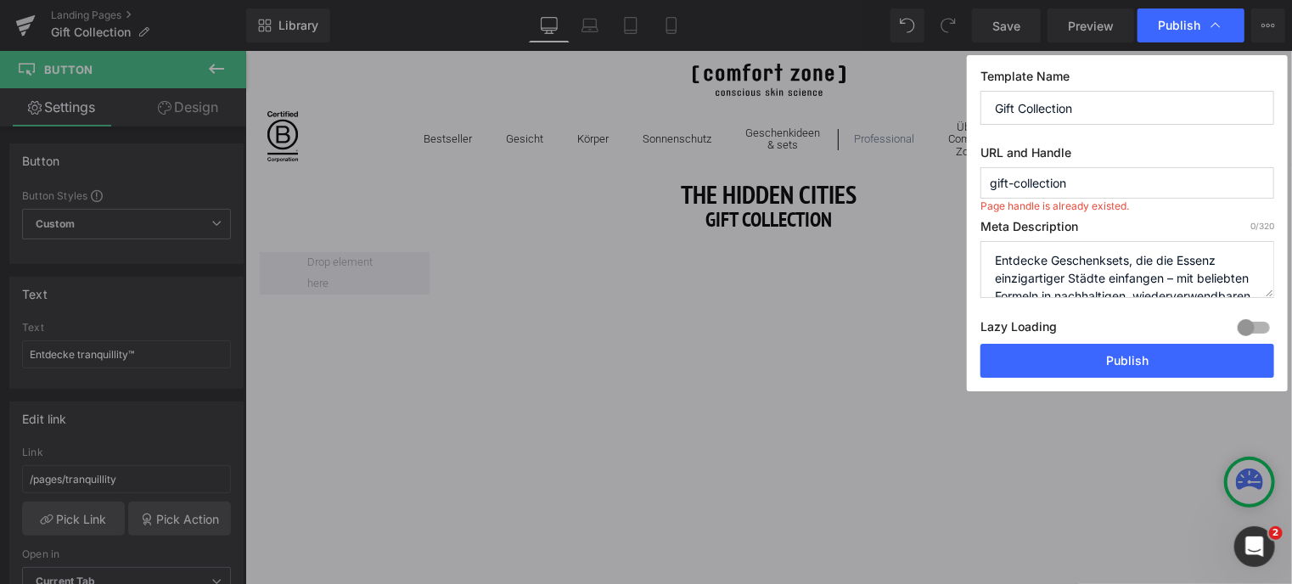
scroll to position [24, 0]
